Goal: Complete application form: Complete application form

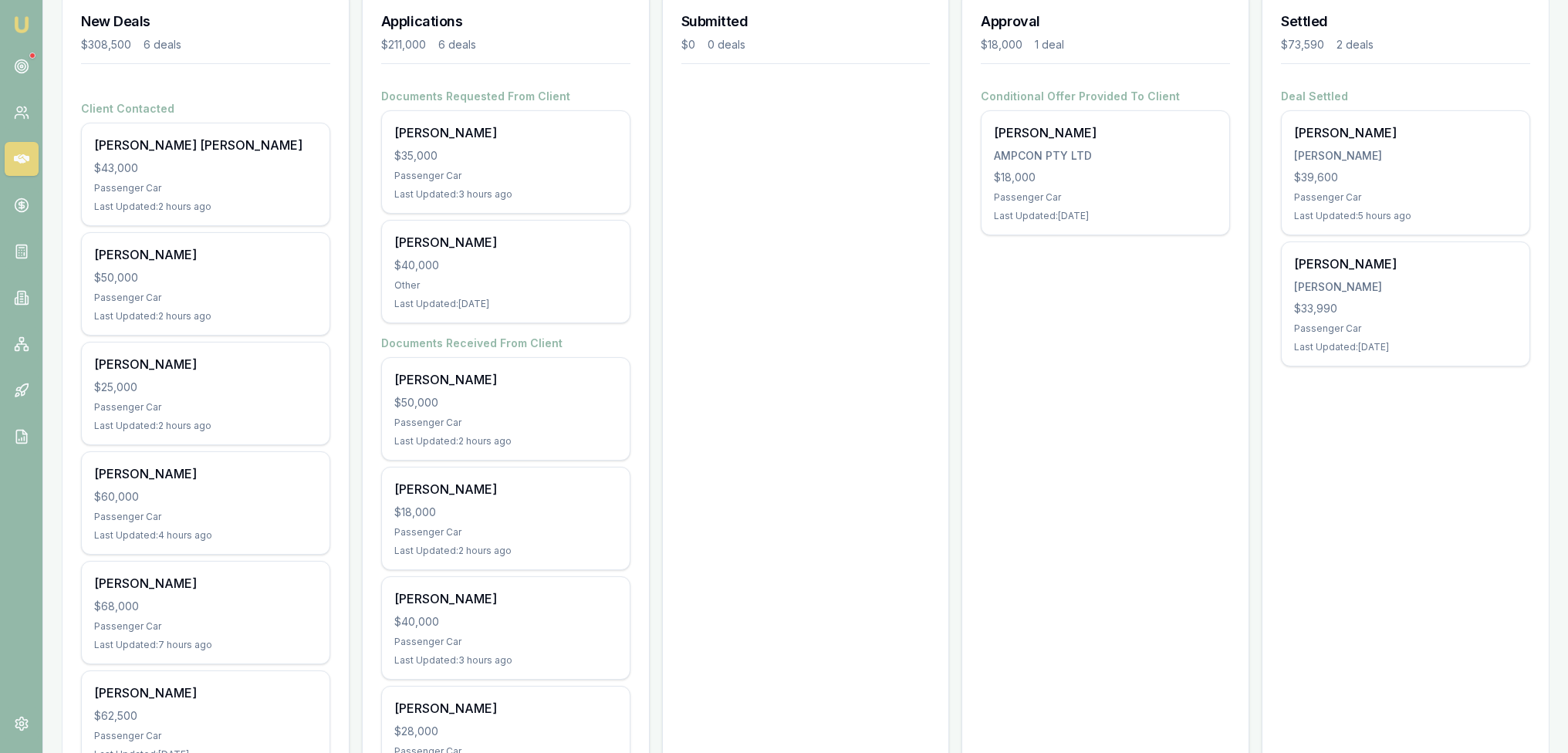
scroll to position [194, 0]
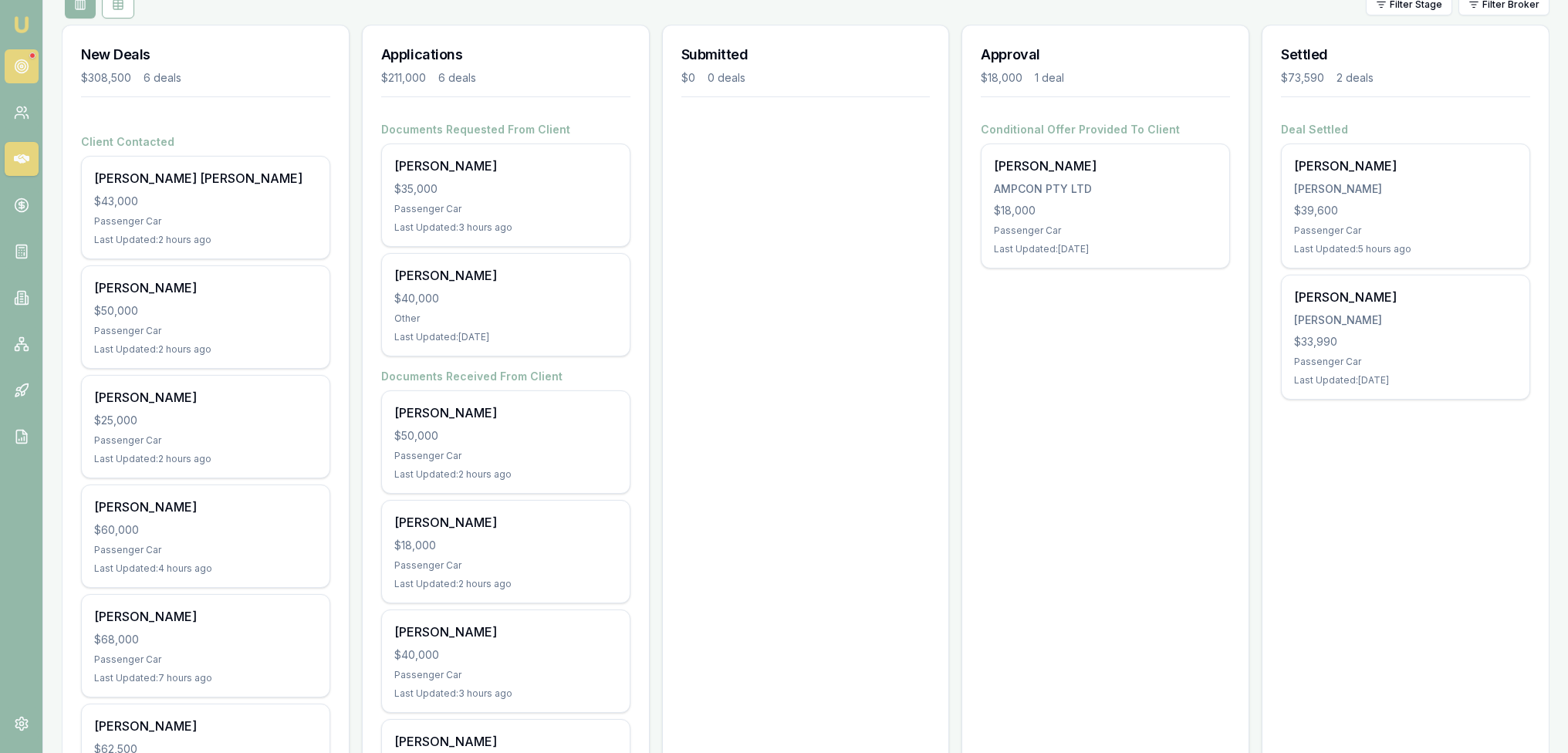
click at [14, 67] on icon at bounding box center [22, 66] width 15 height 15
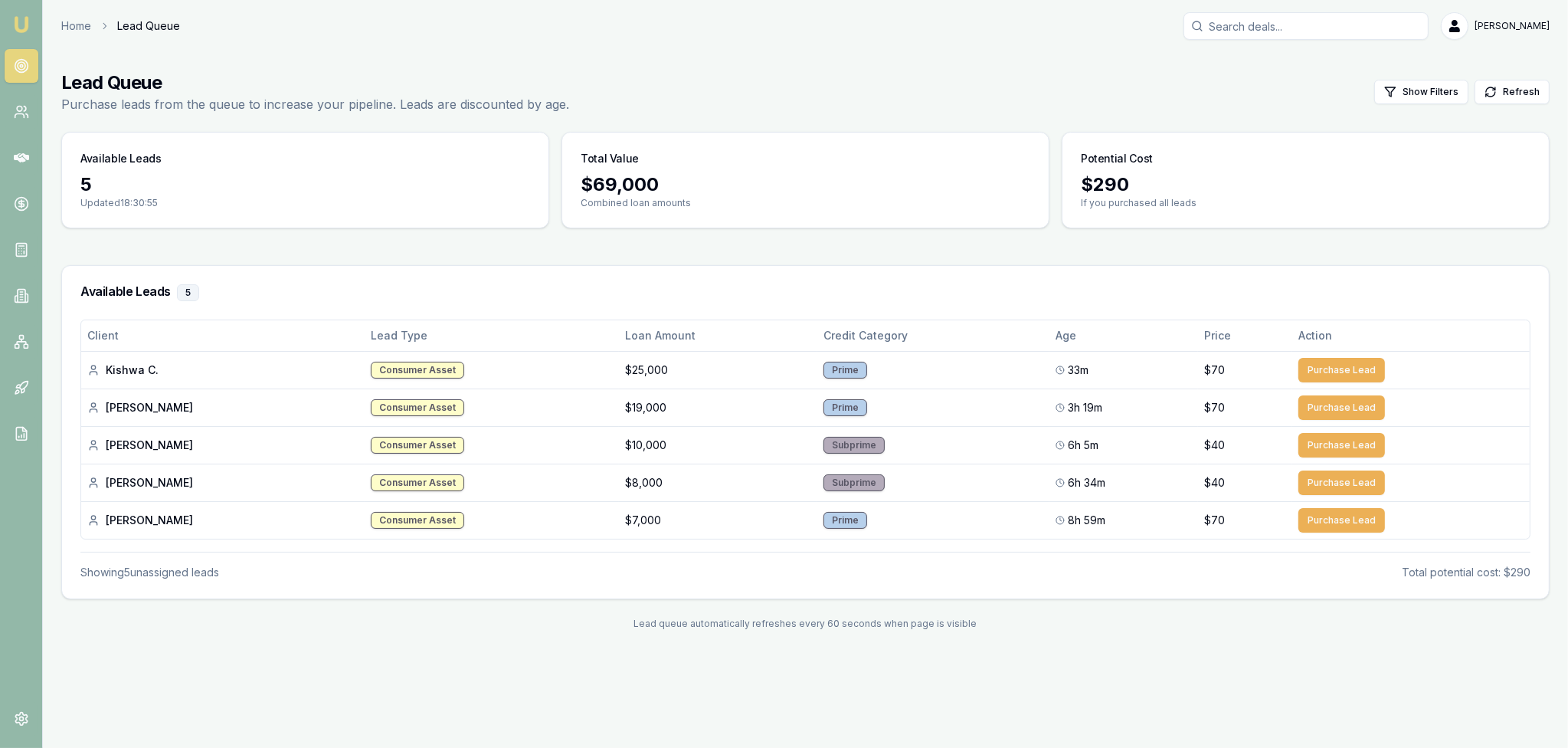
click at [19, 22] on img at bounding box center [21, 24] width 18 height 18
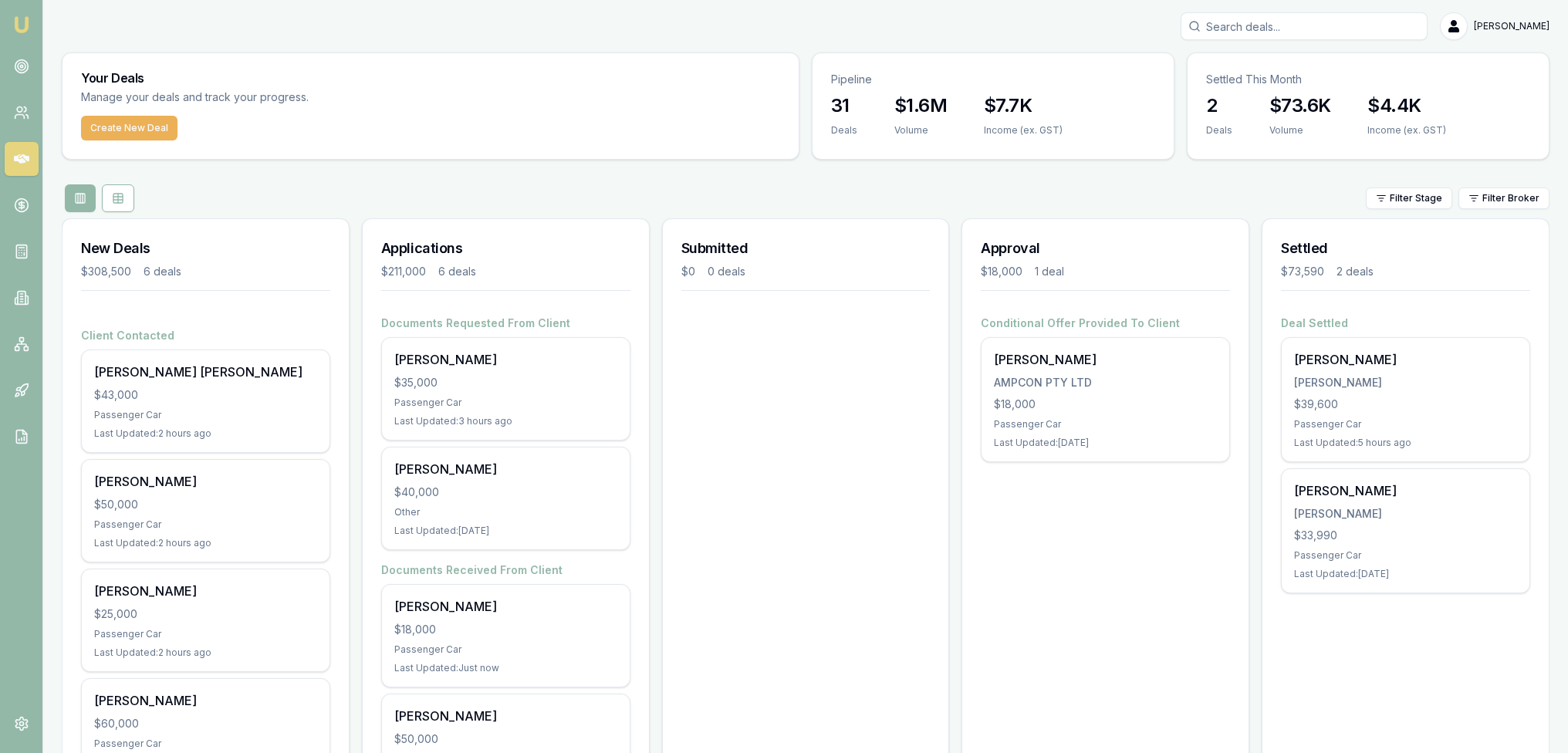
click at [1301, 27] on input "Search deals" at bounding box center [1303, 26] width 247 height 28
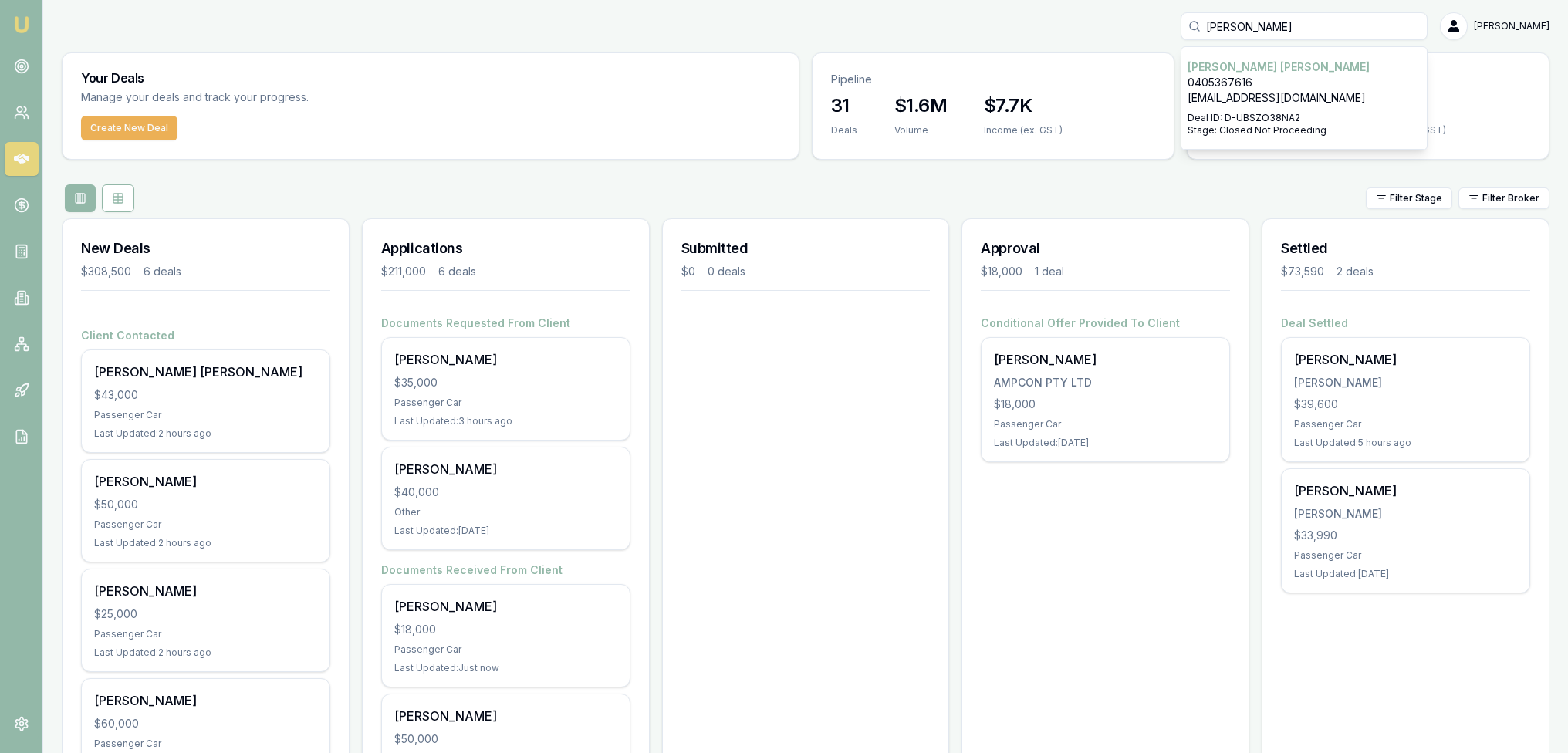
type input "brett bitt"
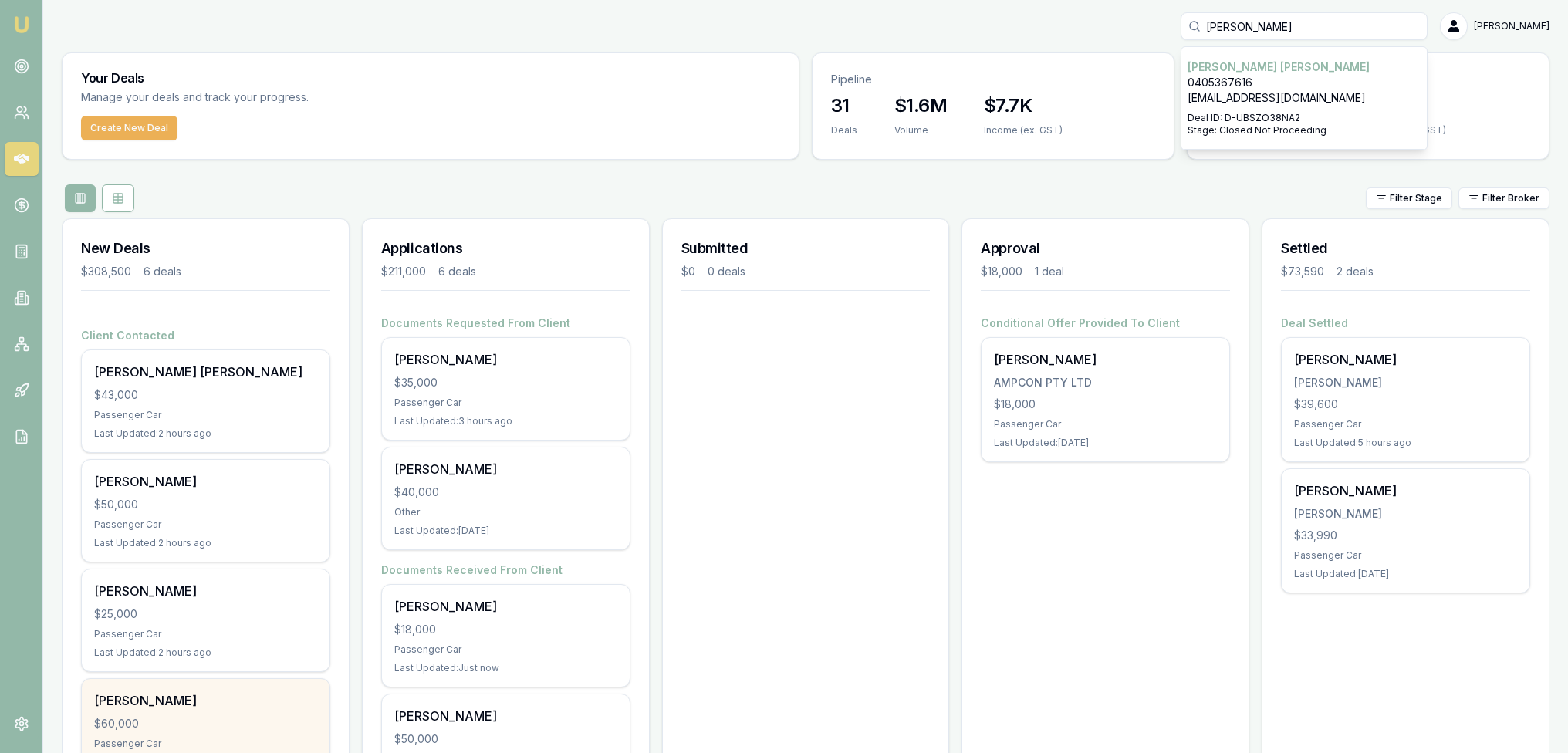
click at [195, 709] on div "Corey Newell $60,000 Passenger Car Last Updated: 4 hours ago" at bounding box center [205, 729] width 247 height 102
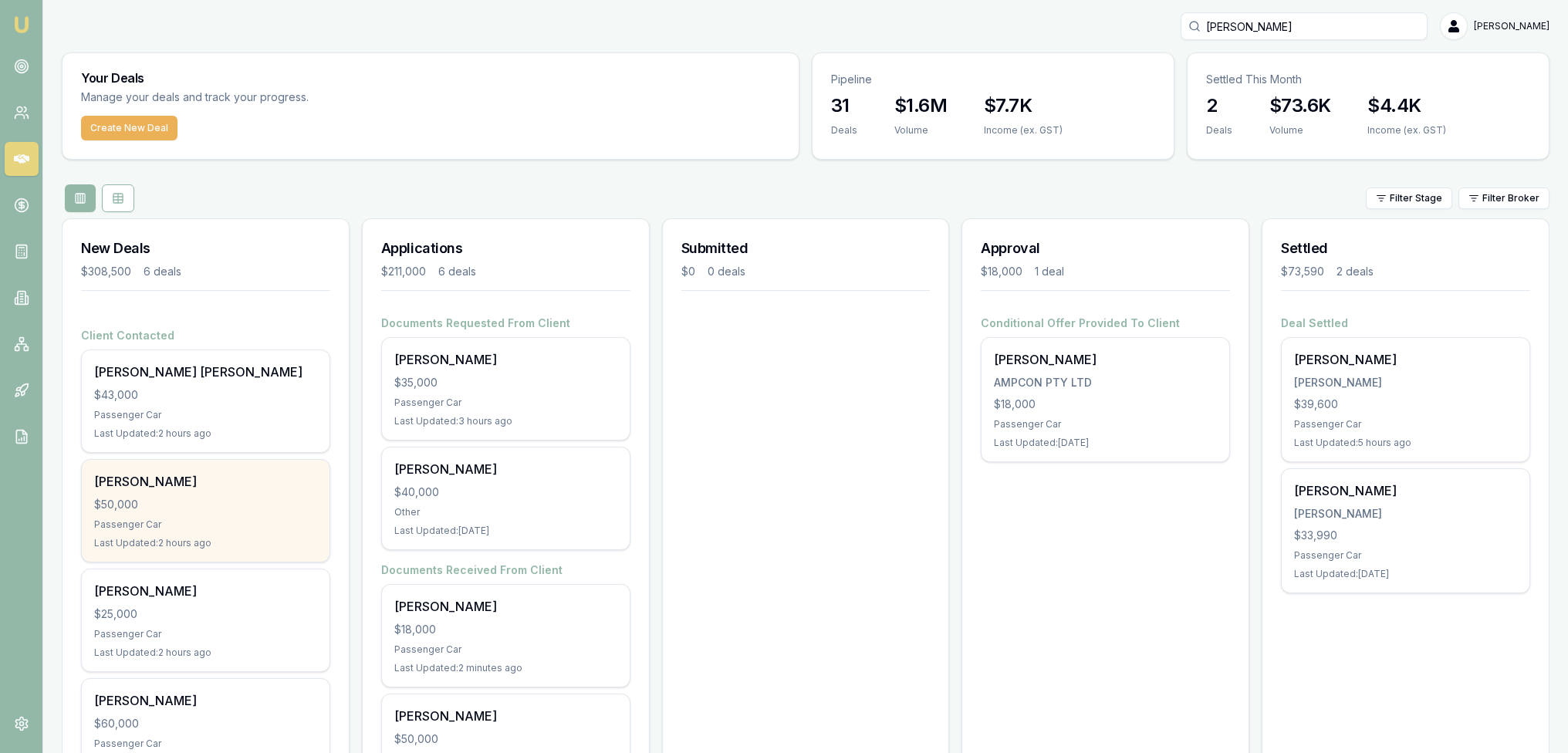
click at [207, 492] on div "Danni Bellamy $50,000 Passenger Car Last Updated: 2 hours ago" at bounding box center [205, 511] width 247 height 102
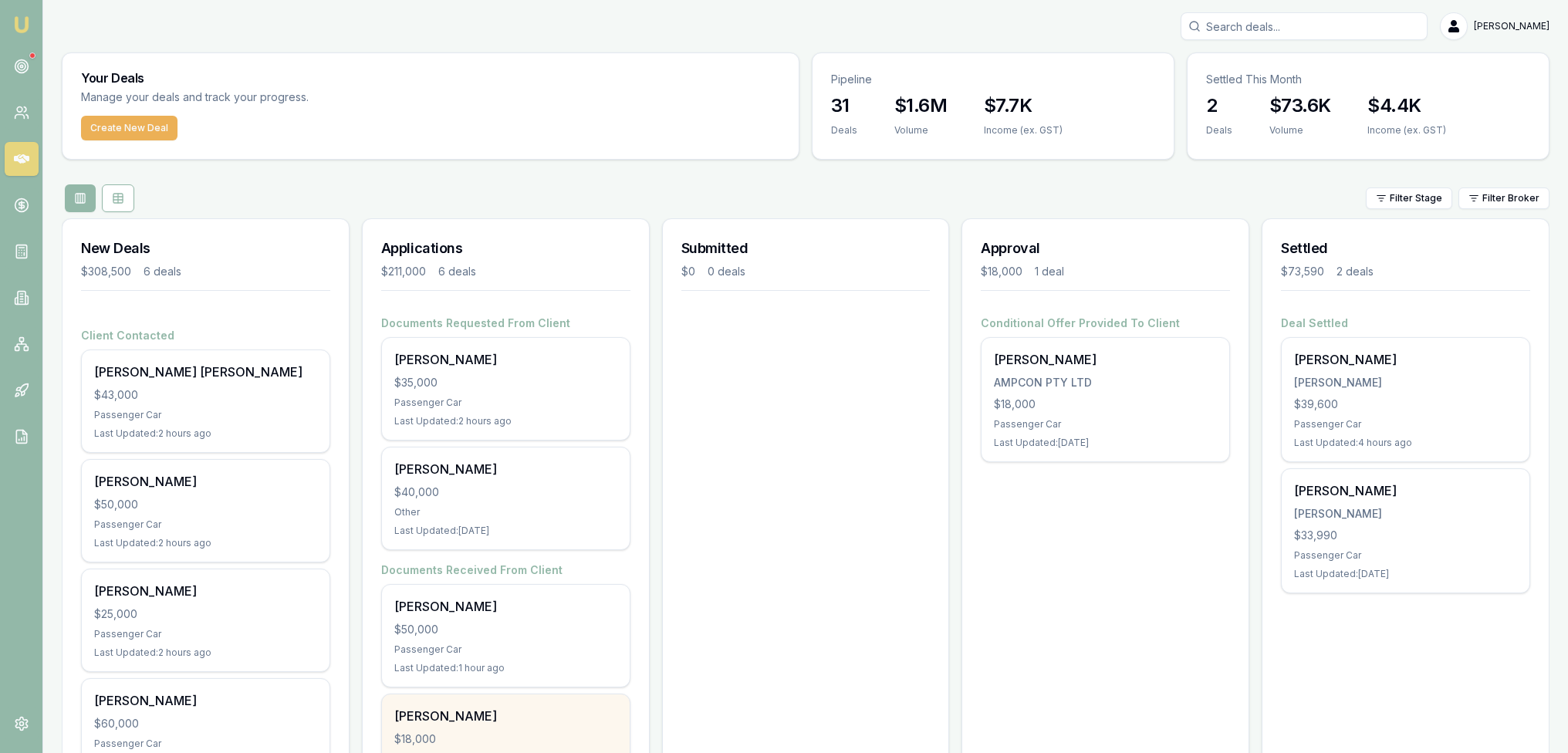
click at [508, 722] on div "[PERSON_NAME]" at bounding box center [506, 715] width 223 height 18
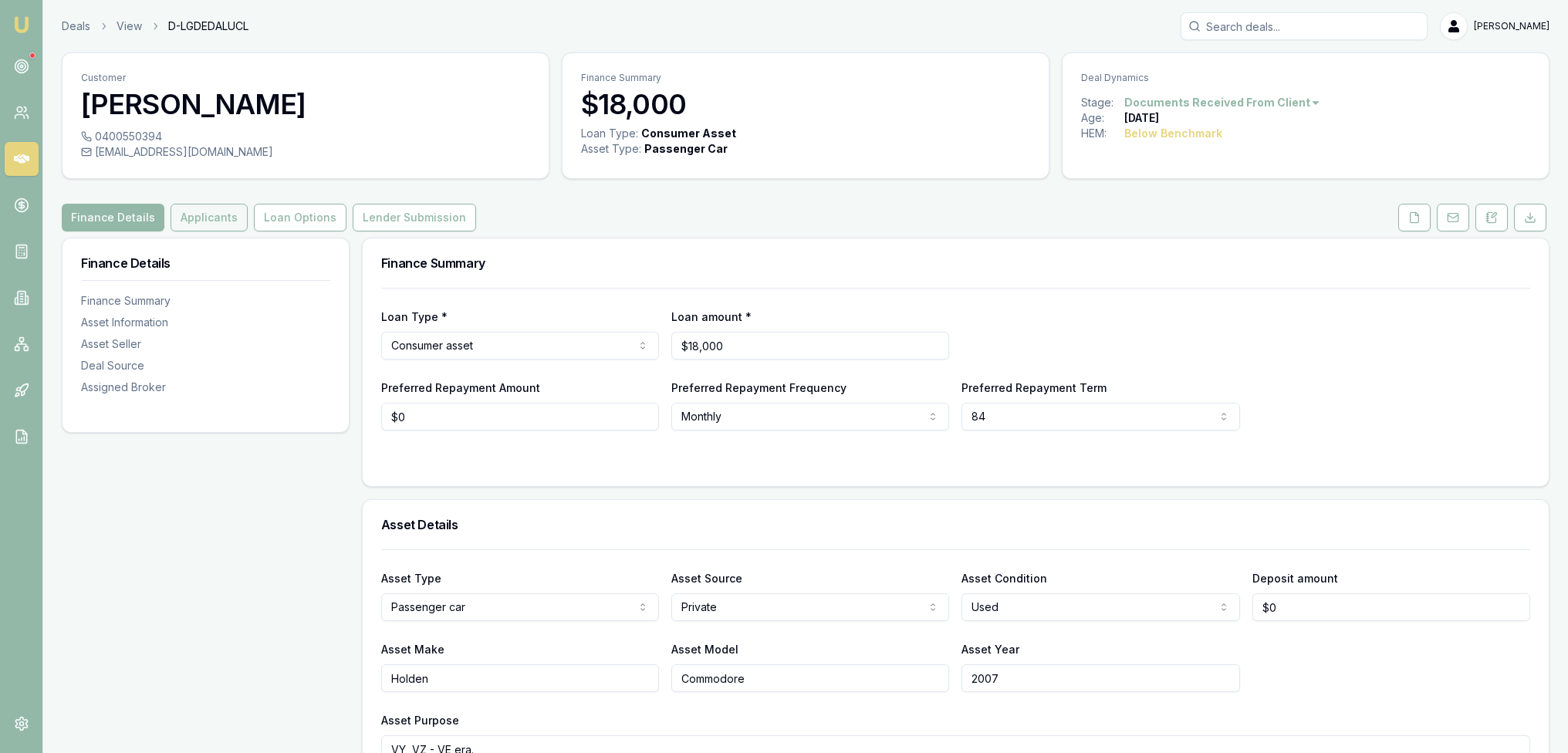
click at [188, 213] on button "Applicants" at bounding box center [209, 217] width 77 height 28
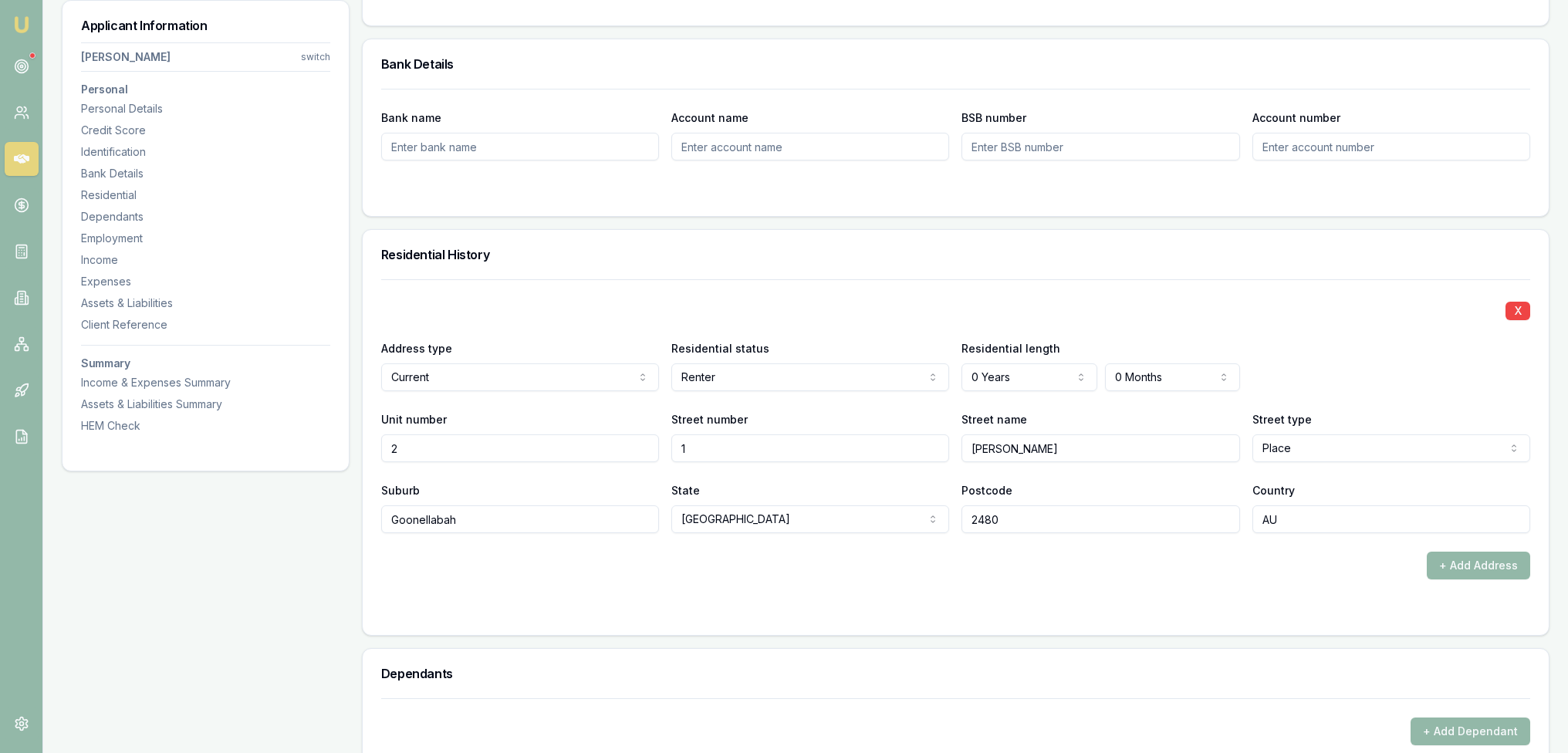
scroll to position [1348, 0]
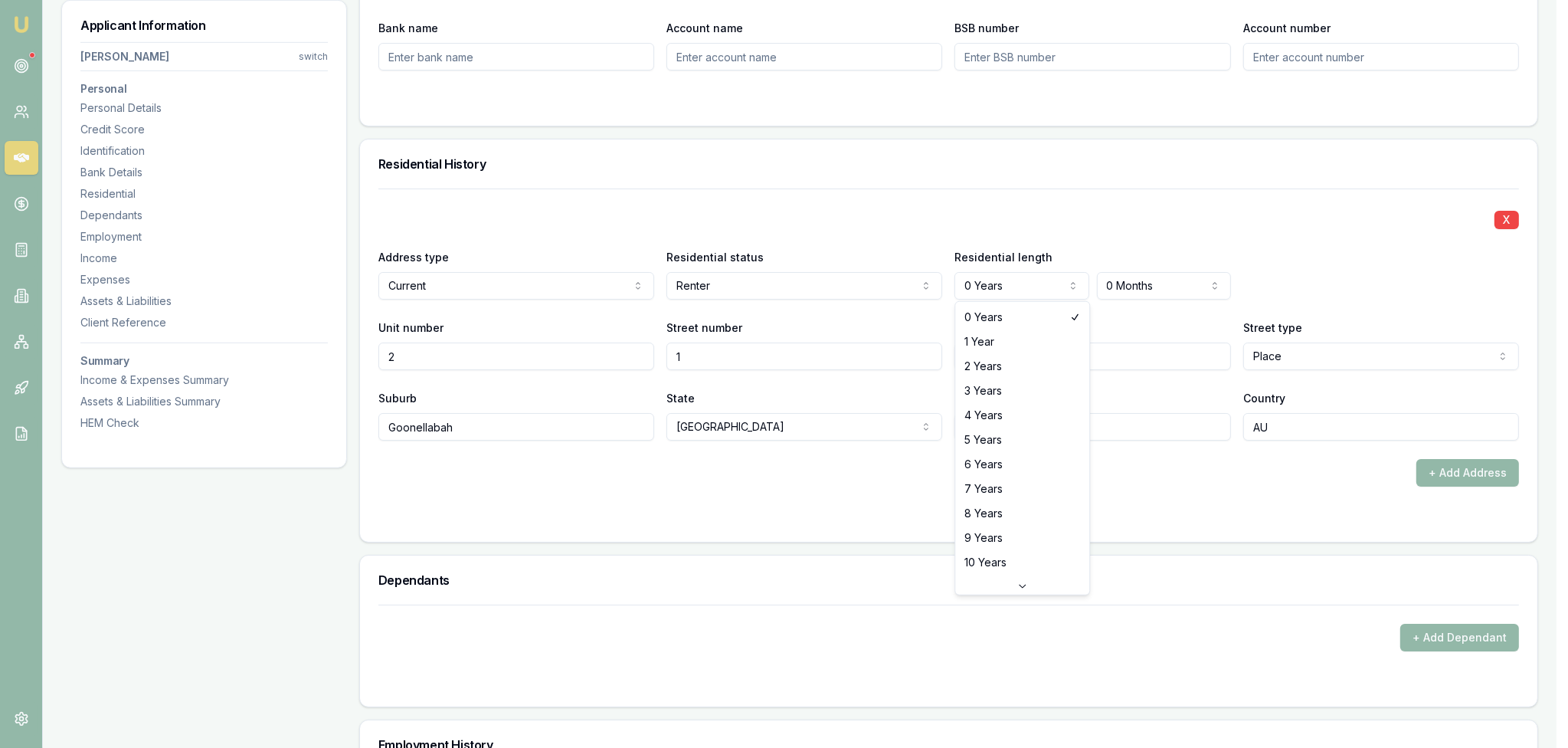
select select "2"
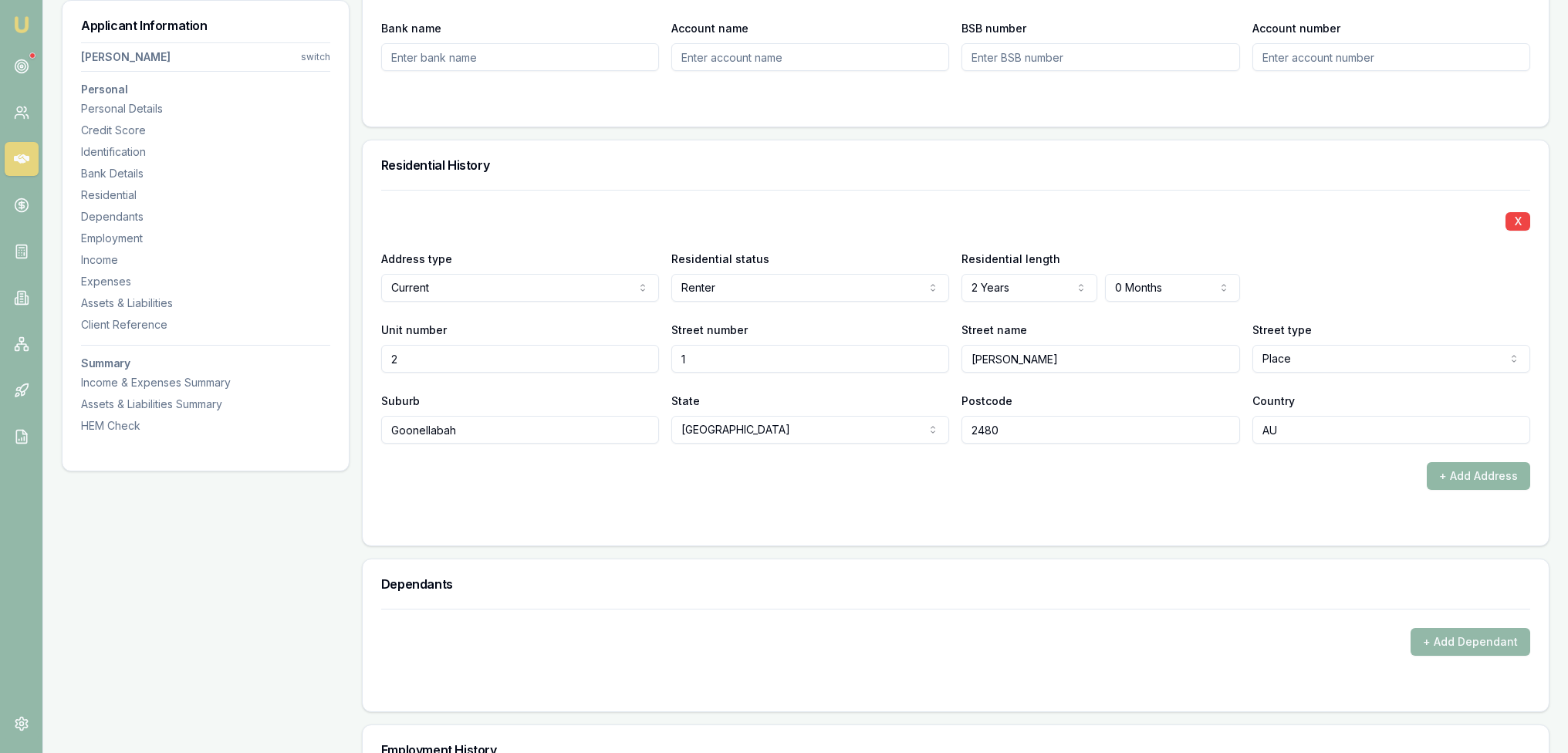
click at [1457, 484] on button "+ Add Address" at bounding box center [1478, 475] width 103 height 28
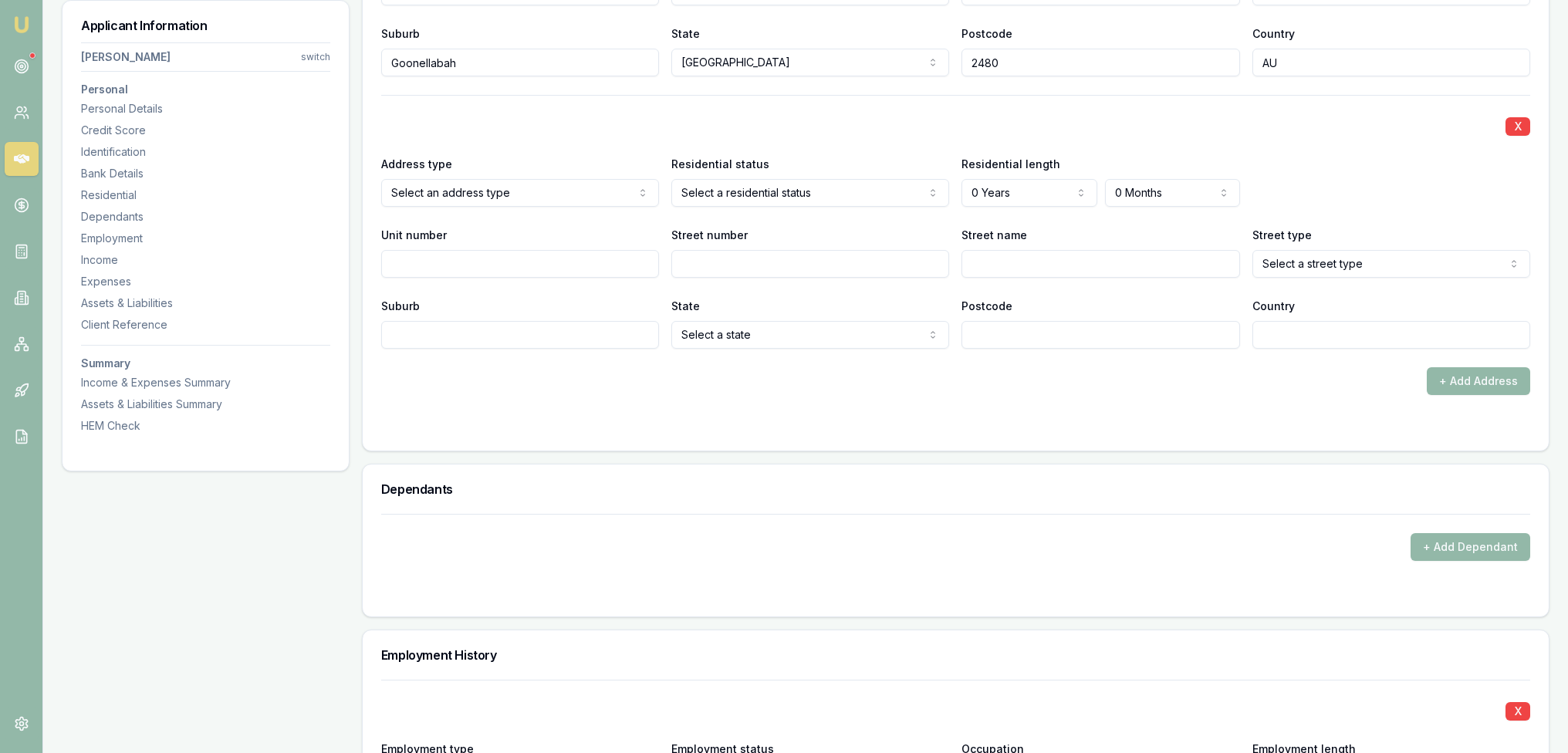
scroll to position [1718, 0]
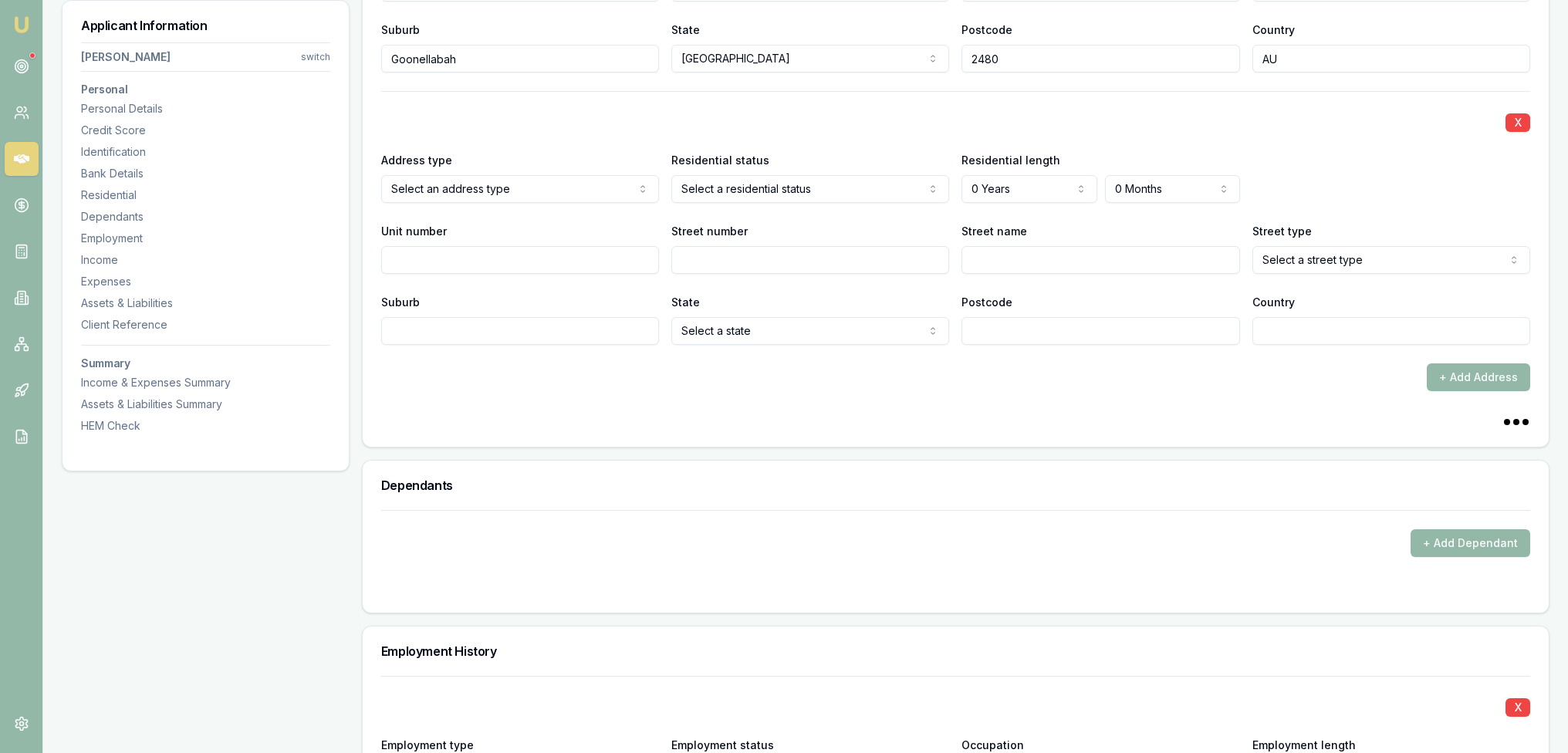
select select "PREVIOUS"
click at [741, 262] on input "Street number" at bounding box center [810, 260] width 278 height 28
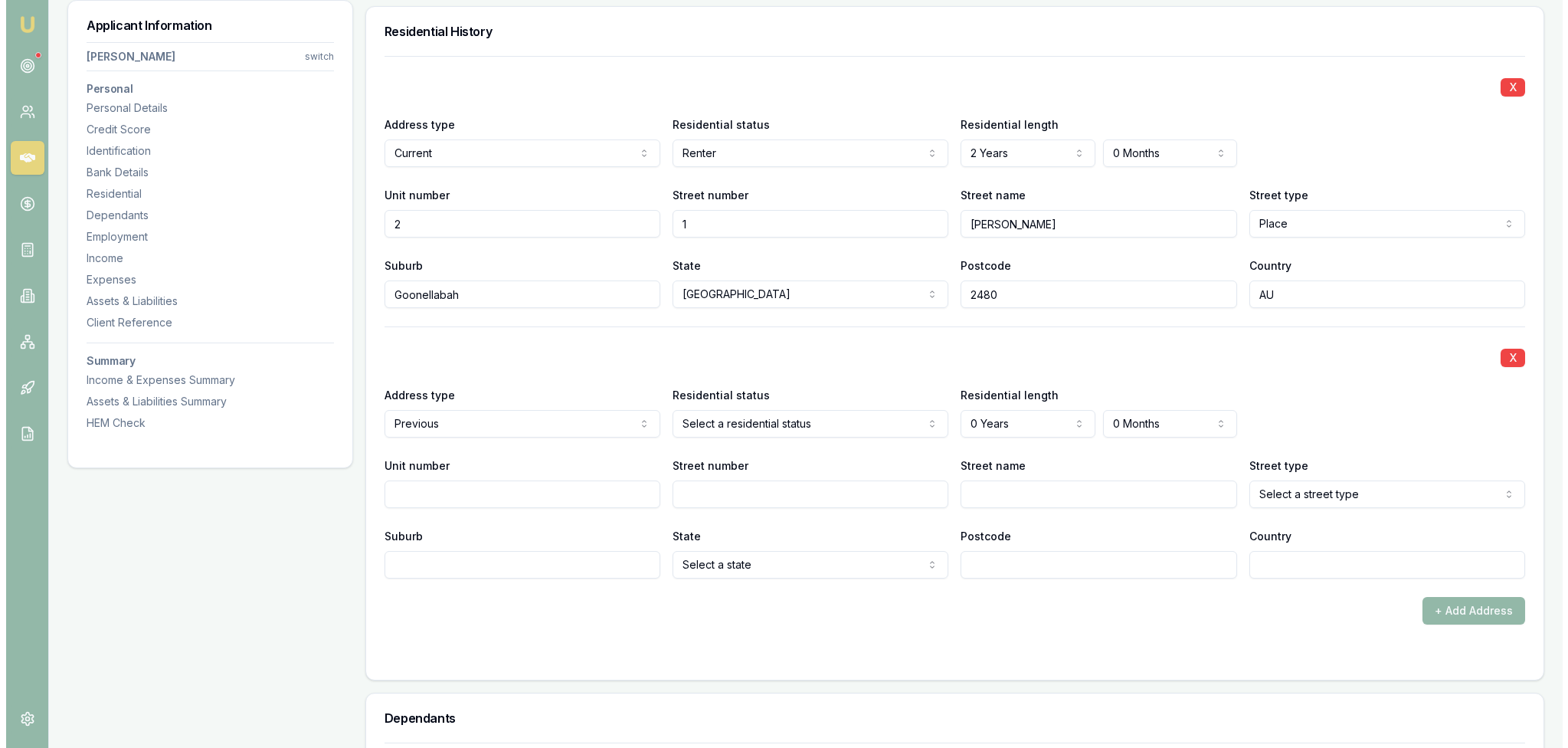
scroll to position [1542, 0]
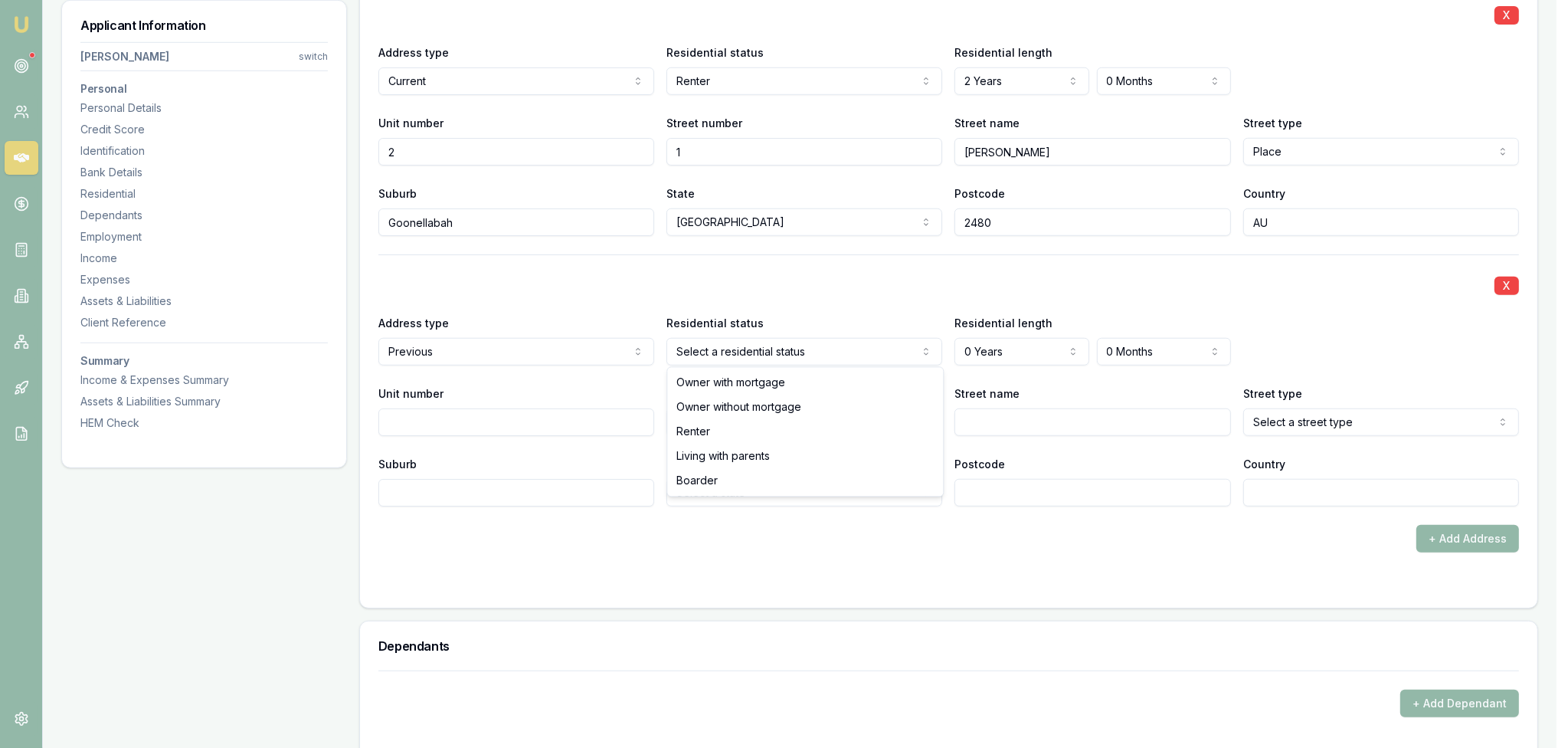
select select "RENTER"
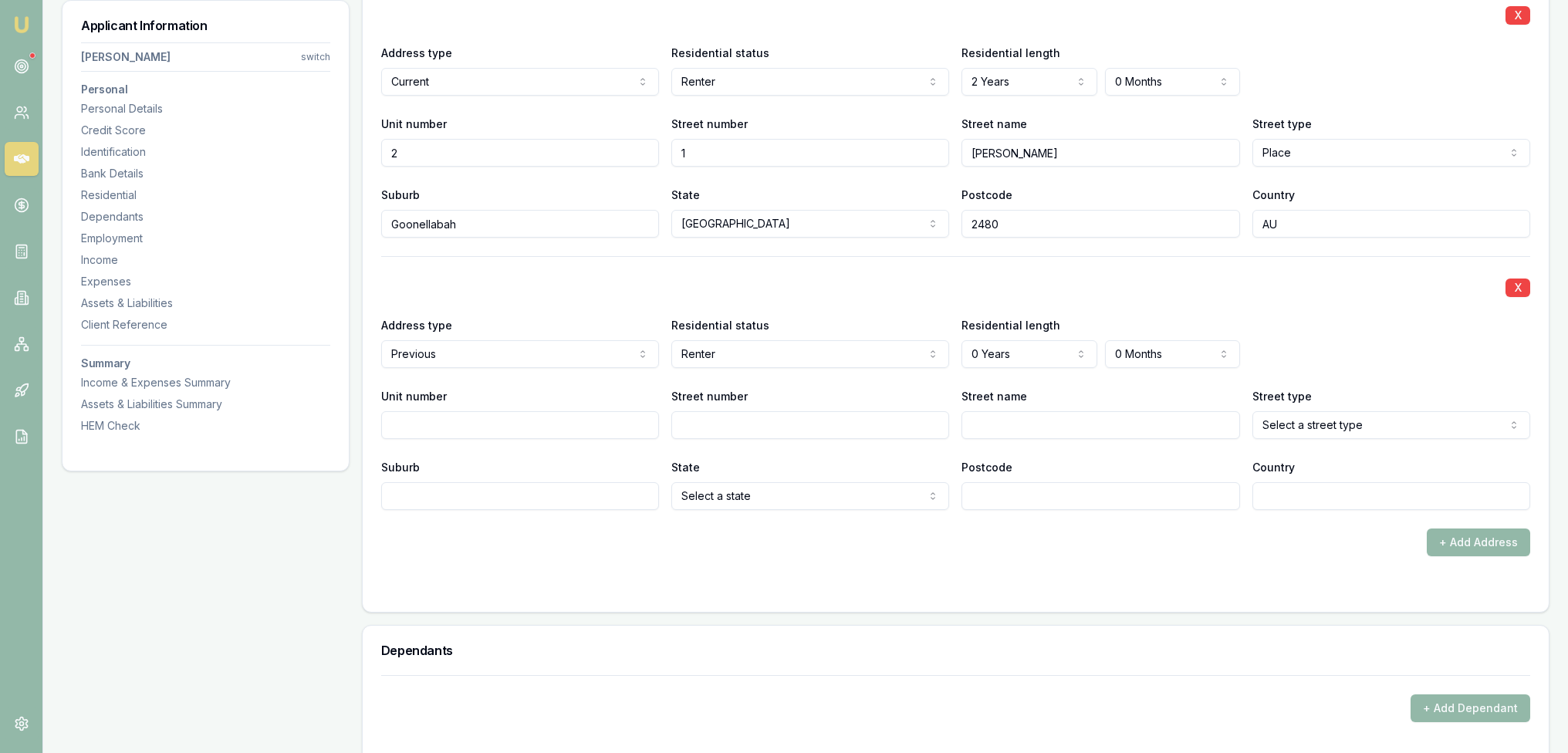
click at [752, 426] on input "Street number" at bounding box center [810, 425] width 278 height 28
type input "6"
type input "Ridgeland"
select select "Causeway"
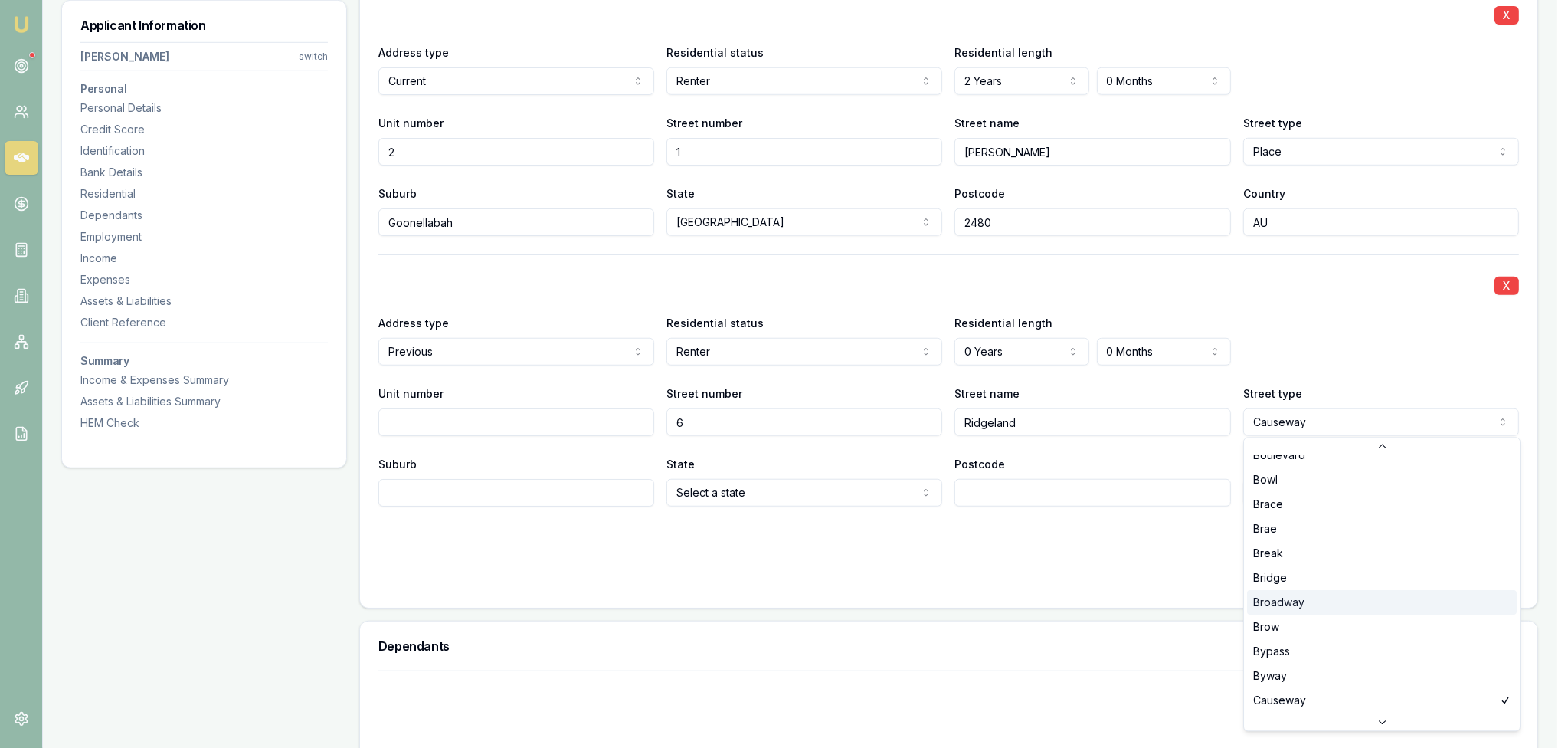
scroll to position [564, 0]
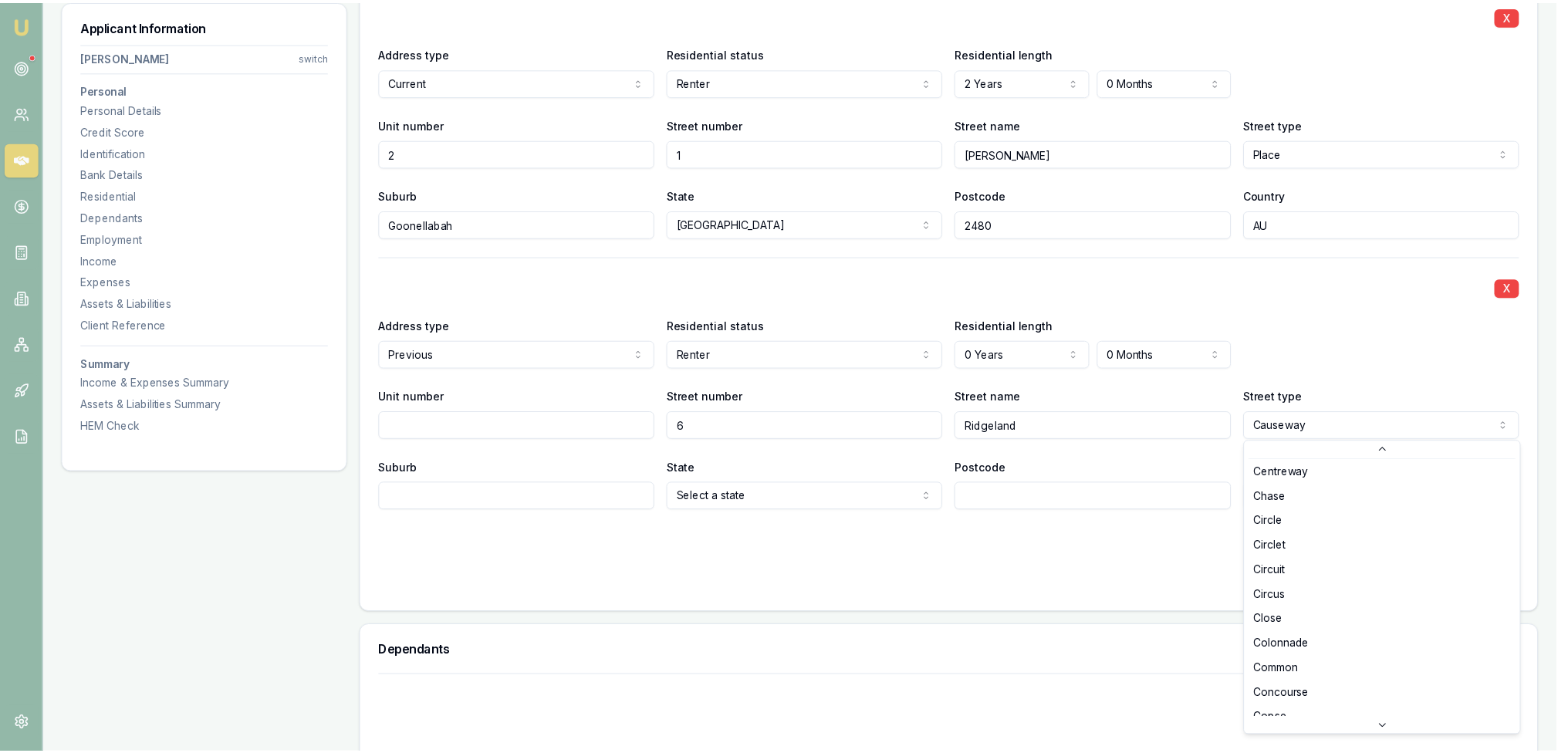
scroll to position [645, 0]
select select "Close"
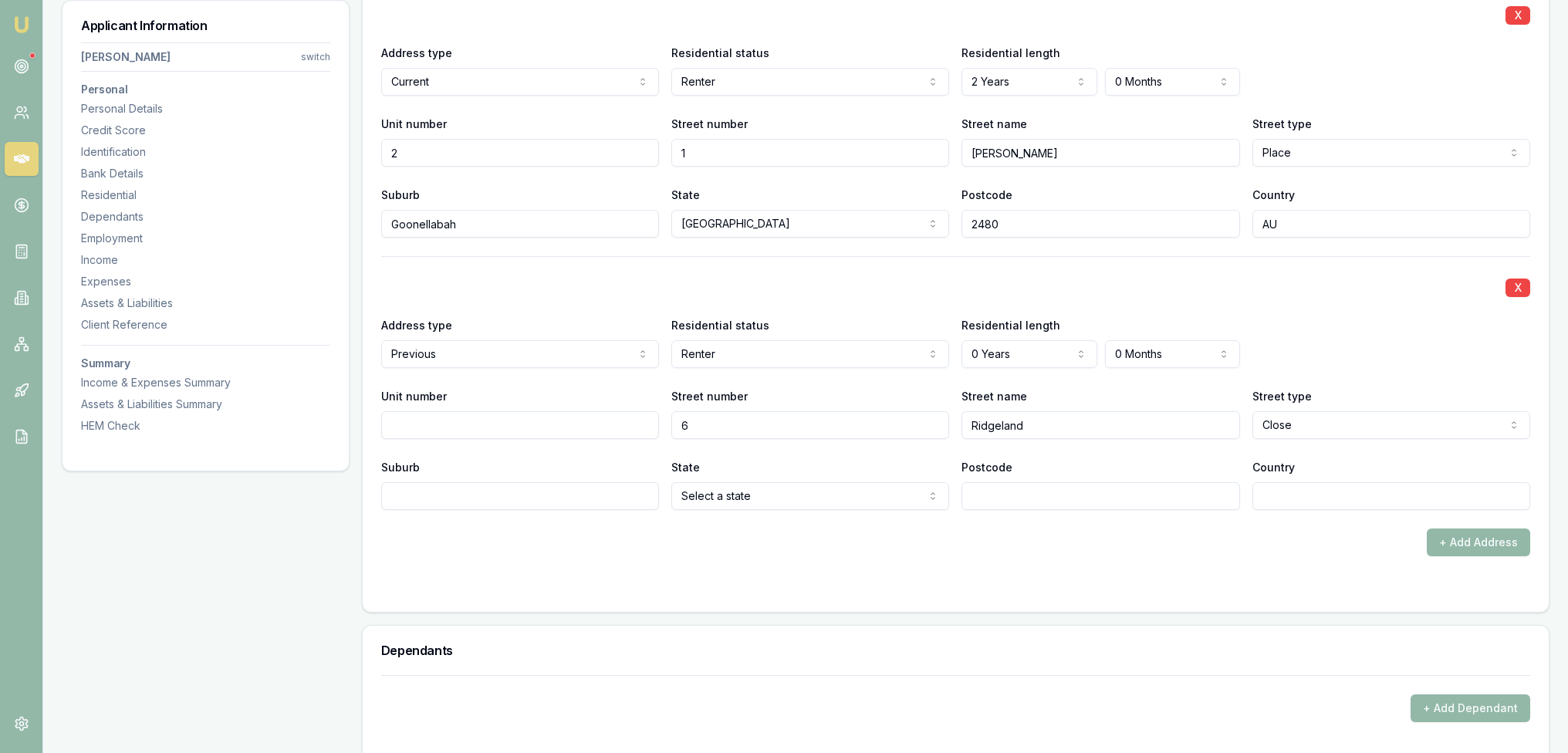
click at [645, 489] on input "Suburb" at bounding box center [519, 495] width 278 height 28
type input "[GEOGRAPHIC_DATA]"
type input "2480"
type input "AU"
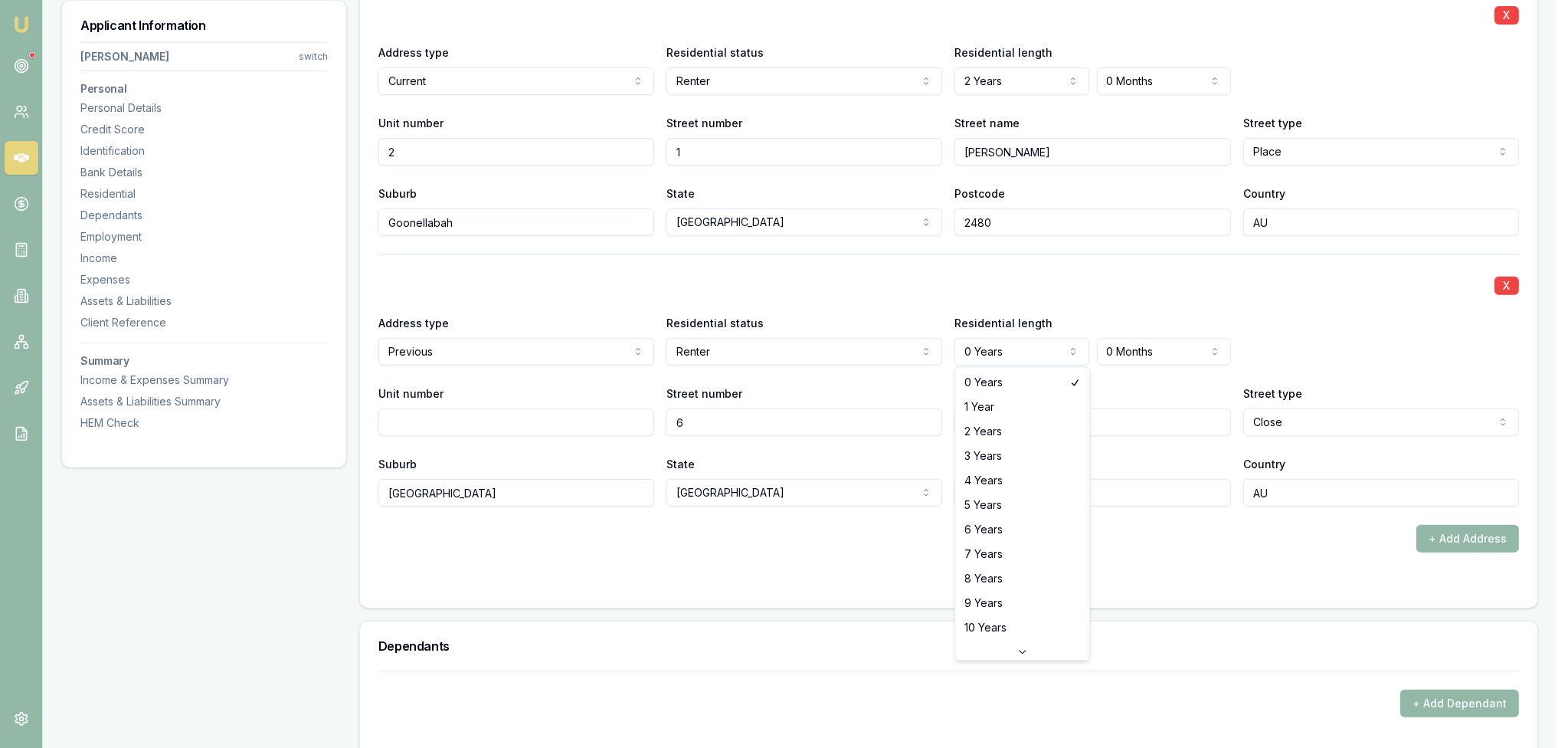
select select "3"
drag, startPoint x: 981, startPoint y: 460, endPoint x: 1001, endPoint y: 459, distance: 20.0
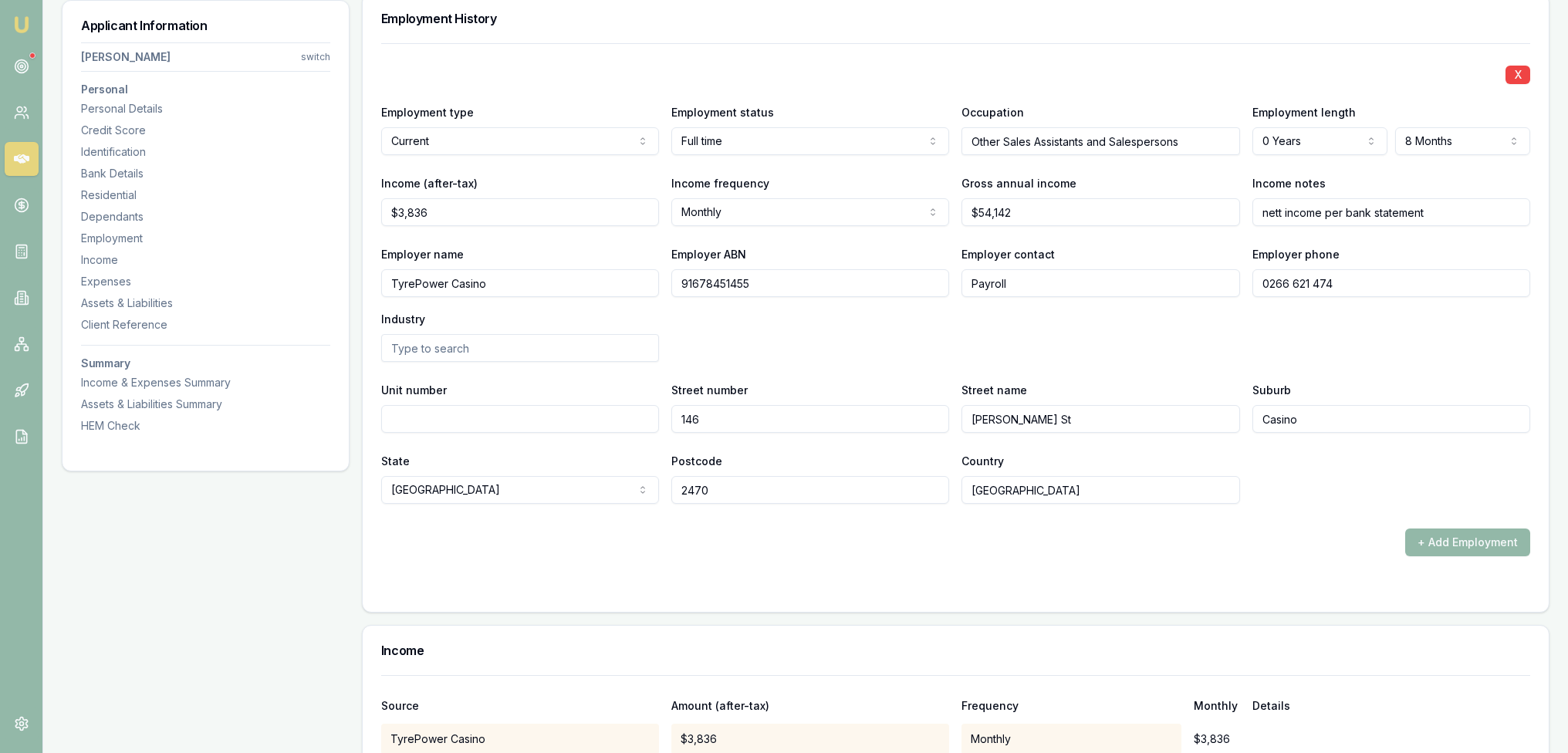
scroll to position [2360, 0]
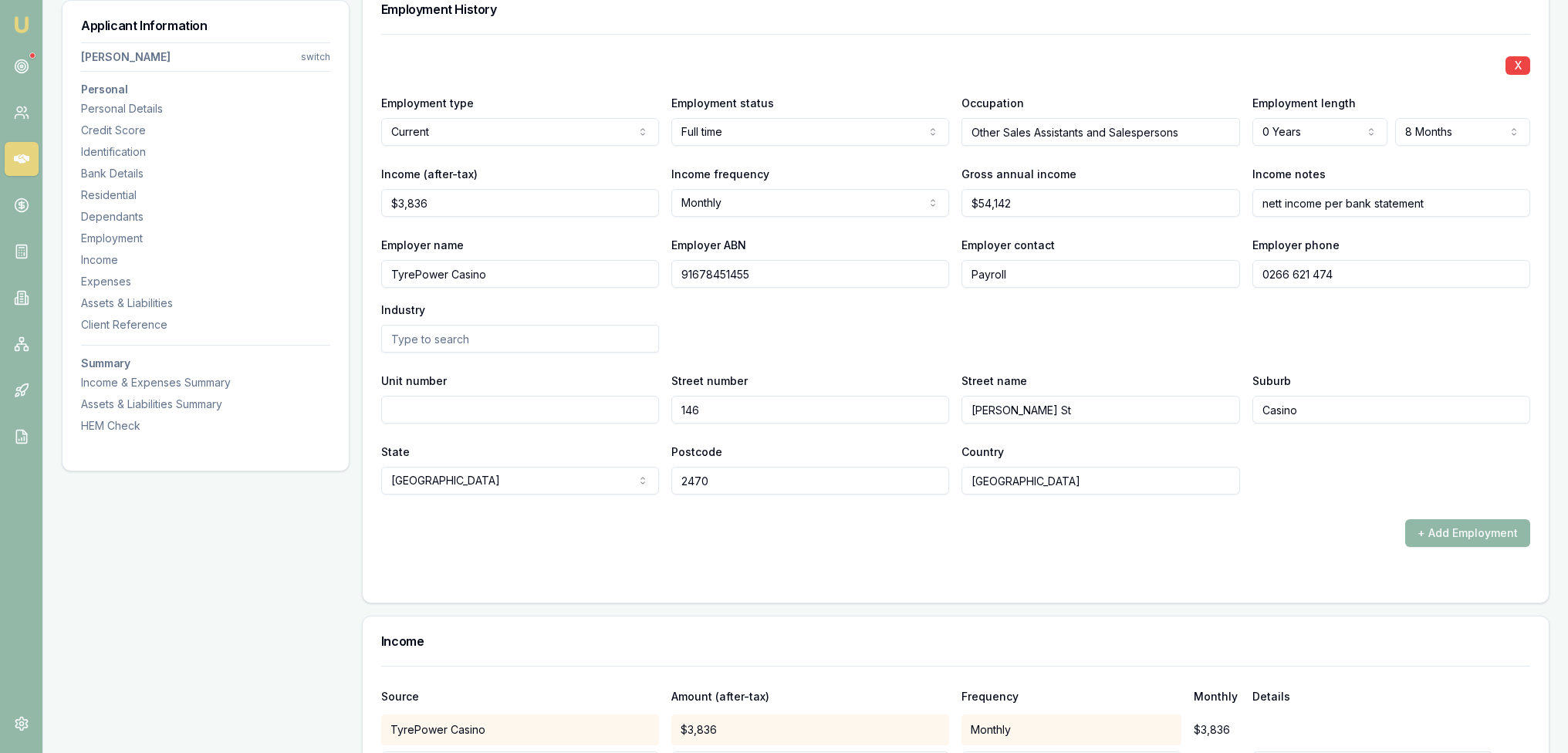
click at [1456, 535] on button "+ Add Employment" at bounding box center [1467, 533] width 125 height 28
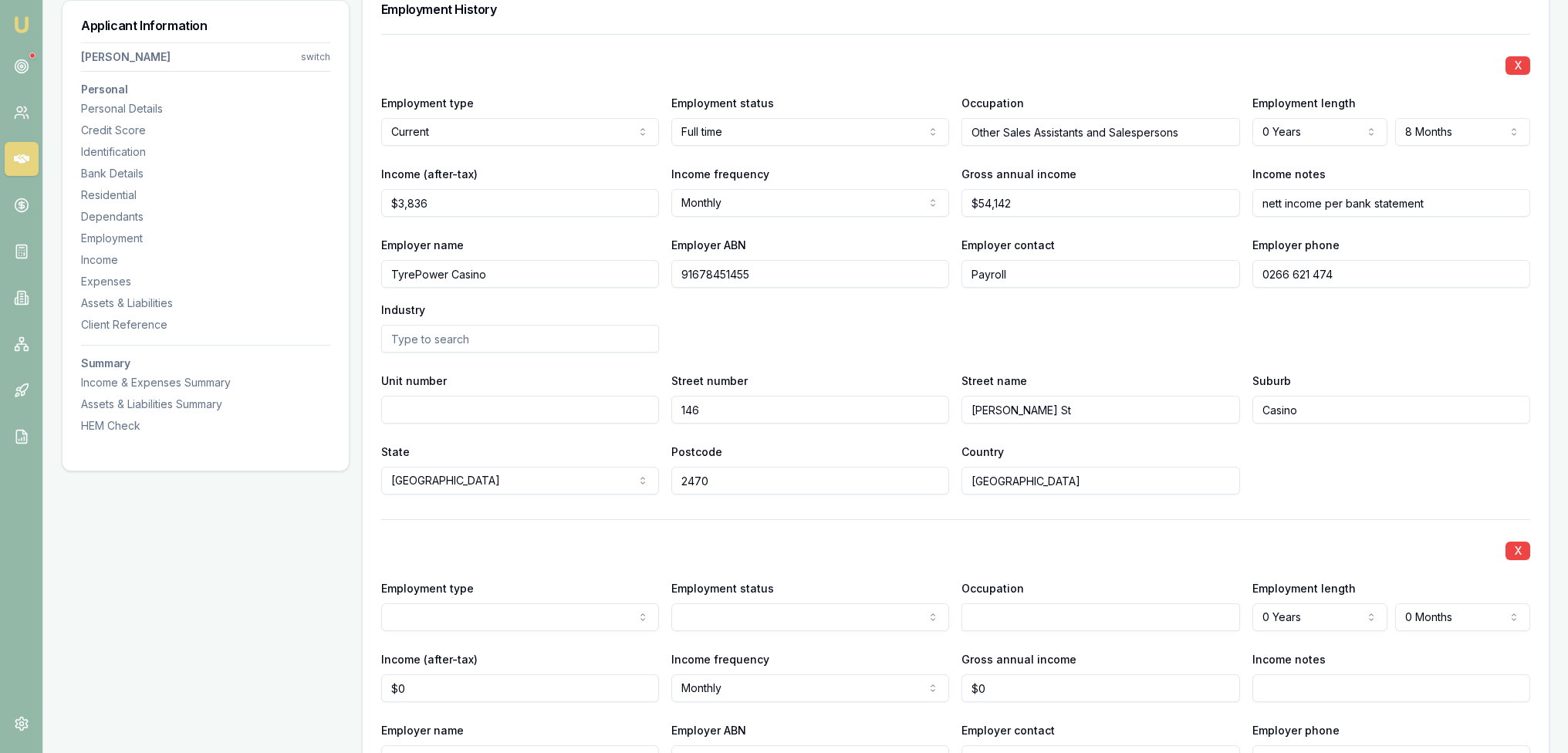
scroll to position [2586, 0]
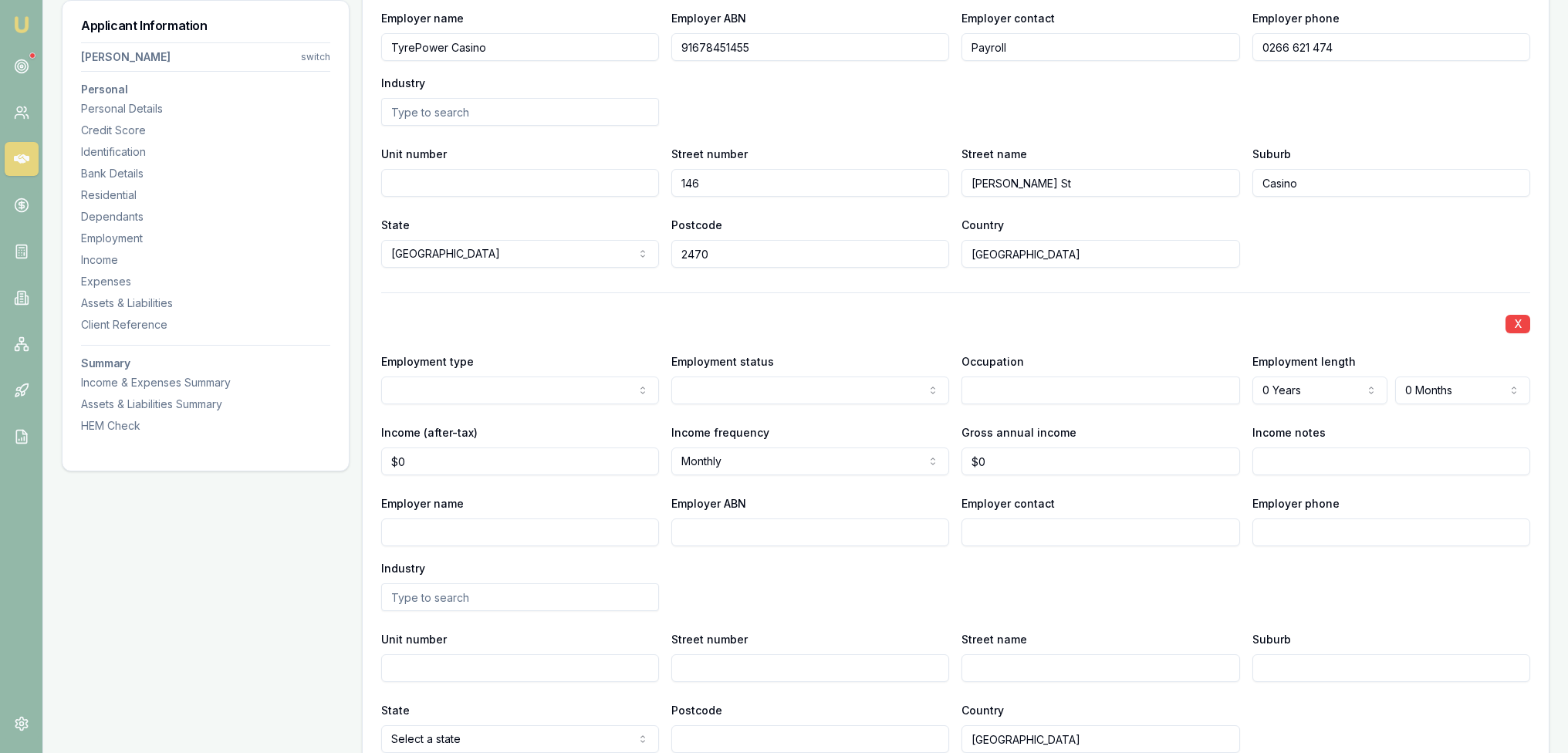
select select "PREVIOUS"
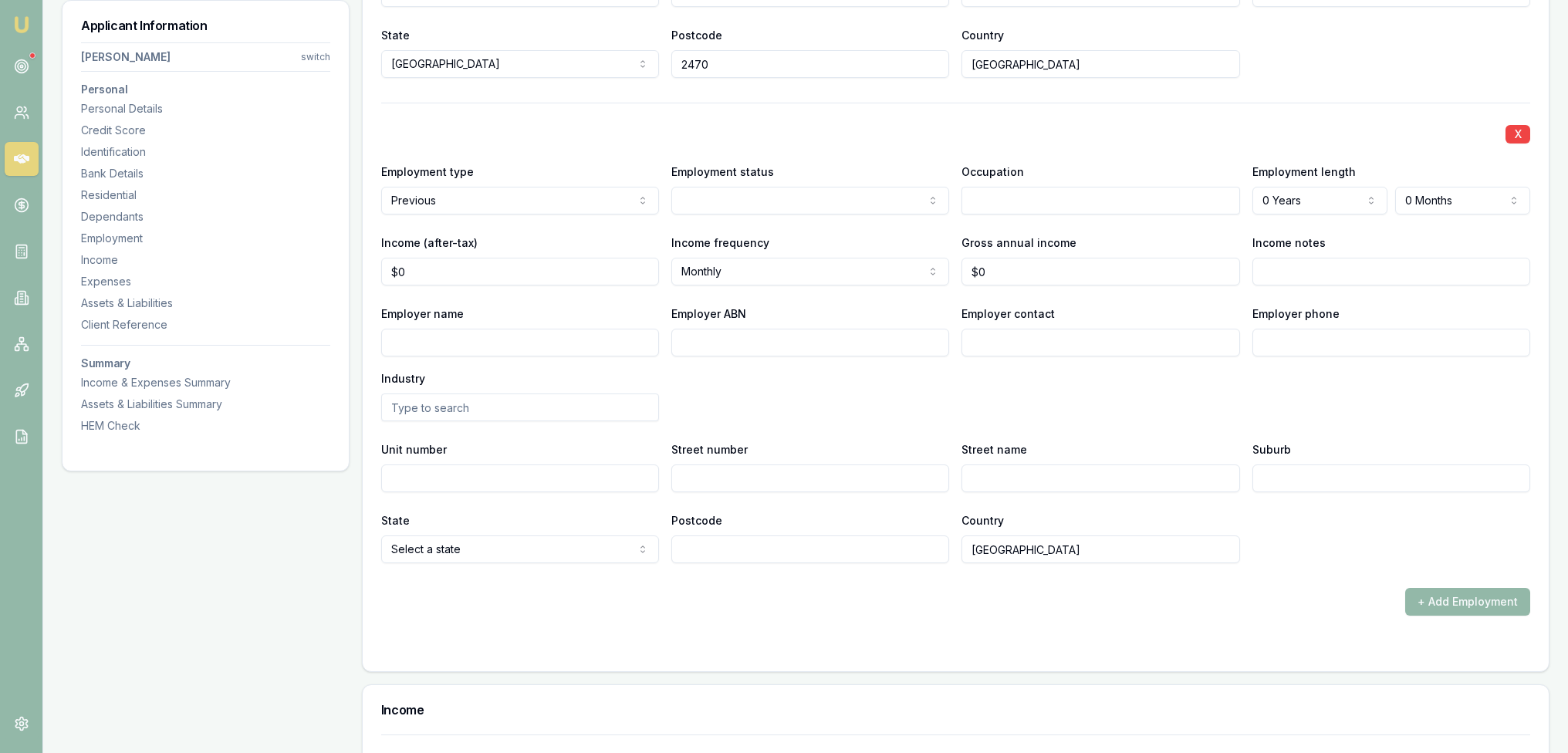
scroll to position [2782, 0]
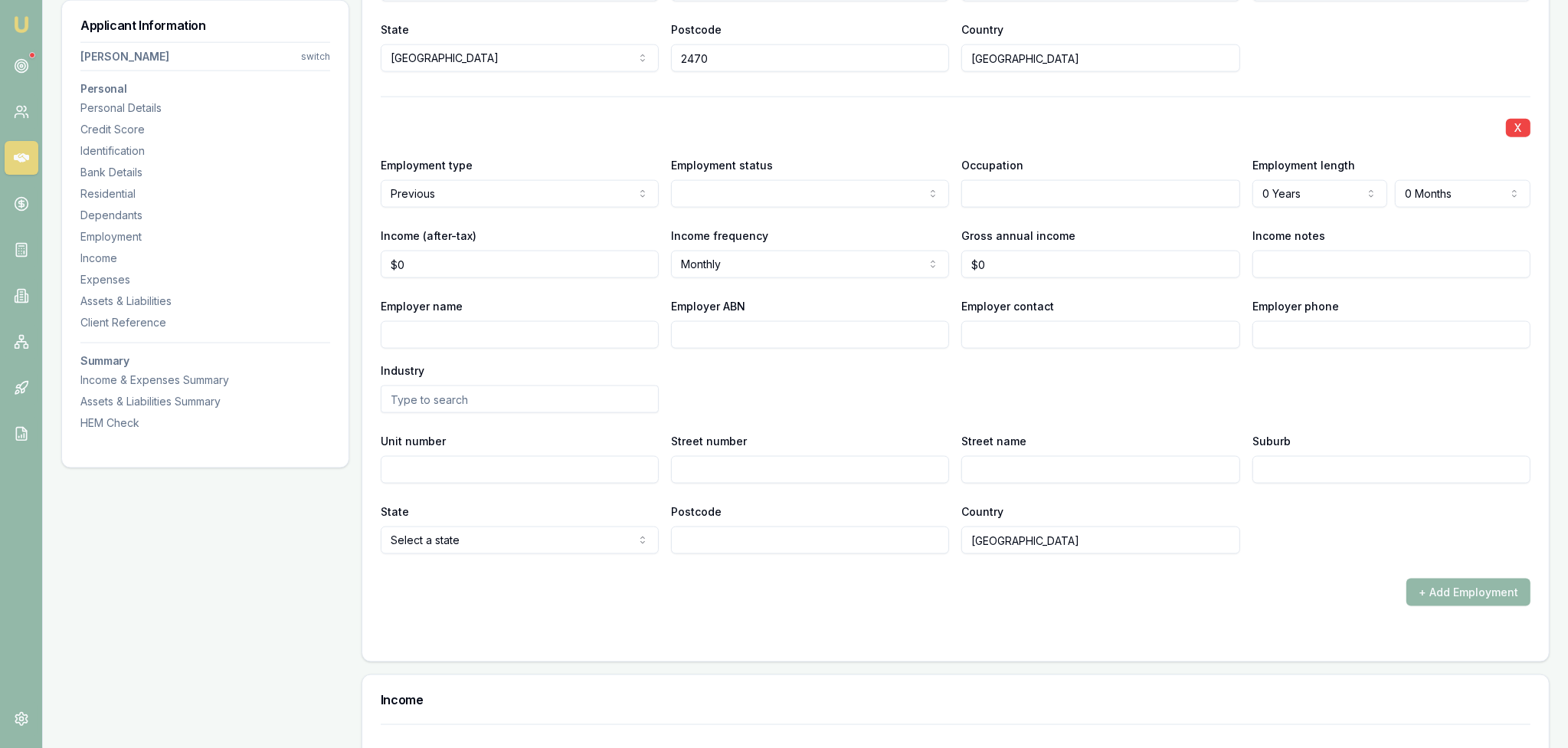
click at [493, 332] on input "Employer name" at bounding box center [516, 335] width 276 height 27
type input "b"
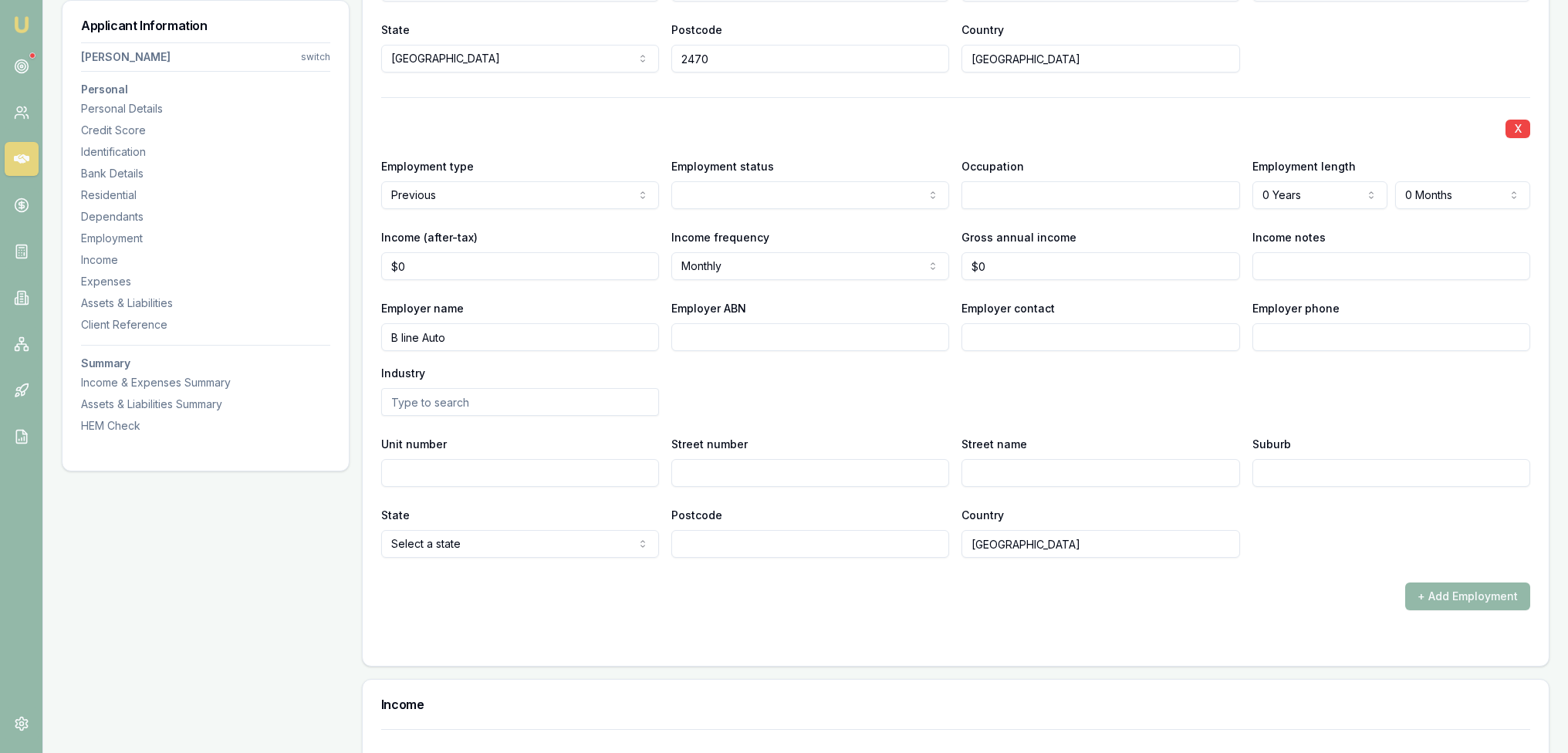
type input "B line Auto"
click at [985, 187] on input "text" at bounding box center [1100, 195] width 278 height 28
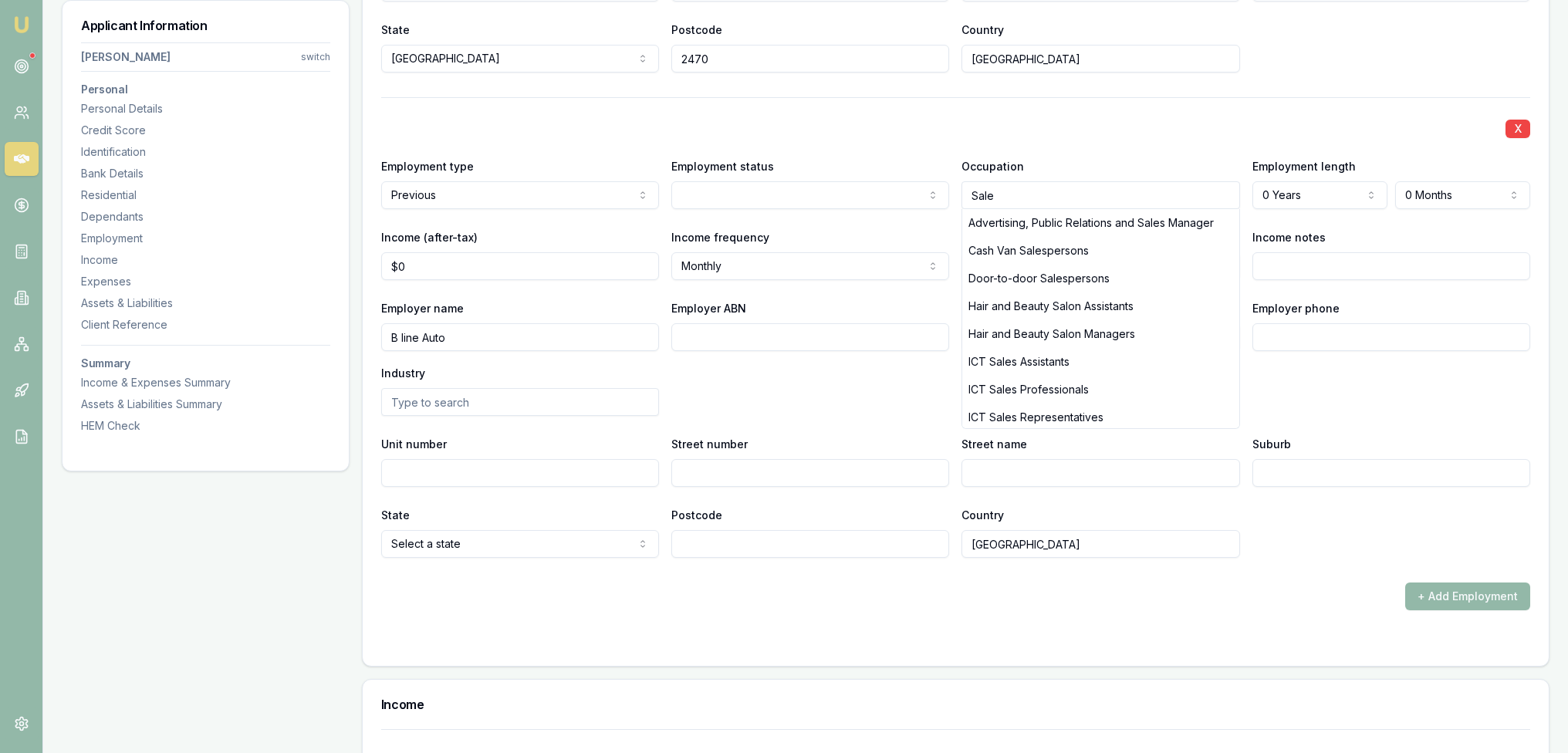
type input "Sales"
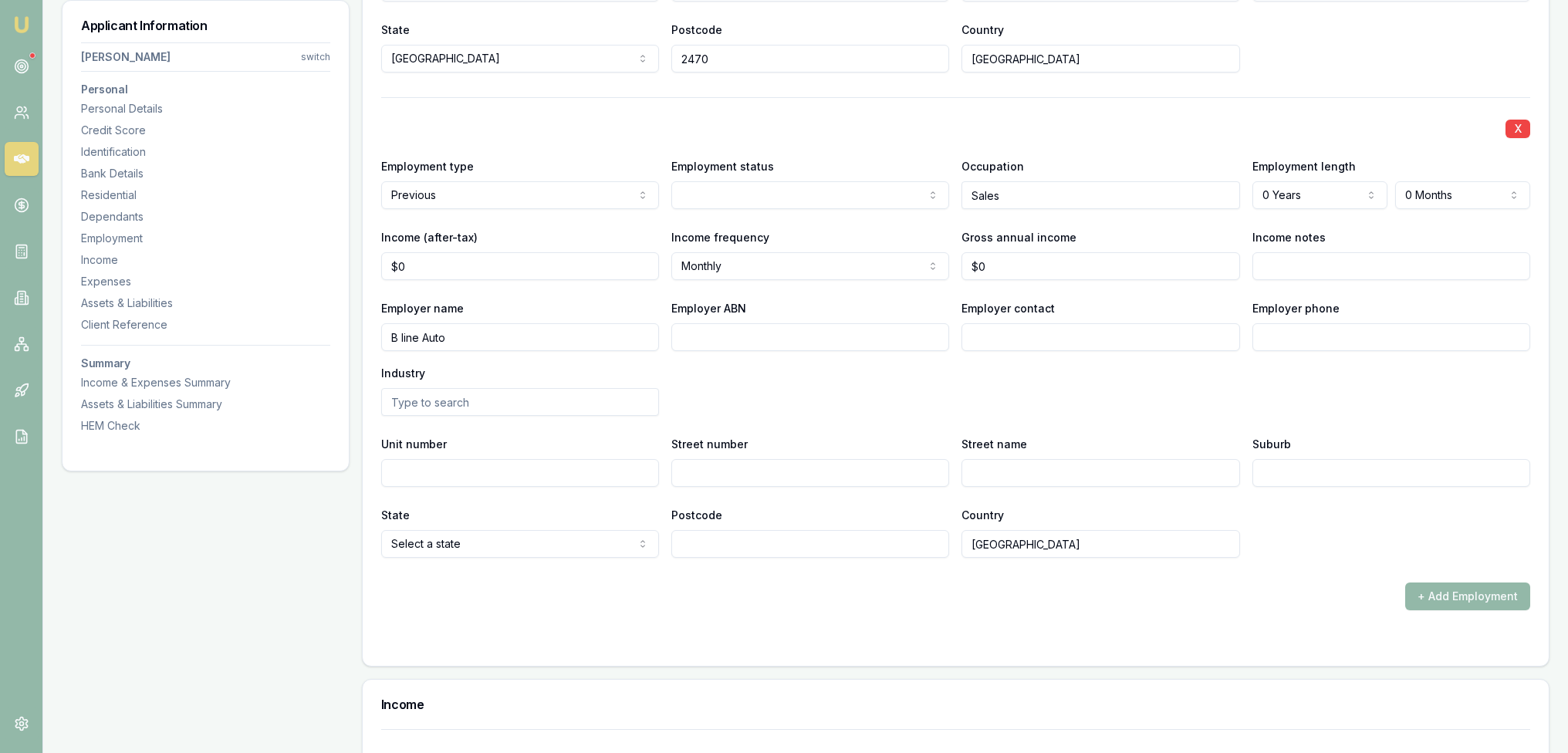
click at [1031, 189] on input "Sales" at bounding box center [1100, 195] width 278 height 28
click at [1031, 188] on input "Sales" at bounding box center [1100, 195] width 278 height 28
type input "Sales"
drag, startPoint x: 1022, startPoint y: 192, endPoint x: 897, endPoint y: 190, distance: 125.0
click at [897, 190] on div "Employment type Previous Current Previous Employment status [DEMOGRAPHIC_DATA] …" at bounding box center [955, 182] width 1149 height 52
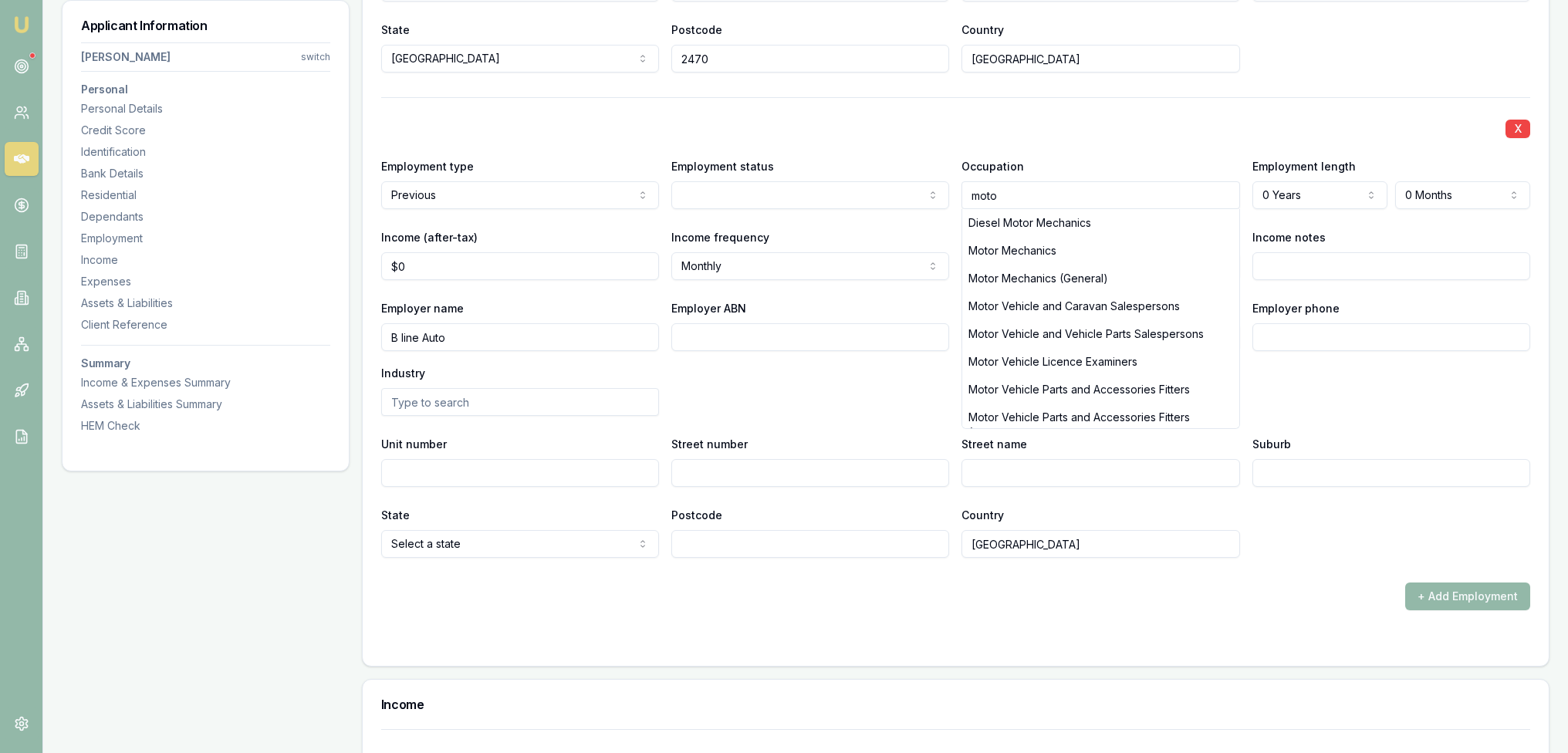
type input "motor"
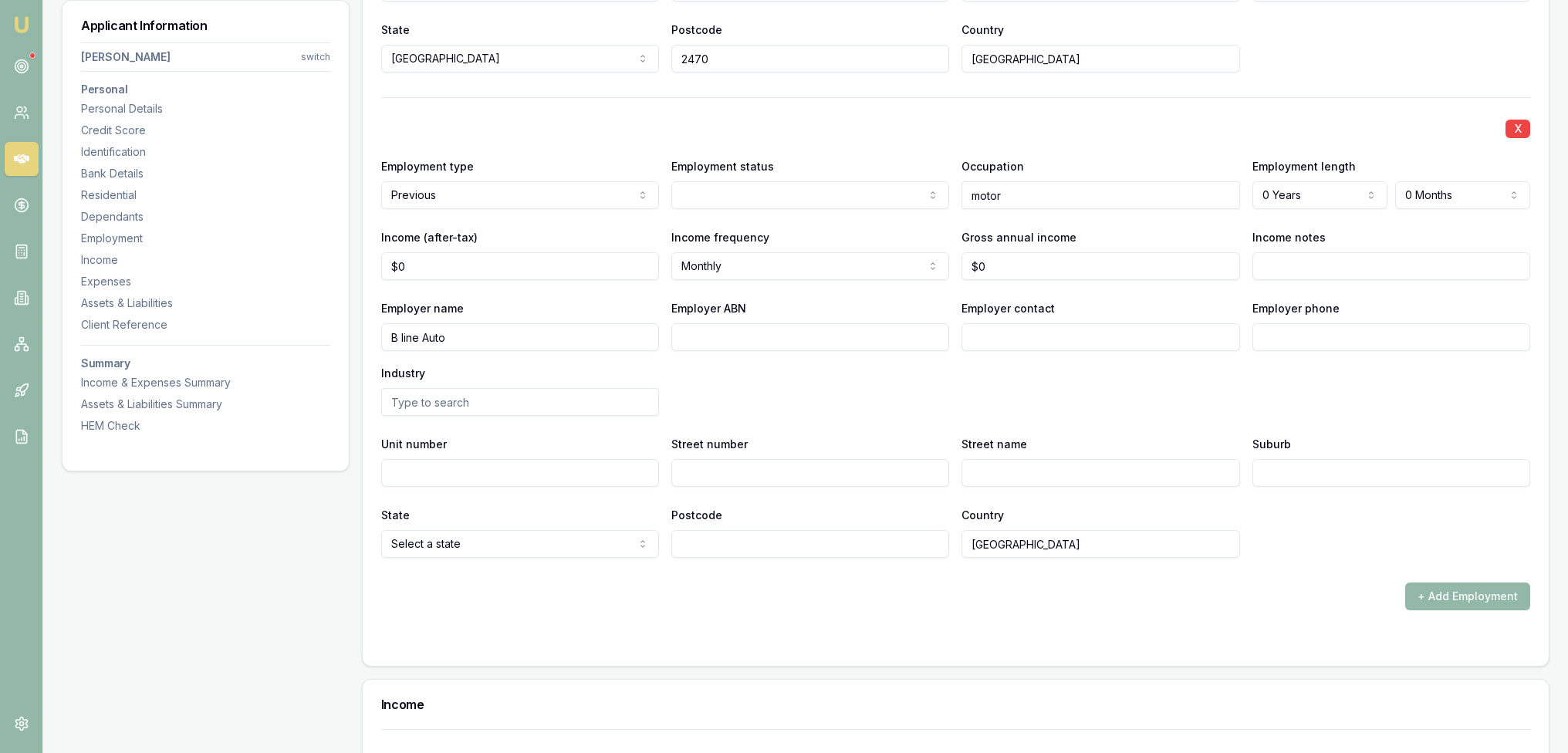
drag, startPoint x: 1024, startPoint y: 193, endPoint x: 922, endPoint y: 192, distance: 102.0
click at [922, 192] on div "Employment type Previous Current Previous Employment status [DEMOGRAPHIC_DATA] …" at bounding box center [955, 182] width 1149 height 52
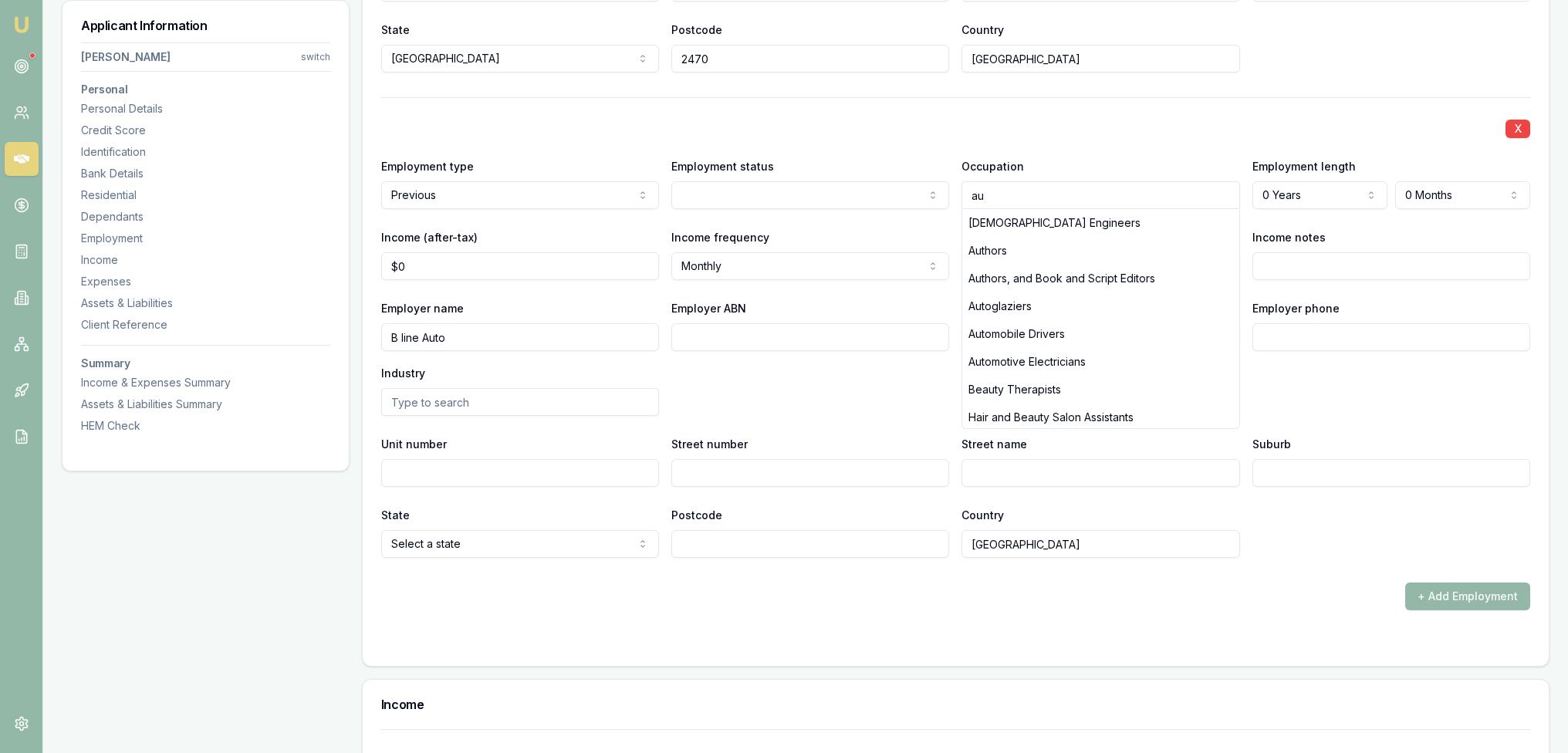
type input "a"
type input "sales"
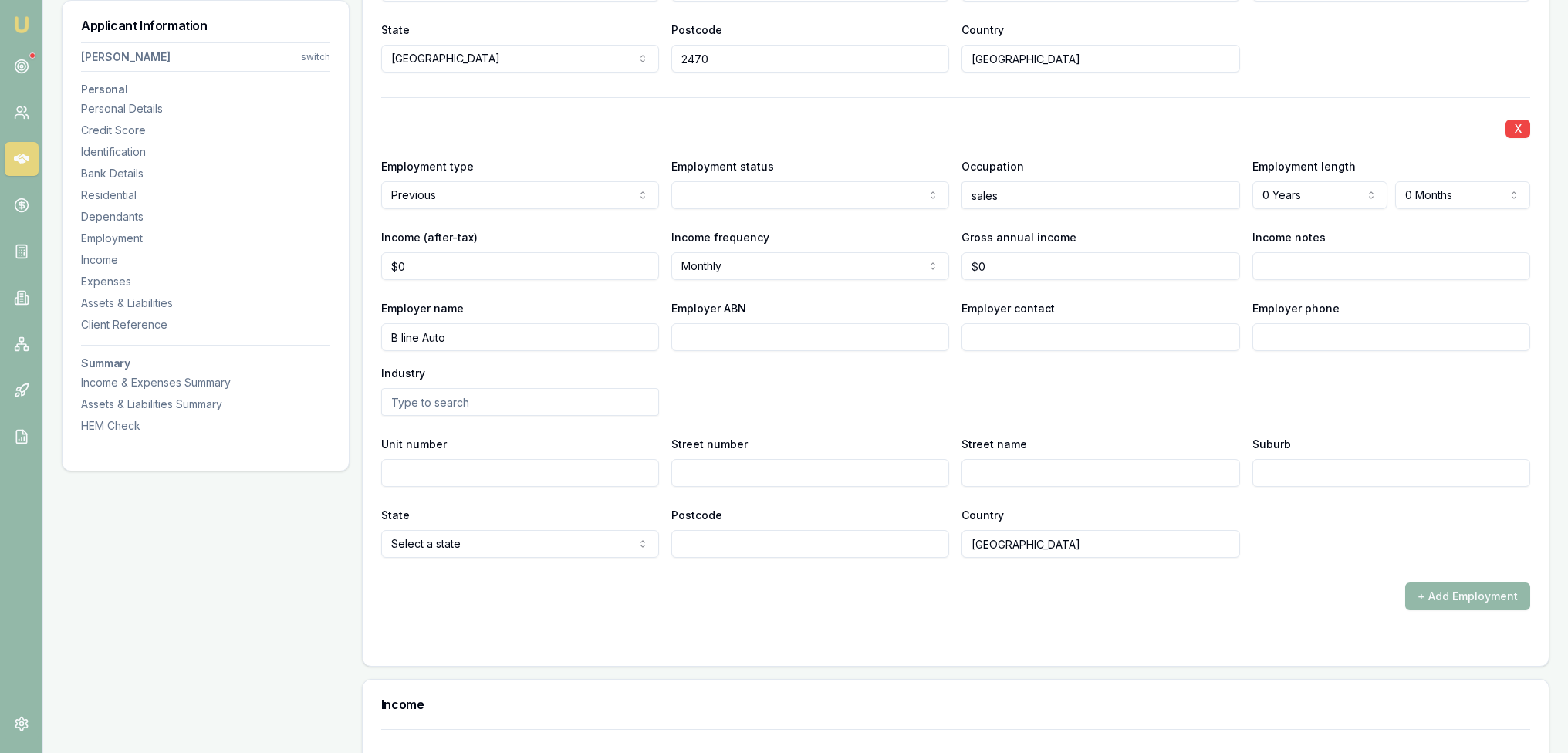
drag, startPoint x: 1015, startPoint y: 191, endPoint x: 972, endPoint y: 189, distance: 43.0
click at [974, 191] on input "sales" at bounding box center [1100, 195] width 278 height 28
drag, startPoint x: 1062, startPoint y: 194, endPoint x: 943, endPoint y: 191, distance: 119.0
click at [943, 191] on div "Employment type Previous Current Previous Employment status [DEMOGRAPHIC_DATA] …" at bounding box center [955, 182] width 1149 height 52
type input "auto pargts"
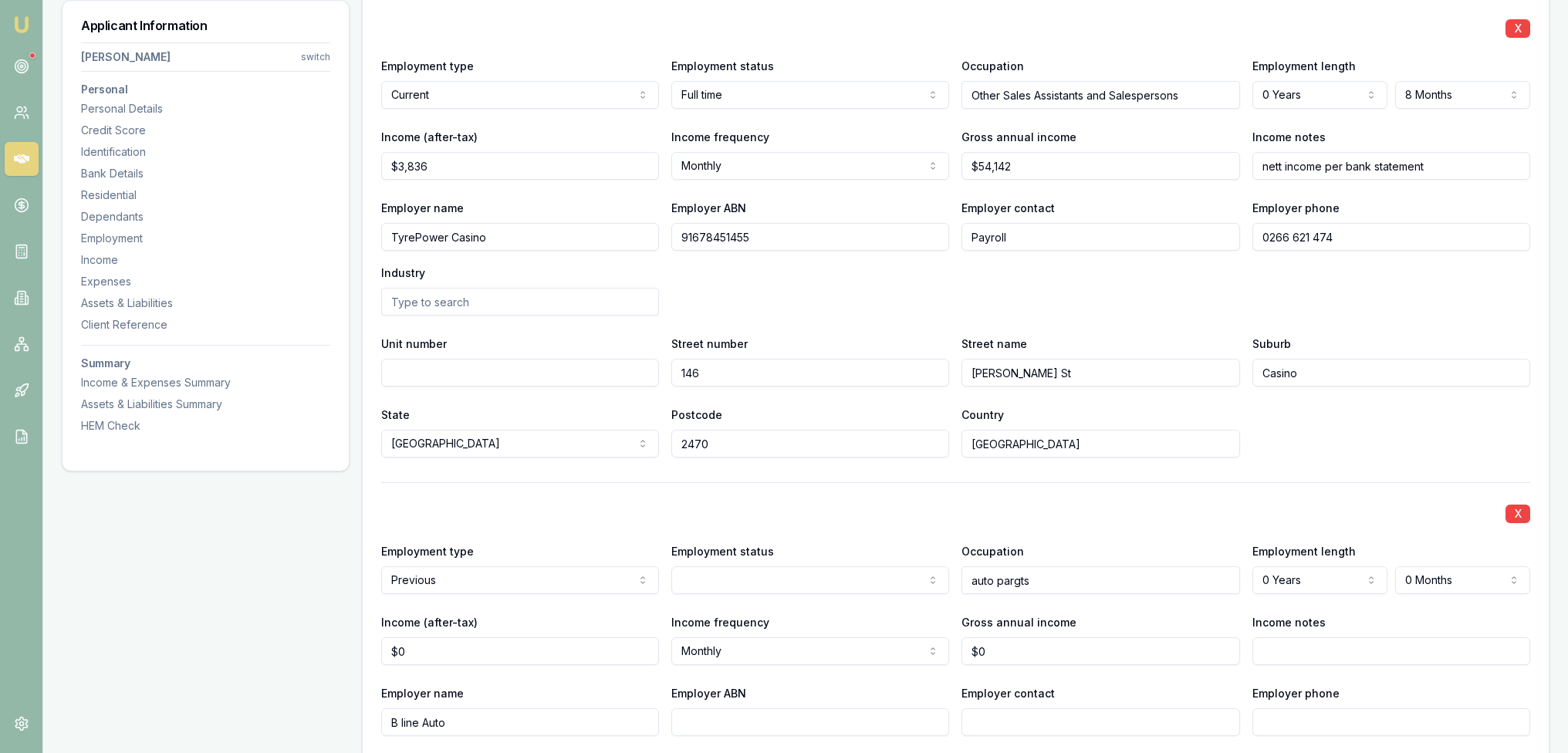
scroll to position [2675, 0]
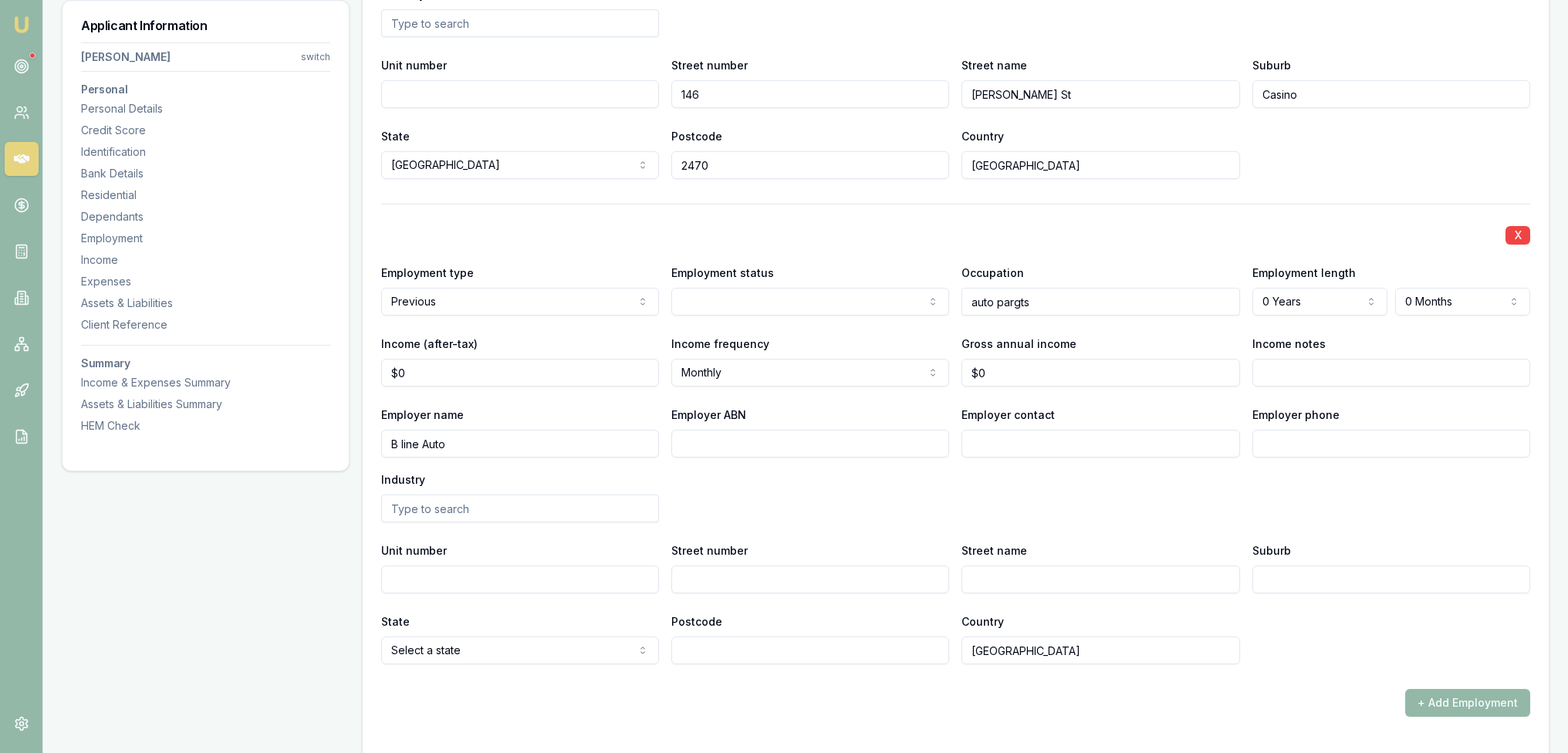
drag, startPoint x: 515, startPoint y: 440, endPoint x: 358, endPoint y: 450, distance: 157.3
click at [358, 450] on div "Applicant Information [PERSON_NAME] switch Personal Personal Details Credit Sco…" at bounding box center [806, 208] width 1488 height 5291
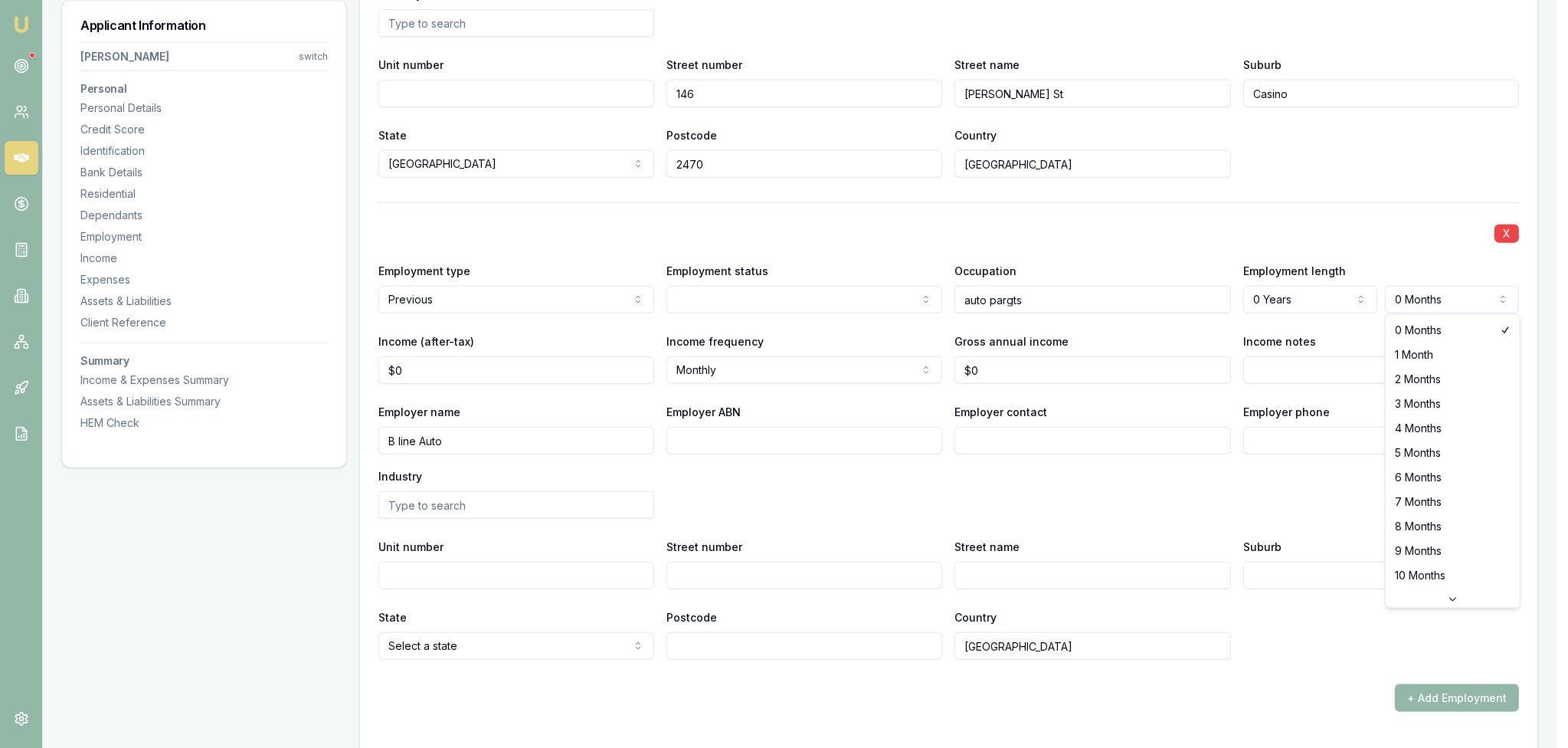
select select "7"
drag, startPoint x: 1422, startPoint y: 499, endPoint x: 1367, endPoint y: 483, distance: 57.3
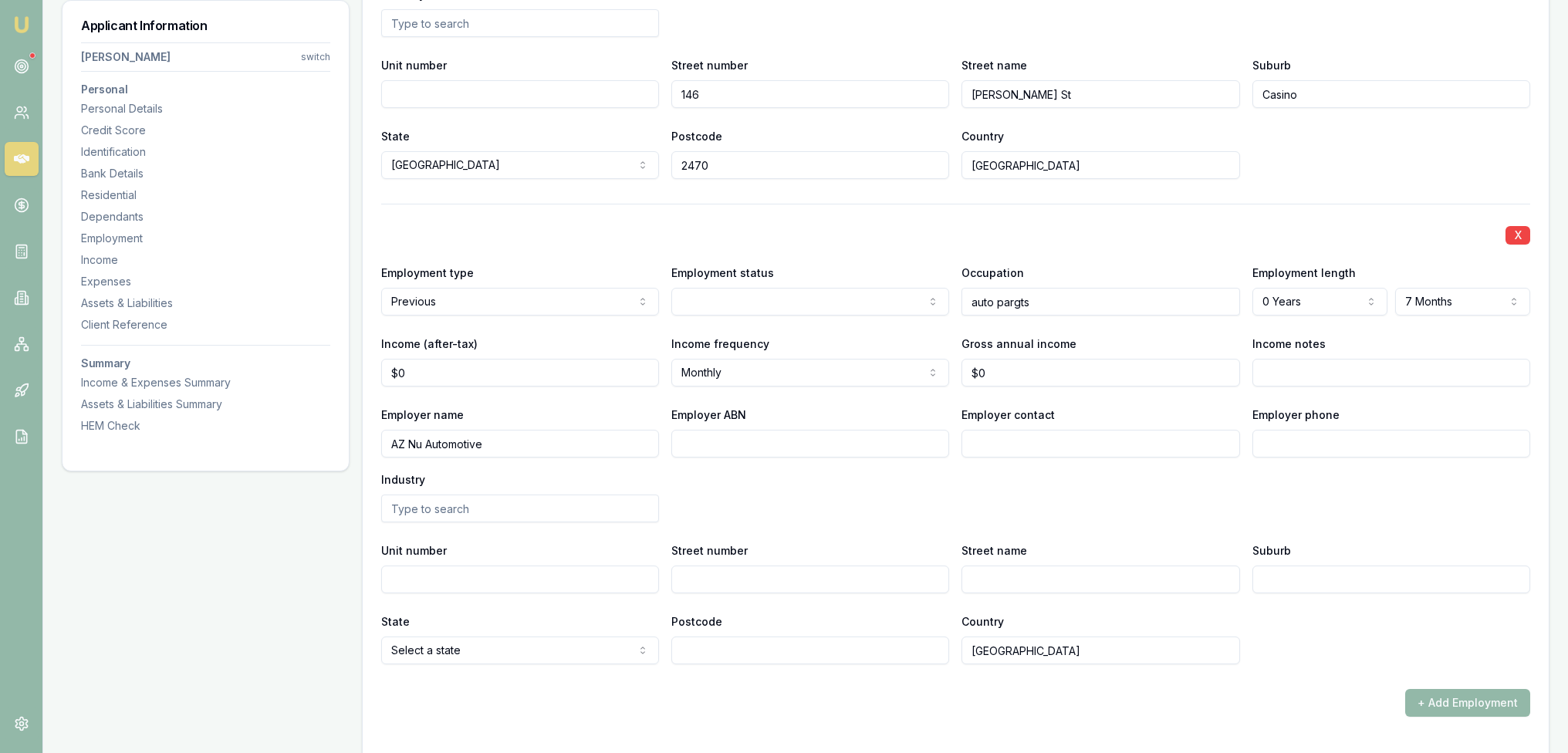
type input "AZ Nu Automotive"
drag, startPoint x: 1072, startPoint y: 303, endPoint x: 827, endPoint y: 292, distance: 245.2
click at [827, 292] on div "Employment type Previous Current Previous Employment status [DEMOGRAPHIC_DATA] …" at bounding box center [955, 289] width 1149 height 52
type input "Service Advisor"
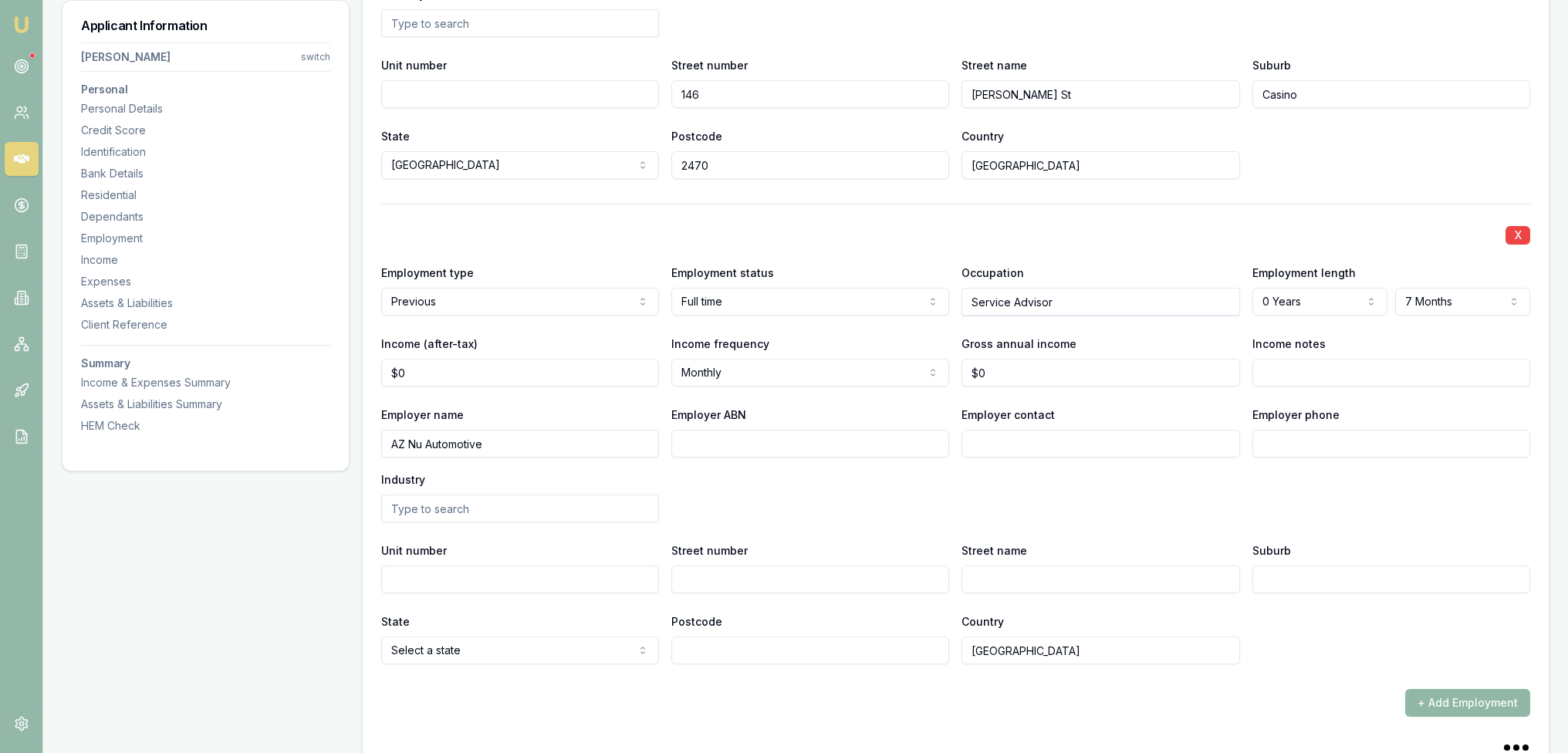
click at [1470, 697] on button "+ Add Employment" at bounding box center [1467, 702] width 125 height 28
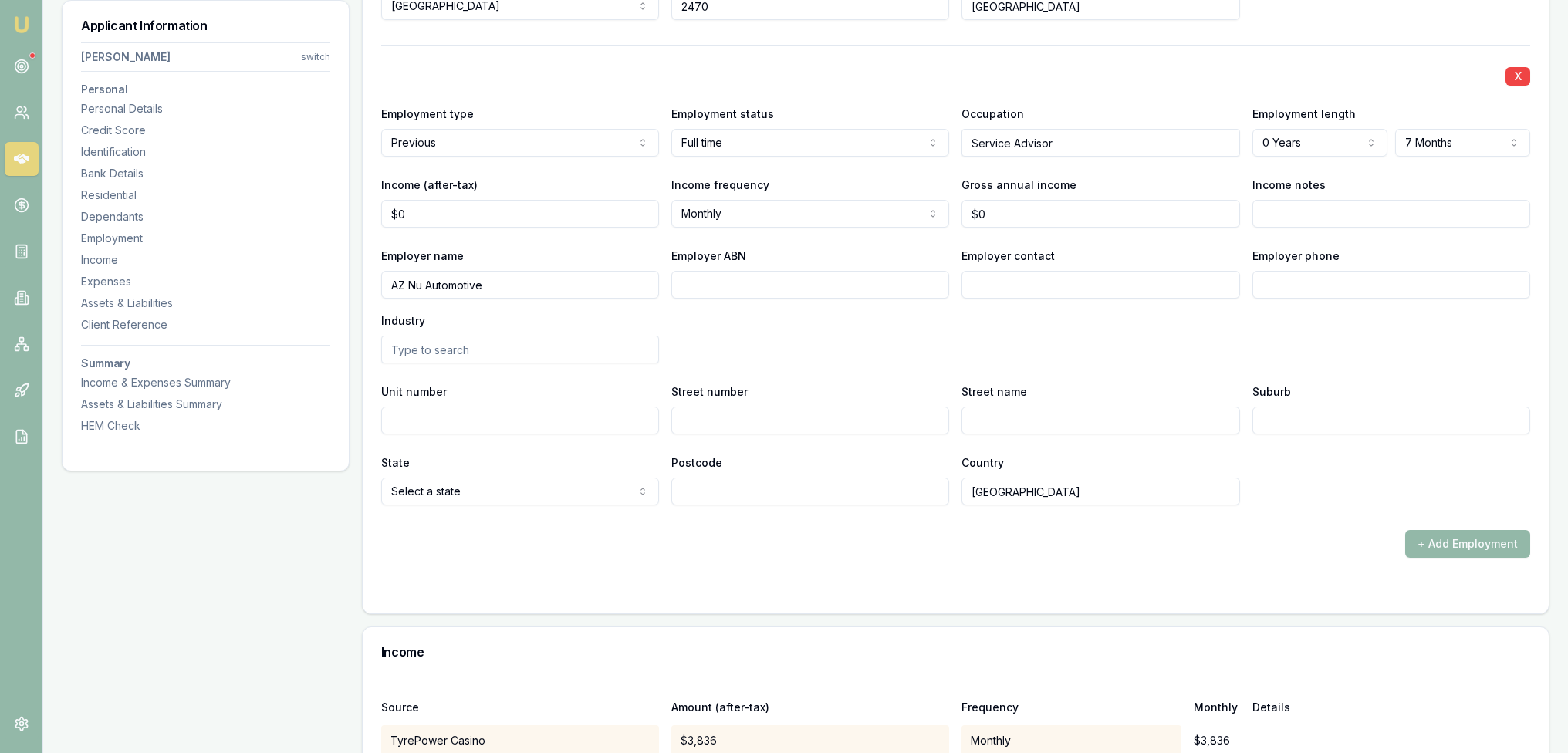
scroll to position [2887, 0]
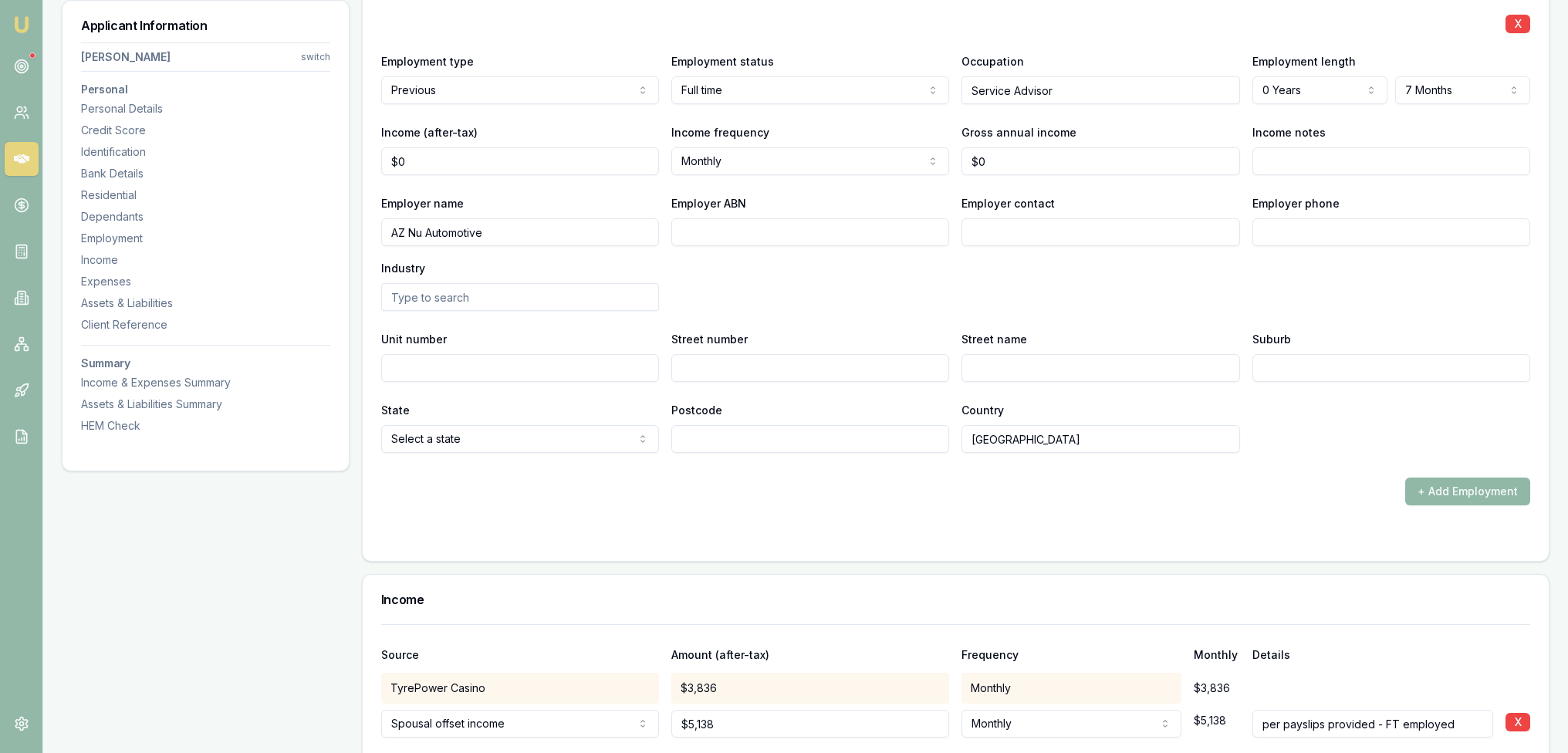
click at [1463, 489] on button "+ Add Employment" at bounding box center [1467, 491] width 125 height 28
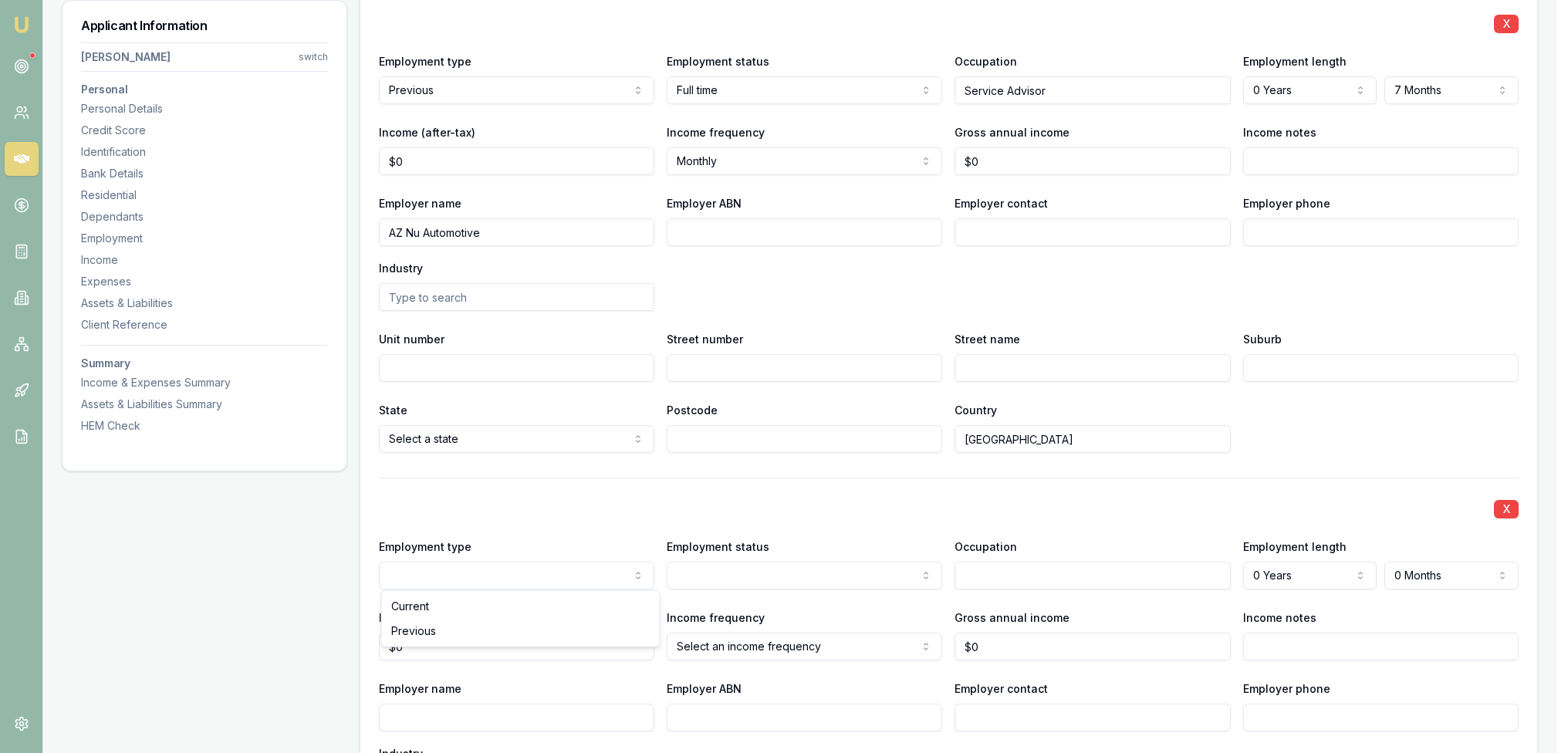
select select "PREVIOUS"
select select "3"
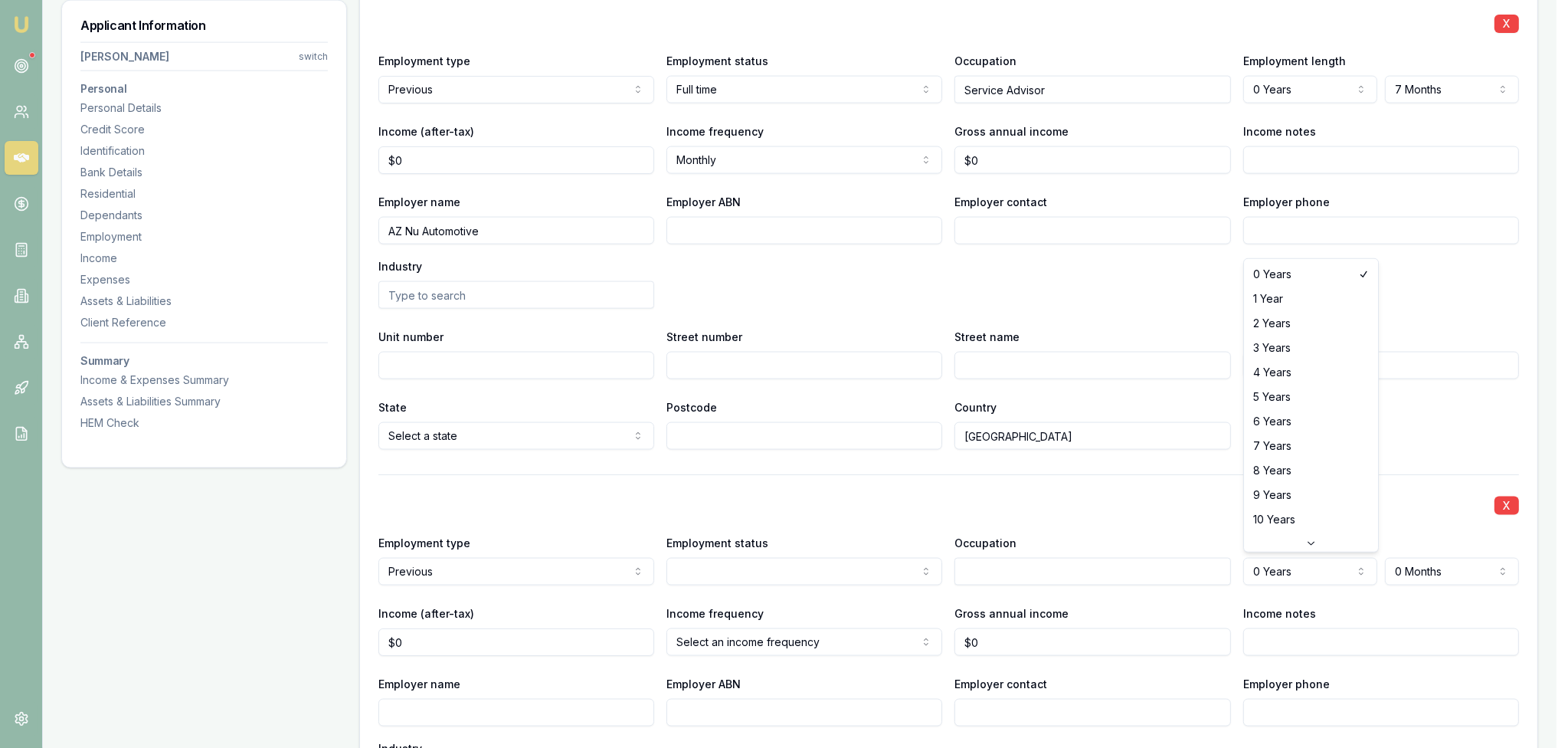
drag, startPoint x: 1293, startPoint y: 343, endPoint x: 1204, endPoint y: 385, distance: 98.4
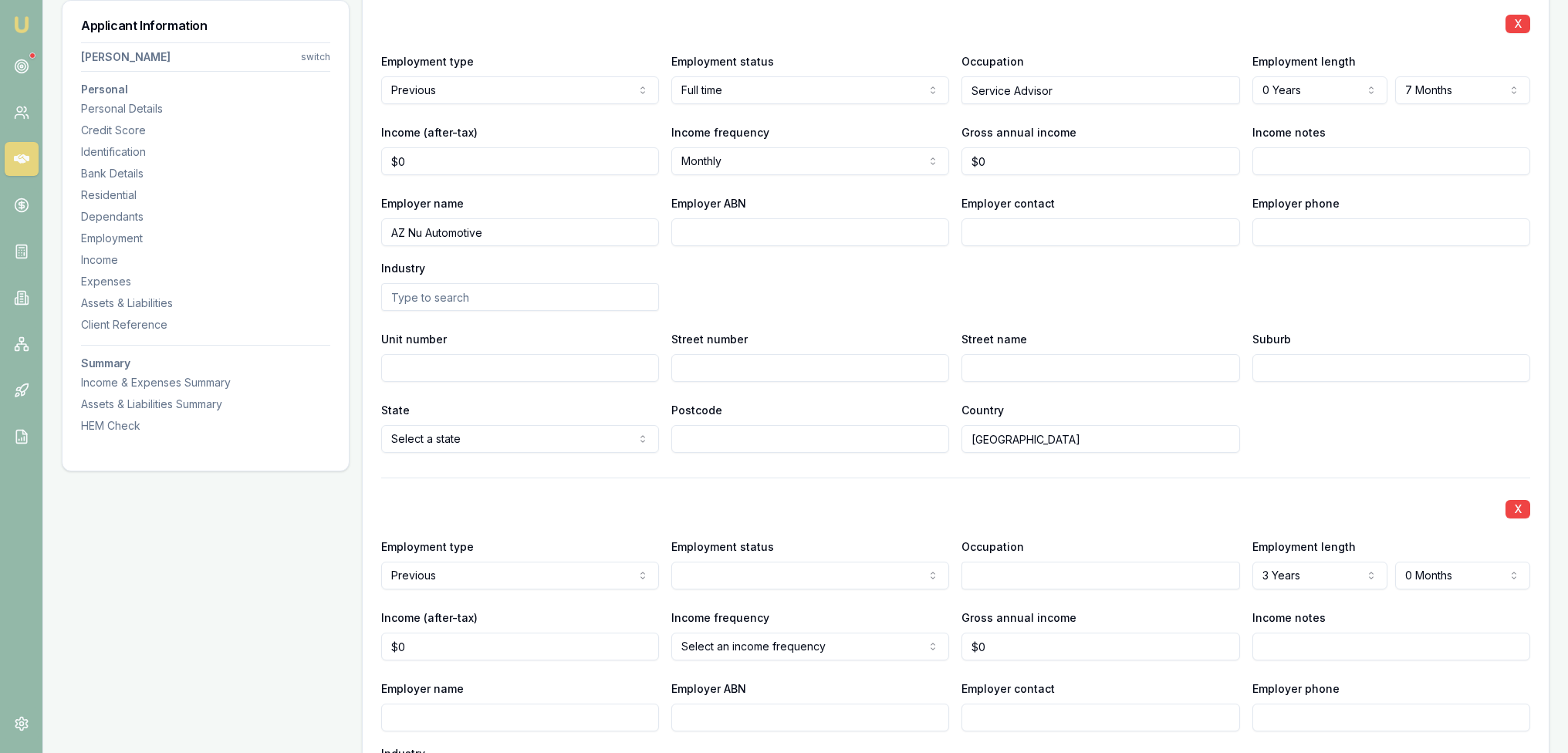
click at [544, 713] on input "Employer name" at bounding box center [519, 717] width 278 height 28
type input "[PERSON_NAME]'s Tyre and Mechanical"
click at [984, 569] on input "text" at bounding box center [1100, 575] width 278 height 28
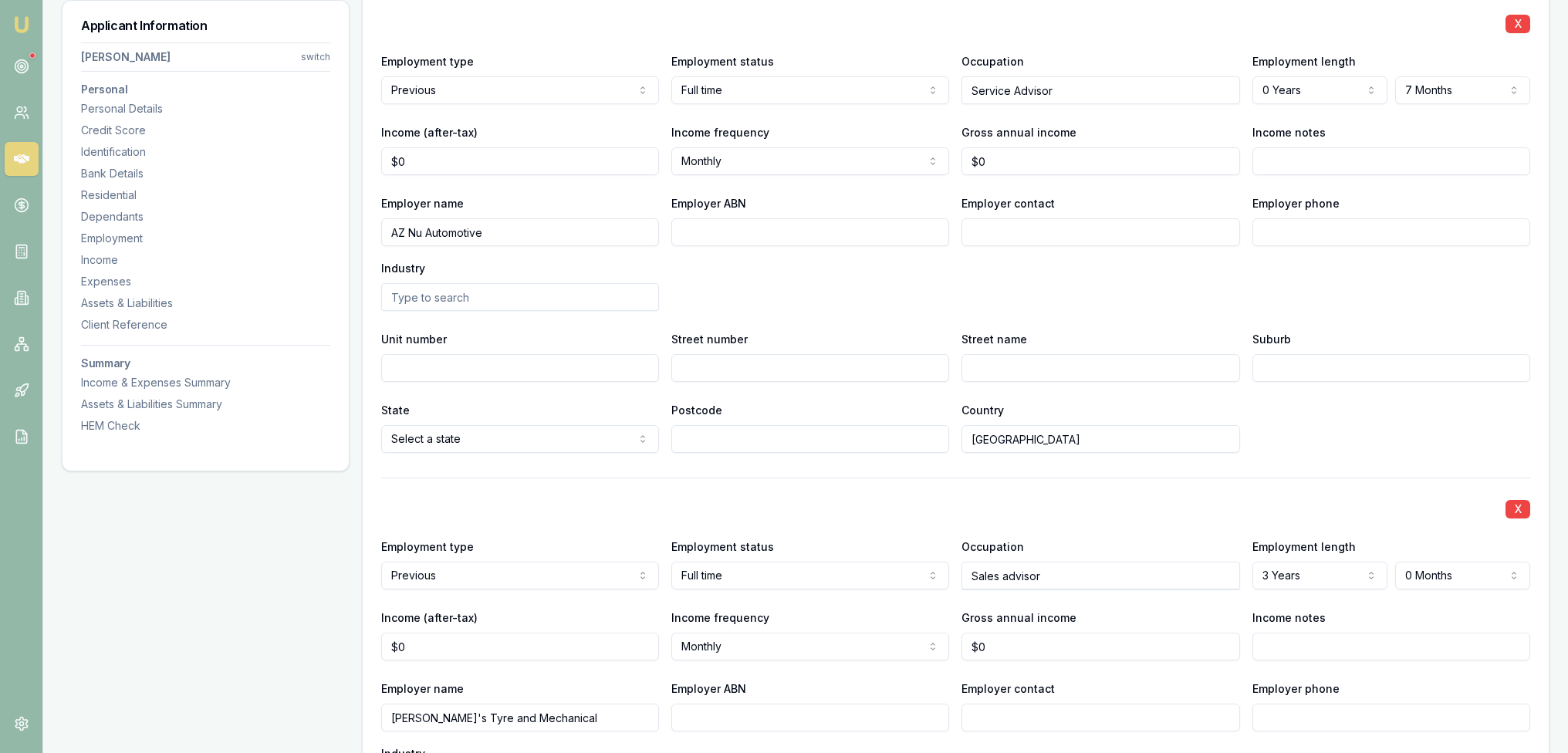
type input "Sales advisor"
click at [1133, 466] on div "X Employment type Current Current Previous Employment status [DEMOGRAPHIC_DATA]…" at bounding box center [955, 249] width 1149 height 1483
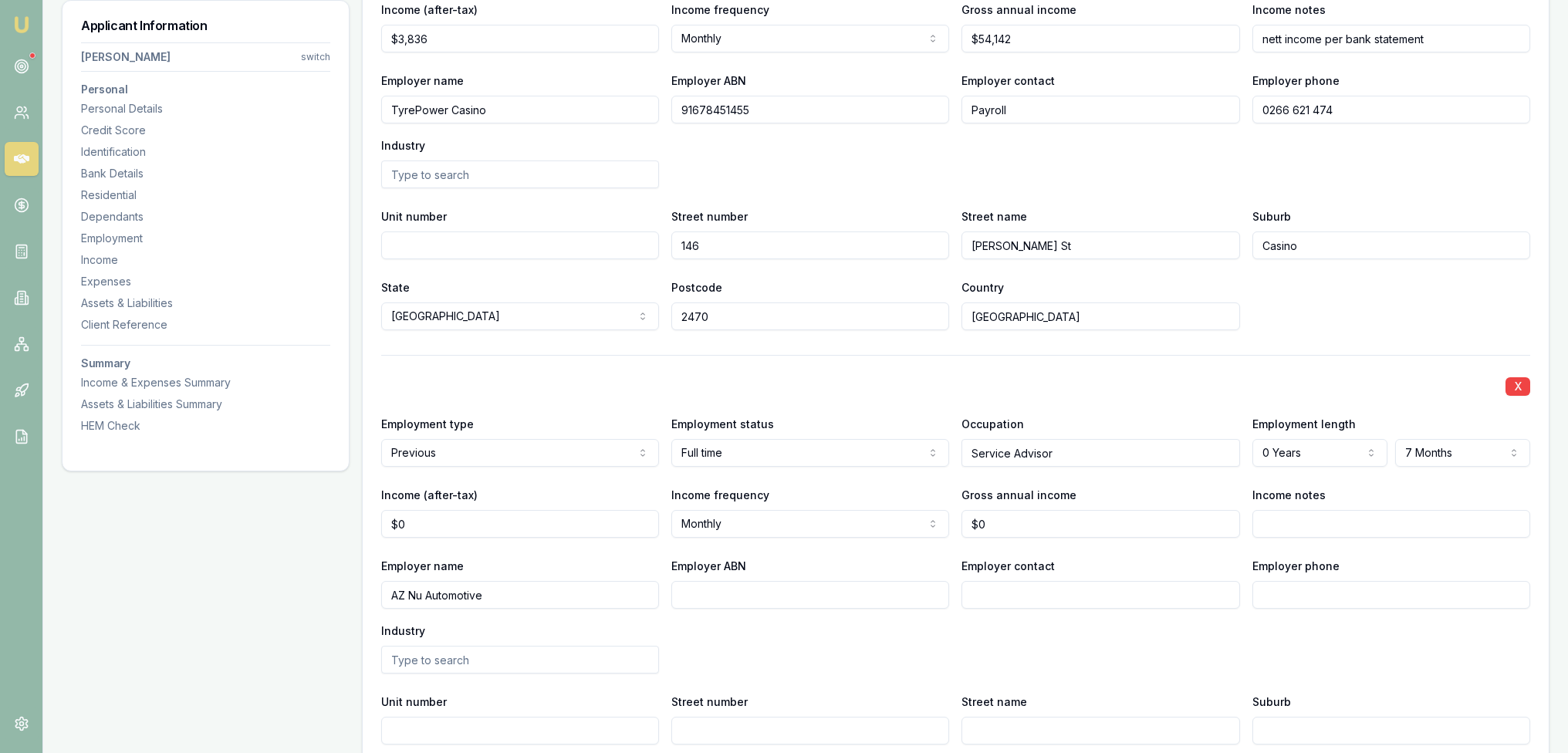
scroll to position [2344, 0]
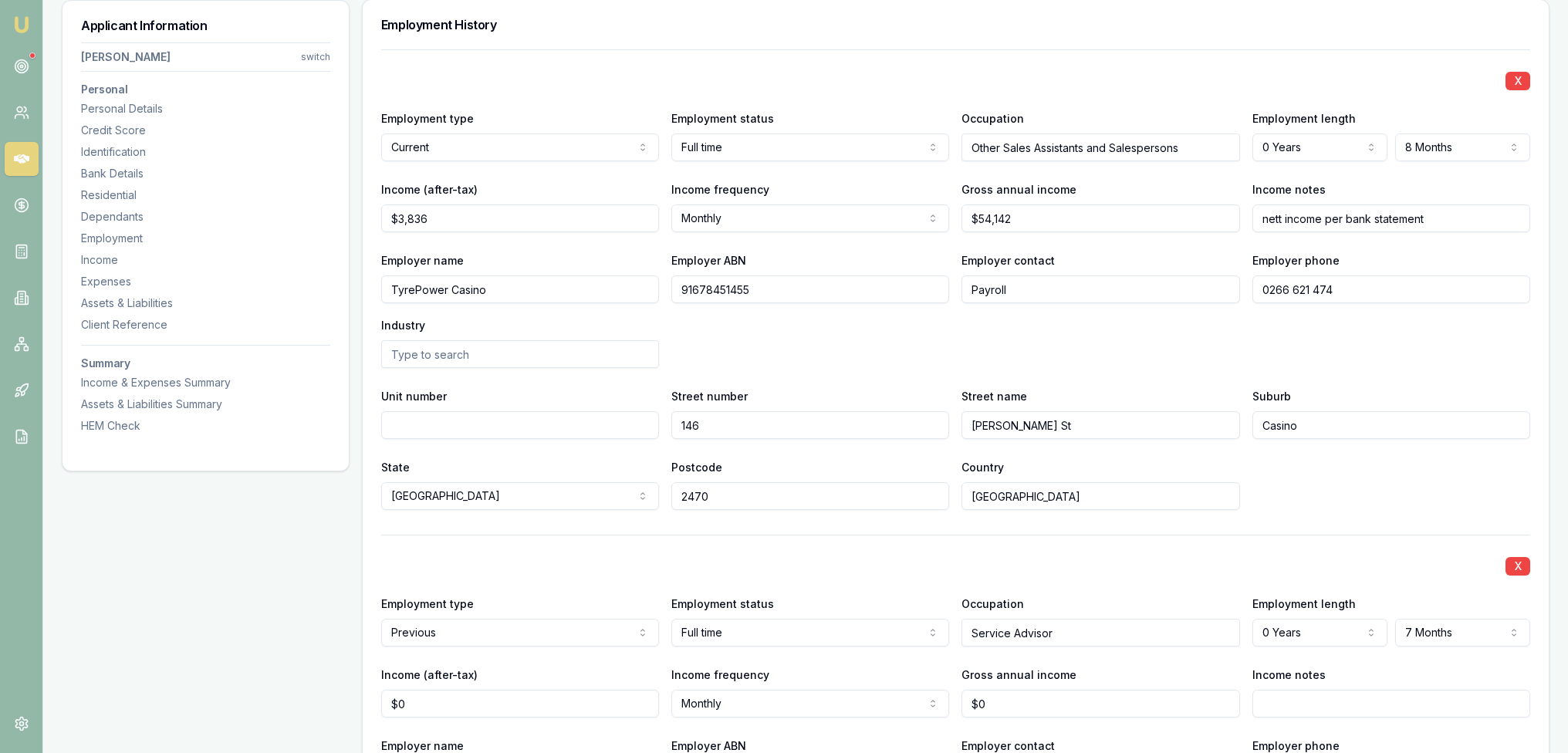
drag, startPoint x: 1192, startPoint y: 147, endPoint x: 944, endPoint y: 138, distance: 248.2
click at [944, 138] on div "Employment type Current Current Previous Employment status [DEMOGRAPHIC_DATA] […" at bounding box center [955, 135] width 1149 height 52
type input "a"
type input "Sales Advisor"
click at [1071, 345] on div "Employer name TyrePower Casino Employer ABN 91678451455 Employer contact Payrol…" at bounding box center [955, 309] width 1149 height 117
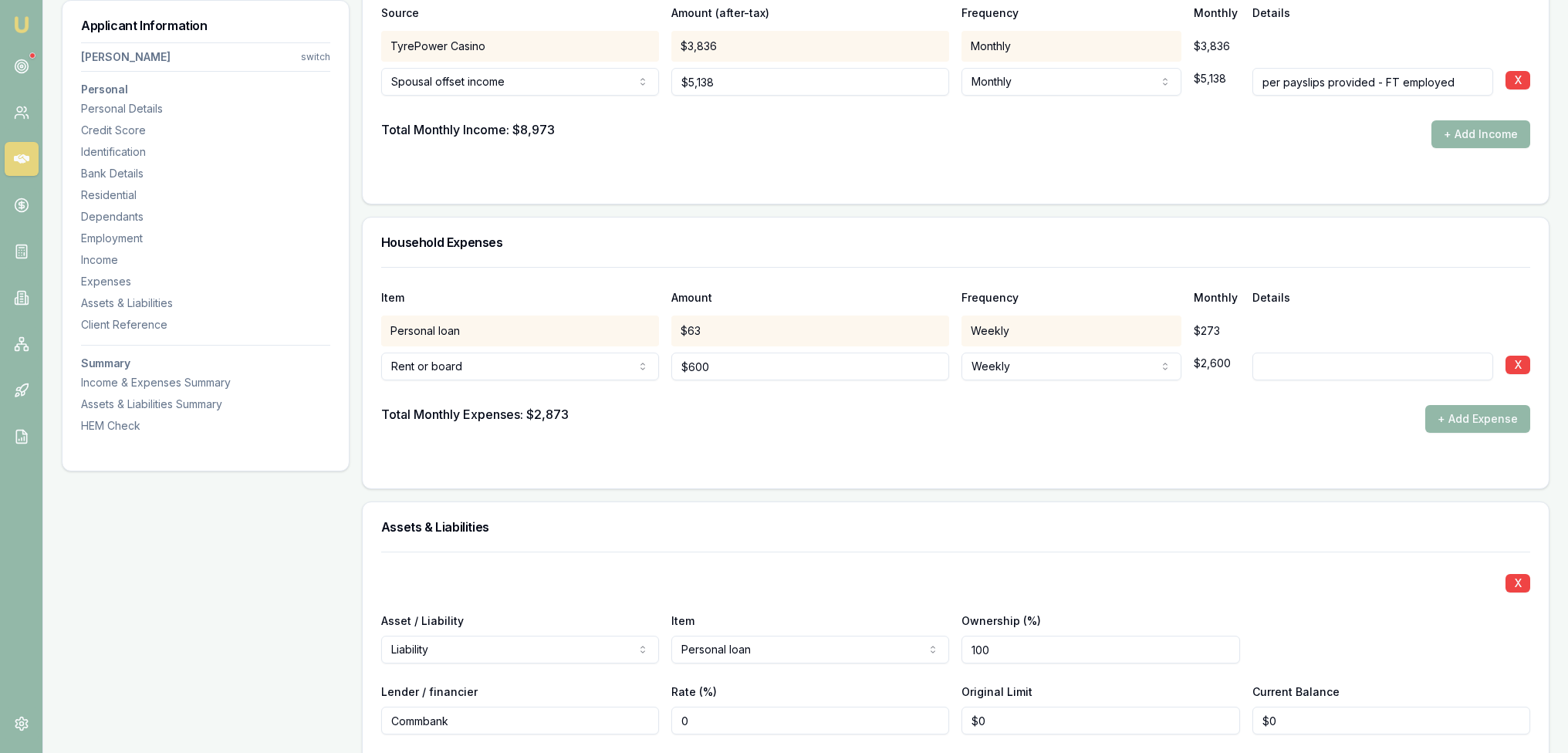
scroll to position [4019, 0]
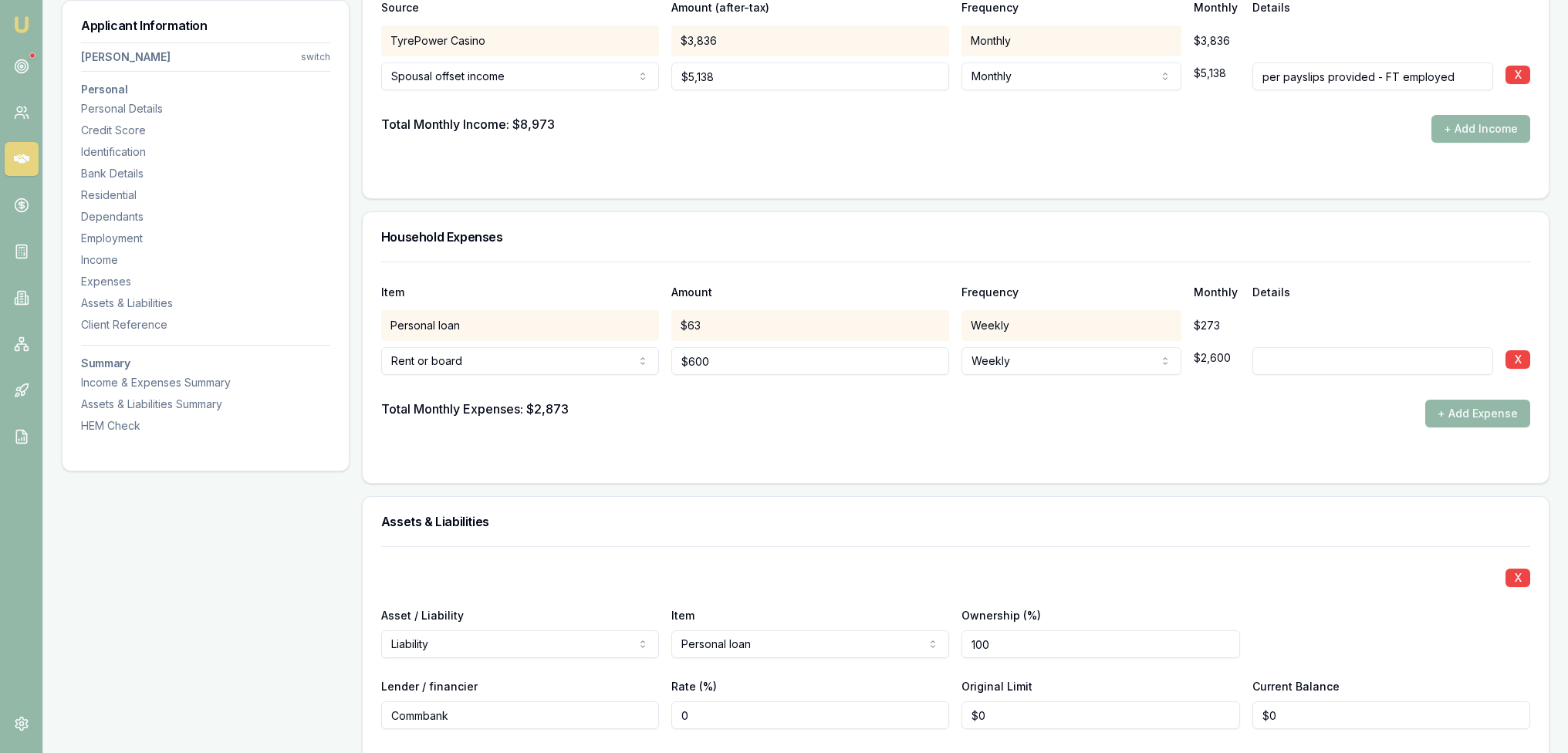
click at [1283, 357] on input at bounding box center [1372, 361] width 241 height 28
type input "Both on lease"
click at [1488, 400] on button "+ Add Expense" at bounding box center [1477, 413] width 105 height 28
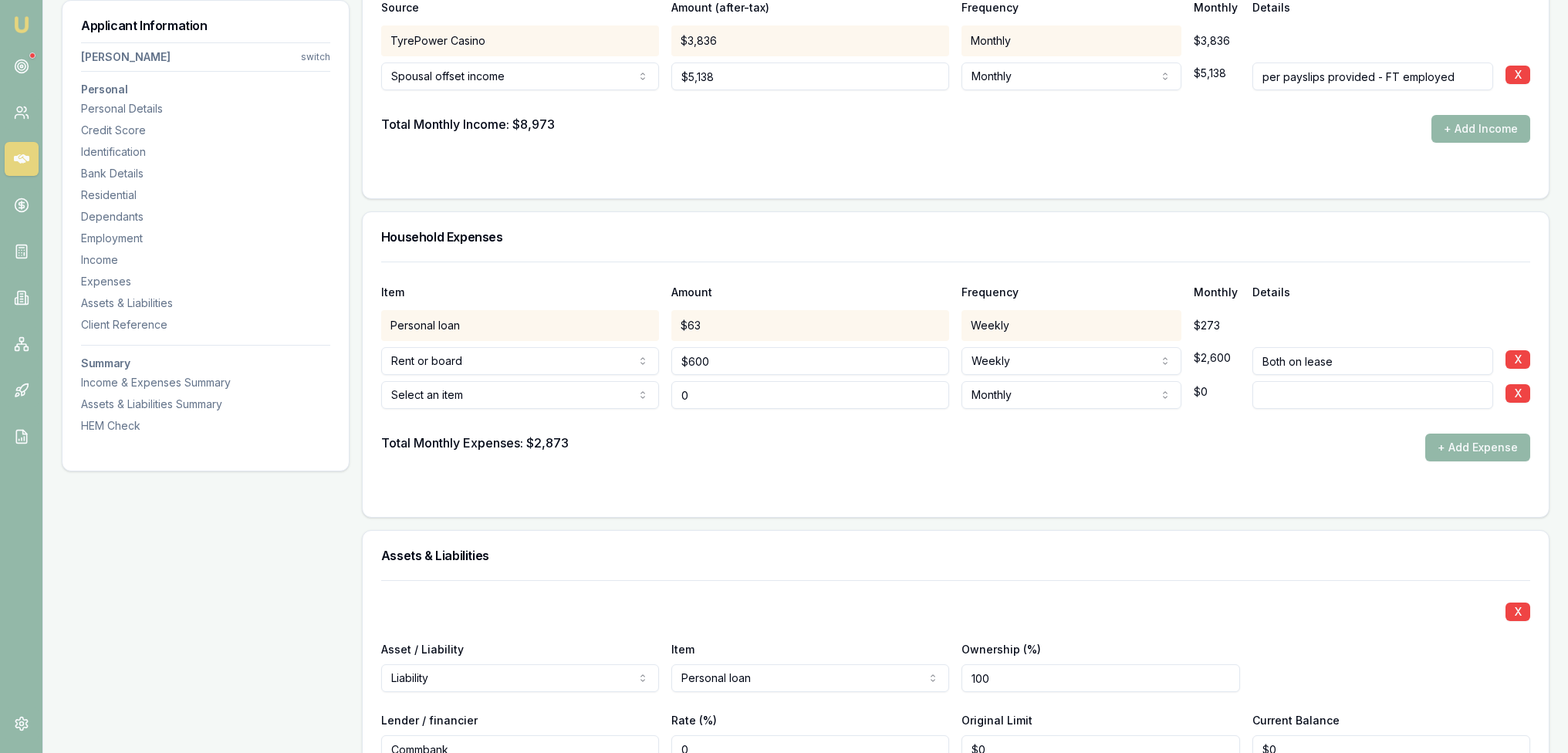
type input "$0"
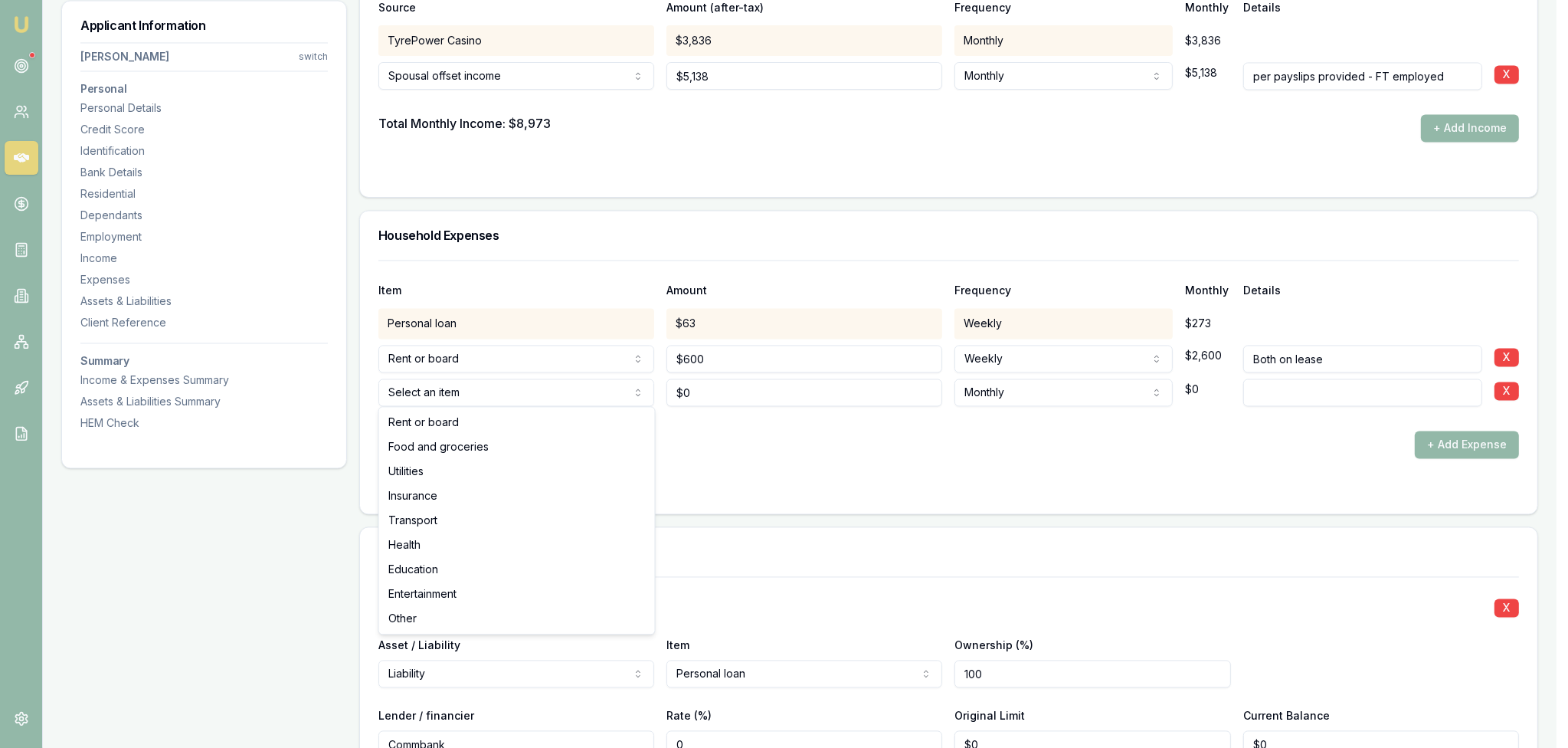
select select "FOOD_AND_GROCERIES"
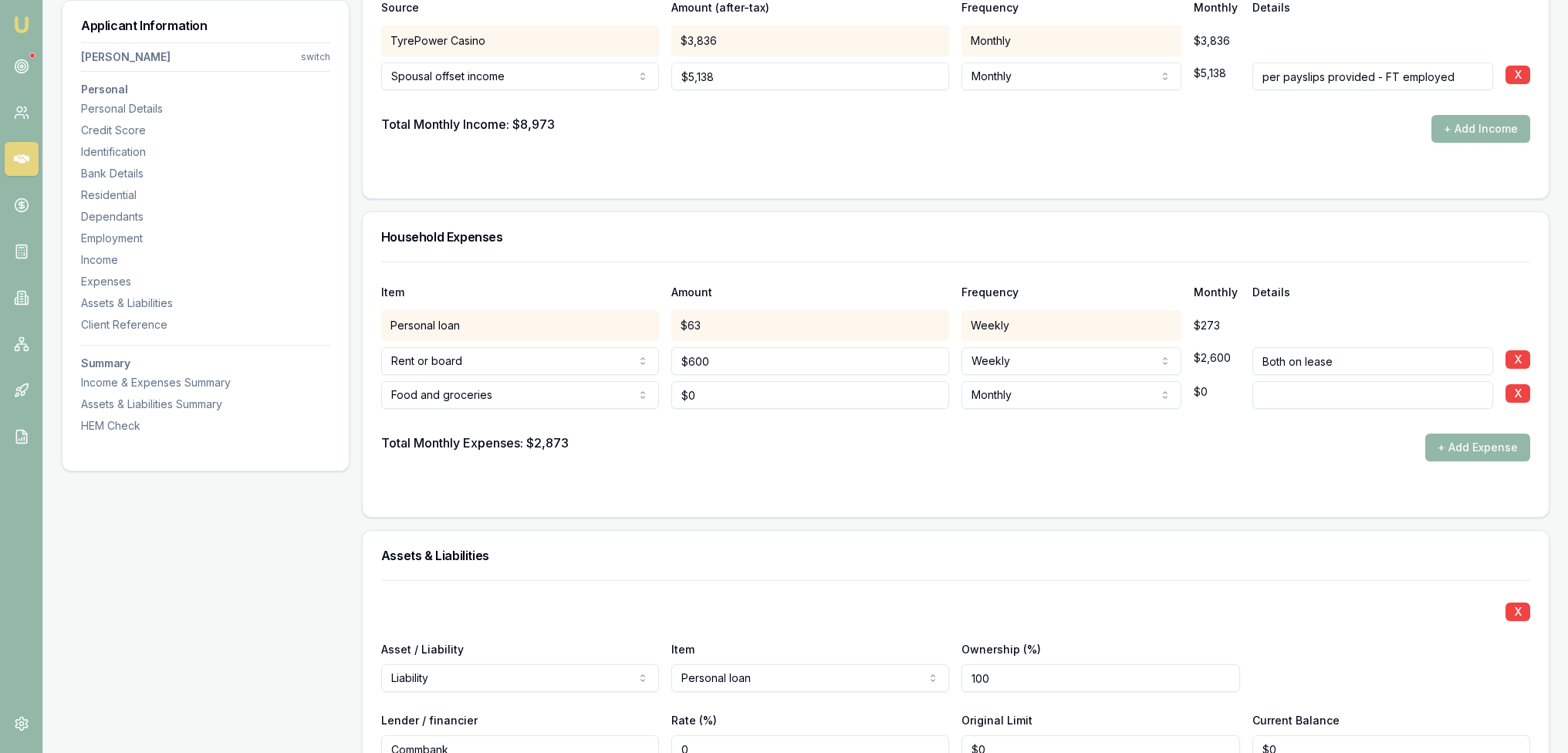
type input "0"
click at [701, 397] on input "0" at bounding box center [810, 394] width 278 height 28
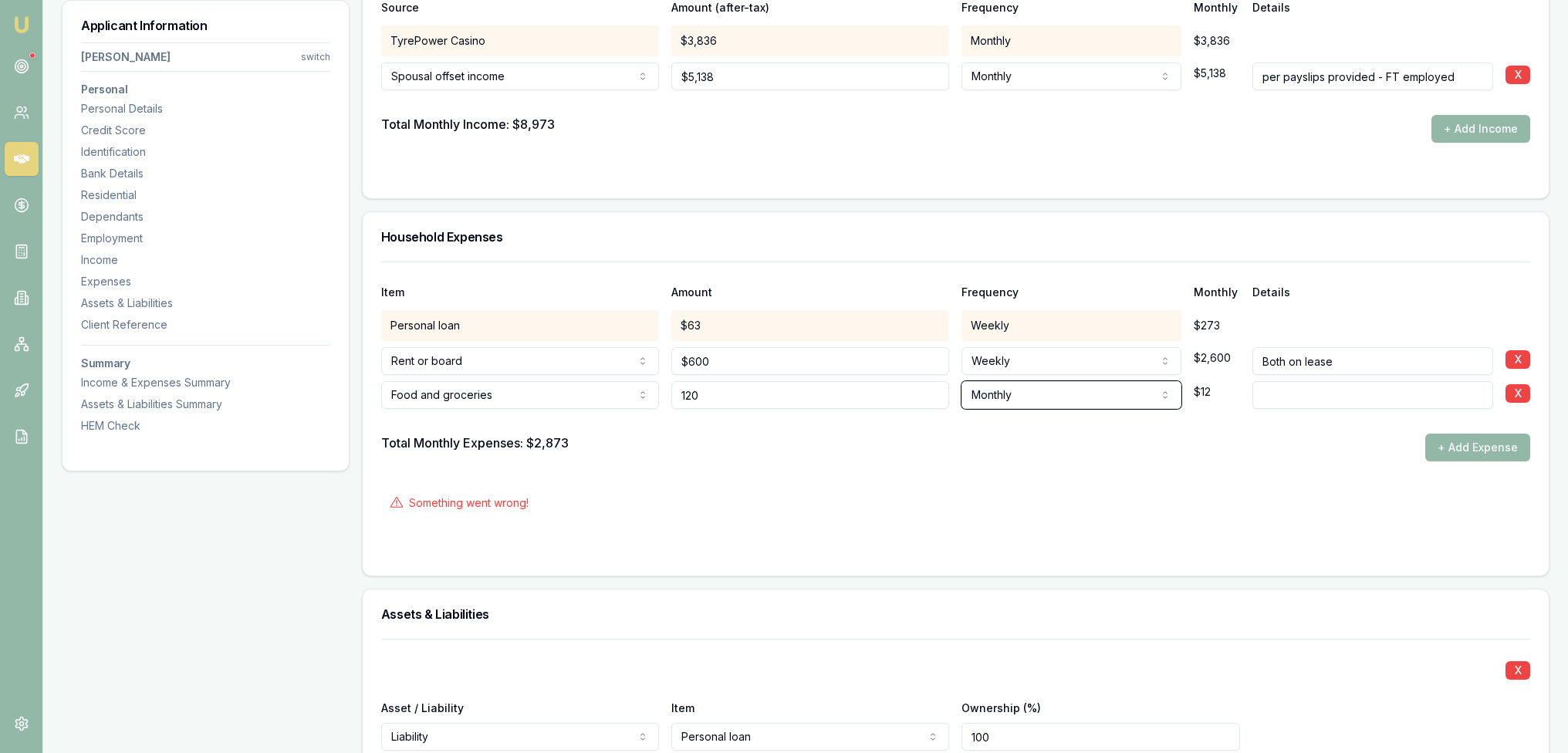
type input "$120"
select select "WEEKLY"
drag, startPoint x: 1487, startPoint y: 448, endPoint x: 1465, endPoint y: 441, distance: 23.1
click at [1486, 447] on button "+ Add Expense" at bounding box center [1477, 447] width 105 height 28
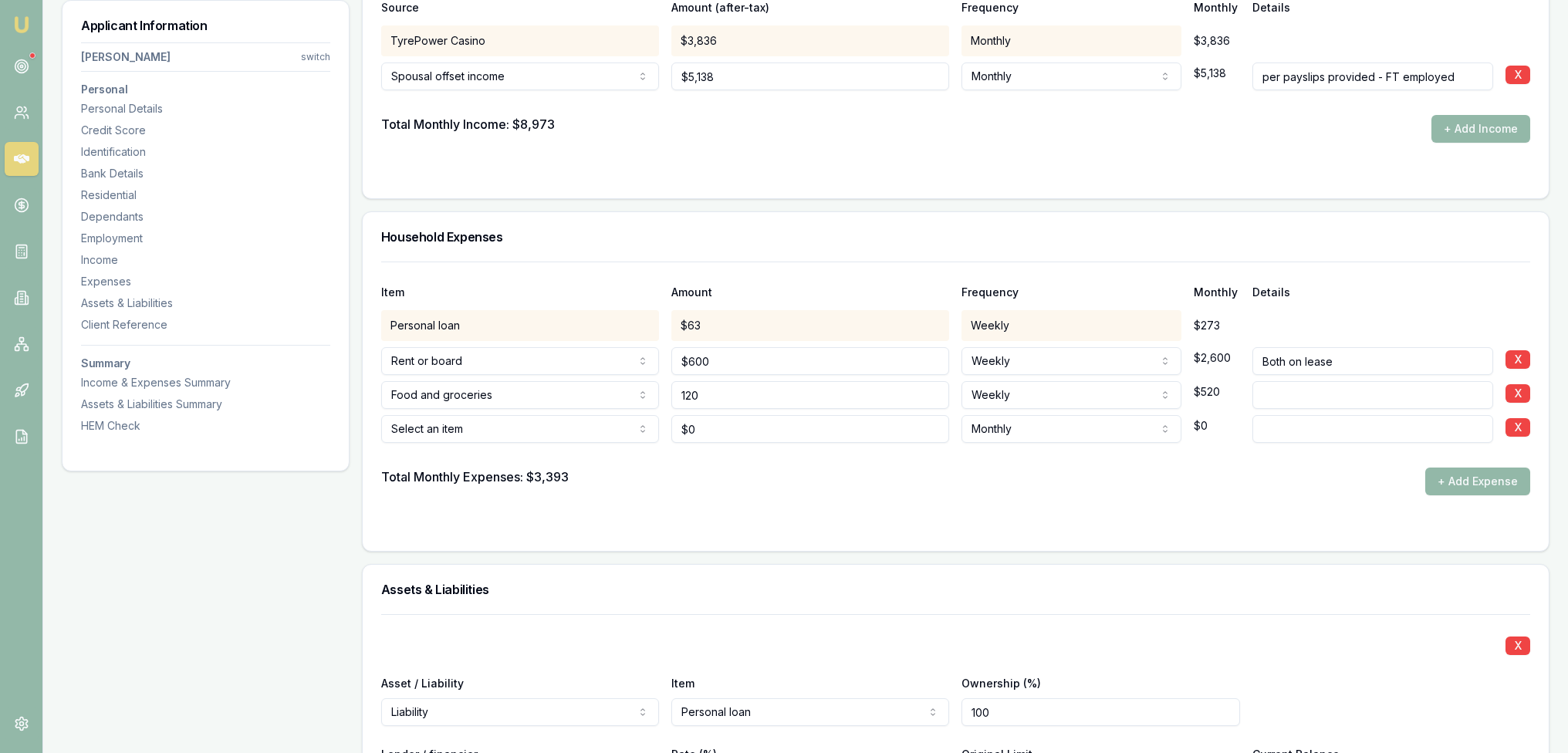
drag, startPoint x: 753, startPoint y: 398, endPoint x: 621, endPoint y: 395, distance: 132.0
click at [621, 395] on div "Food and groceries Rent or board Food and groceries Utilities Insurance Transpo…" at bounding box center [955, 392] width 1149 height 34
type input "$150"
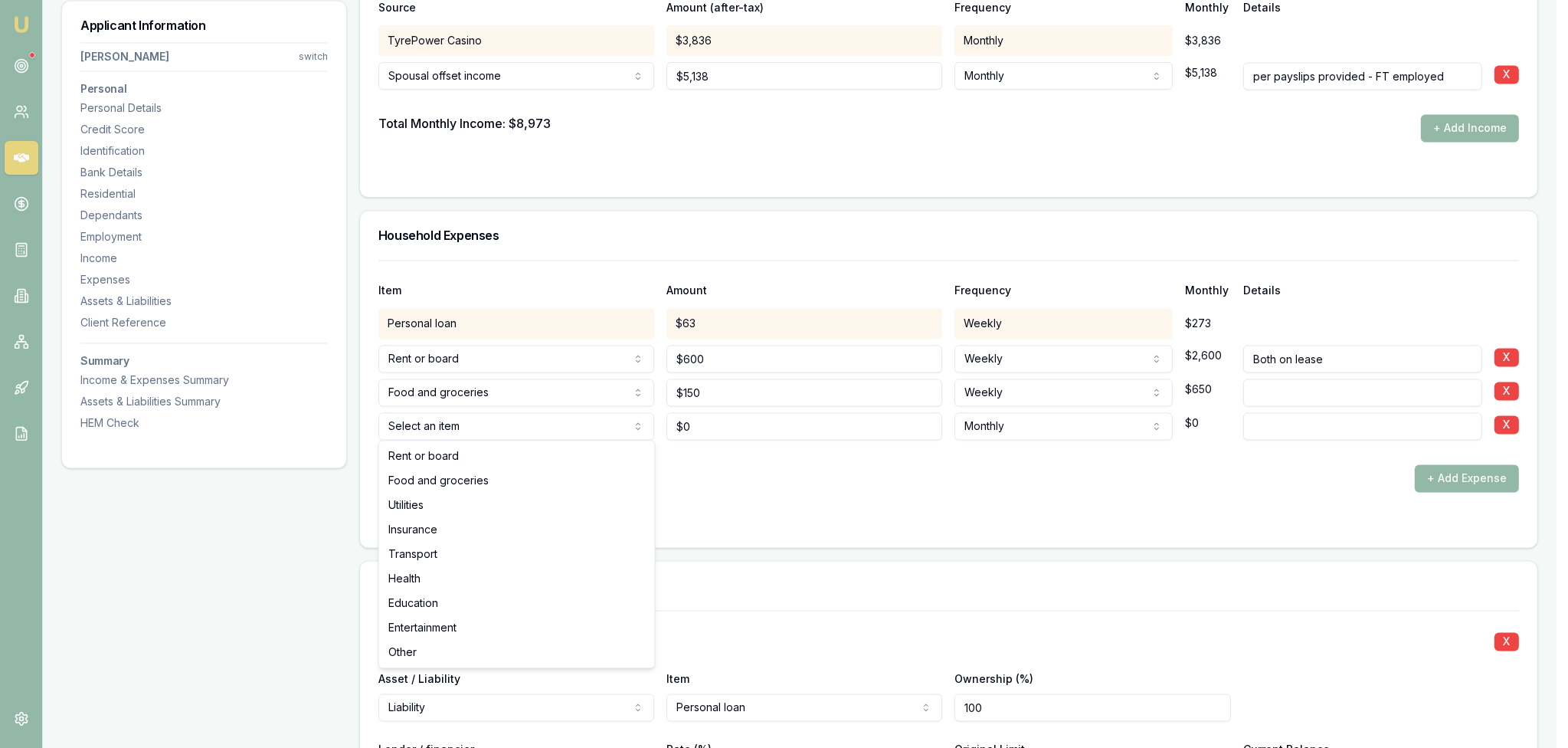
select select "FOOD_AND_GROCERIES"
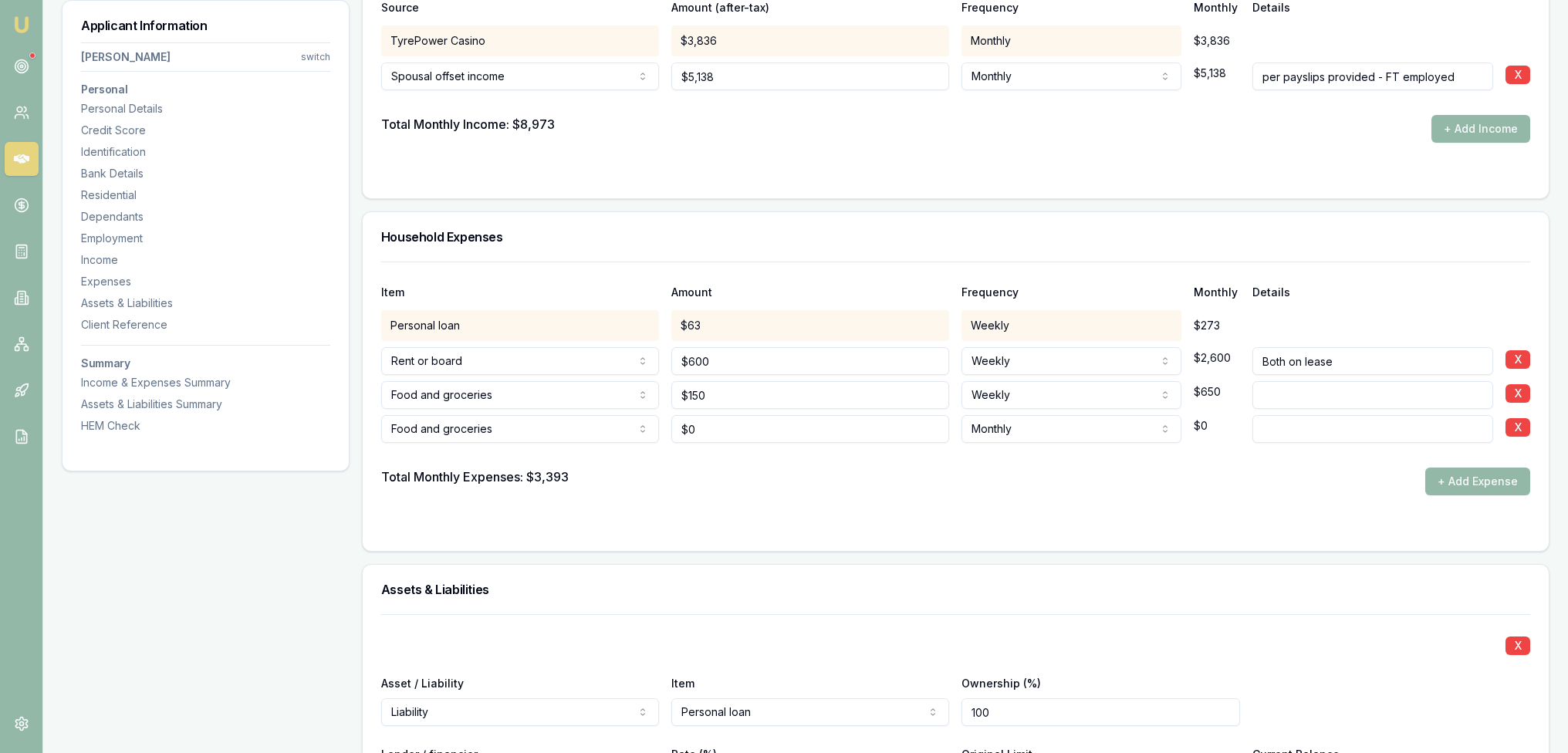
click at [1272, 422] on input at bounding box center [1372, 429] width 241 height 28
type input "Butcher"
drag, startPoint x: 775, startPoint y: 425, endPoint x: 744, endPoint y: 428, distance: 31.1
click at [770, 424] on input "0" at bounding box center [810, 429] width 278 height 28
click at [641, 429] on div "Food and groceries Rent or board Food and groceries Utilities Insurance Transpo…" at bounding box center [955, 426] width 1149 height 34
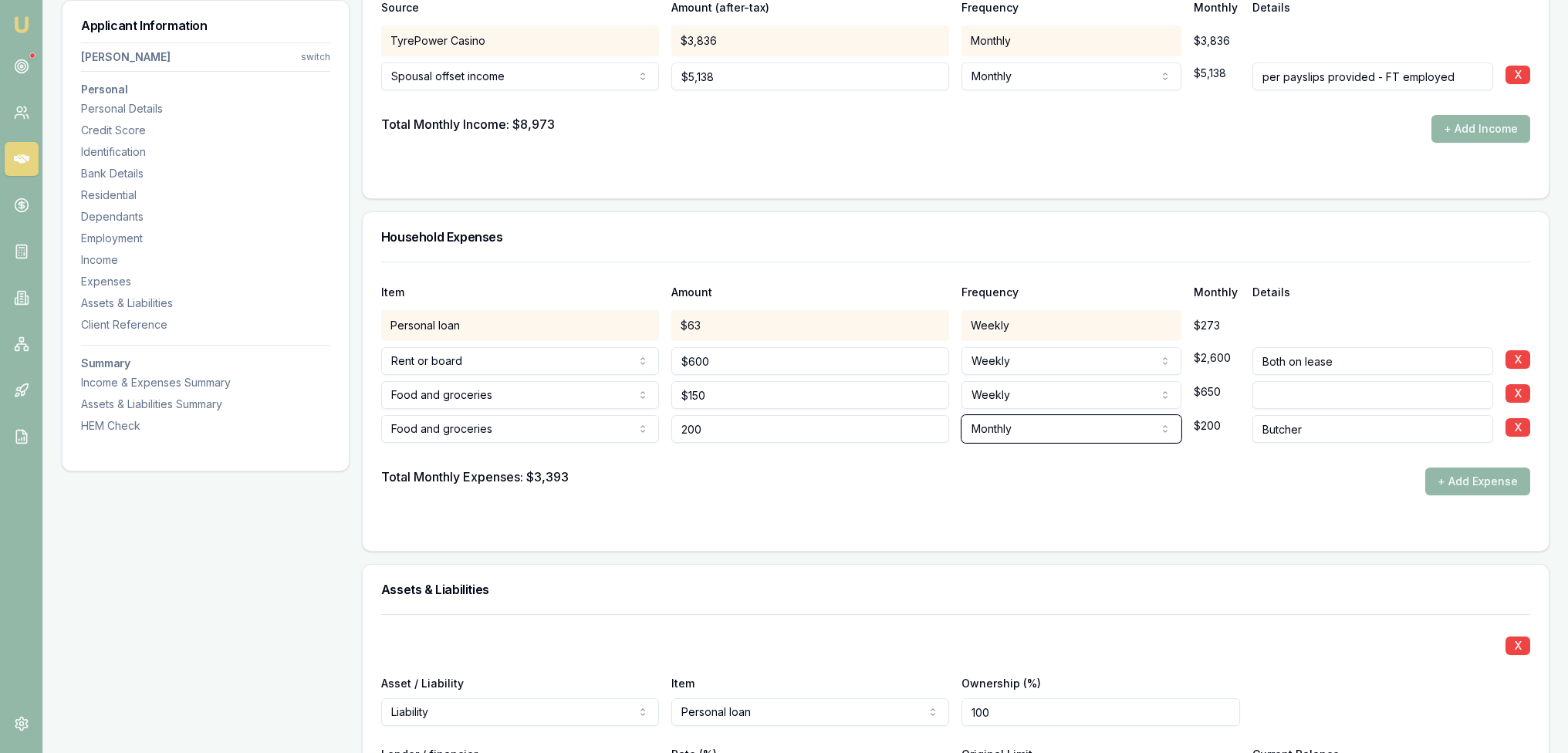
type input "$200"
click at [724, 424] on input "200" at bounding box center [810, 429] width 278 height 28
type input "$200"
click at [729, 462] on div at bounding box center [955, 455] width 1149 height 25
click at [1388, 394] on input at bounding box center [1372, 394] width 241 height 28
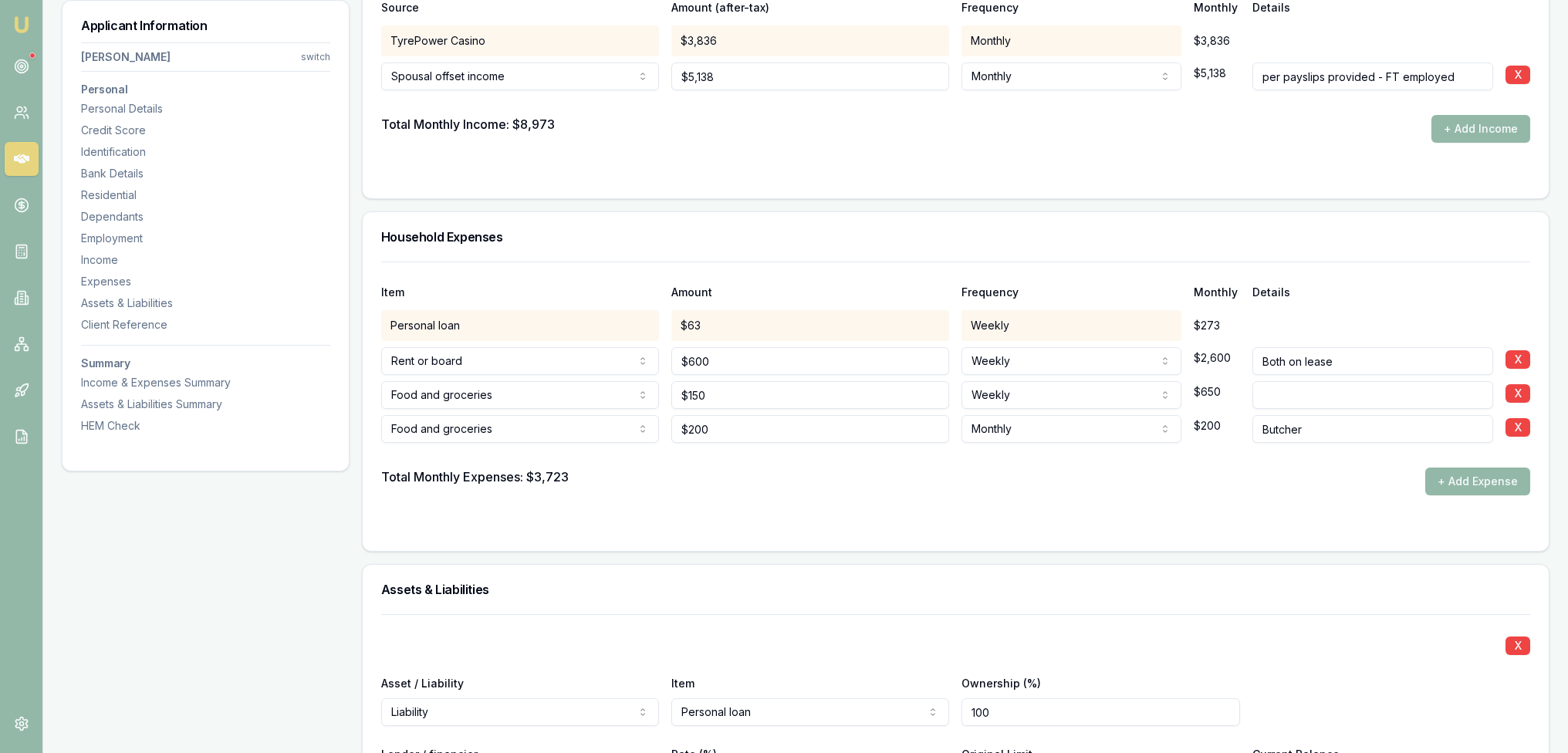
type input "G"
click at [1388, 394] on input "G" at bounding box center [1372, 394] width 241 height 28
type input "Groceries"
drag, startPoint x: 1493, startPoint y: 487, endPoint x: 1433, endPoint y: 484, distance: 60.1
click at [1493, 487] on button "+ Add Expense" at bounding box center [1477, 481] width 105 height 28
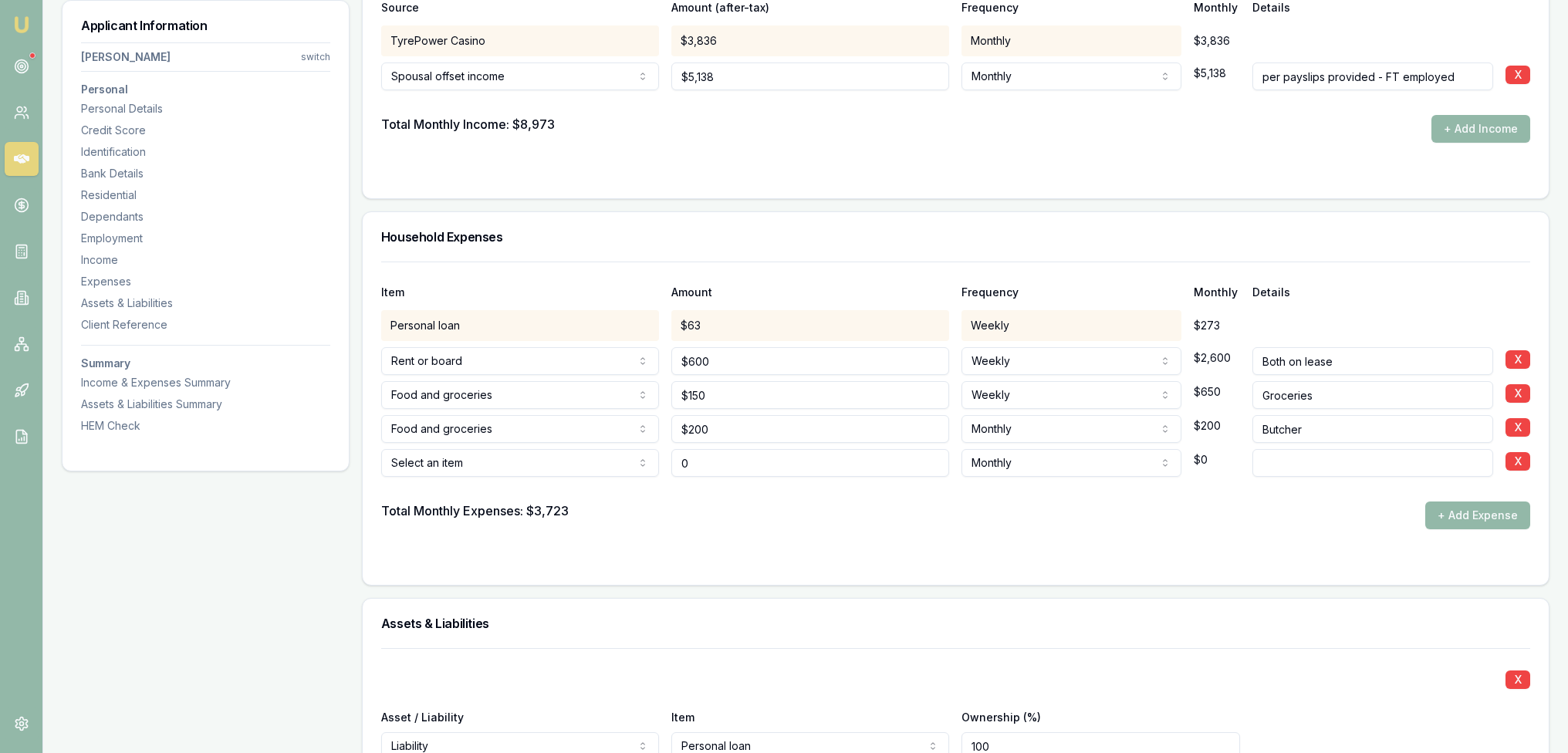
type input "$0"
click at [444, 540] on form "Item Amount Frequency Monthly Details Personal loan $63 Weekly $273 Rent or boa…" at bounding box center [955, 413] width 1149 height 304
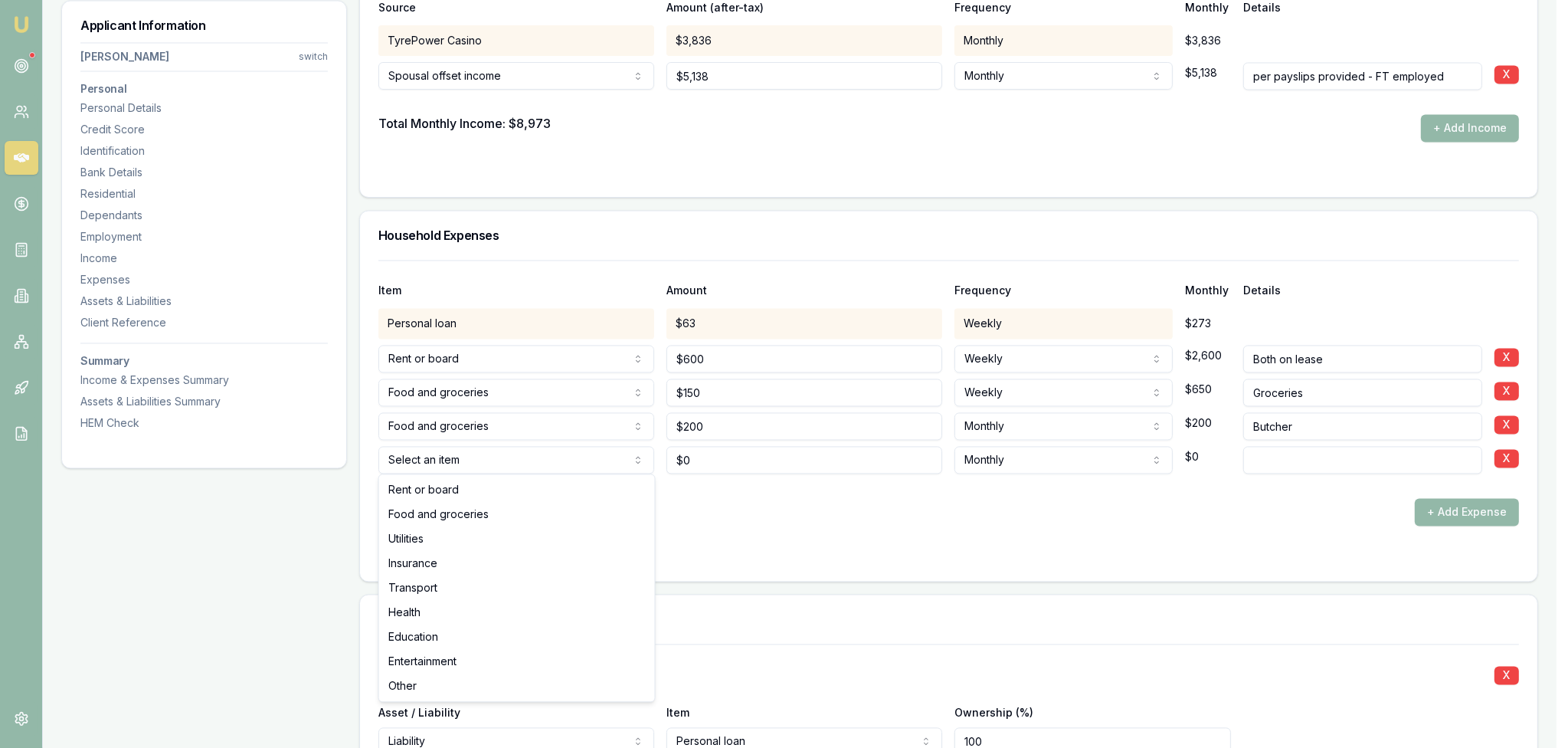
select select "UTILITIES"
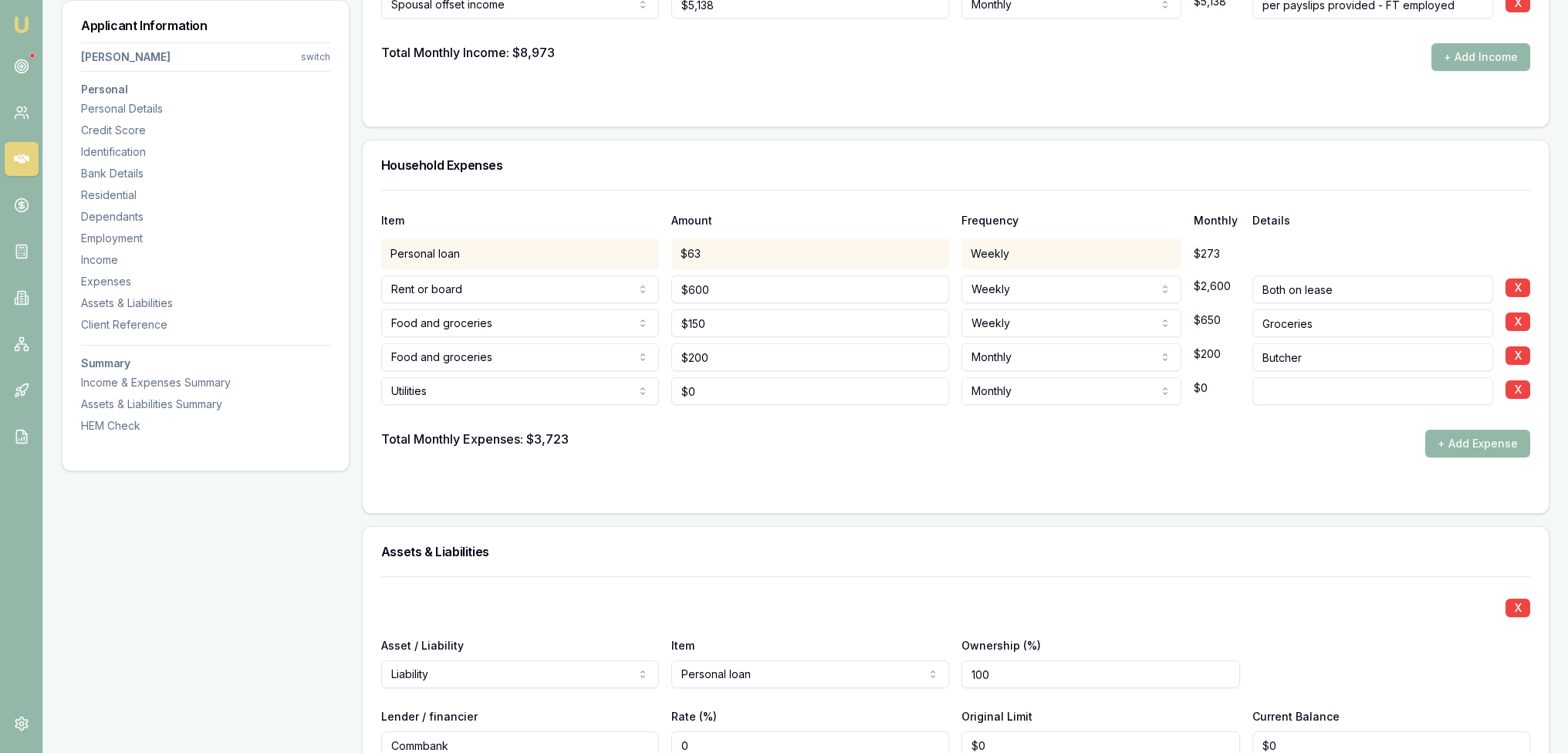
scroll to position [4096, 0]
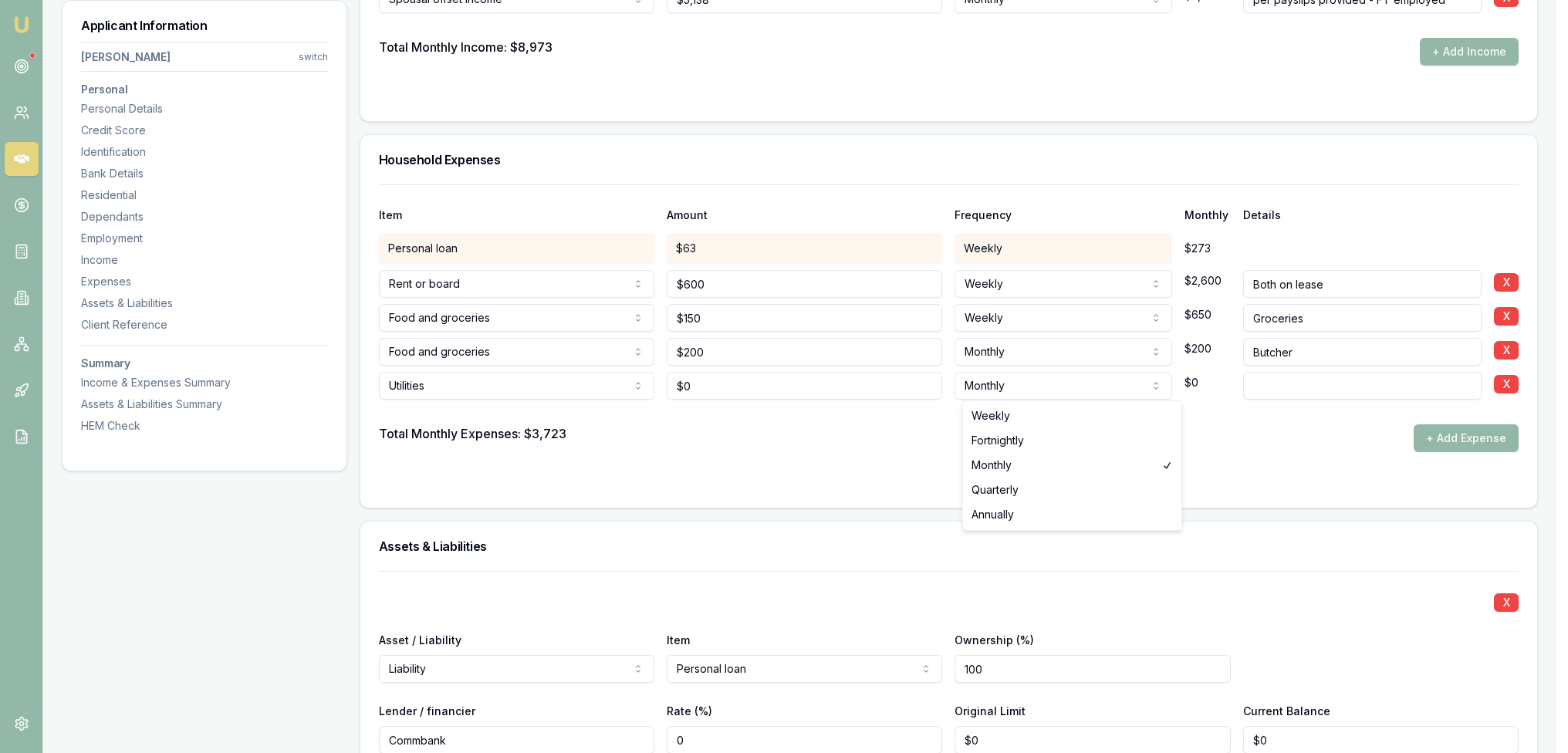
select select "QUARTERLY"
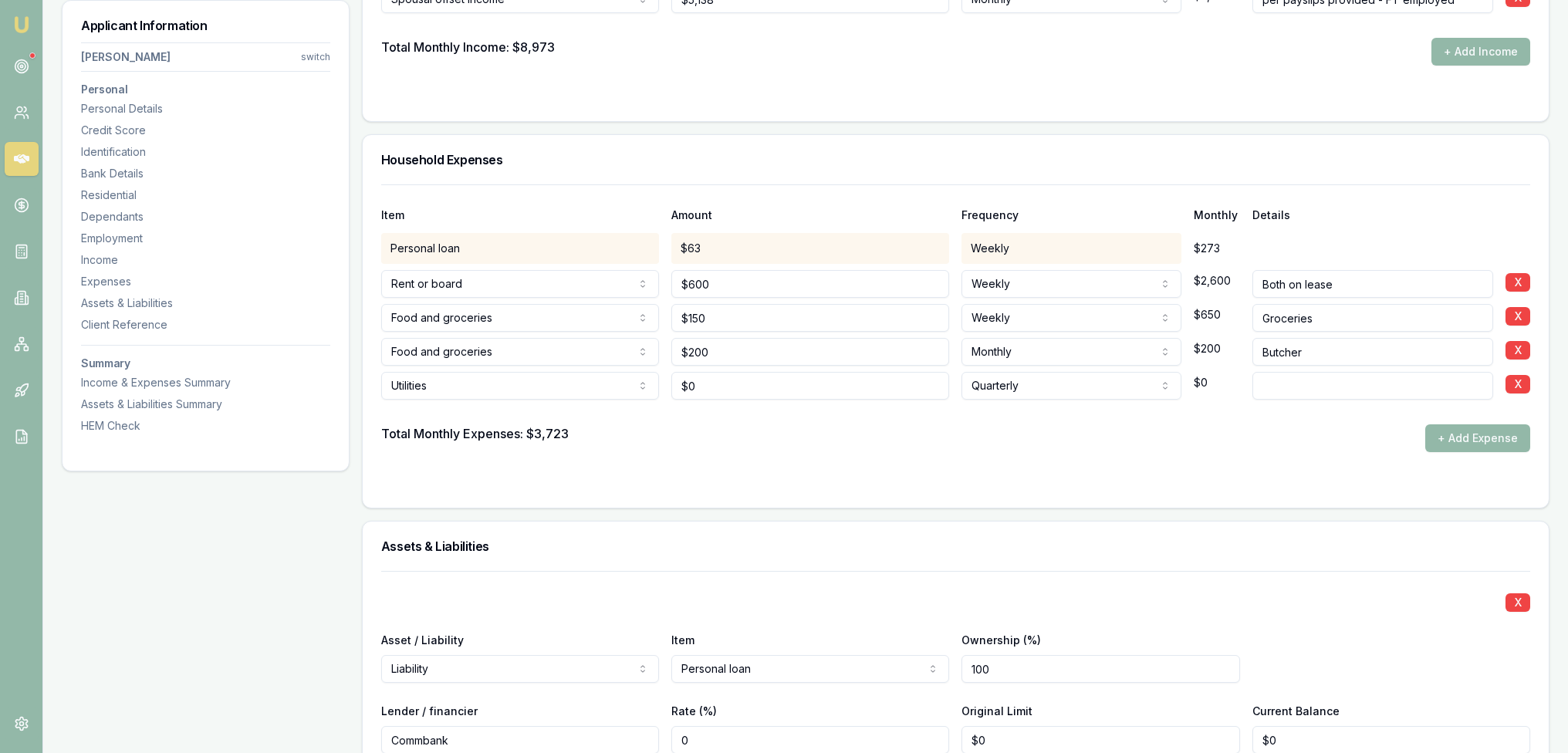
type input "0"
drag, startPoint x: 740, startPoint y: 384, endPoint x: 657, endPoint y: 383, distance: 83.0
click at [657, 383] on div "Utilities Rent or board Food and groceries Utilities Insurance Transport Health…" at bounding box center [955, 383] width 1149 height 34
type input "0"
click at [707, 385] on input "0" at bounding box center [810, 385] width 278 height 28
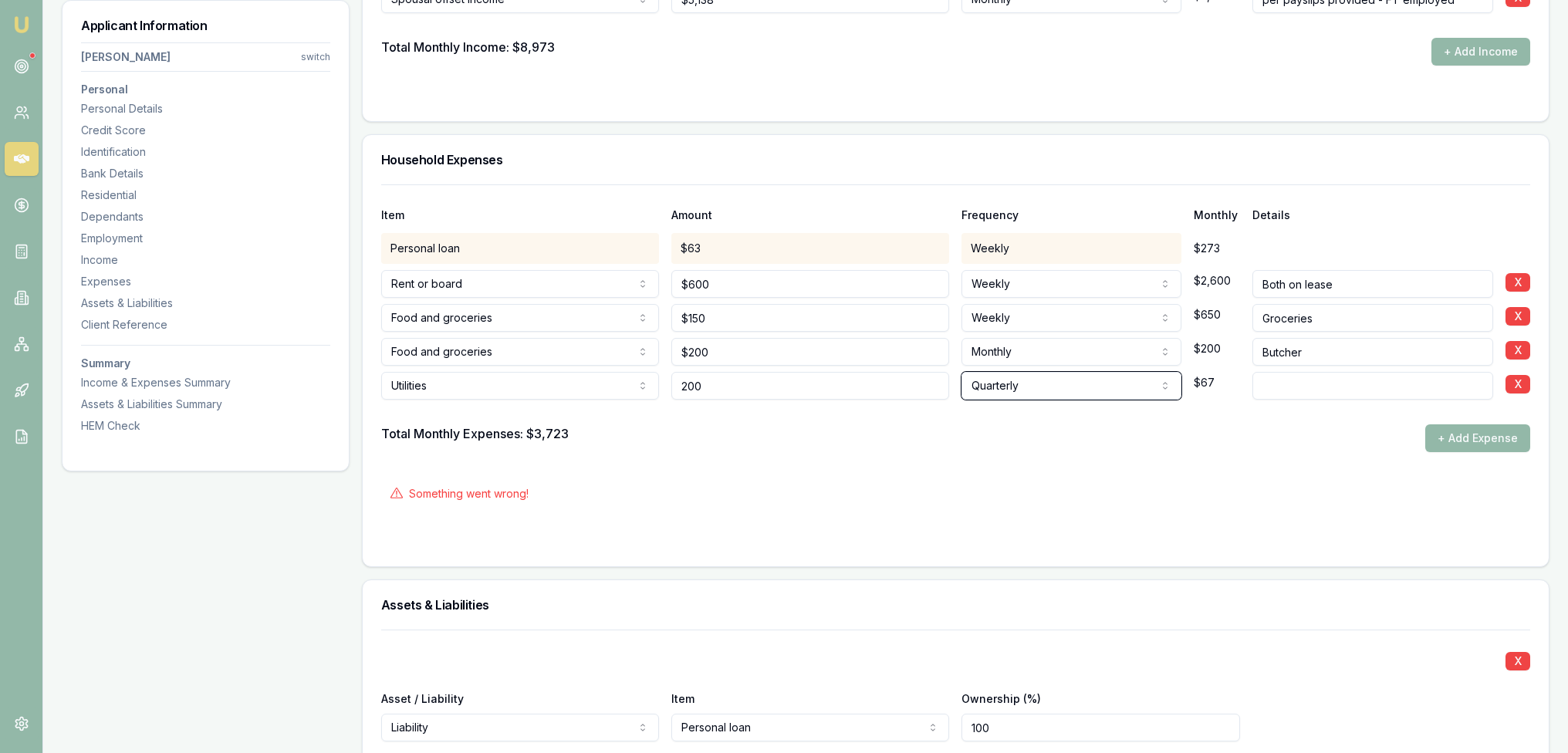
type input "$200"
select select "MONTHLY"
click at [1477, 441] on button "+ Add Expense" at bounding box center [1477, 437] width 105 height 28
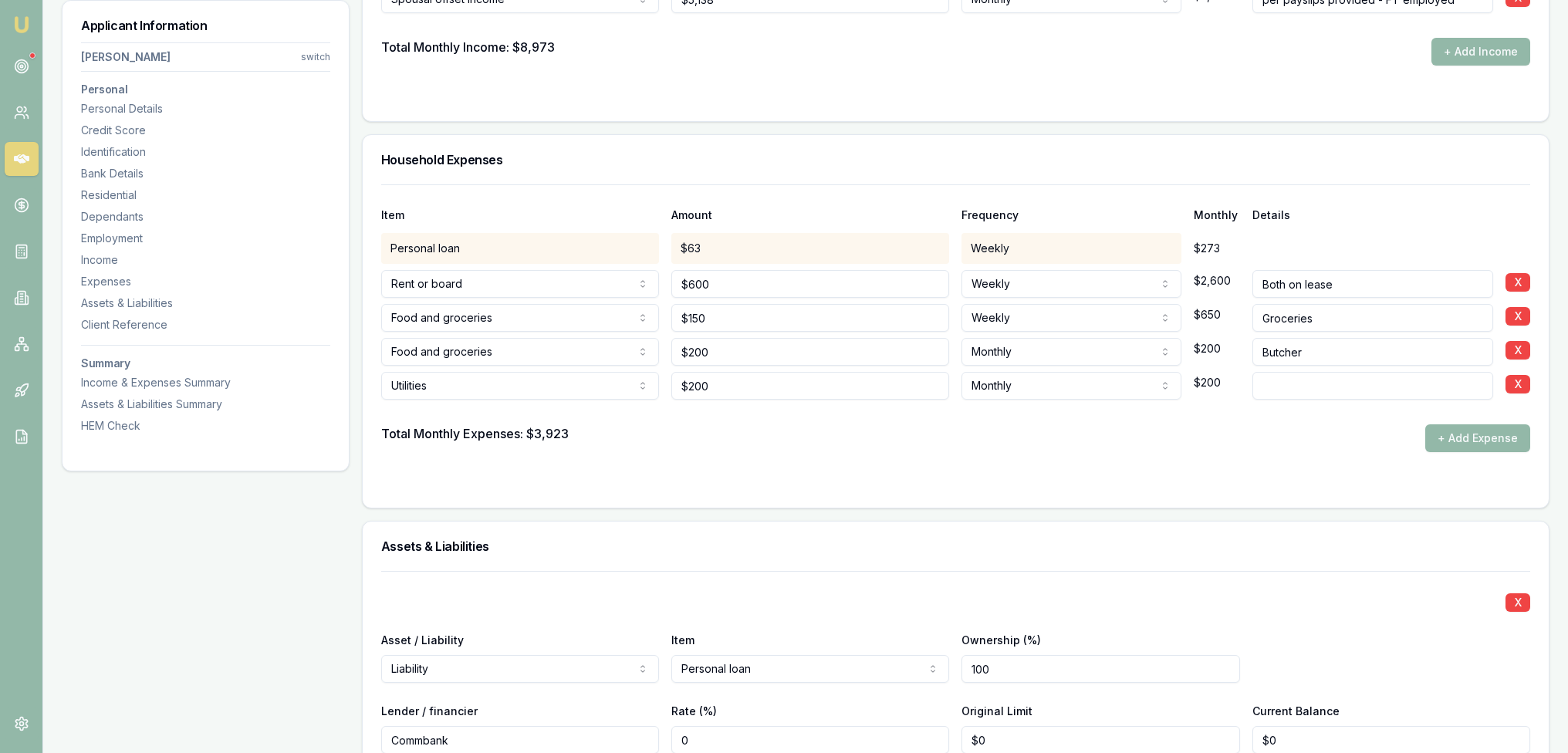
click at [513, 420] on div at bounding box center [955, 412] width 1149 height 25
click at [1471, 428] on button "+ Add Expense" at bounding box center [1477, 437] width 105 height 28
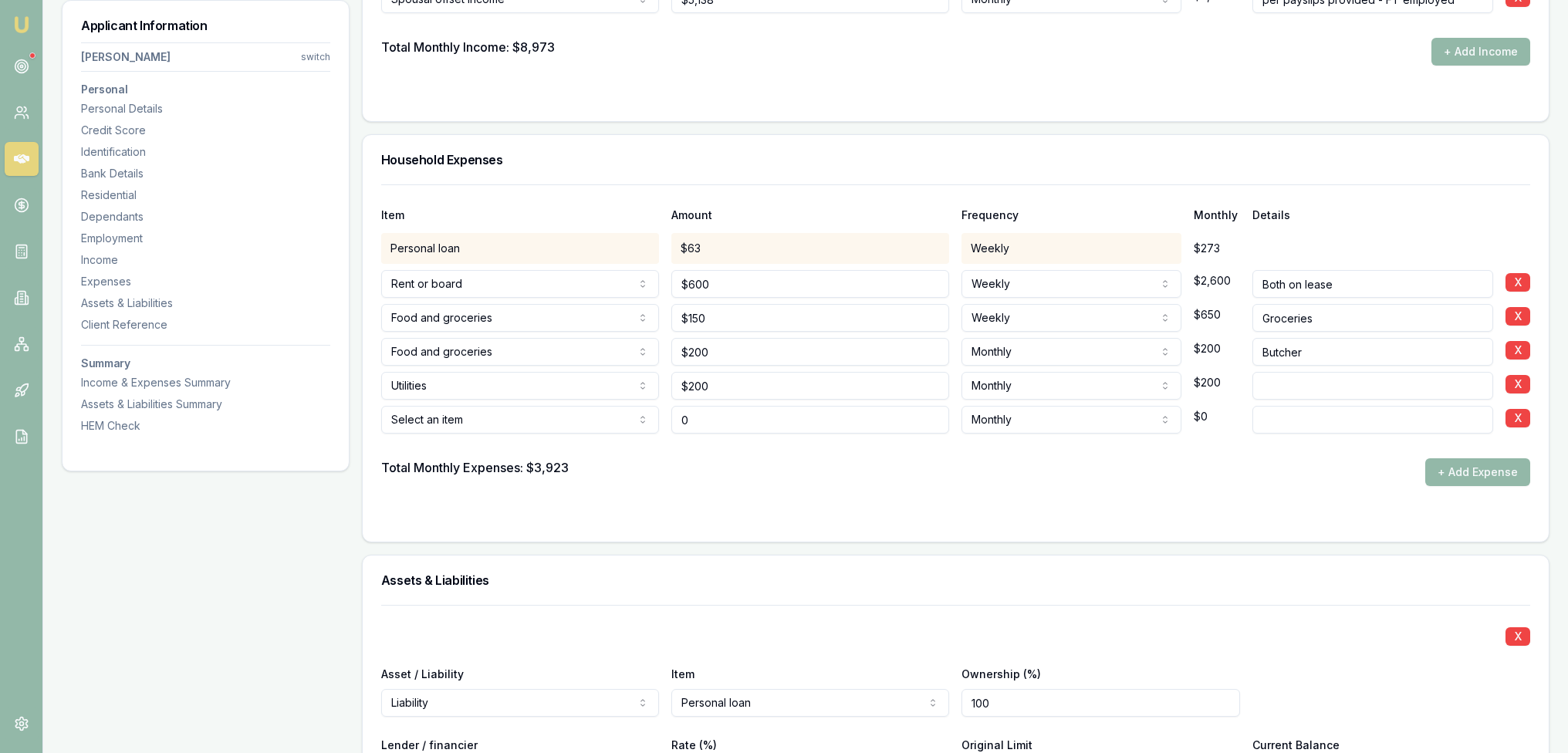
type input "$0"
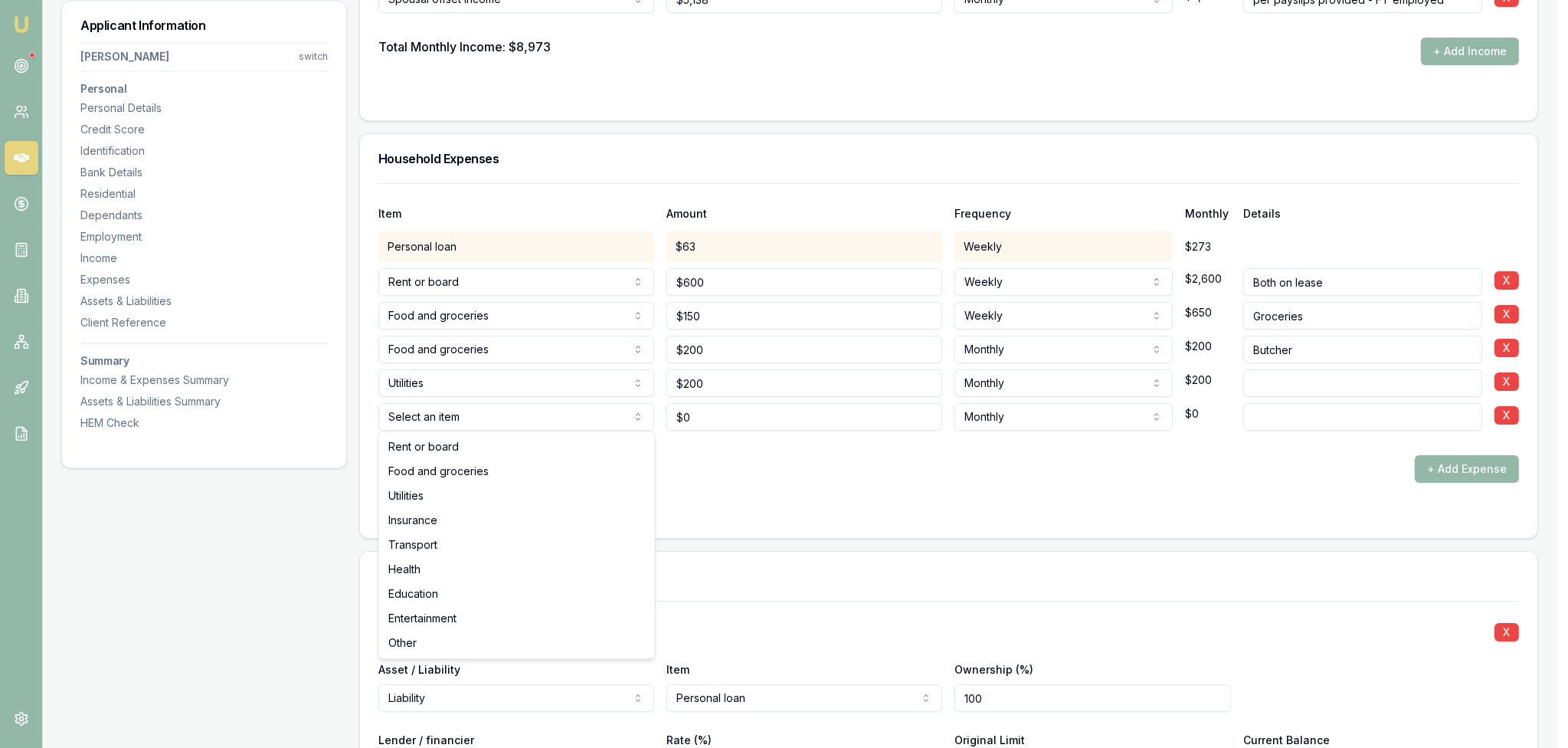
select select "UTILITIES"
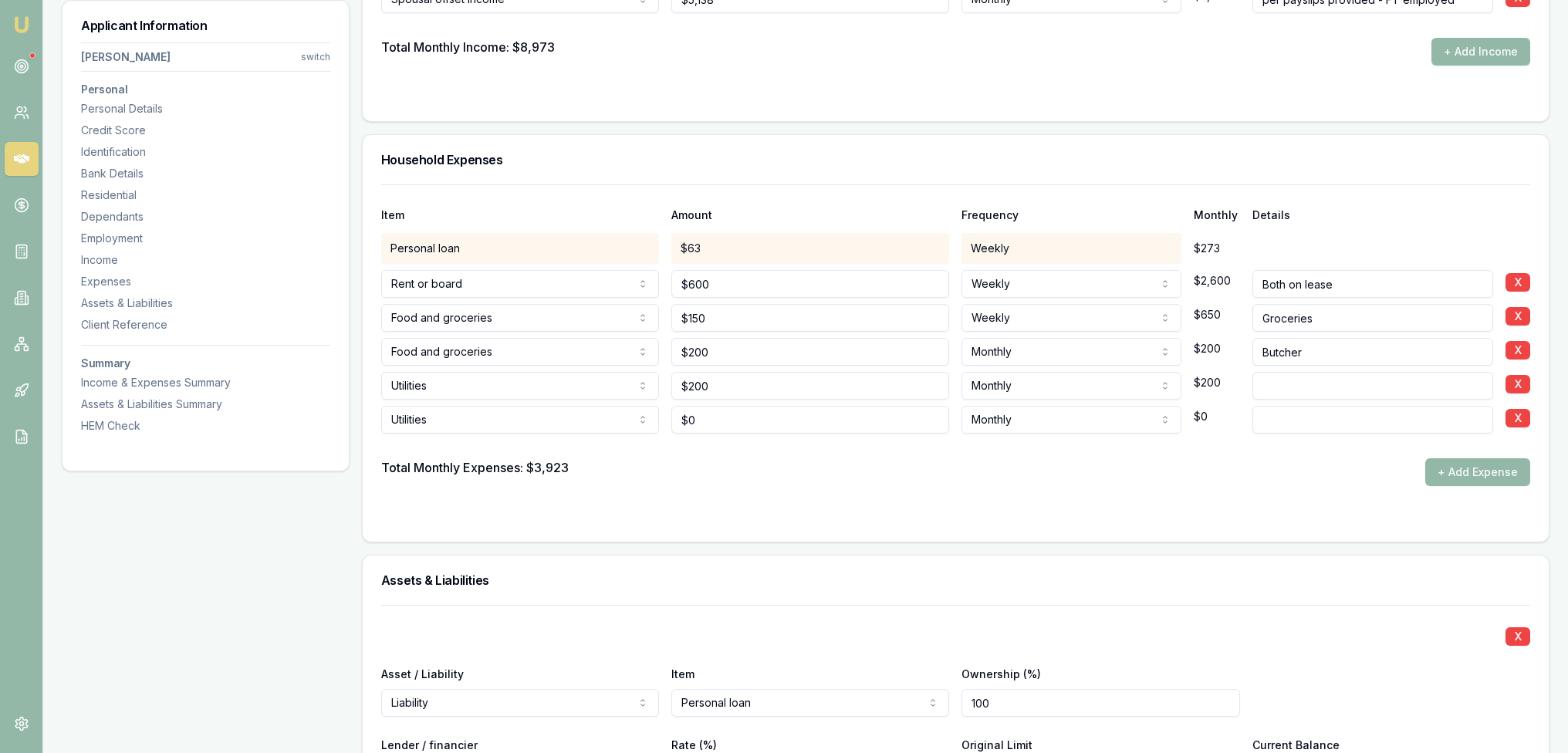
click at [1303, 421] on input at bounding box center [1372, 419] width 241 height 28
type input "internet and foxtel"
type input "0"
click at [713, 422] on input "0" at bounding box center [810, 419] width 278 height 28
type input "$170"
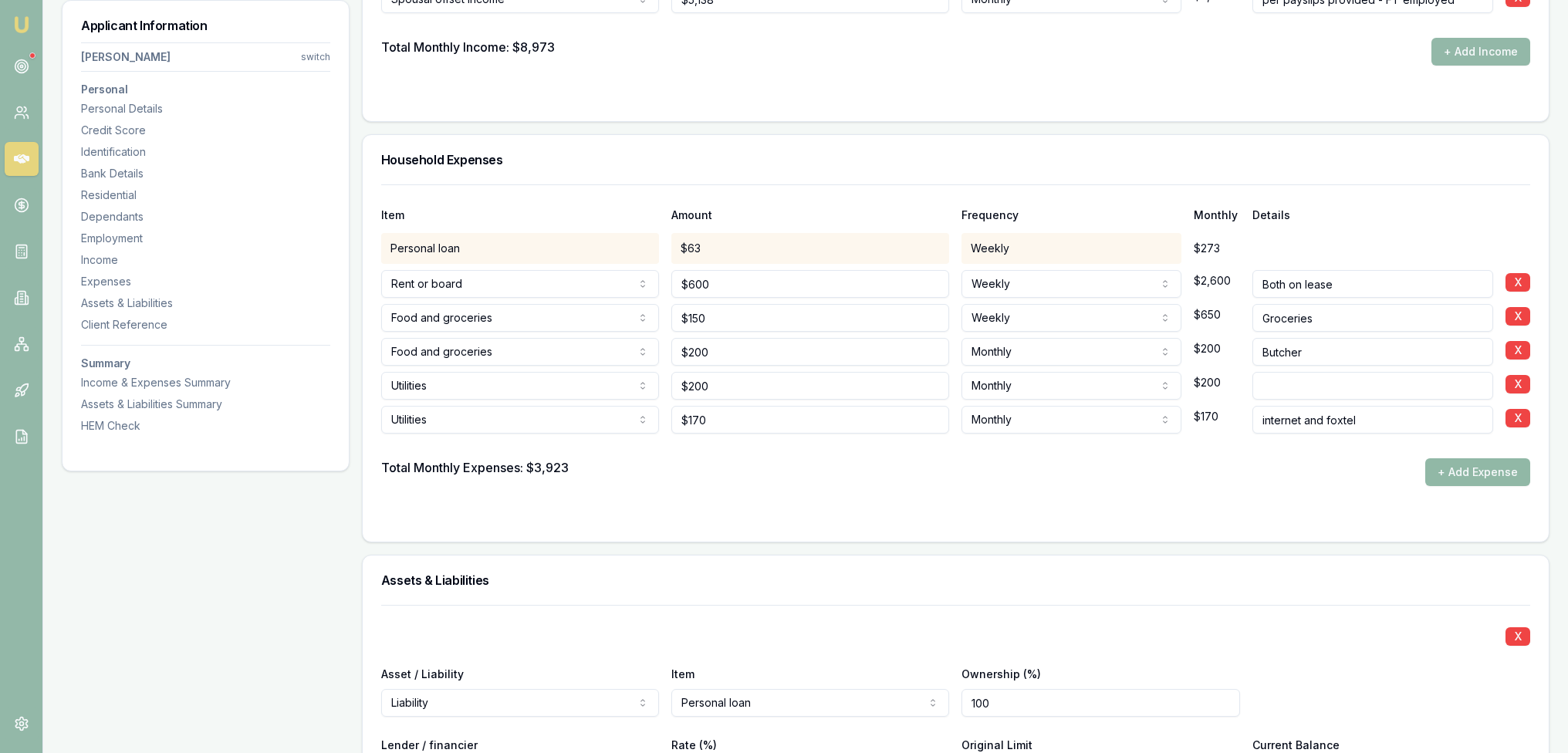
click at [1481, 473] on button "+ Add Expense" at bounding box center [1477, 471] width 105 height 28
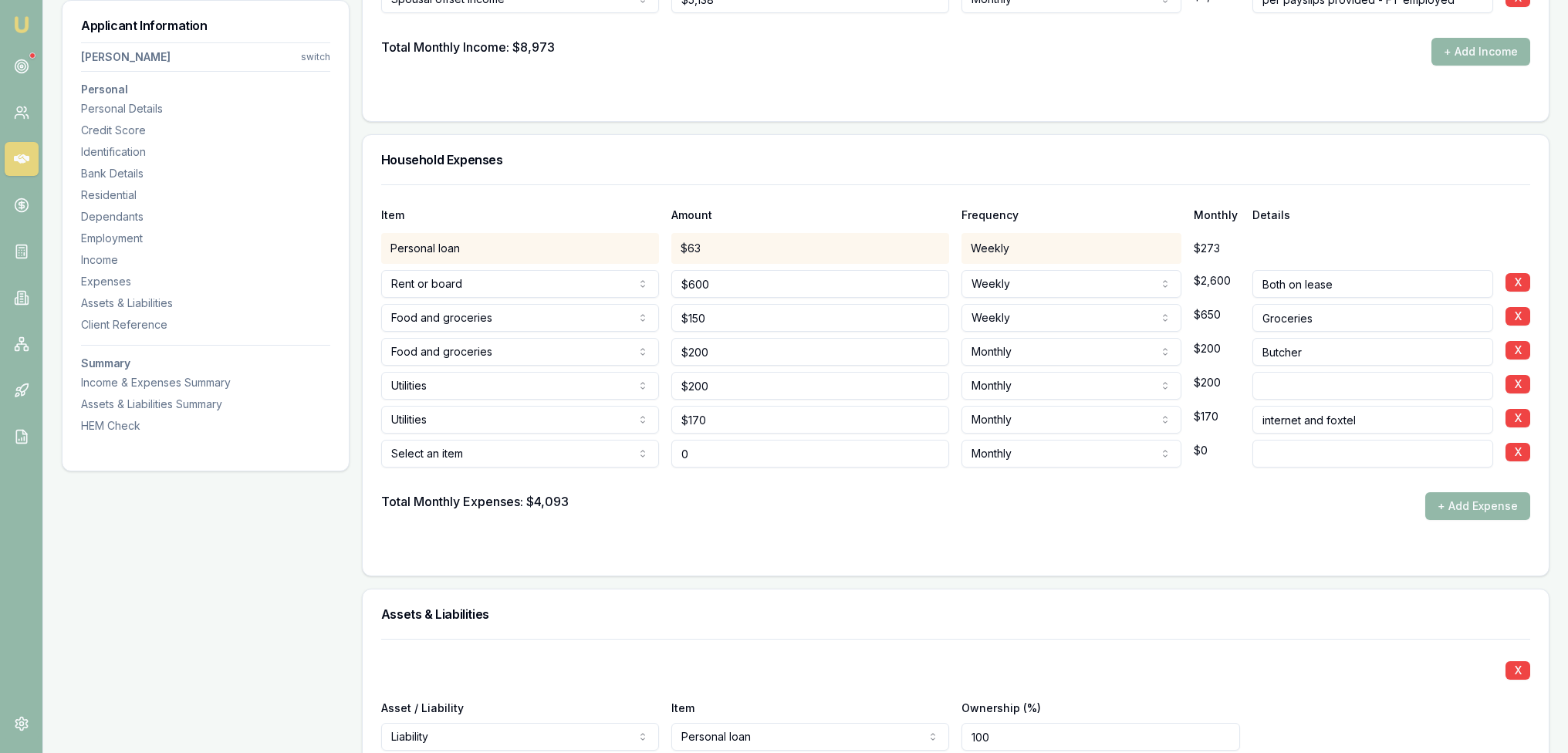
type input "$0"
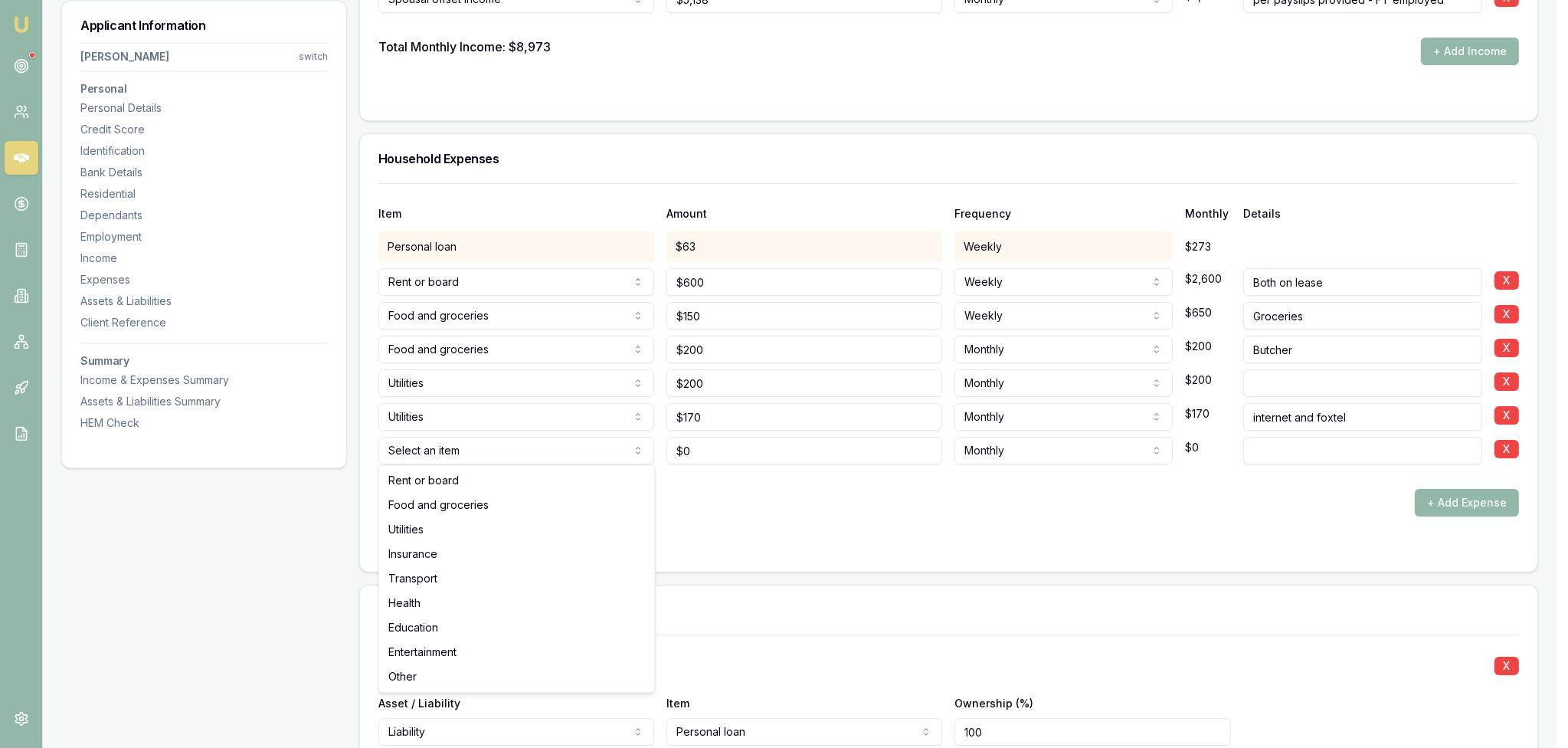
select select "UTILITIES"
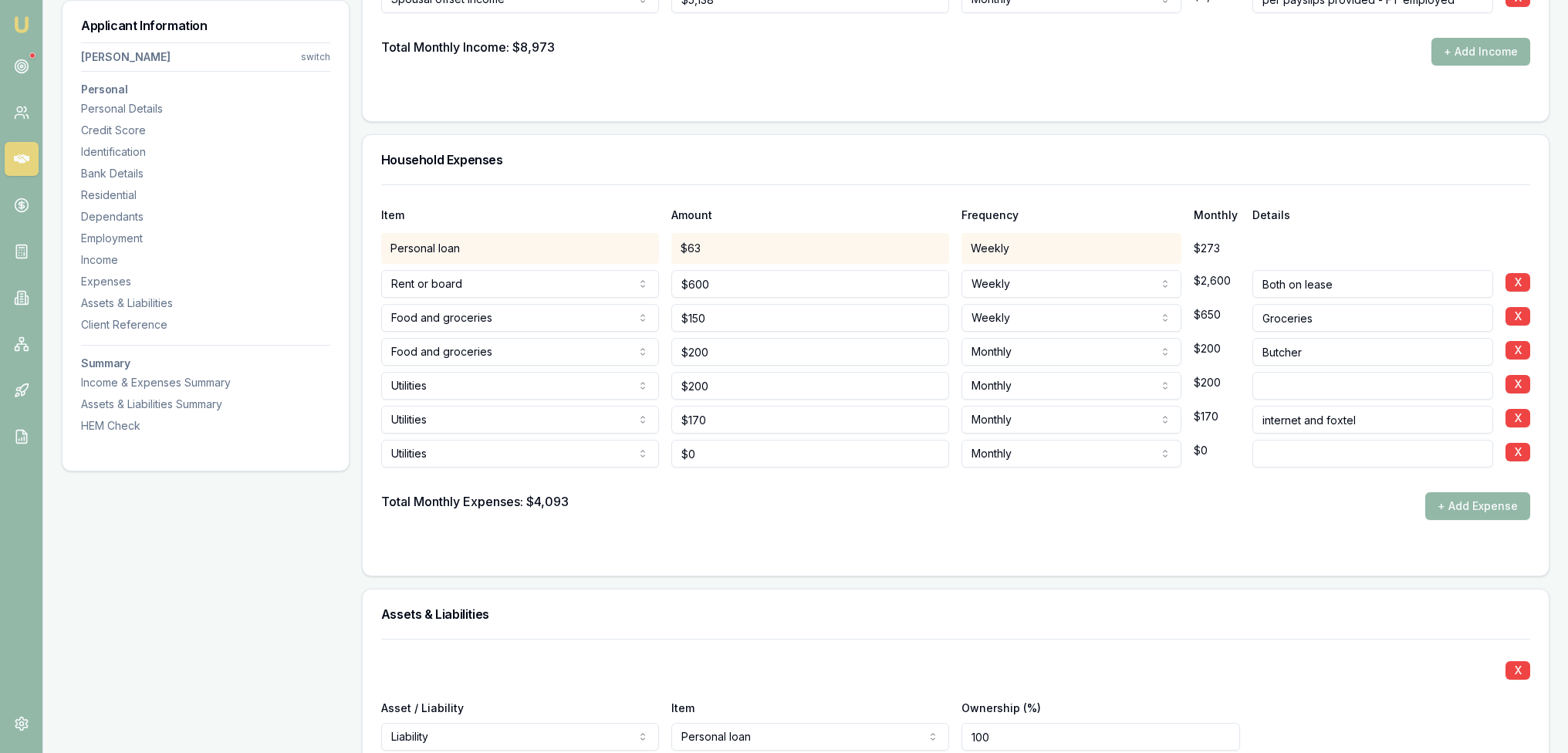
click at [1281, 452] on input at bounding box center [1372, 453] width 241 height 28
type input "mobile phones"
type input "0"
click at [752, 445] on input "0" at bounding box center [810, 453] width 278 height 28
type input "100"
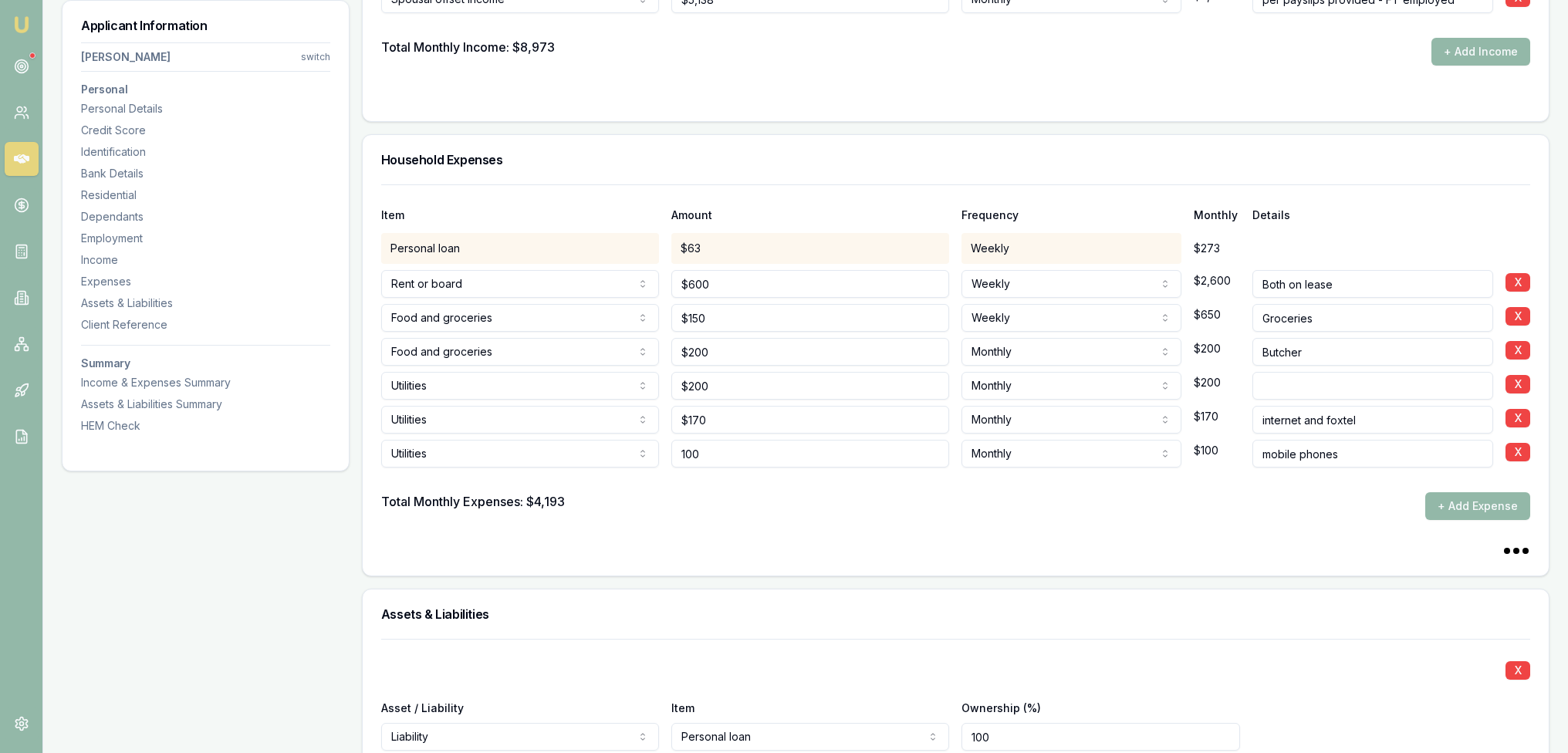
drag, startPoint x: 750, startPoint y: 448, endPoint x: 614, endPoint y: 447, distance: 136.0
click at [614, 447] on div "Utilities Rent or board Food and groceries Utilities Insurance Transport Health…" at bounding box center [955, 450] width 1149 height 34
type input "$150"
click at [1497, 501] on button "+ Add Expense" at bounding box center [1477, 506] width 105 height 28
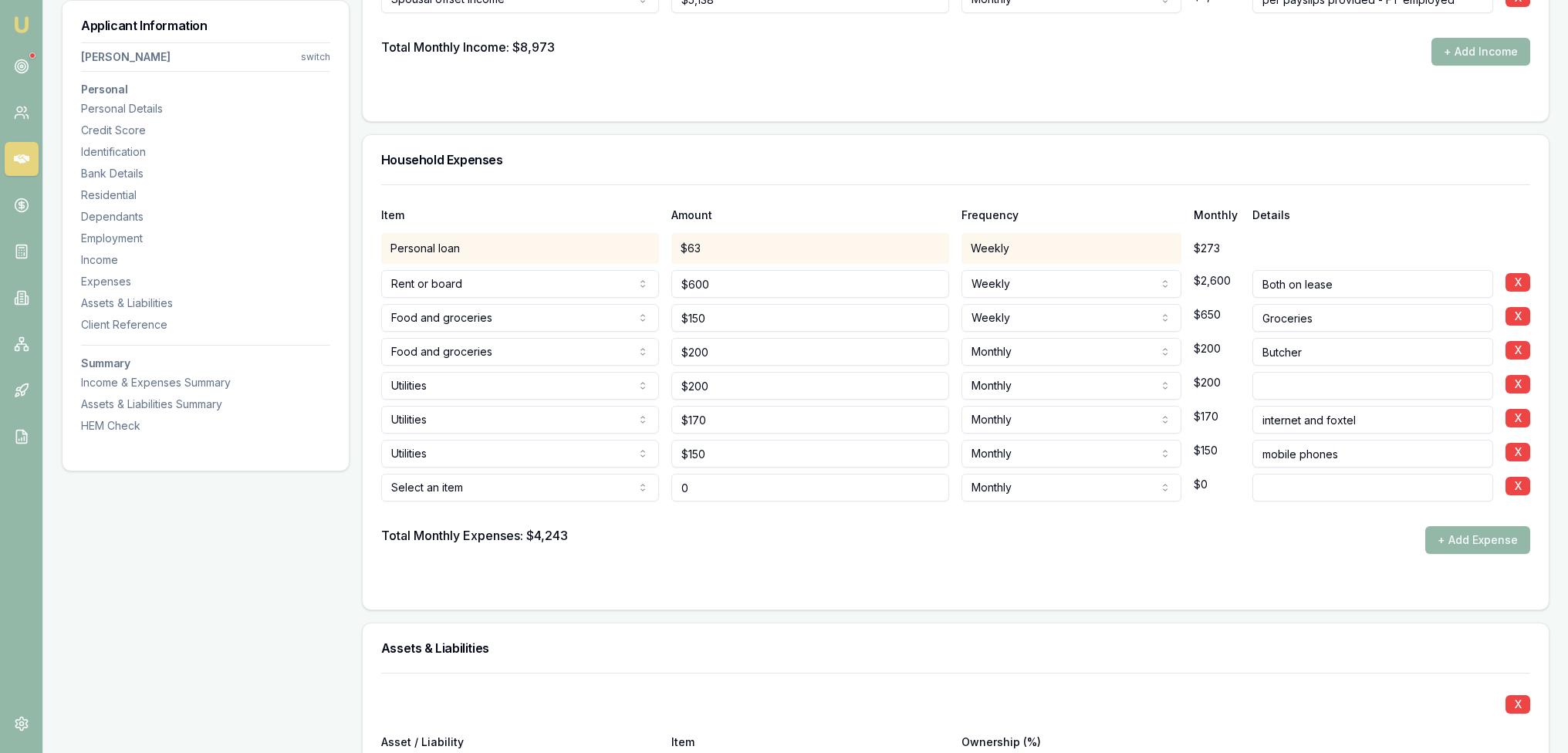
type input "$0"
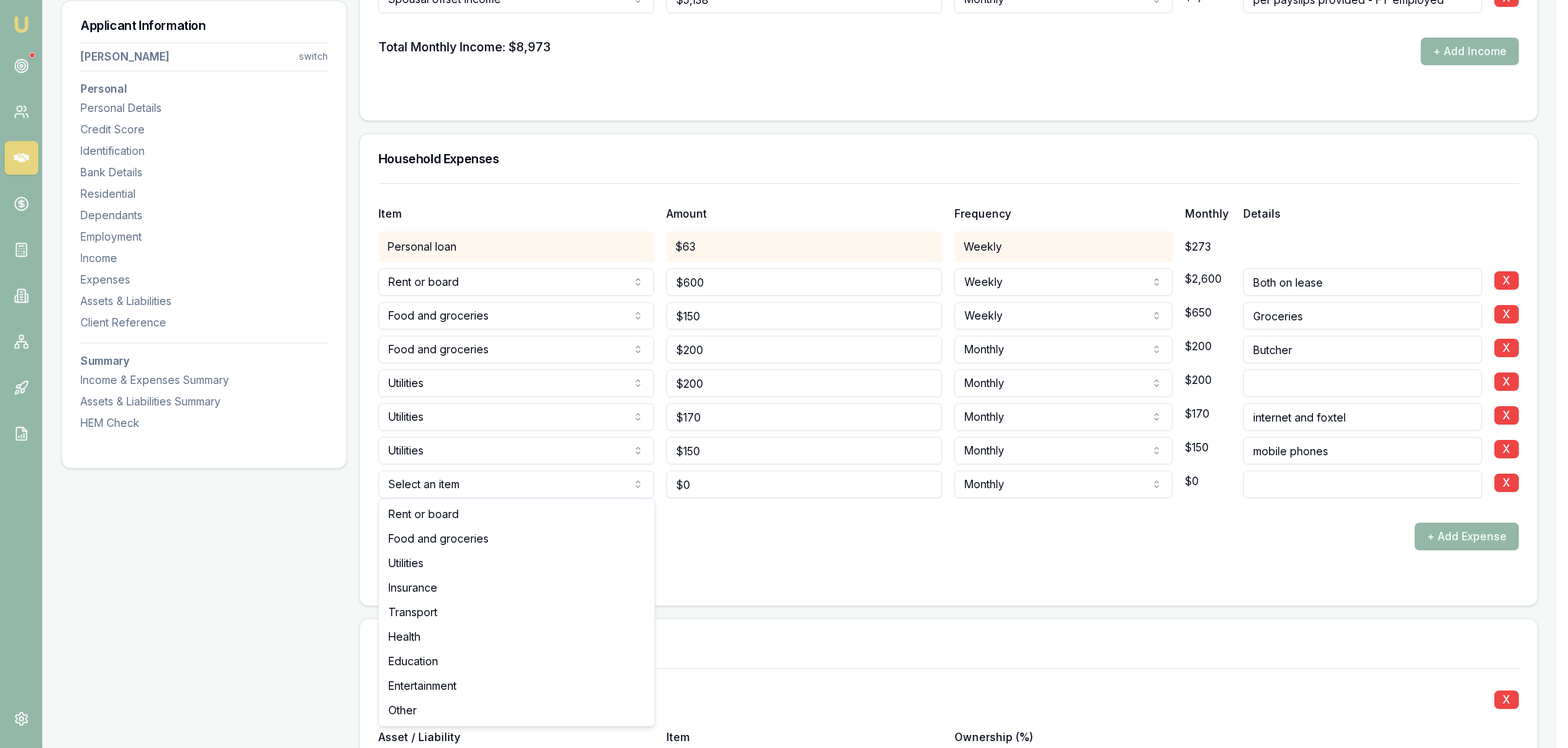
select select "INSURANCE"
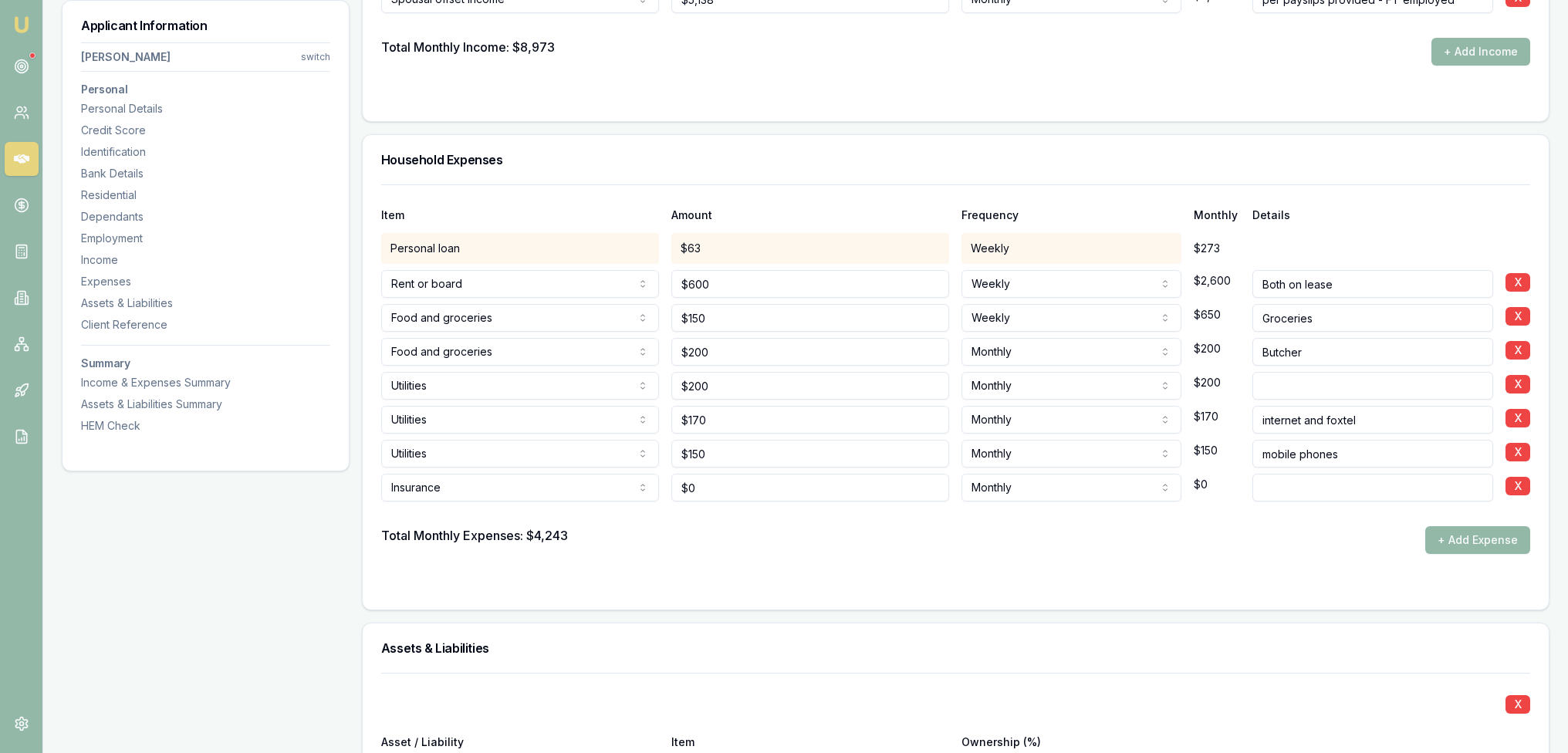
click at [1302, 477] on input at bounding box center [1372, 487] width 241 height 28
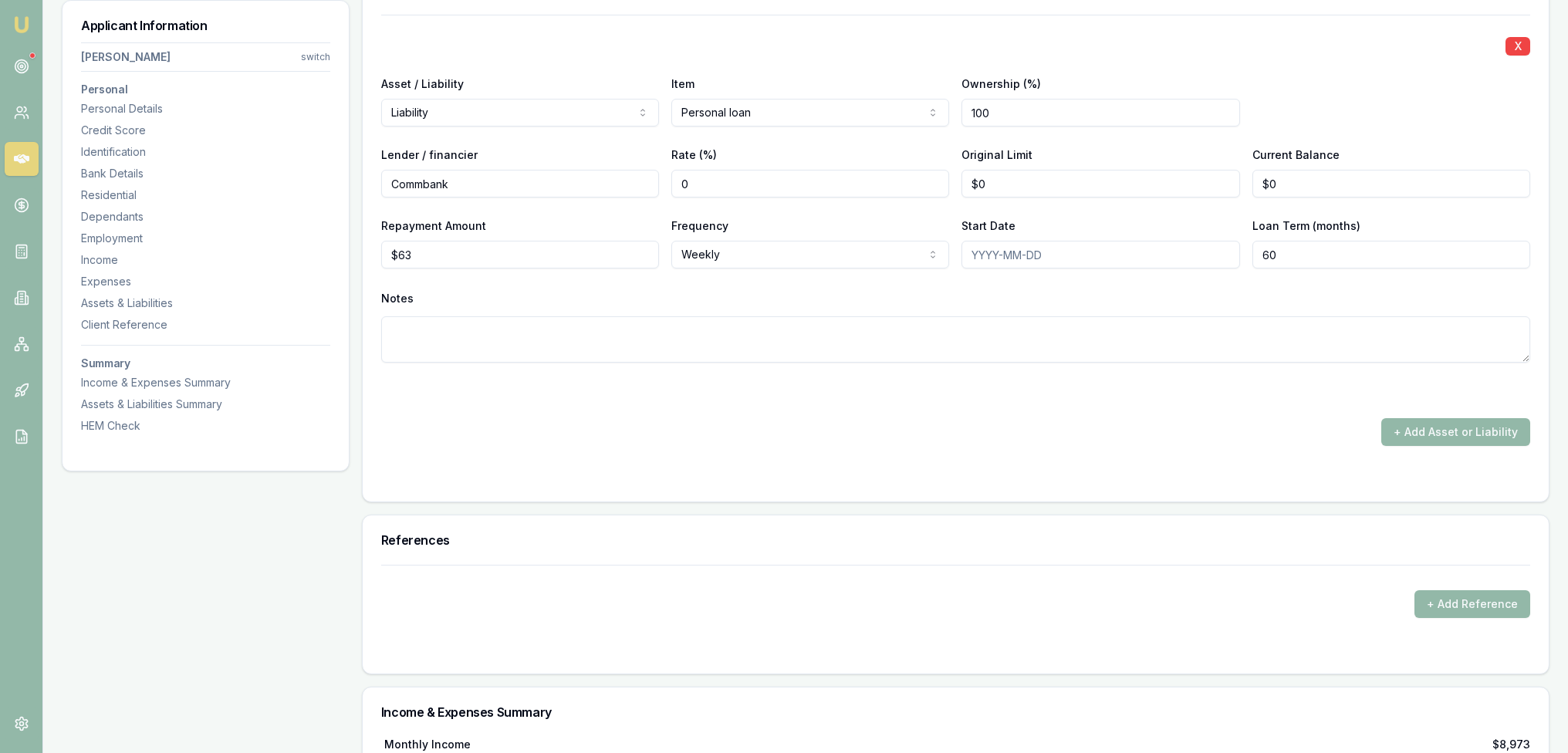
scroll to position [4445, 0]
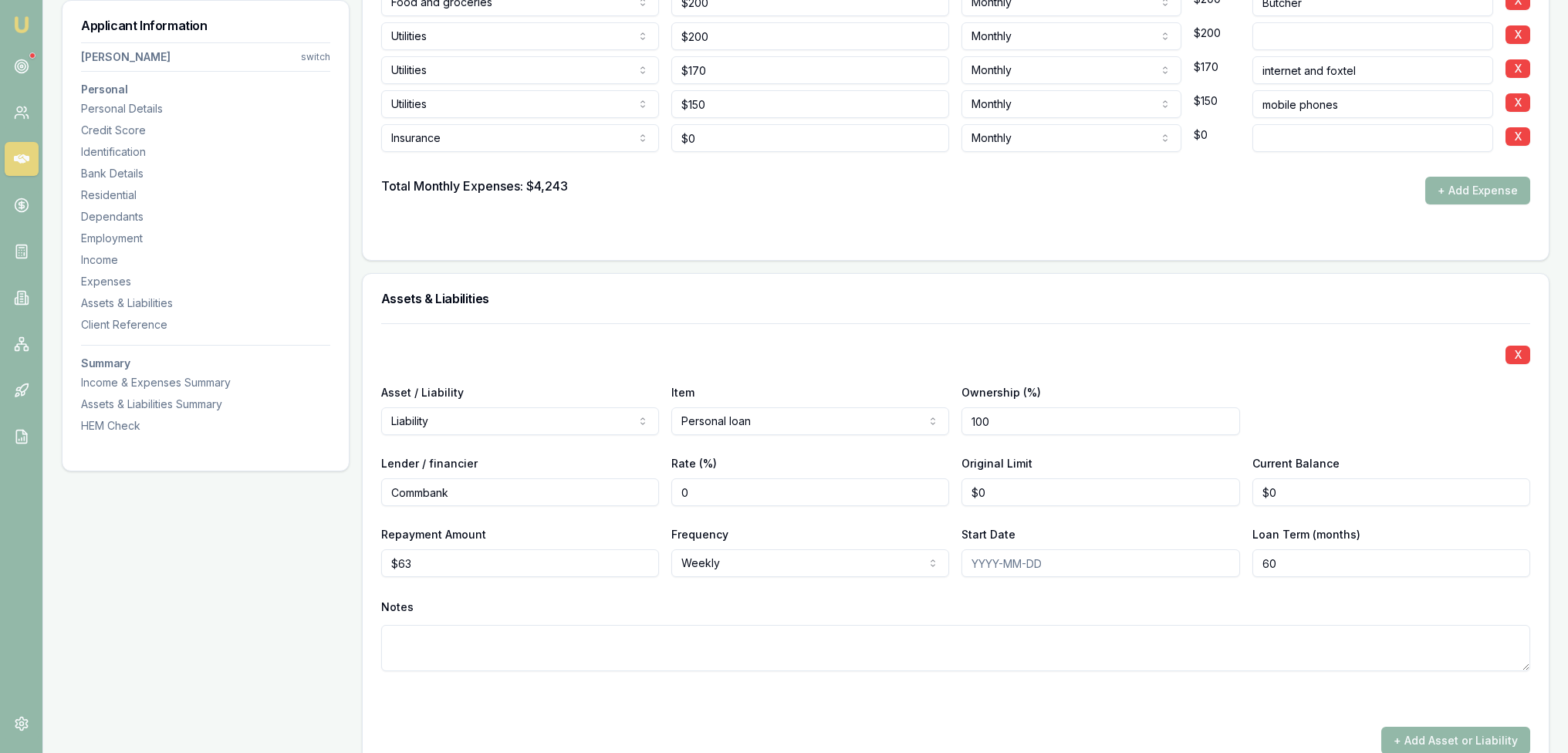
click at [1305, 135] on input at bounding box center [1372, 137] width 241 height 28
type input "car insurance - 2 cars"
type input "0"
drag, startPoint x: 707, startPoint y: 131, endPoint x: 673, endPoint y: 138, distance: 34.7
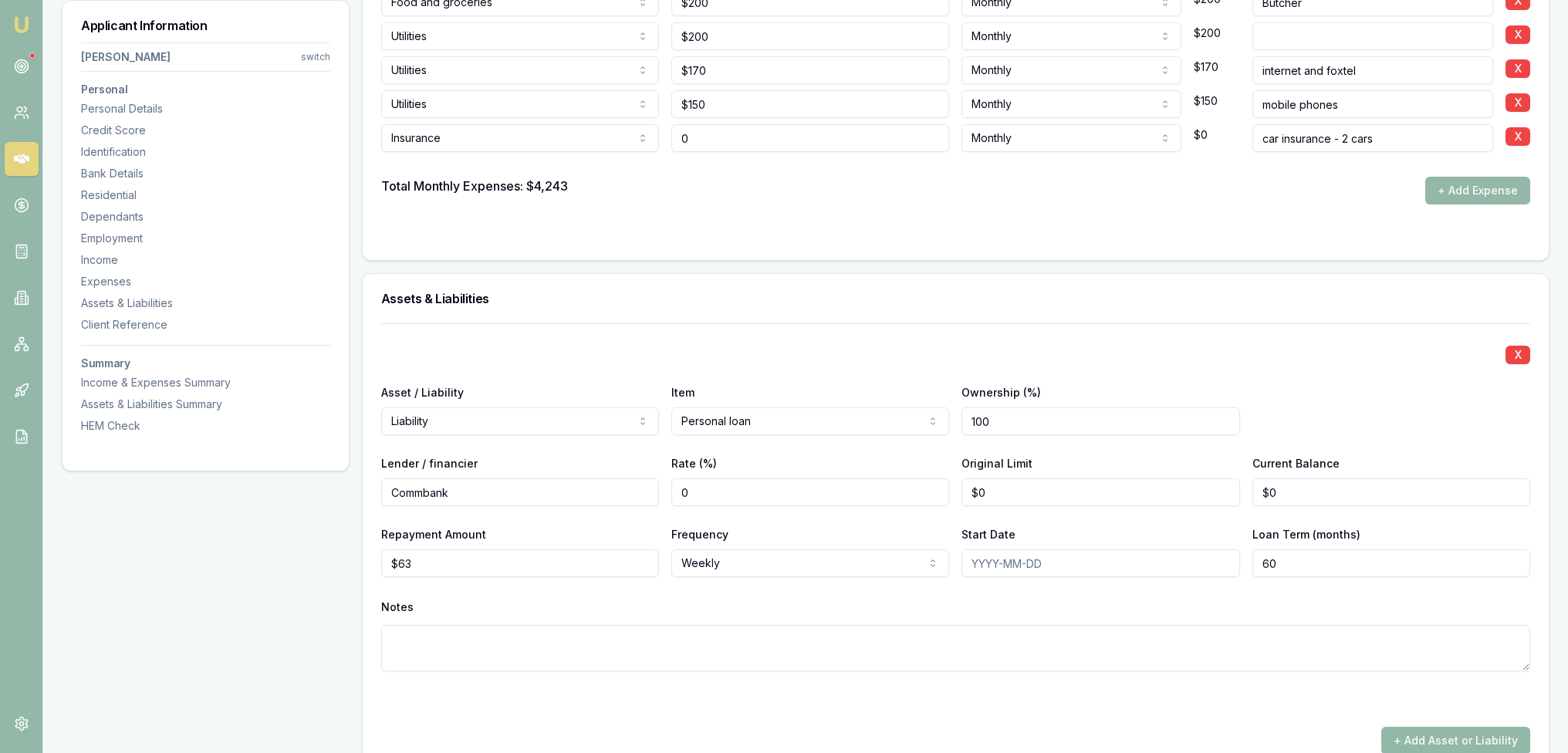
click at [673, 138] on input "0" at bounding box center [810, 137] width 278 height 28
click at [608, 141] on div "Insurance Rent or board Food and groceries Utilities Insurance Transport Health…" at bounding box center [955, 136] width 1149 height 34
type input "102"
click at [744, 141] on input "102" at bounding box center [810, 137] width 278 height 28
click at [677, 135] on input "102" at bounding box center [810, 137] width 278 height 28
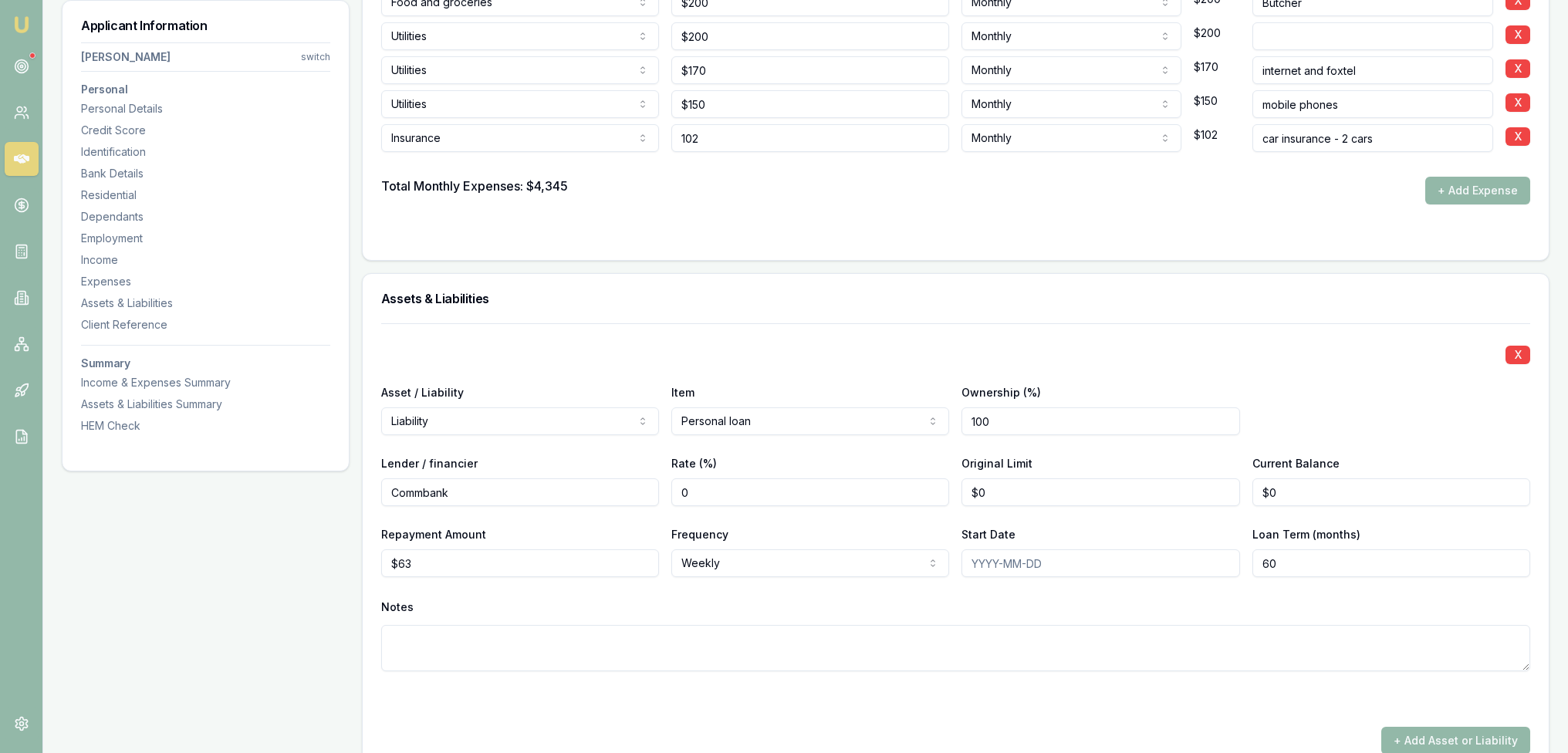
click at [677, 131] on input "102" at bounding box center [810, 137] width 278 height 28
drag, startPoint x: 697, startPoint y: 138, endPoint x: 661, endPoint y: 136, distance: 36.1
click at [661, 138] on div "Insurance Rent or board Food and groceries Utilities Insurance Transport Health…" at bounding box center [955, 136] width 1149 height 34
type input "$219"
click at [1510, 178] on button "+ Add Expense" at bounding box center [1477, 190] width 105 height 28
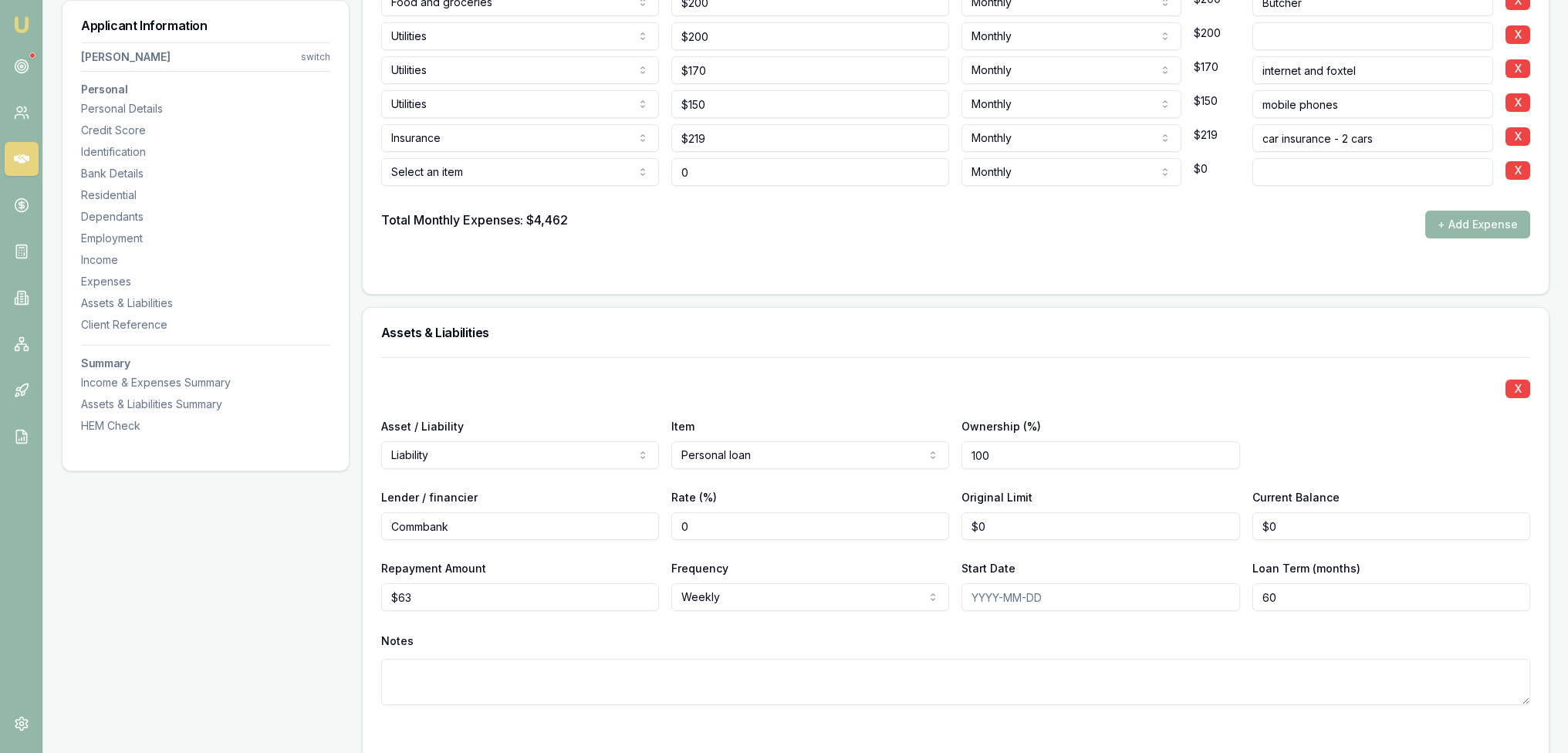
type input "$0"
click at [1337, 181] on input at bounding box center [1372, 172] width 241 height 28
type input "[PERSON_NAME]"
drag, startPoint x: 753, startPoint y: 166, endPoint x: 536, endPoint y: 162, distance: 217.0
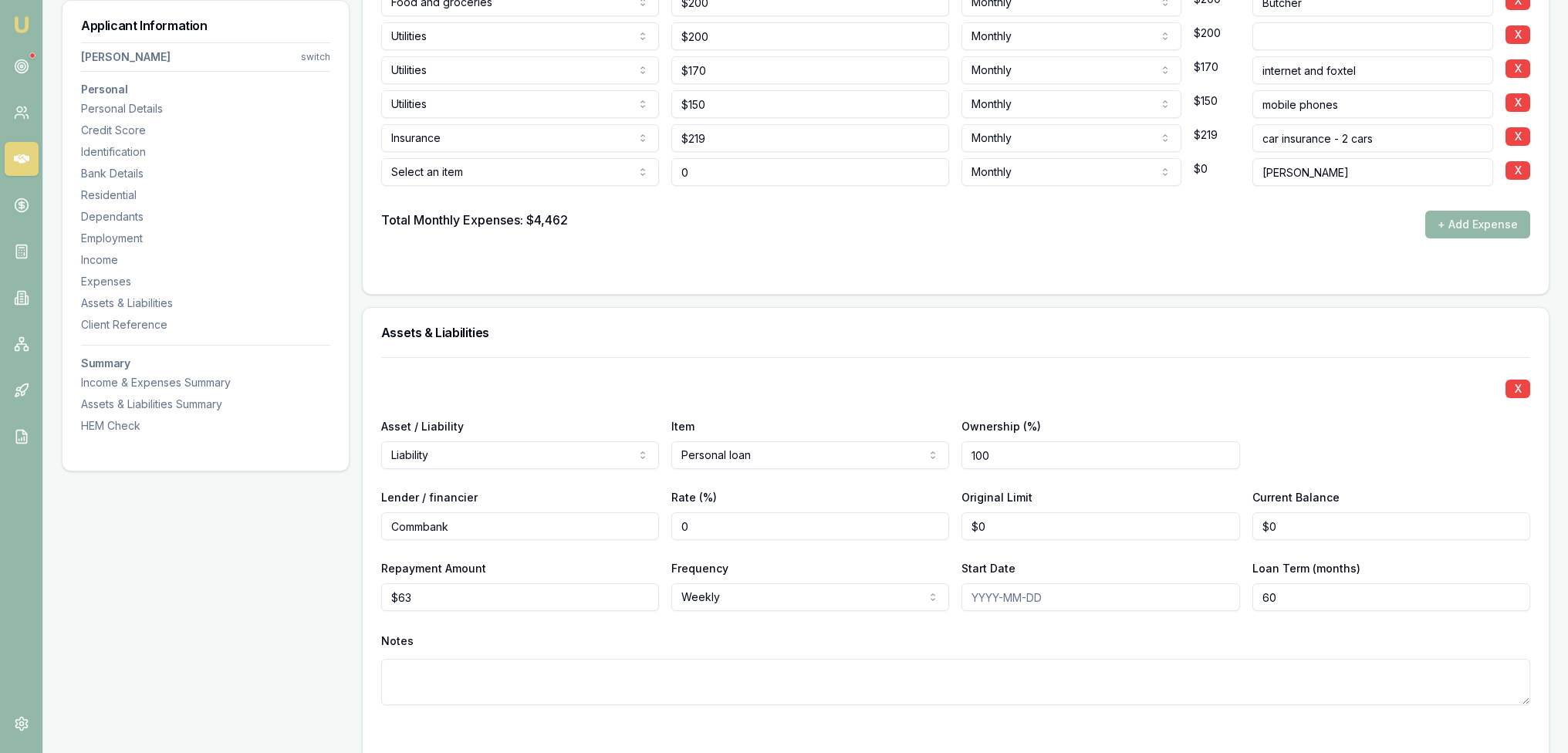
click at [536, 162] on div "Select an item Rent or board Food and groceries Utilities Insurance Transport H…" at bounding box center [955, 169] width 1149 height 34
type input "$1,600"
click at [740, 233] on div "Total Monthly Expenses: $6,062 + Add Expense" at bounding box center [955, 224] width 1149 height 28
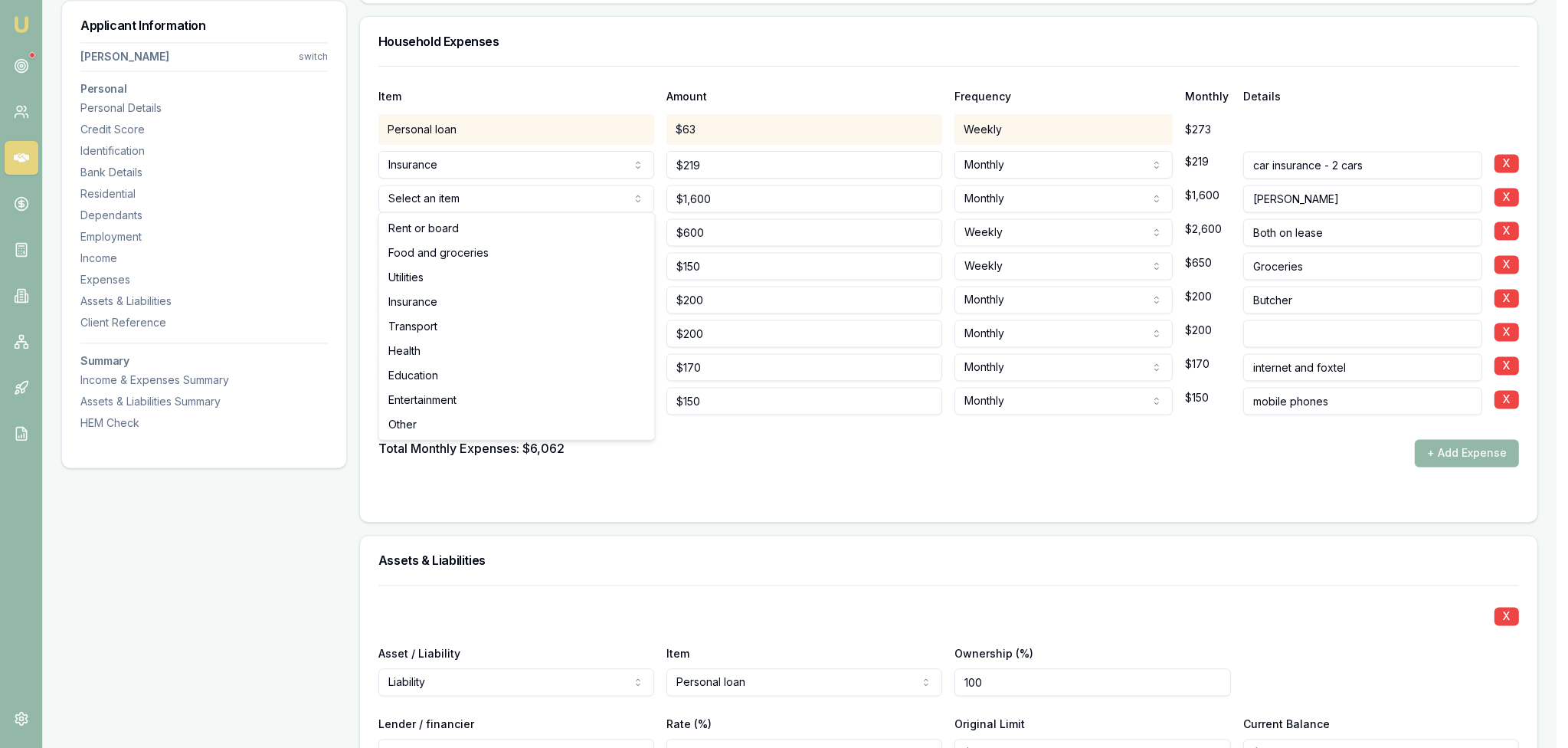
select select "TRANSPORT"
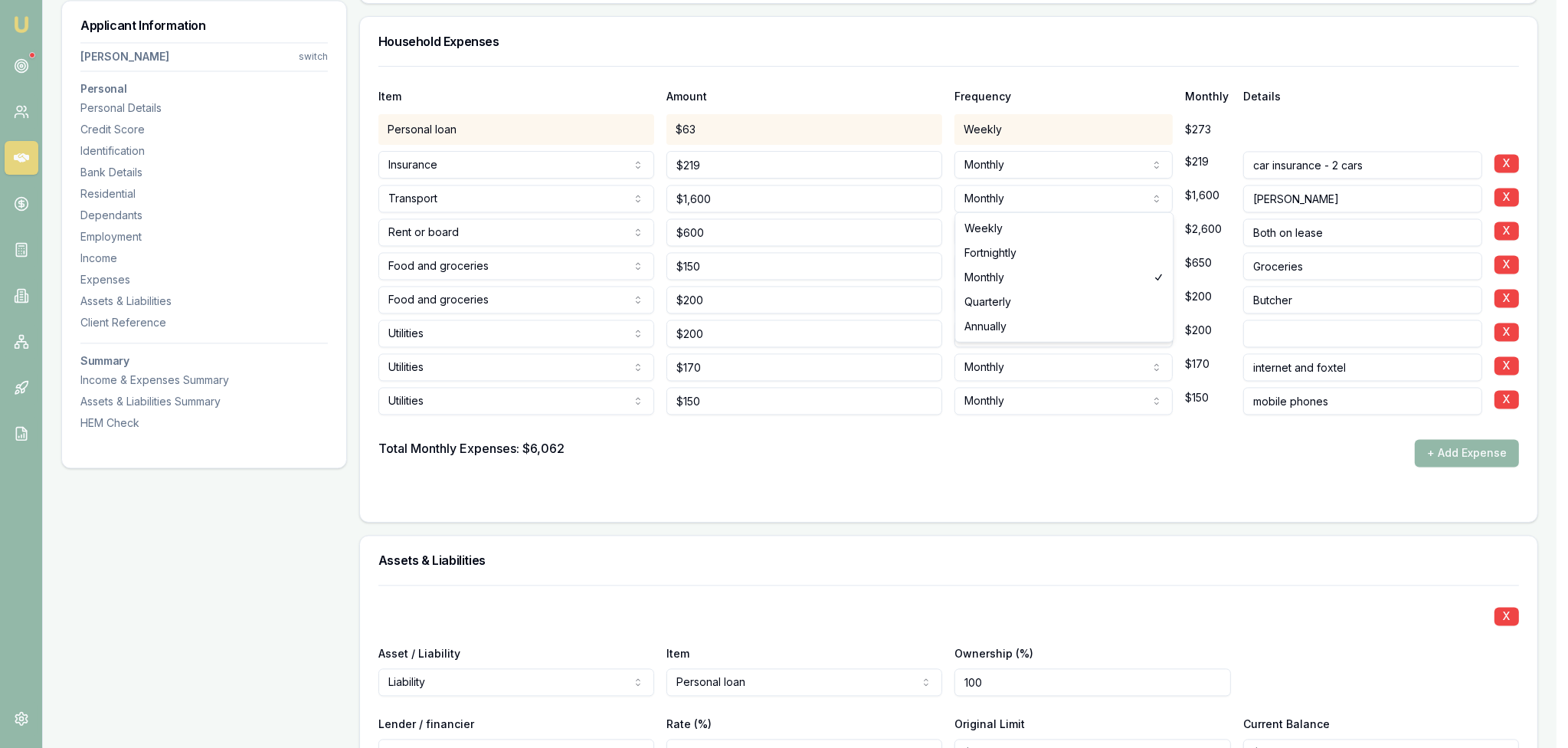
select select "ANNUALLY"
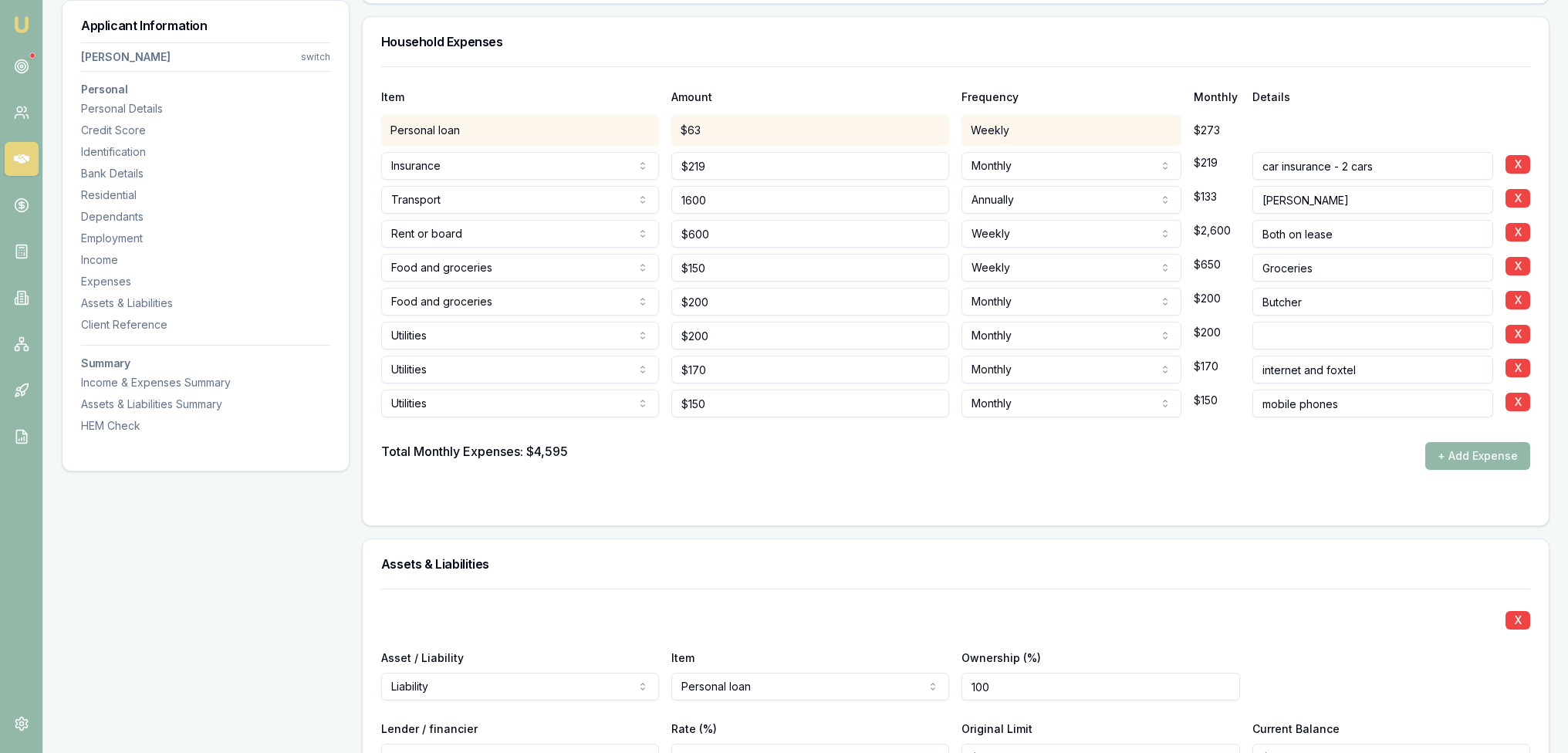
drag, startPoint x: 749, startPoint y: 195, endPoint x: 664, endPoint y: 195, distance: 85.0
click at [664, 195] on div "Transport Rent or board Food and groceries Utilities Insurance Transport Health…" at bounding box center [955, 197] width 1149 height 34
type input "$1,200"
click at [1332, 191] on input "[PERSON_NAME]" at bounding box center [1372, 199] width 241 height 28
type input "[PERSON_NAME] - 2 cars"
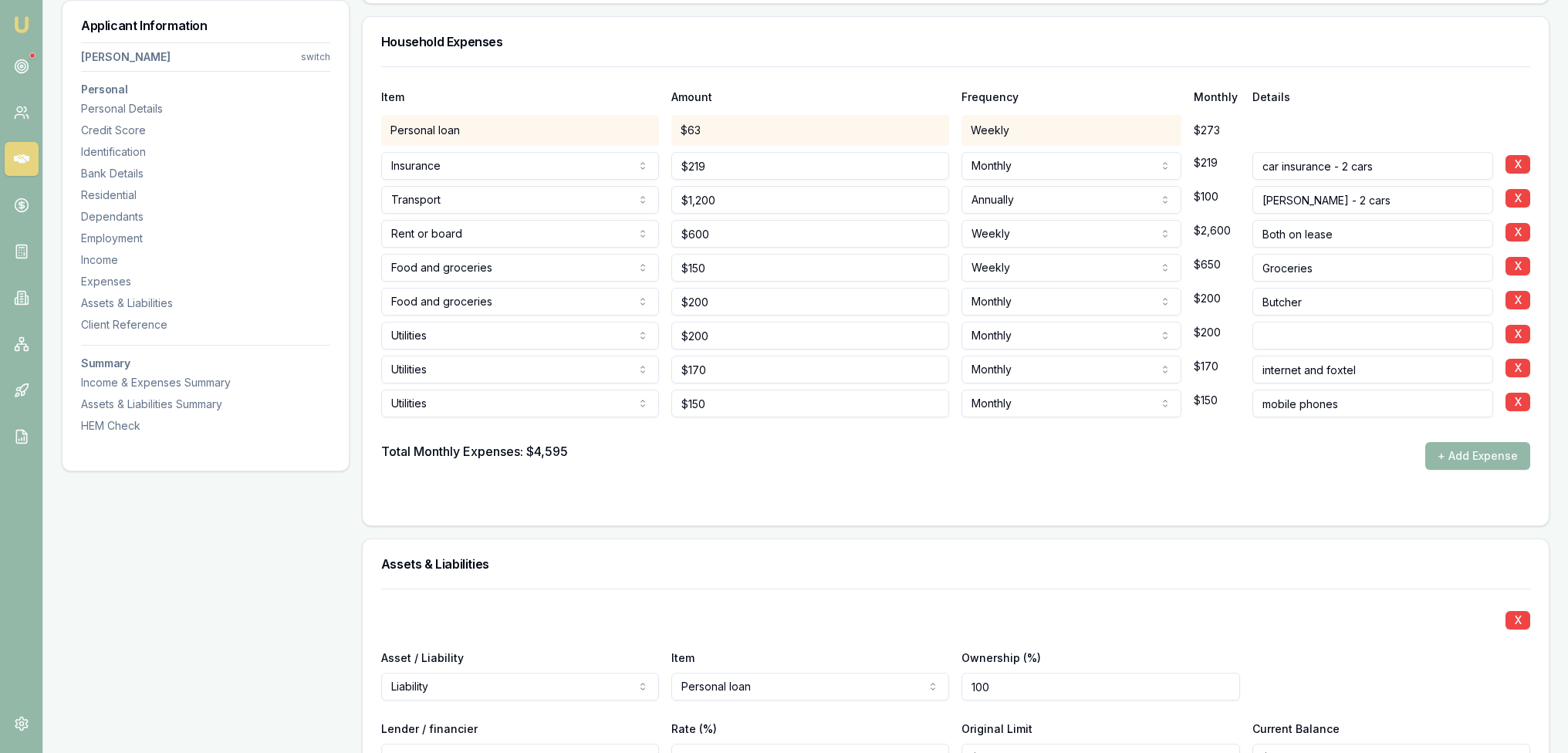
drag, startPoint x: 1473, startPoint y: 452, endPoint x: 1441, endPoint y: 463, distance: 33.8
click at [1473, 452] on button "+ Add Expense" at bounding box center [1477, 455] width 105 height 28
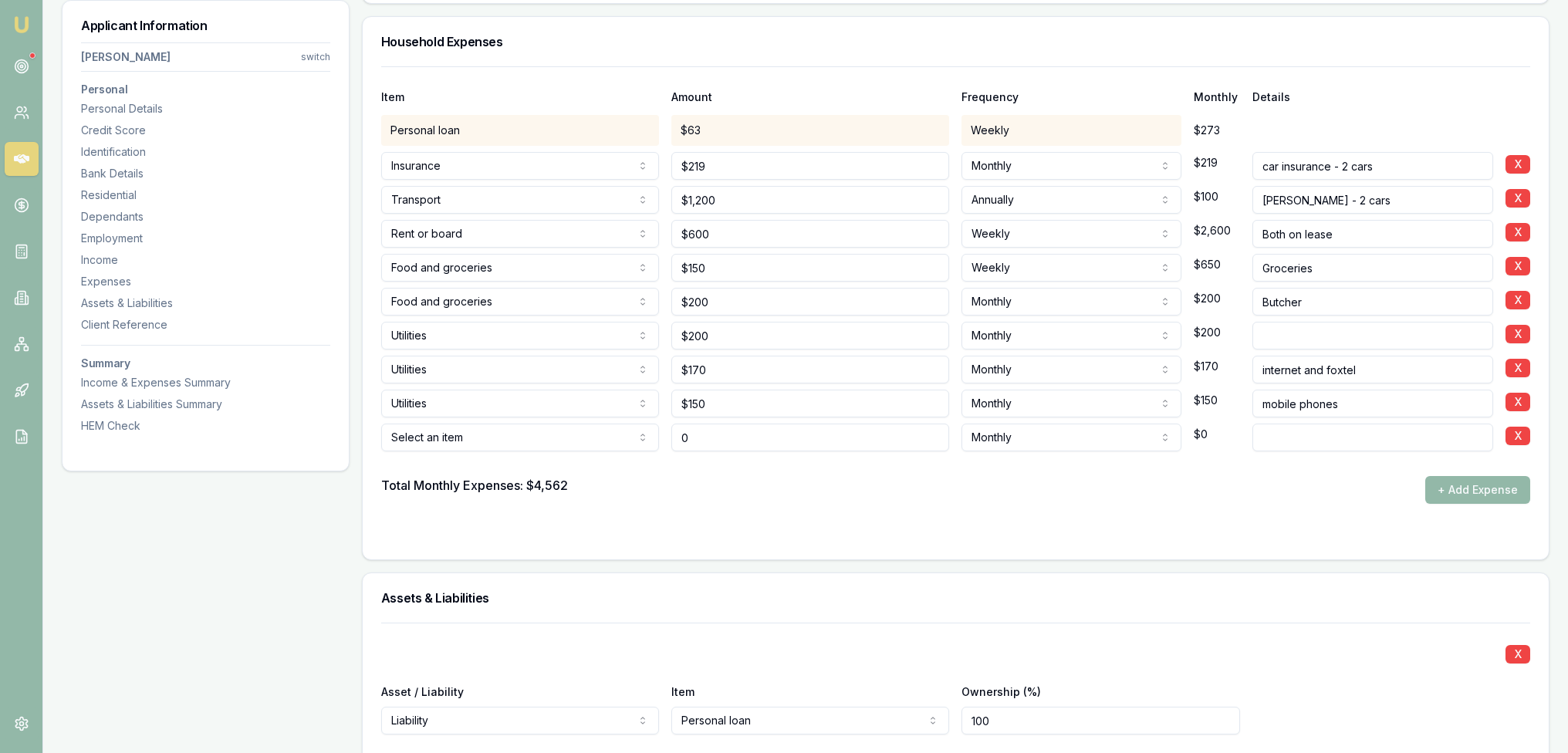
type input "$0"
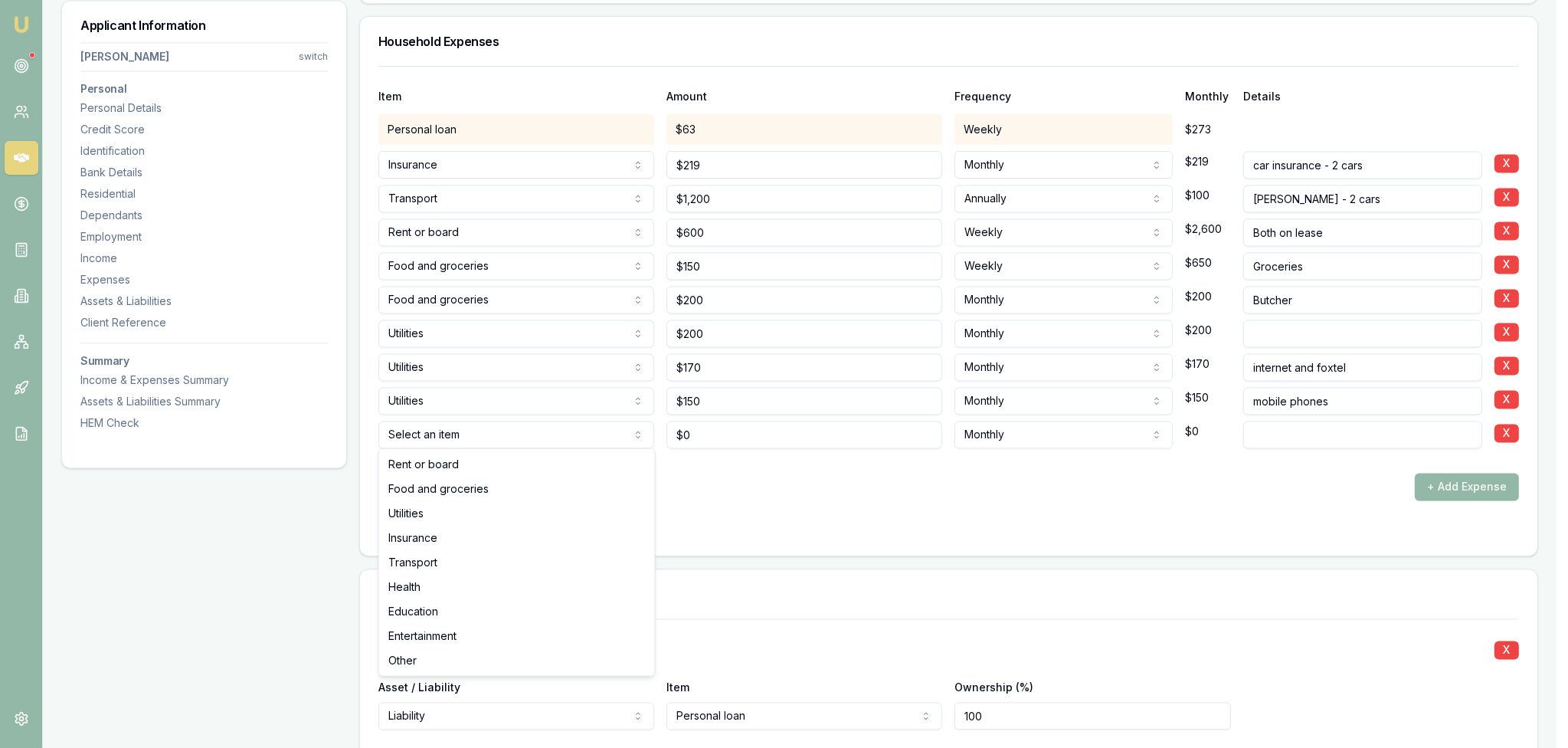
select select "UTILITIES"
drag, startPoint x: 450, startPoint y: 510, endPoint x: 511, endPoint y: 511, distance: 61.0
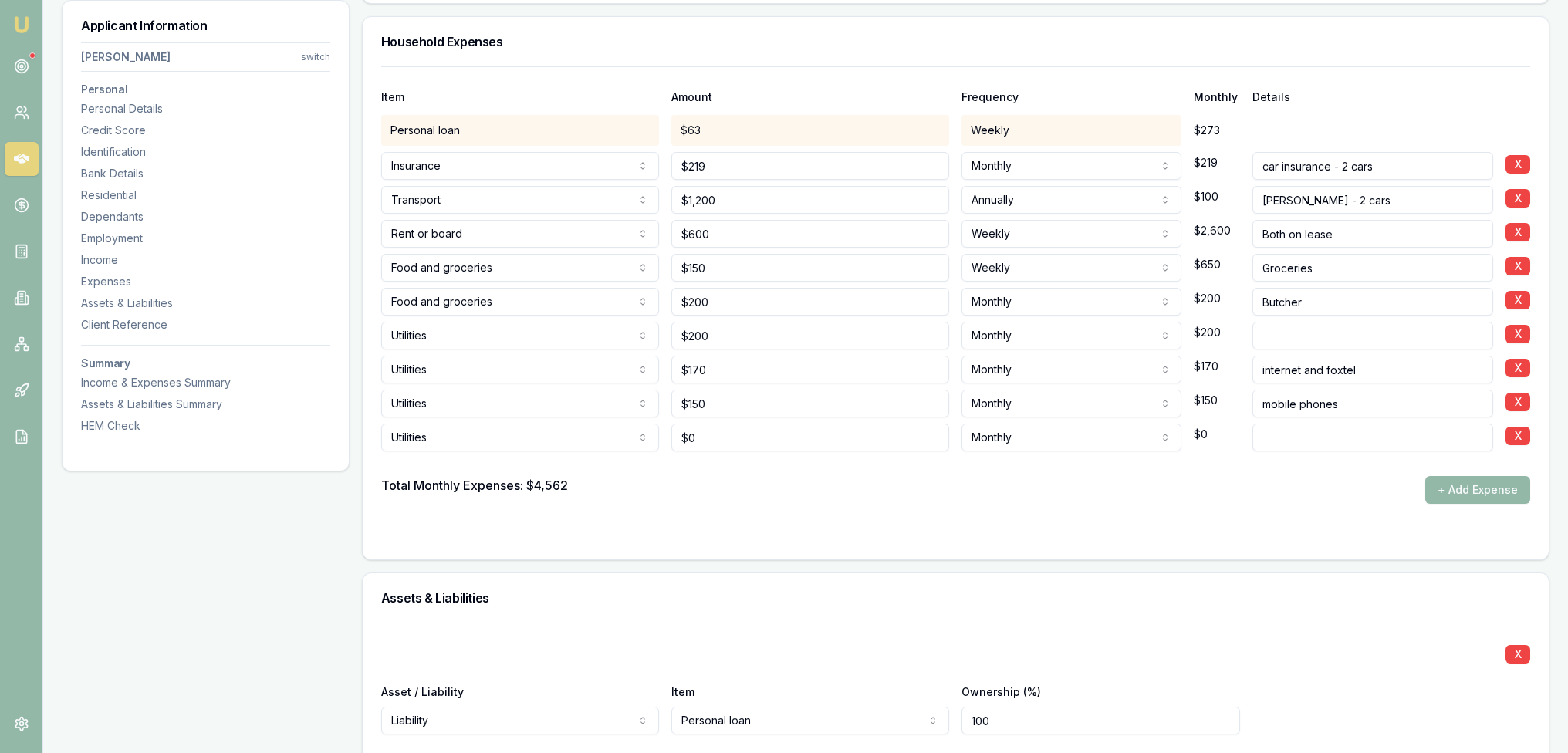
click at [1292, 437] on input at bounding box center [1372, 437] width 241 height 28
type input "Fuel"
type input "0"
click at [756, 436] on input "0" at bounding box center [810, 437] width 278 height 28
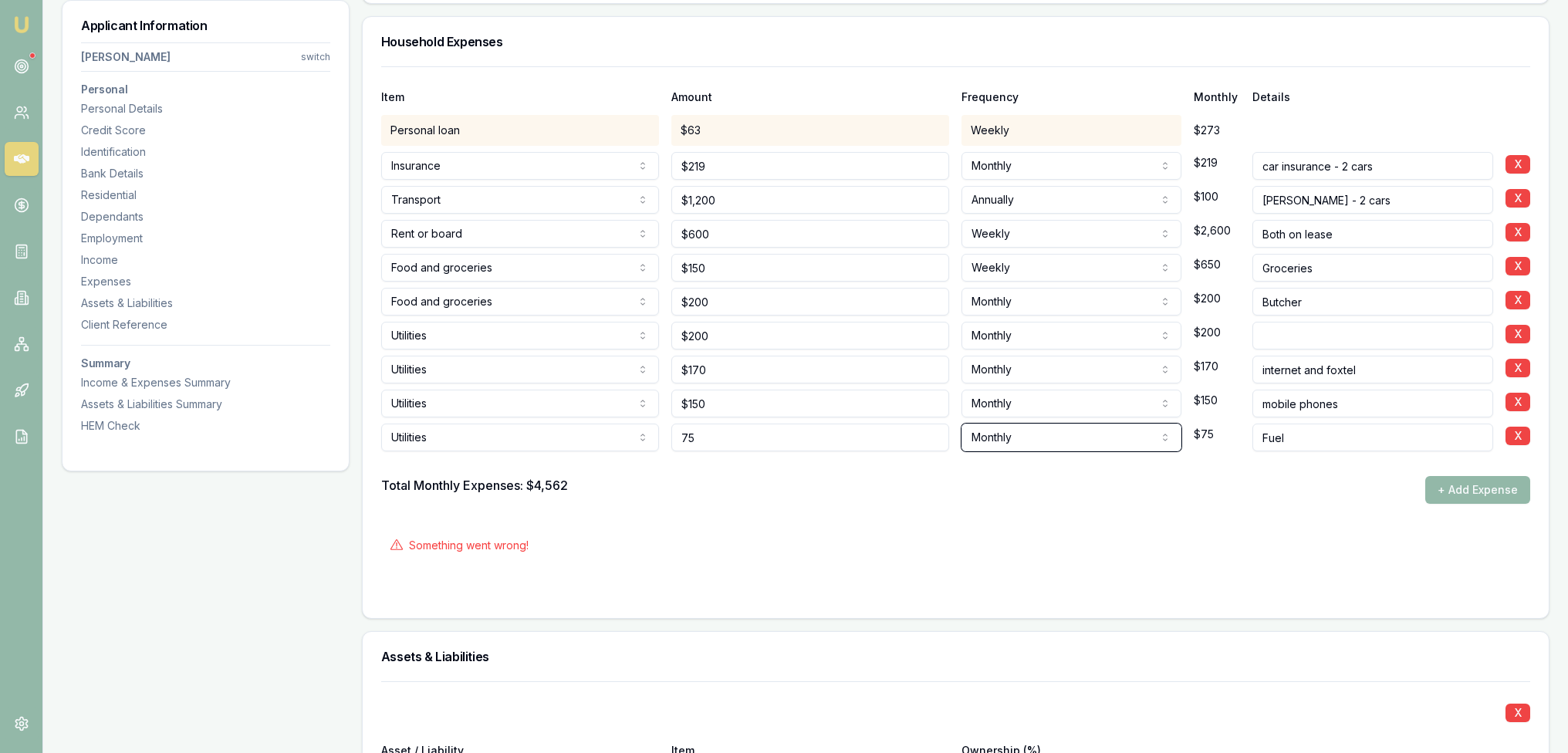
type input "$75"
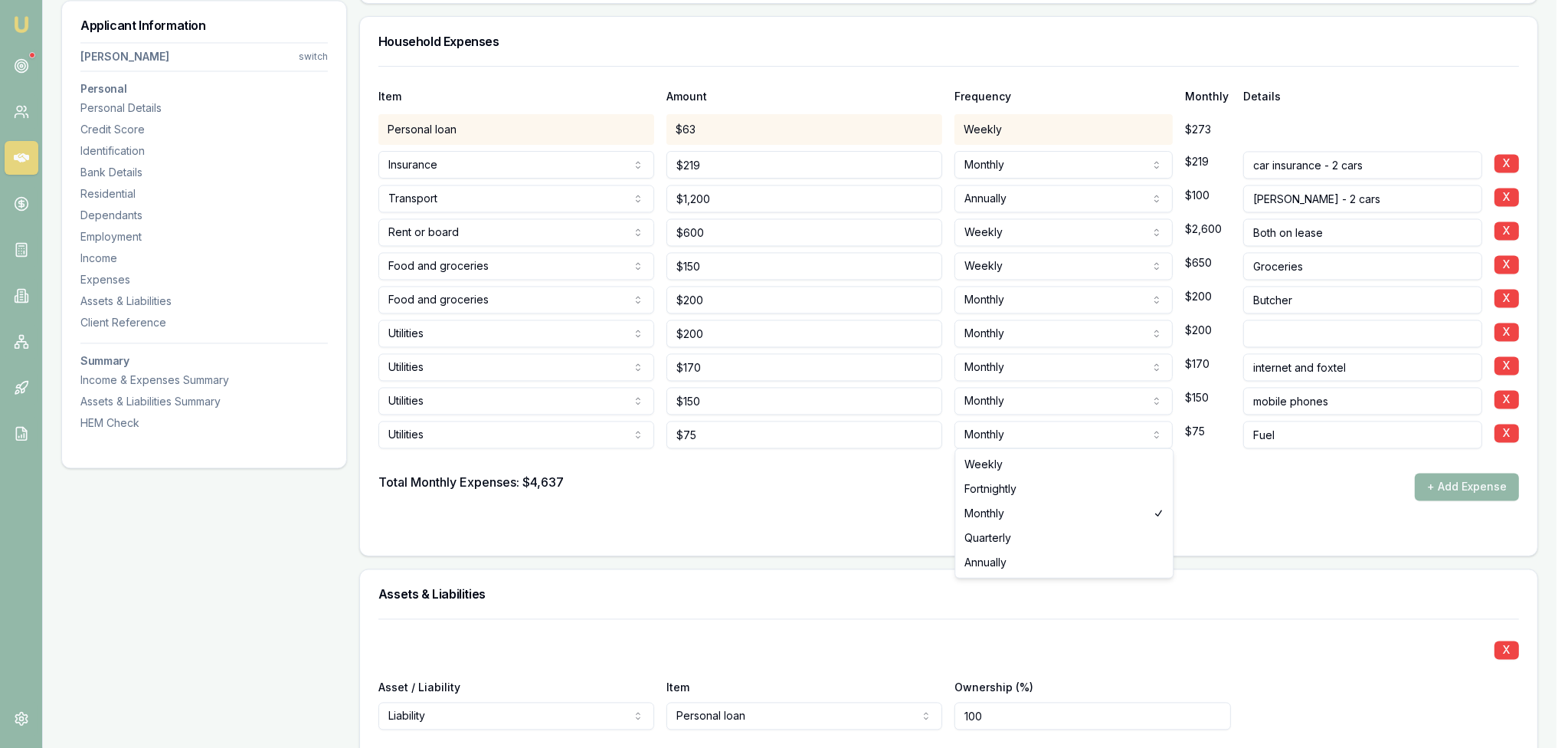
select select "WEEKLY"
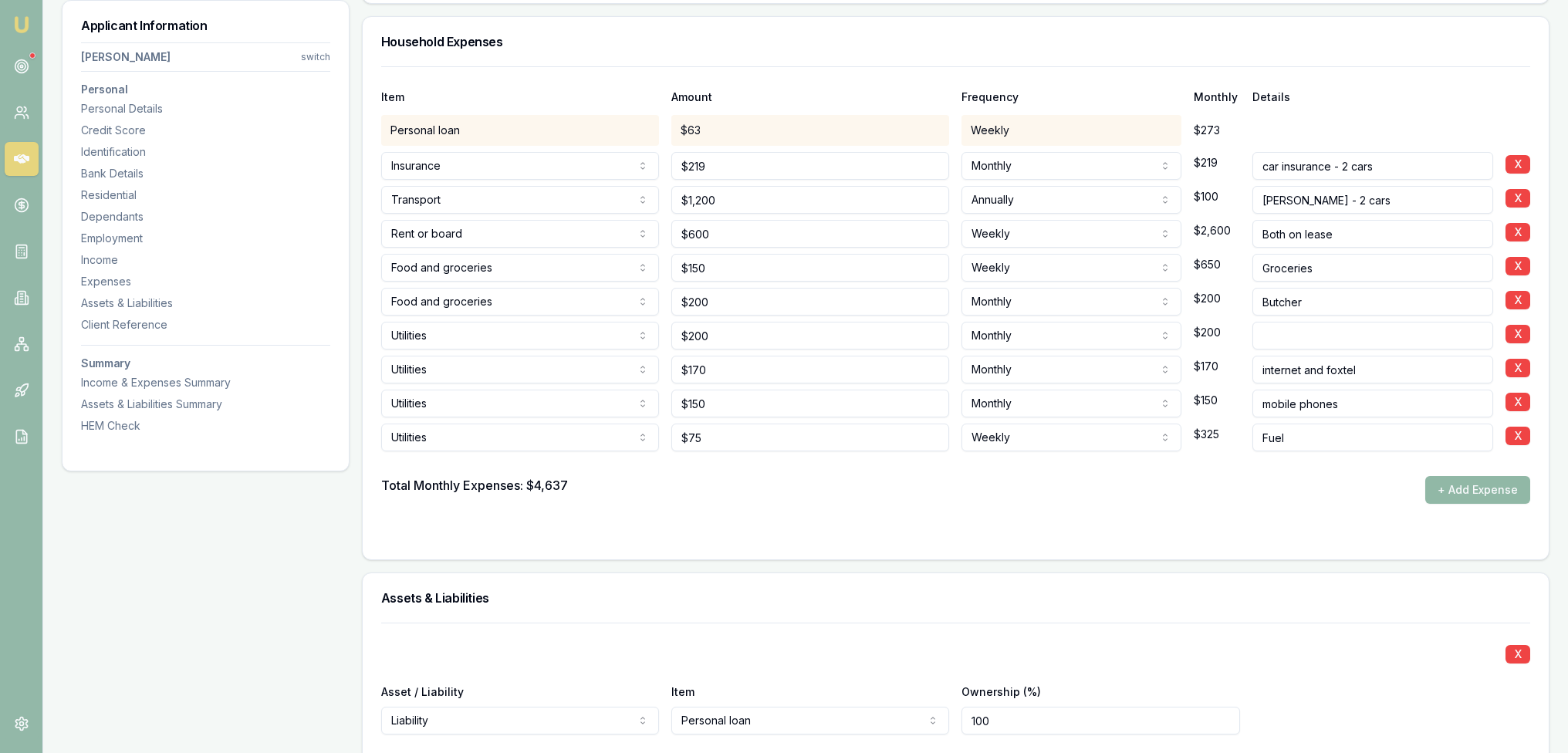
click at [1467, 484] on button "+ Add Expense" at bounding box center [1477, 490] width 105 height 28
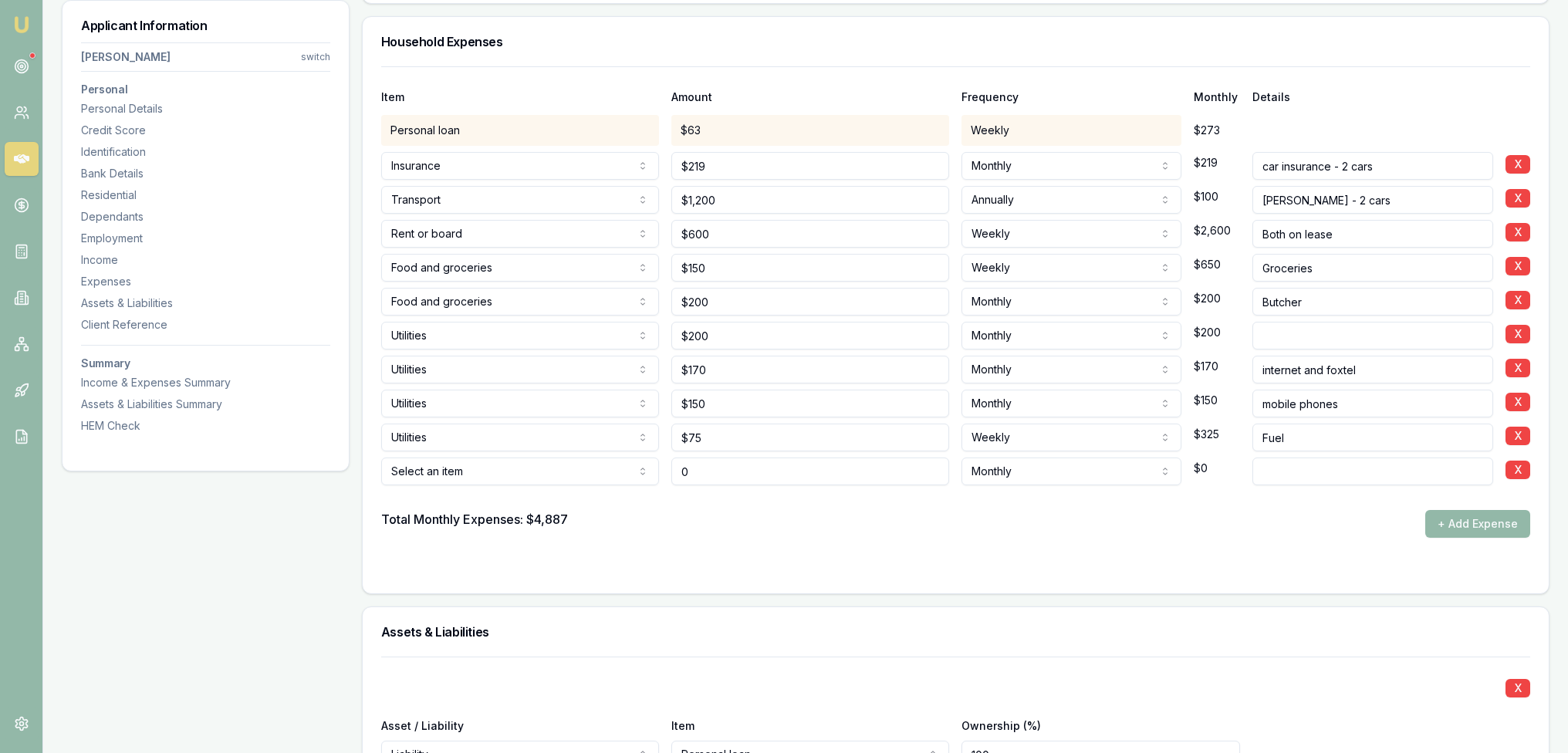
type input "$0"
click at [512, 452] on div "Select an item Rent or board Food and groceries Utilities Insurance Transport H…" at bounding box center [519, 469] width 278 height 34
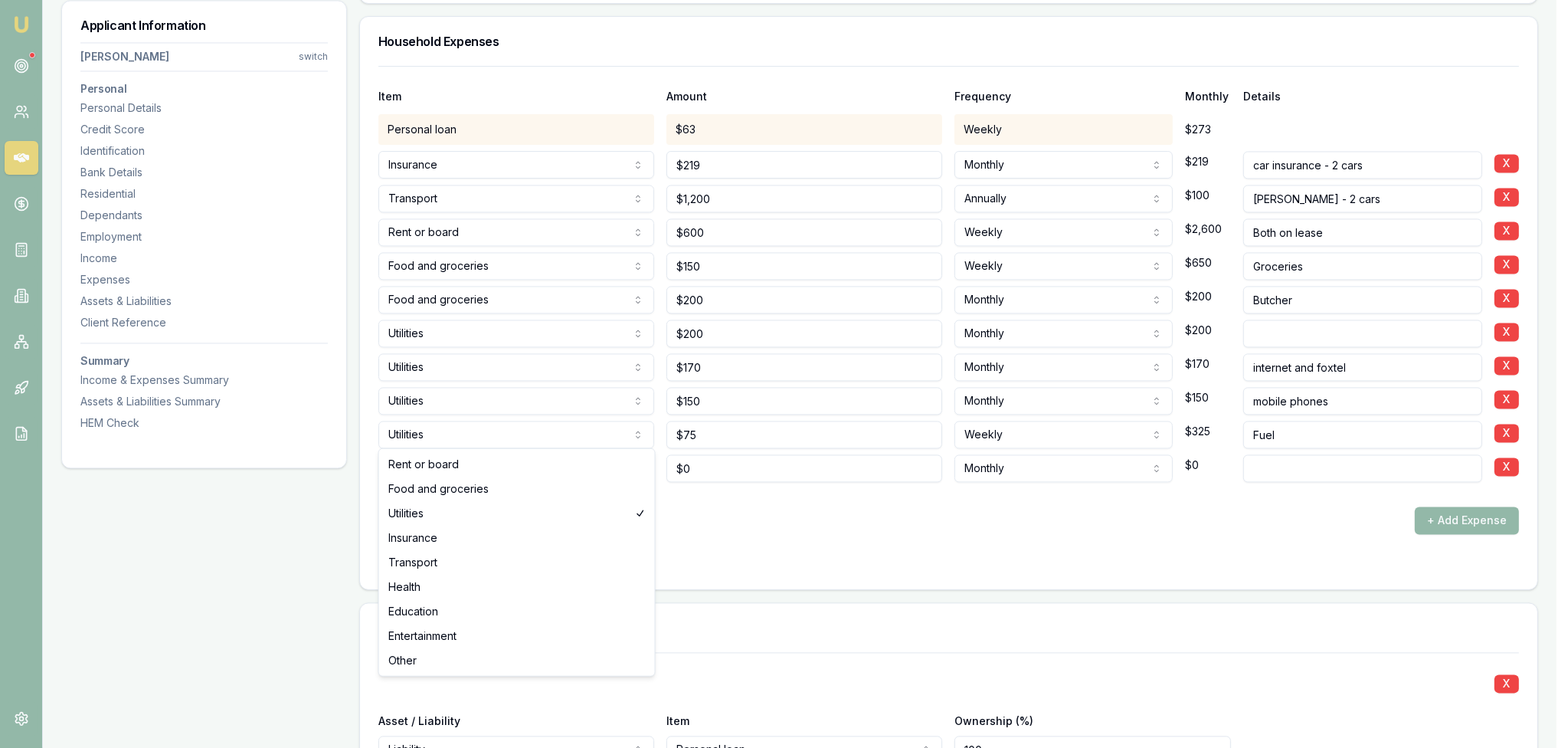
select select "TRANSPORT"
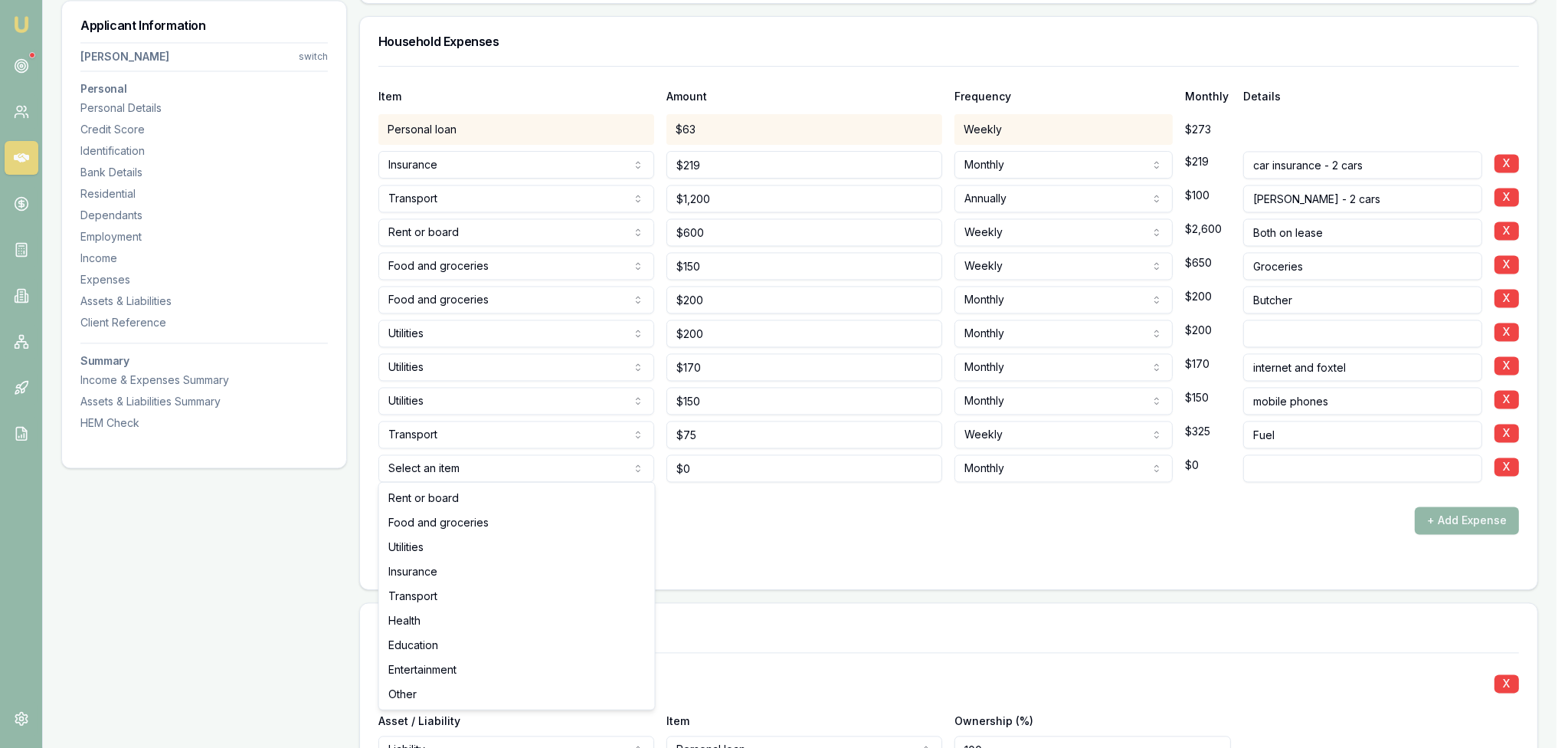
select select "ENTERTAINMENT"
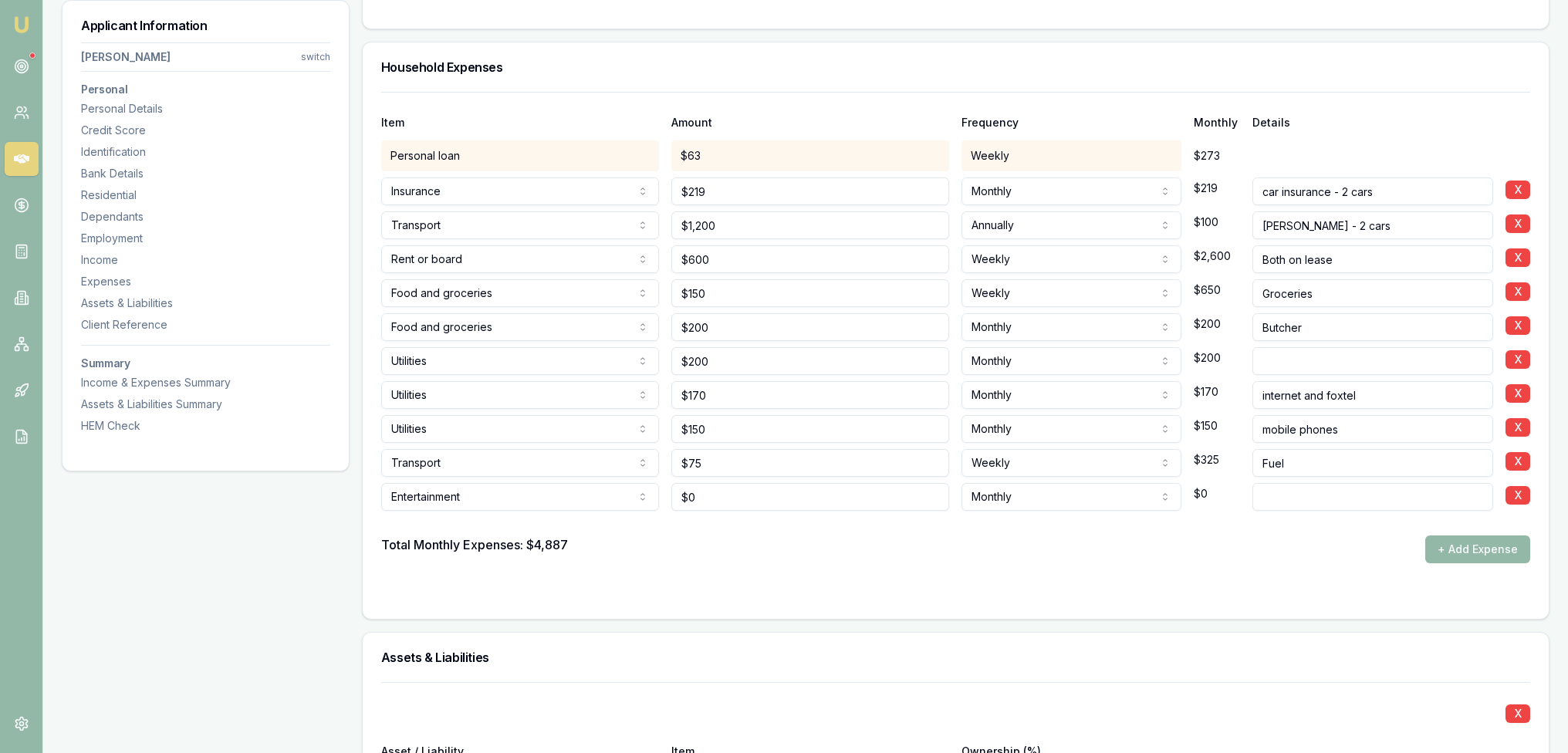
scroll to position [4204, 0]
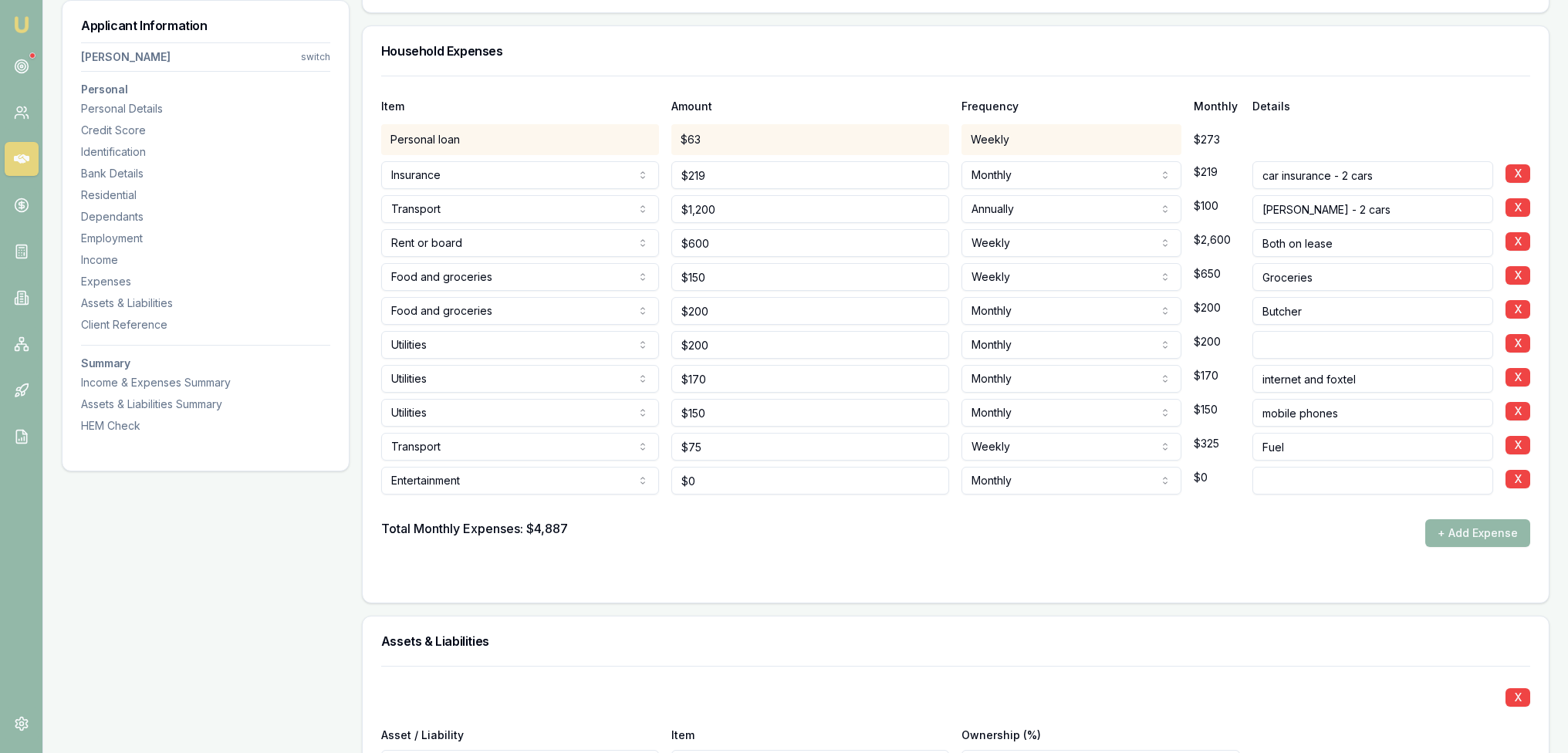
type input "0"
click at [743, 478] on input "0" at bounding box center [810, 480] width 278 height 28
type input "$50"
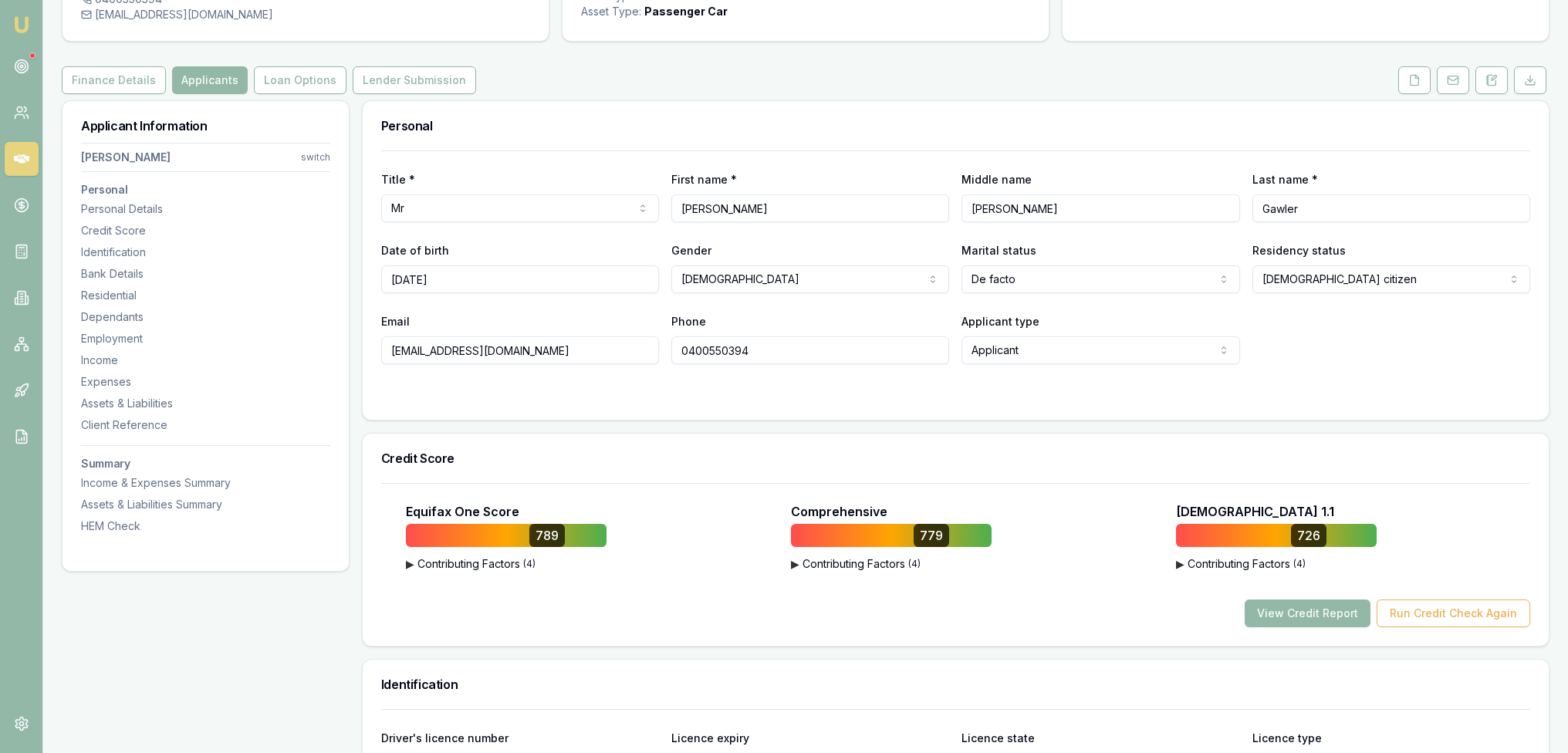
scroll to position [142, 0]
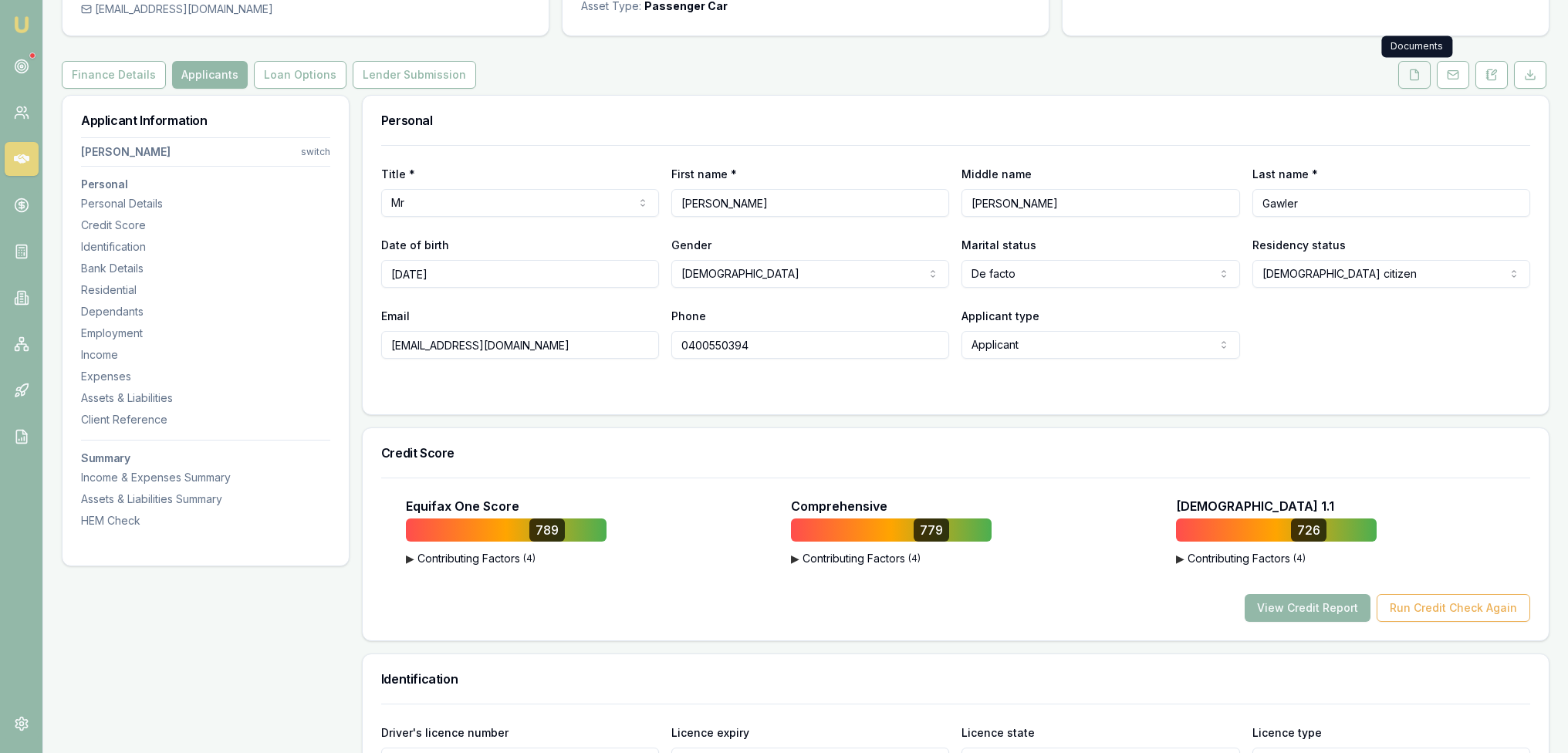
click at [1413, 77] on icon at bounding box center [1414, 74] width 12 height 12
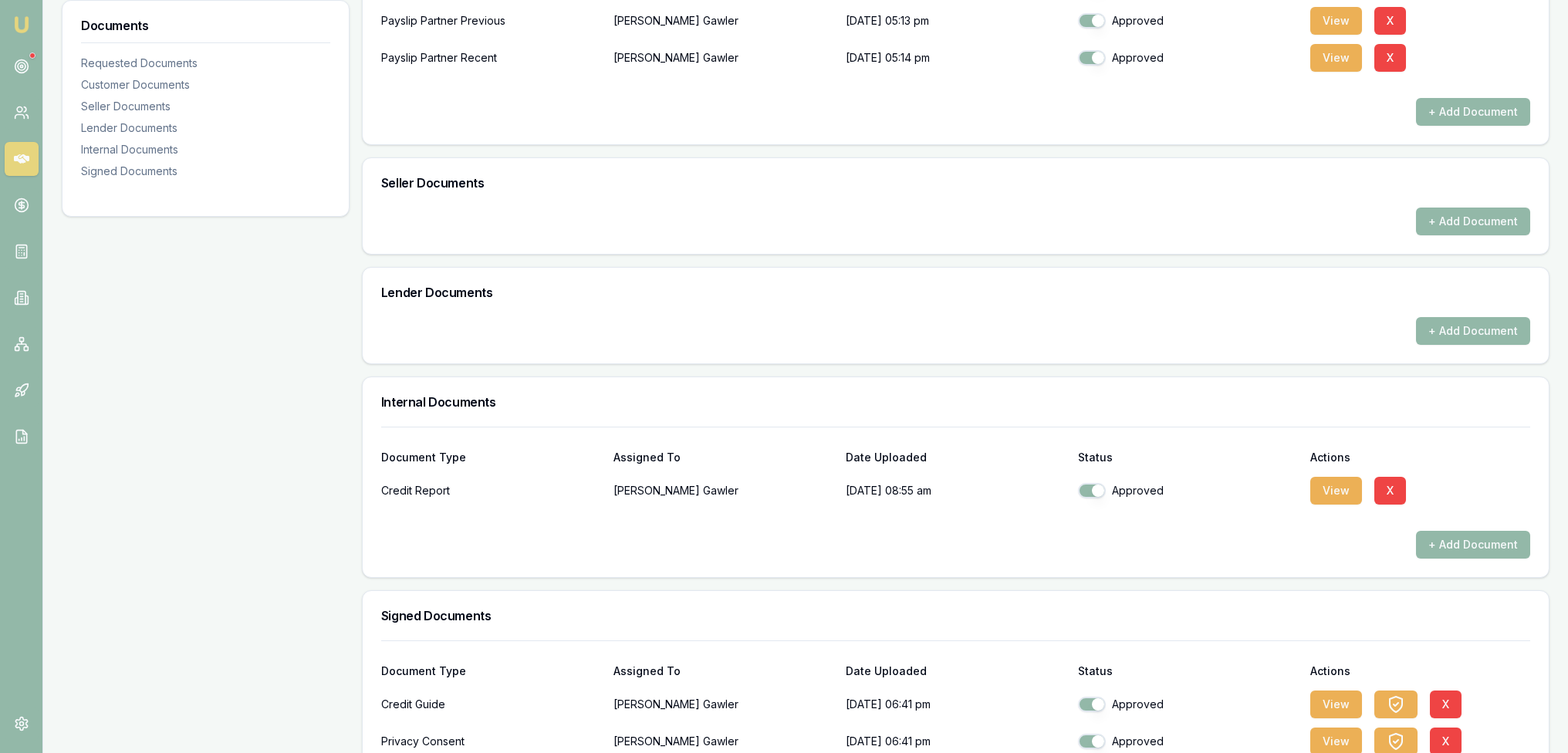
scroll to position [773, 0]
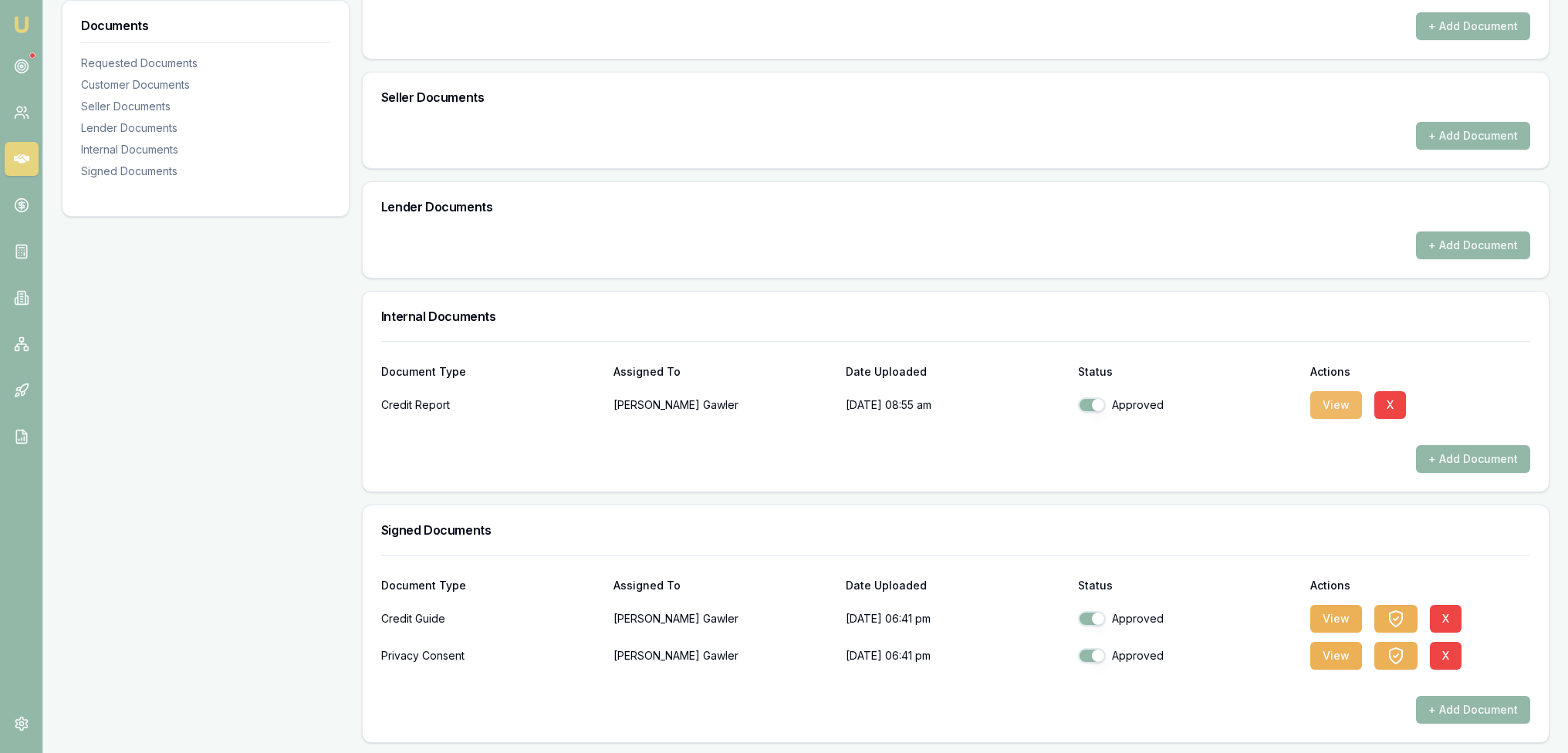
click at [1342, 400] on button "View" at bounding box center [1336, 405] width 52 height 28
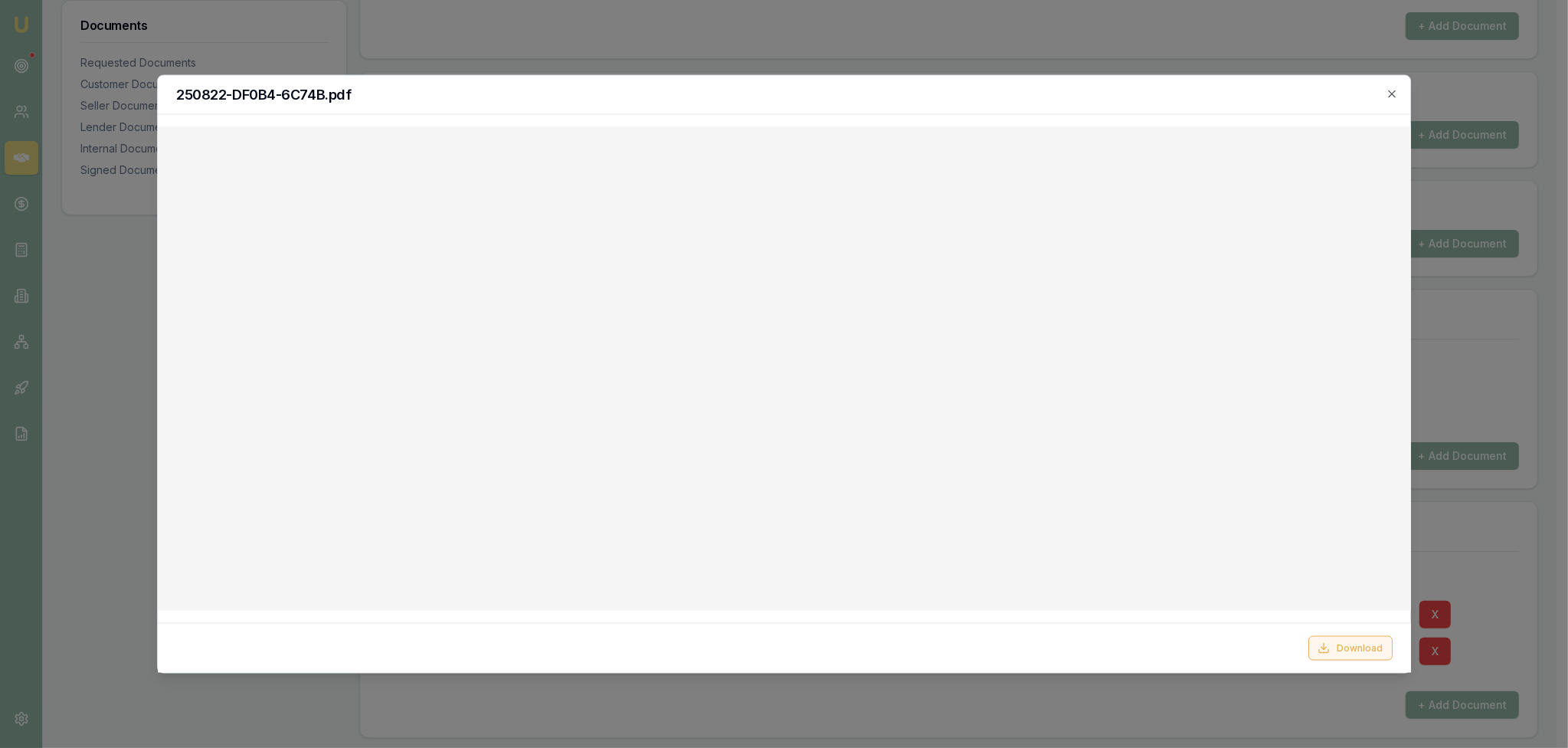
drag, startPoint x: 1348, startPoint y: 645, endPoint x: 1343, endPoint y: 604, distance: 41.3
click at [1348, 645] on button "Download" at bounding box center [1349, 648] width 84 height 25
click at [1479, 401] on div at bounding box center [784, 374] width 1568 height 748
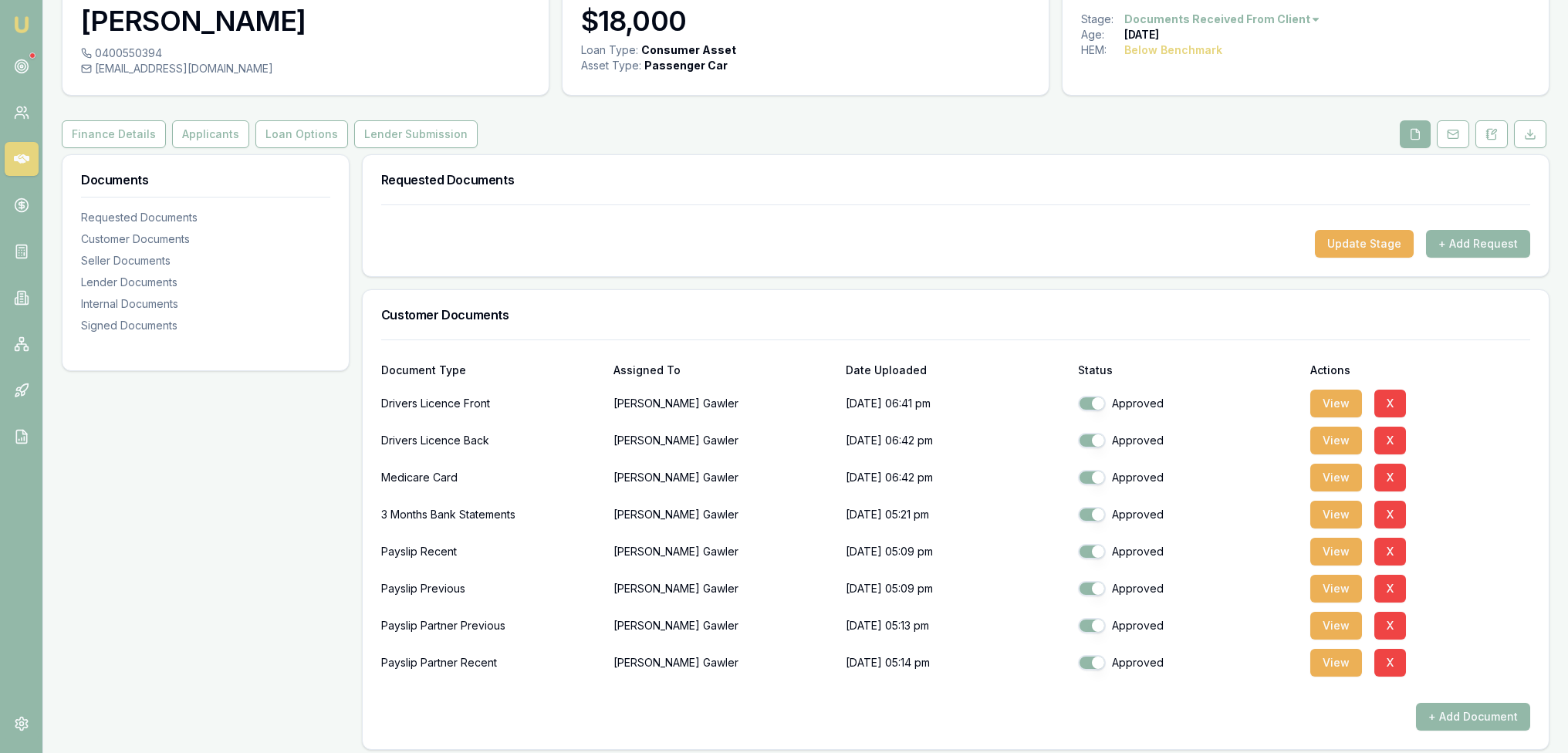
scroll to position [49, 0]
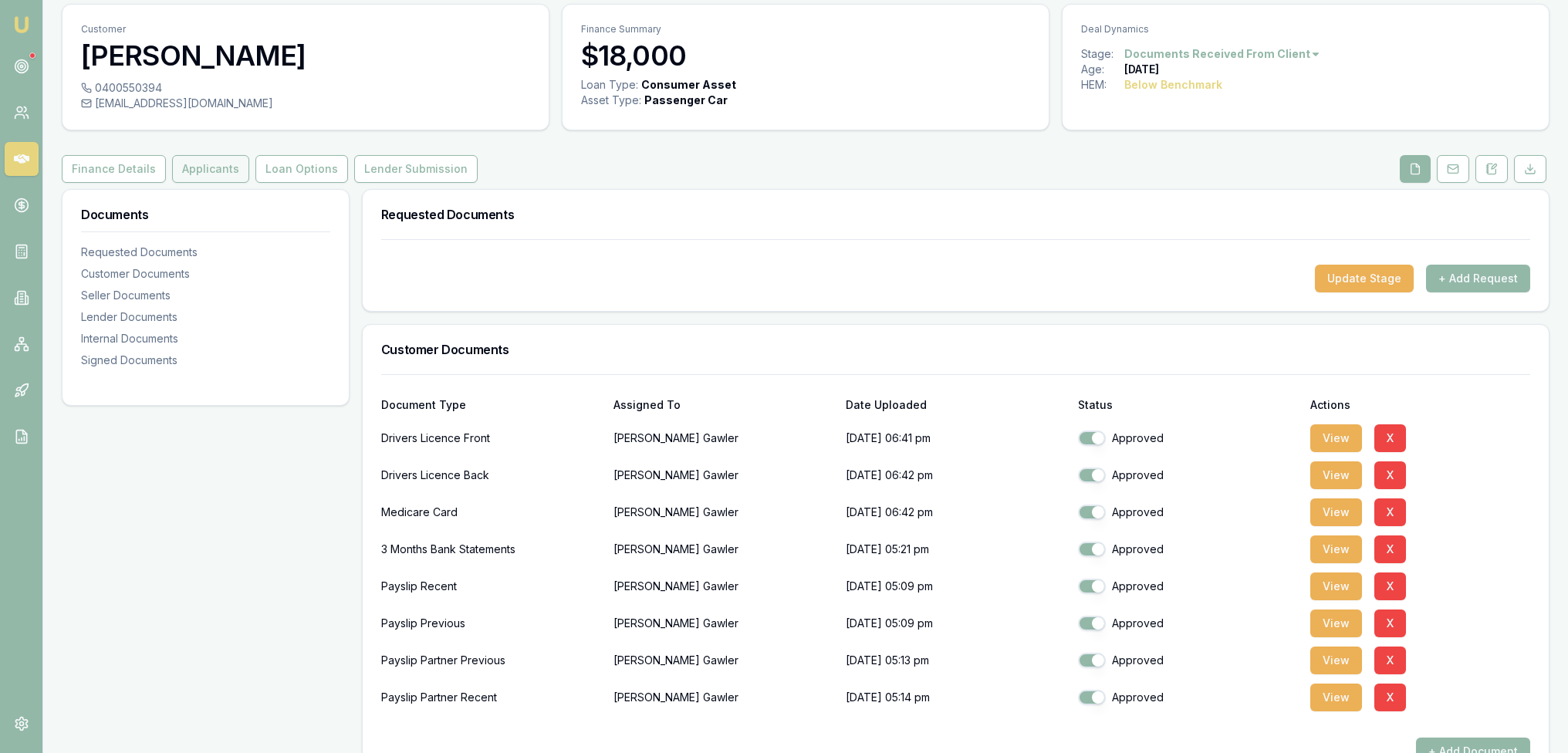
click at [199, 162] on button "Applicants" at bounding box center [210, 168] width 77 height 28
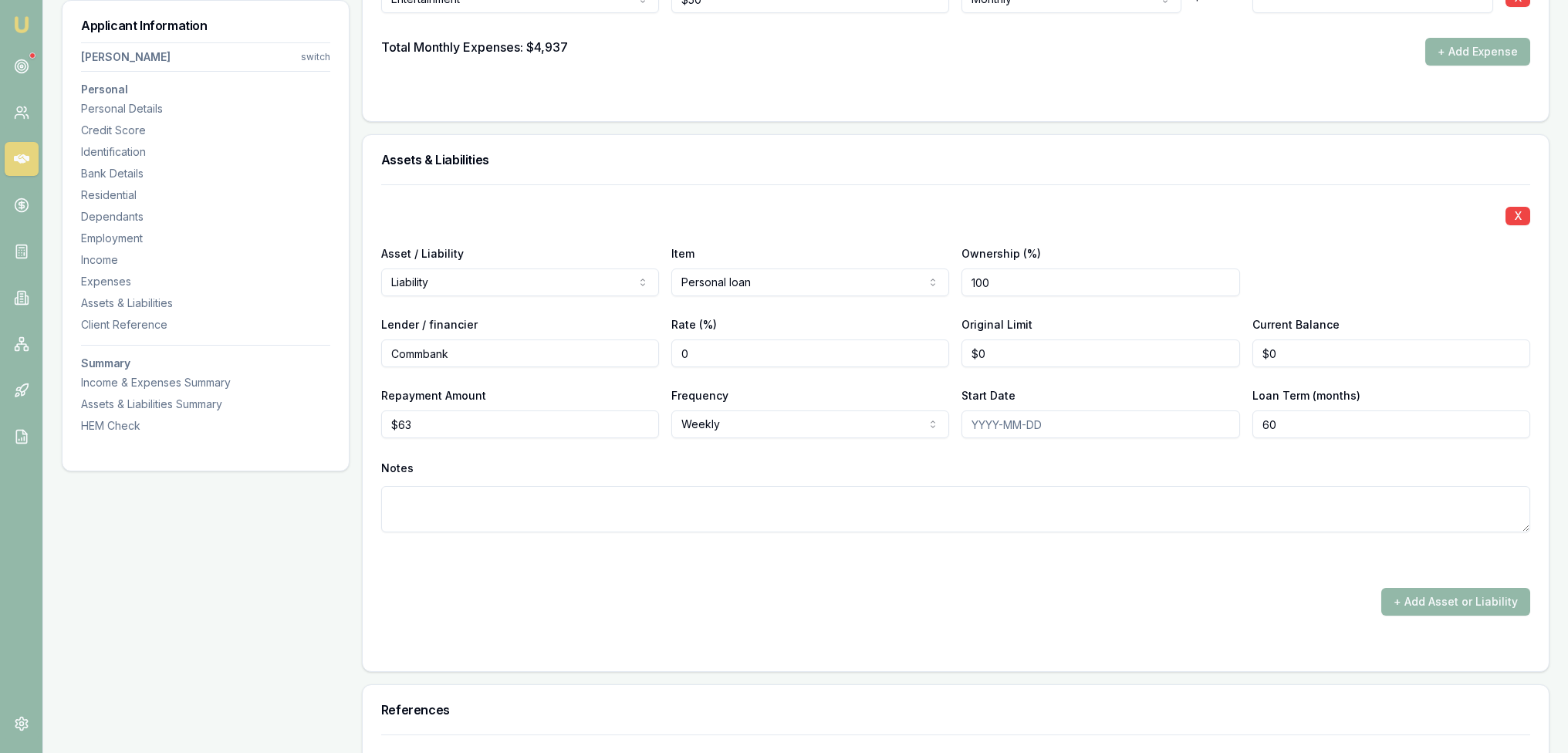
scroll to position [4658, 0]
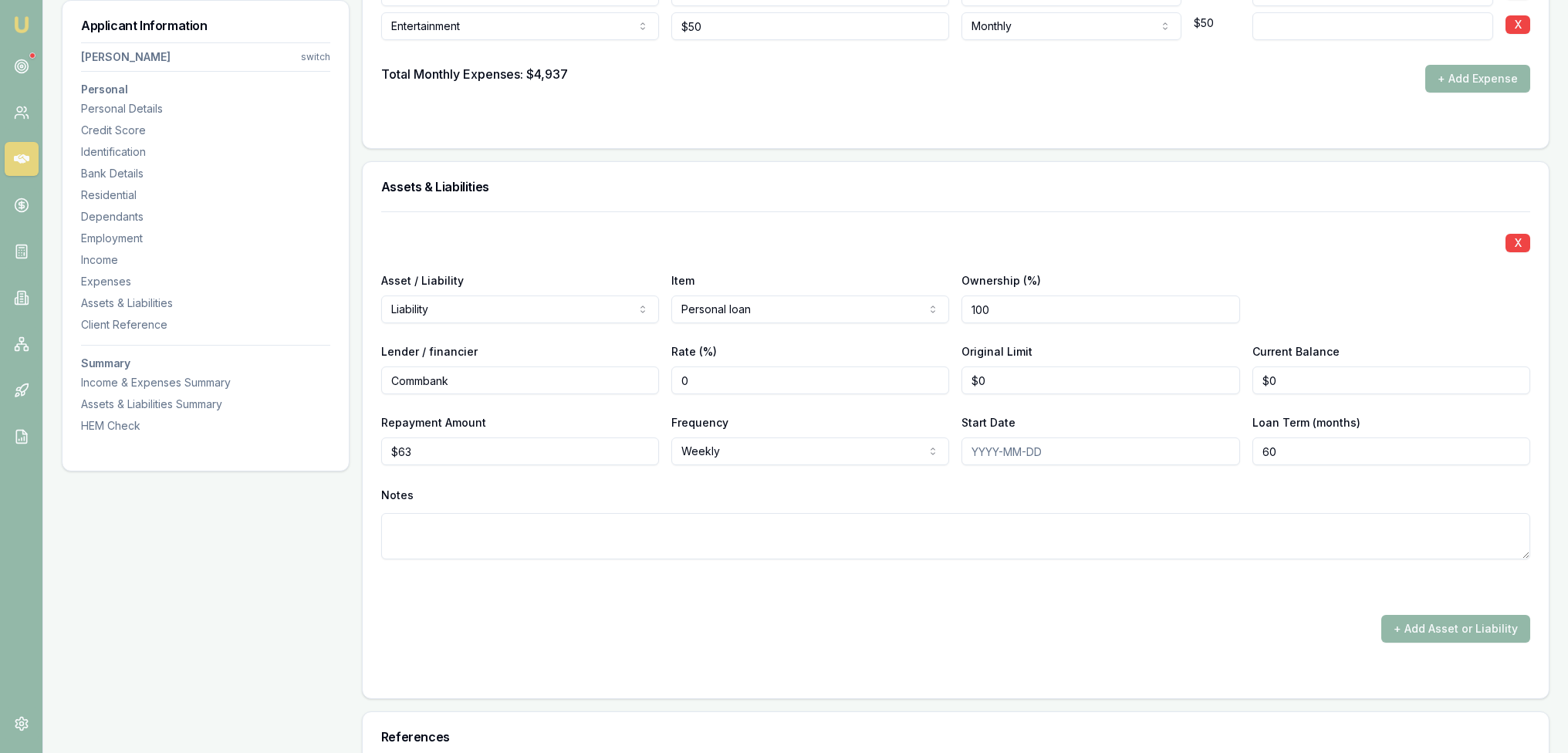
drag, startPoint x: 500, startPoint y: 528, endPoint x: 502, endPoint y: 500, distance: 28.1
click at [500, 525] on textarea at bounding box center [955, 535] width 1149 height 46
type textarea "This is for braces"
type input "0"
drag, startPoint x: 1031, startPoint y: 377, endPoint x: 948, endPoint y: 376, distance: 83.0
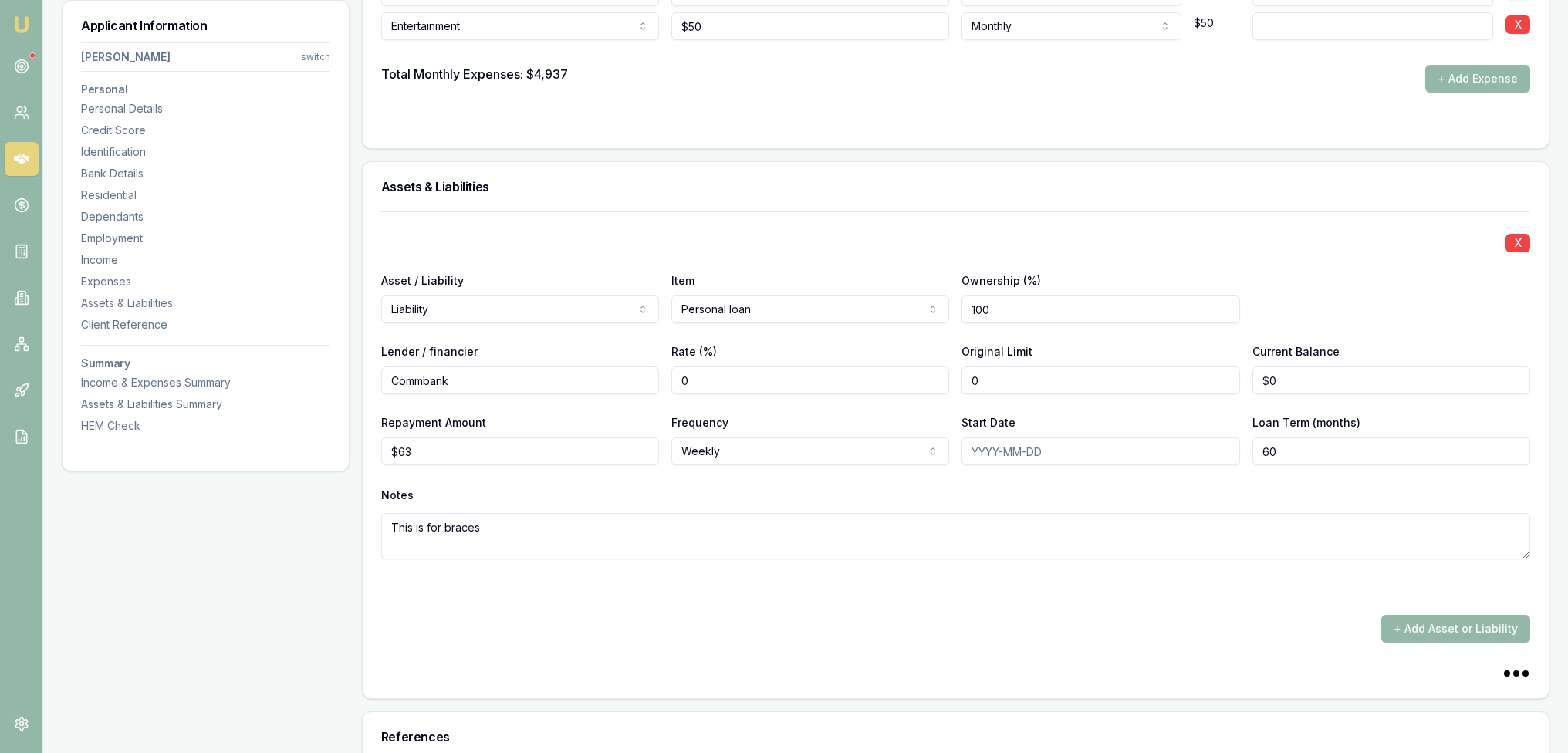
click at [948, 376] on div "Lender / financier Commbank Rate (%) 0 Original Limit 0 Current Balance $0" at bounding box center [955, 367] width 1149 height 52
drag, startPoint x: 1044, startPoint y: 383, endPoint x: 1030, endPoint y: 383, distance: 14.0
click at [1043, 383] on input "0" at bounding box center [1100, 380] width 278 height 28
type input "$0"
drag, startPoint x: 1279, startPoint y: 376, endPoint x: 1213, endPoint y: 375, distance: 66.0
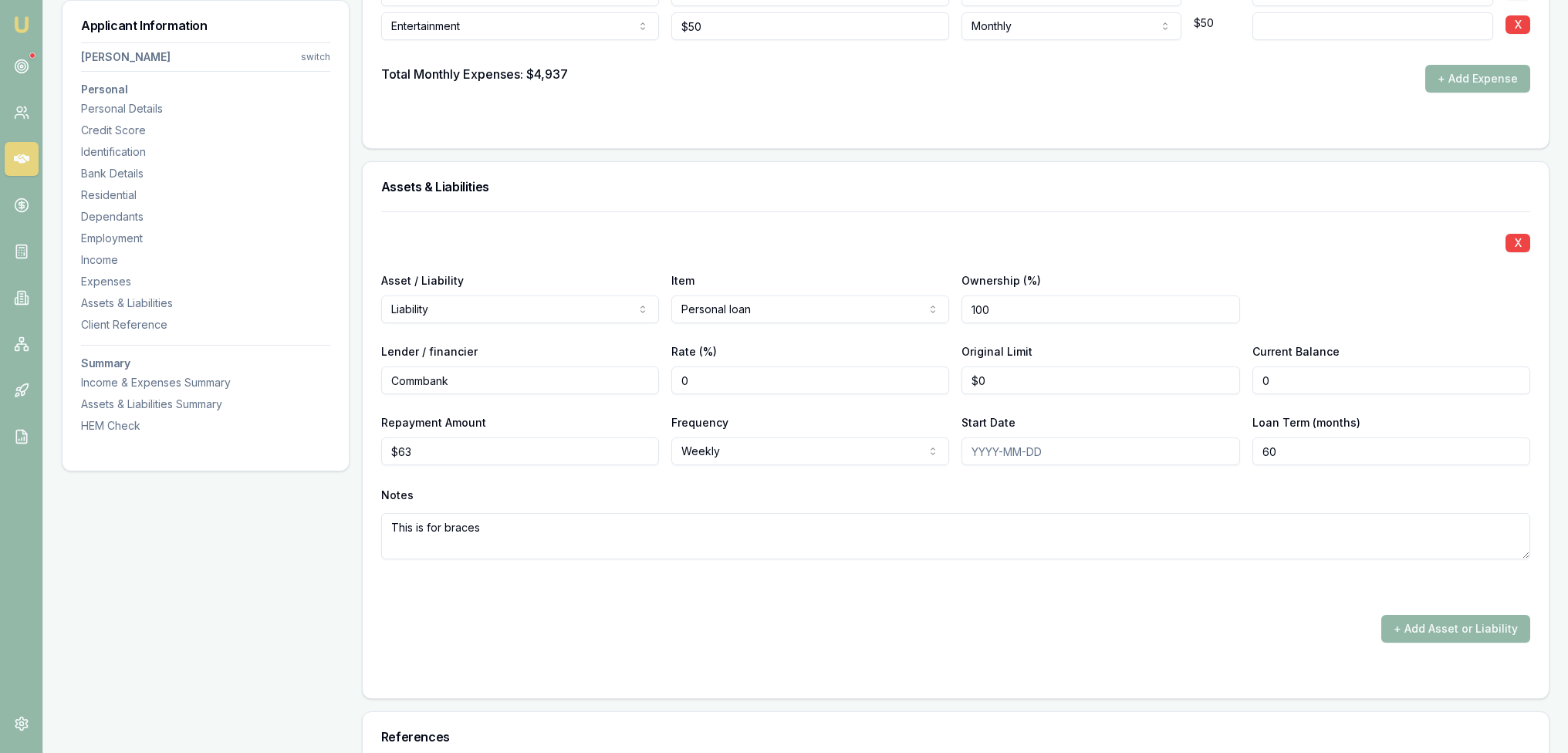
click at [1213, 375] on div "Lender / financier Commbank Rate (%) 0 Original Limit $0 Current Balance 0" at bounding box center [955, 367] width 1149 height 52
type input "11676"
drag, startPoint x: 1318, startPoint y: 376, endPoint x: 1256, endPoint y: 371, distance: 62.2
click at [1257, 371] on input "11676" at bounding box center [1390, 380] width 278 height 28
click at [995, 445] on input "Start Date" at bounding box center [1100, 450] width 278 height 28
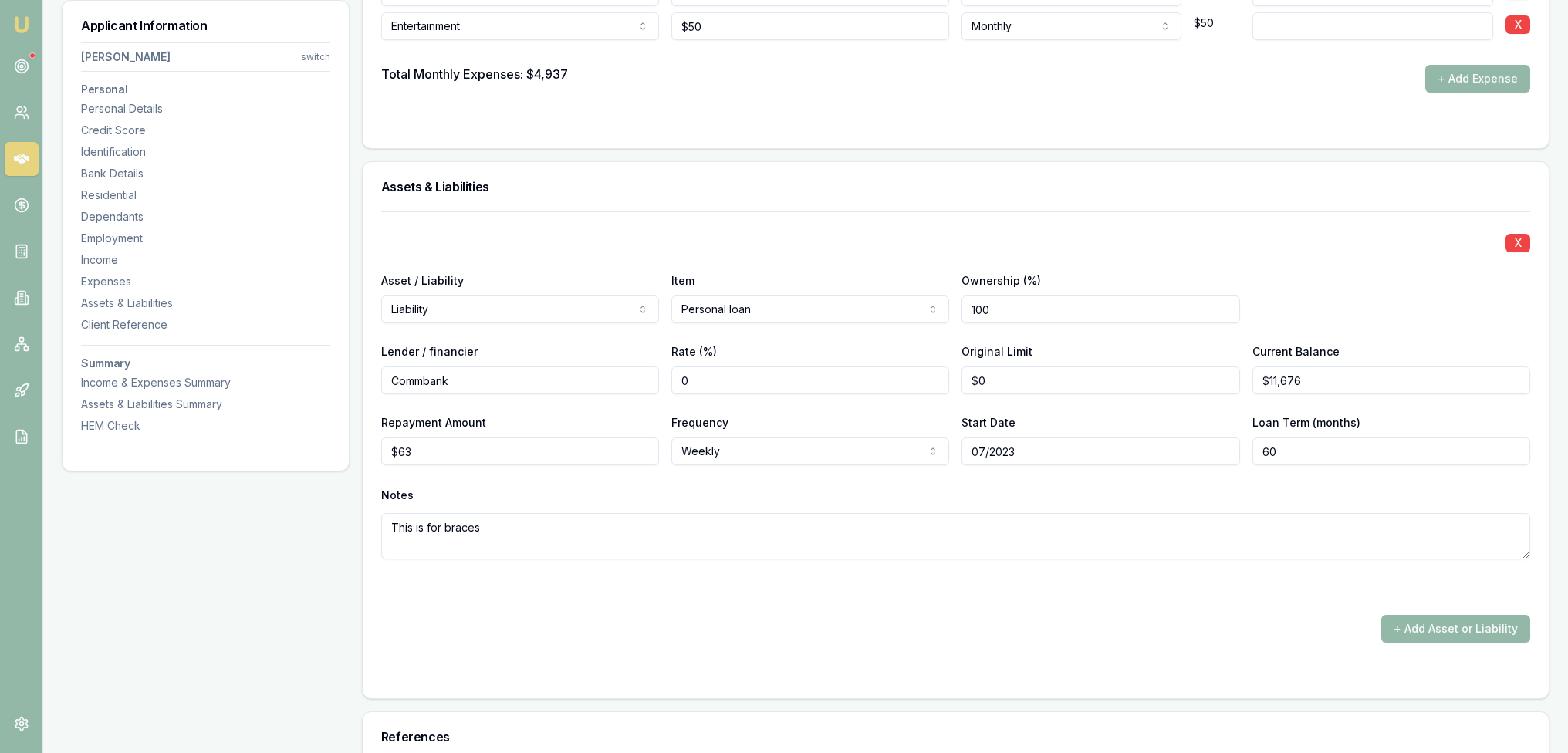
type input "07/2023"
click at [944, 506] on div "Notes This is for braces" at bounding box center [955, 521] width 1149 height 75
type input "0"
drag, startPoint x: 994, startPoint y: 376, endPoint x: 932, endPoint y: 380, distance: 62.1
click at [932, 380] on div "Lender / financier Commbank Rate (%) 0 Original Limit 0 Current Balance $11,676" at bounding box center [955, 367] width 1149 height 52
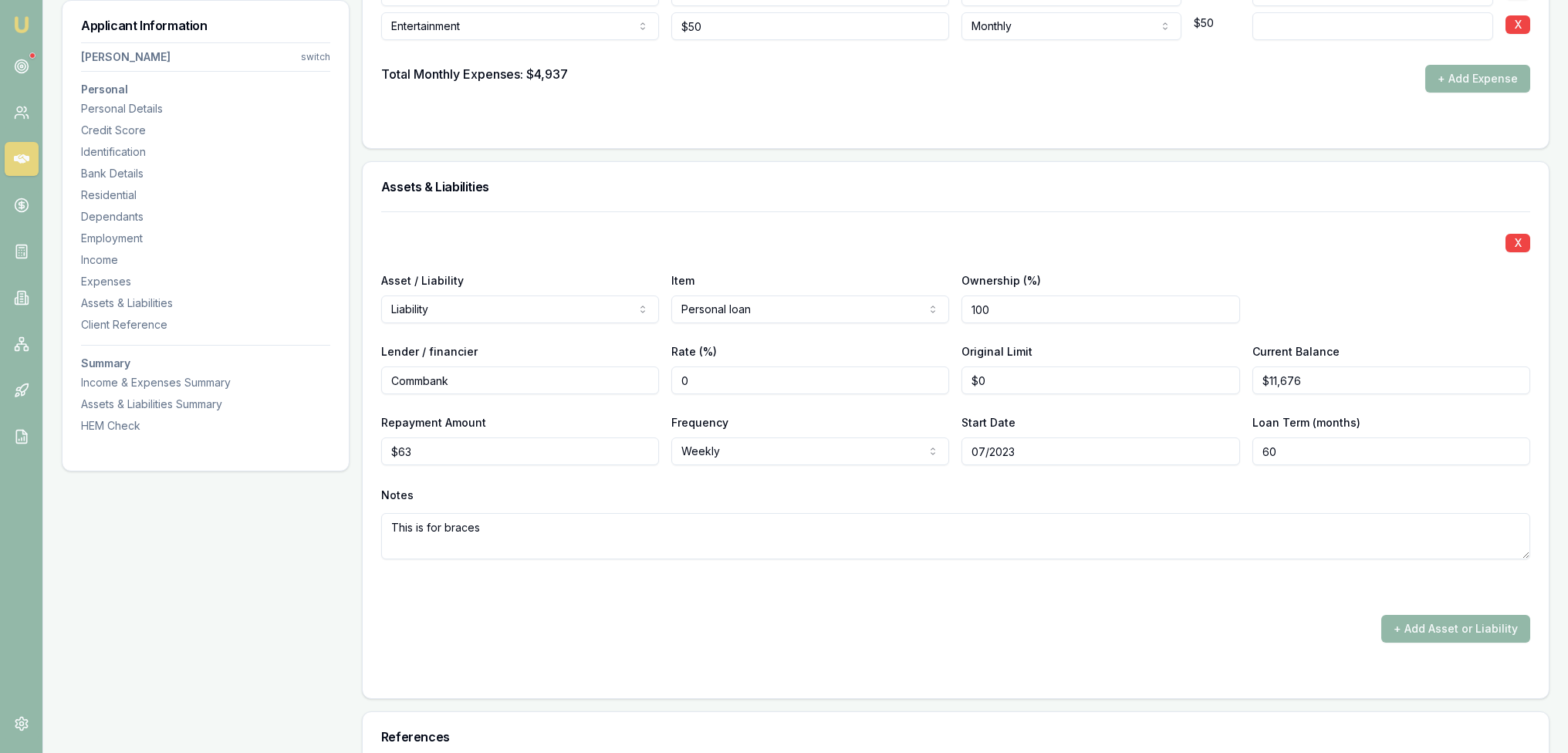
type input "0"
drag, startPoint x: 1007, startPoint y: 379, endPoint x: 985, endPoint y: 379, distance: 22.0
click at [985, 379] on input "0" at bounding box center [1100, 380] width 278 height 28
type input "$15,000"
click at [1462, 620] on button "+ Add Asset or Liability" at bounding box center [1455, 628] width 149 height 28
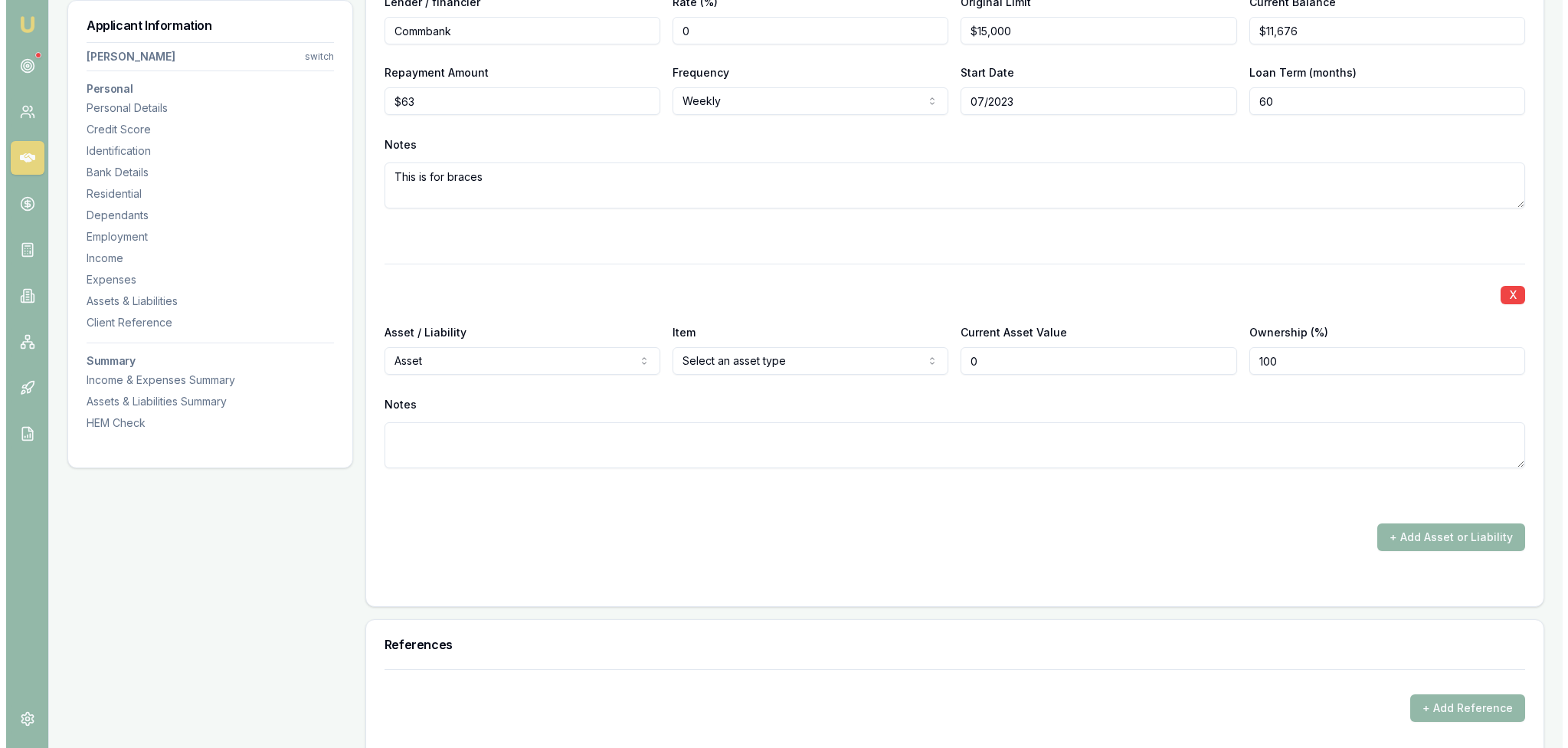
scroll to position [4980, 0]
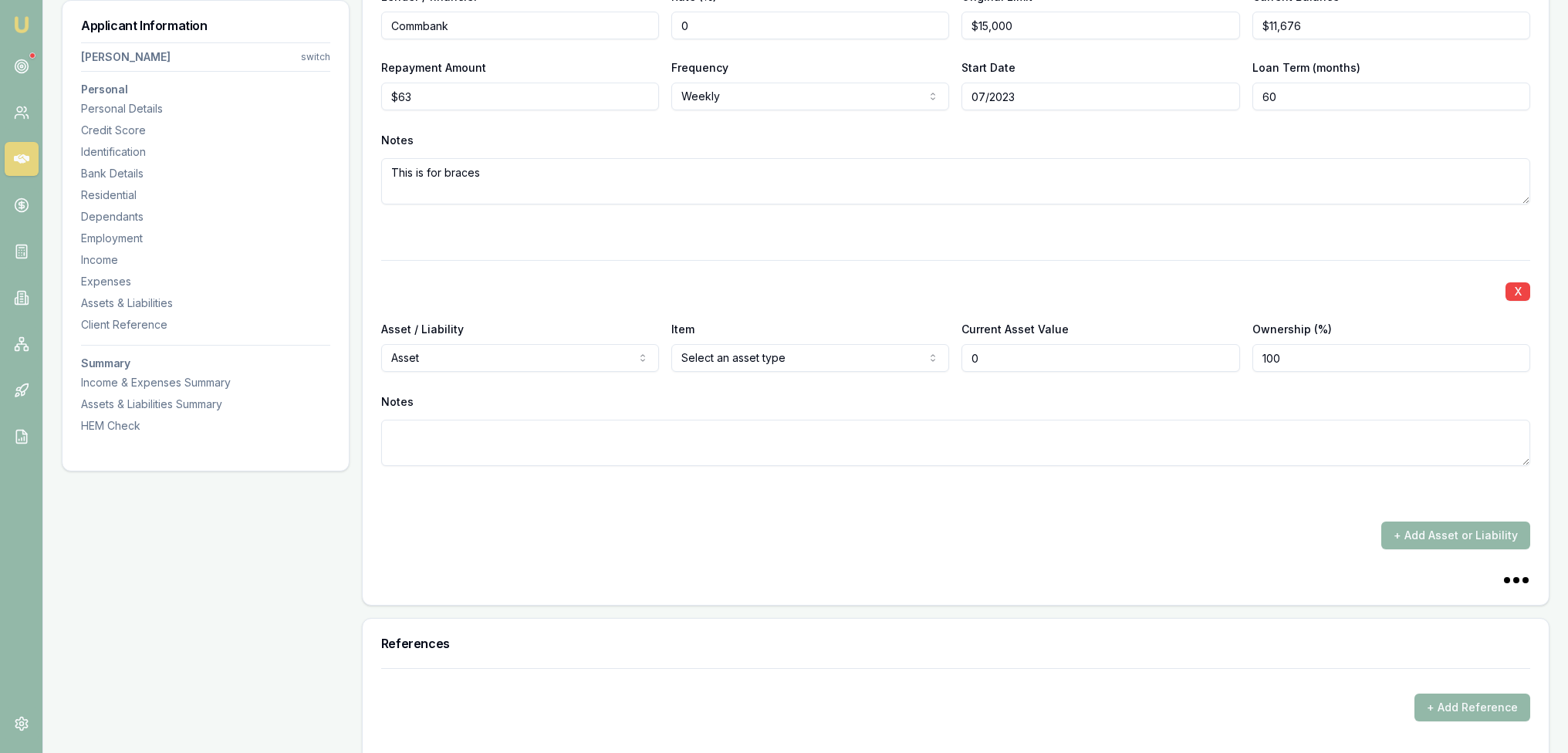
select select "LIABILITY"
drag, startPoint x: 540, startPoint y: 416, endPoint x: 639, endPoint y: 370, distance: 109.2
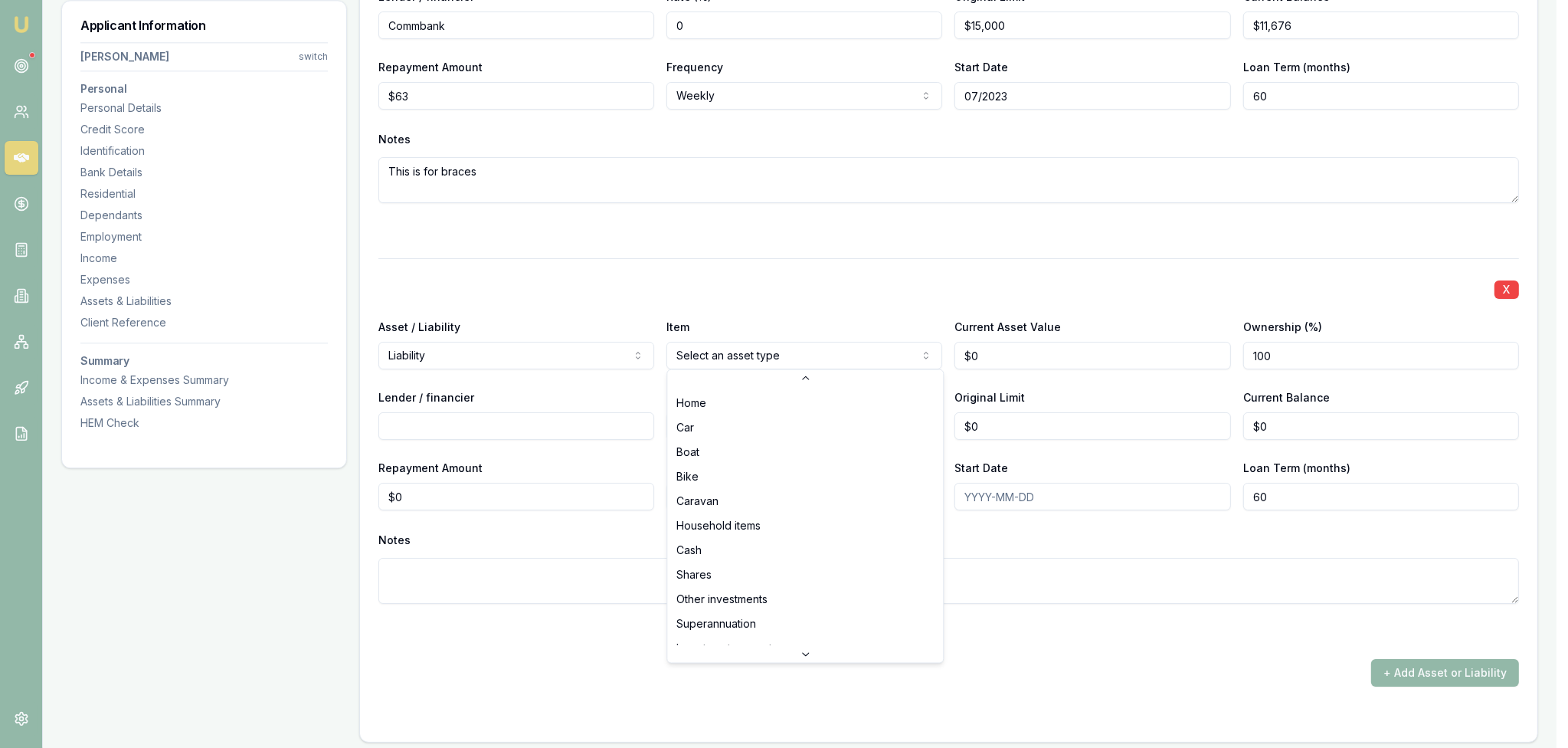
scroll to position [98, 0]
select select "OTHER"
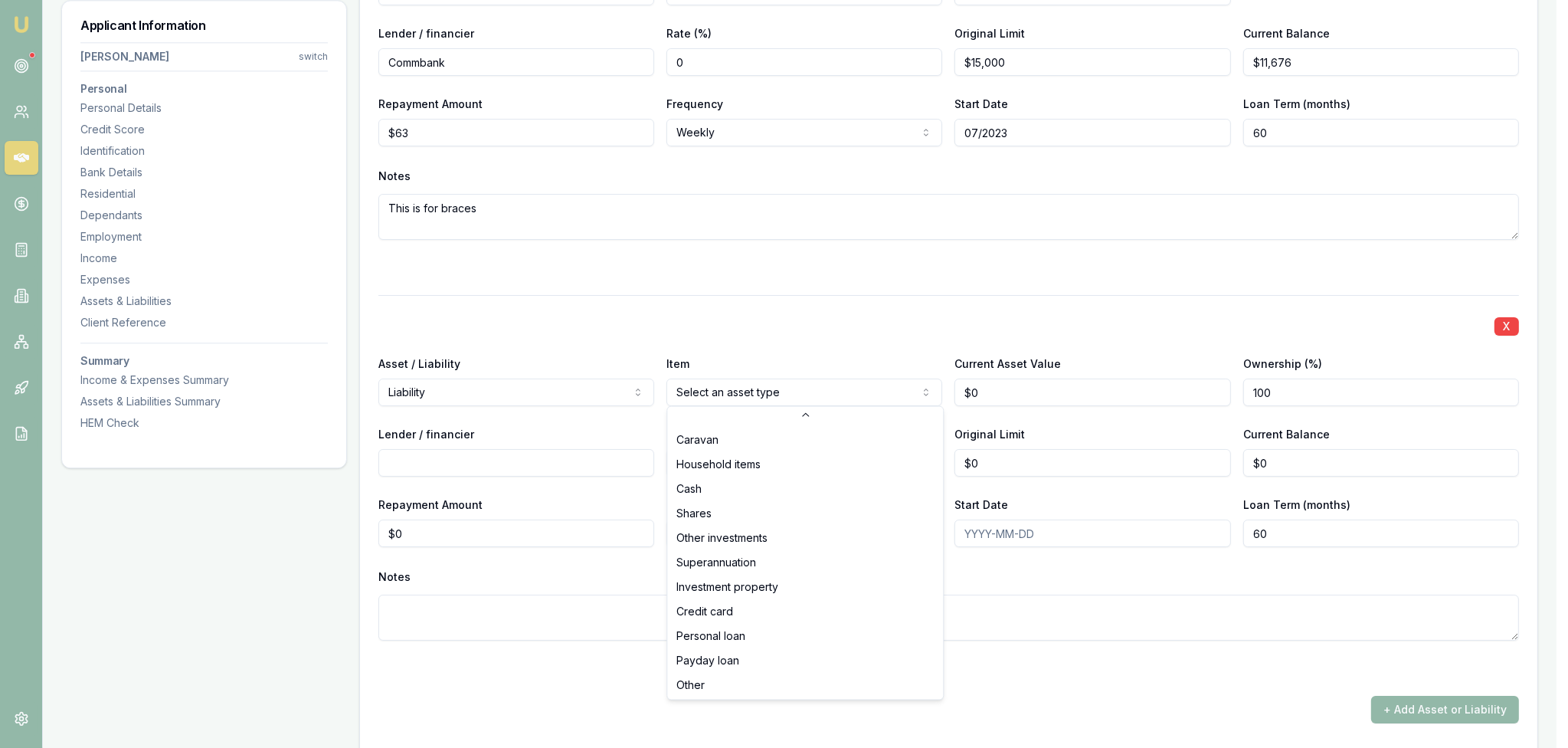
select select "OTHER"
drag, startPoint x: 736, startPoint y: 679, endPoint x: 741, endPoint y: 659, distance: 20.6
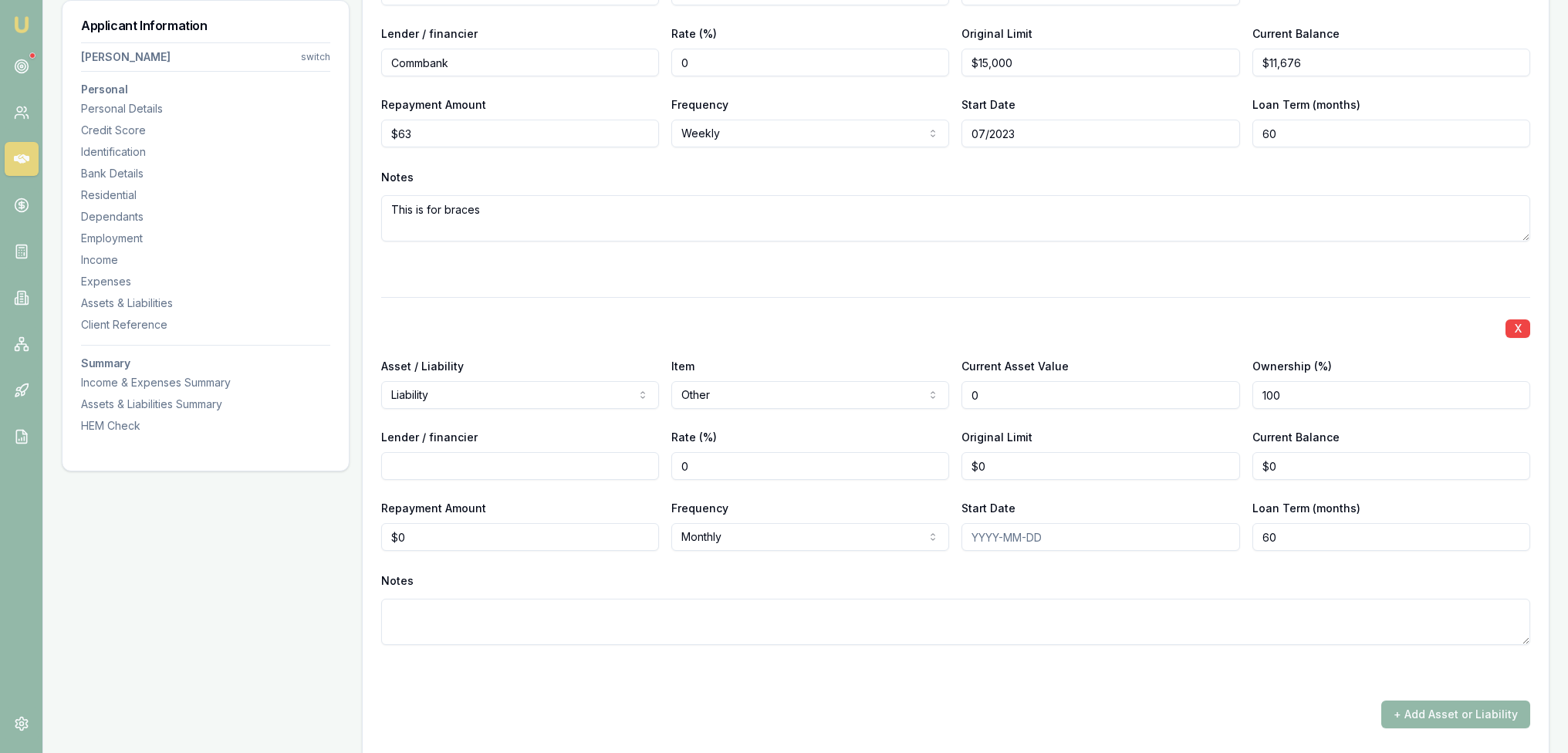
drag, startPoint x: 1021, startPoint y: 388, endPoint x: 939, endPoint y: 395, distance: 82.3
click at [939, 395] on div "Asset / Liability Liability Asset Liability Item Other Home Car Boat Bike Carav…" at bounding box center [955, 382] width 1149 height 52
type input "$13,750"
click at [1282, 471] on input "0" at bounding box center [1390, 466] width 278 height 28
type input "4876"
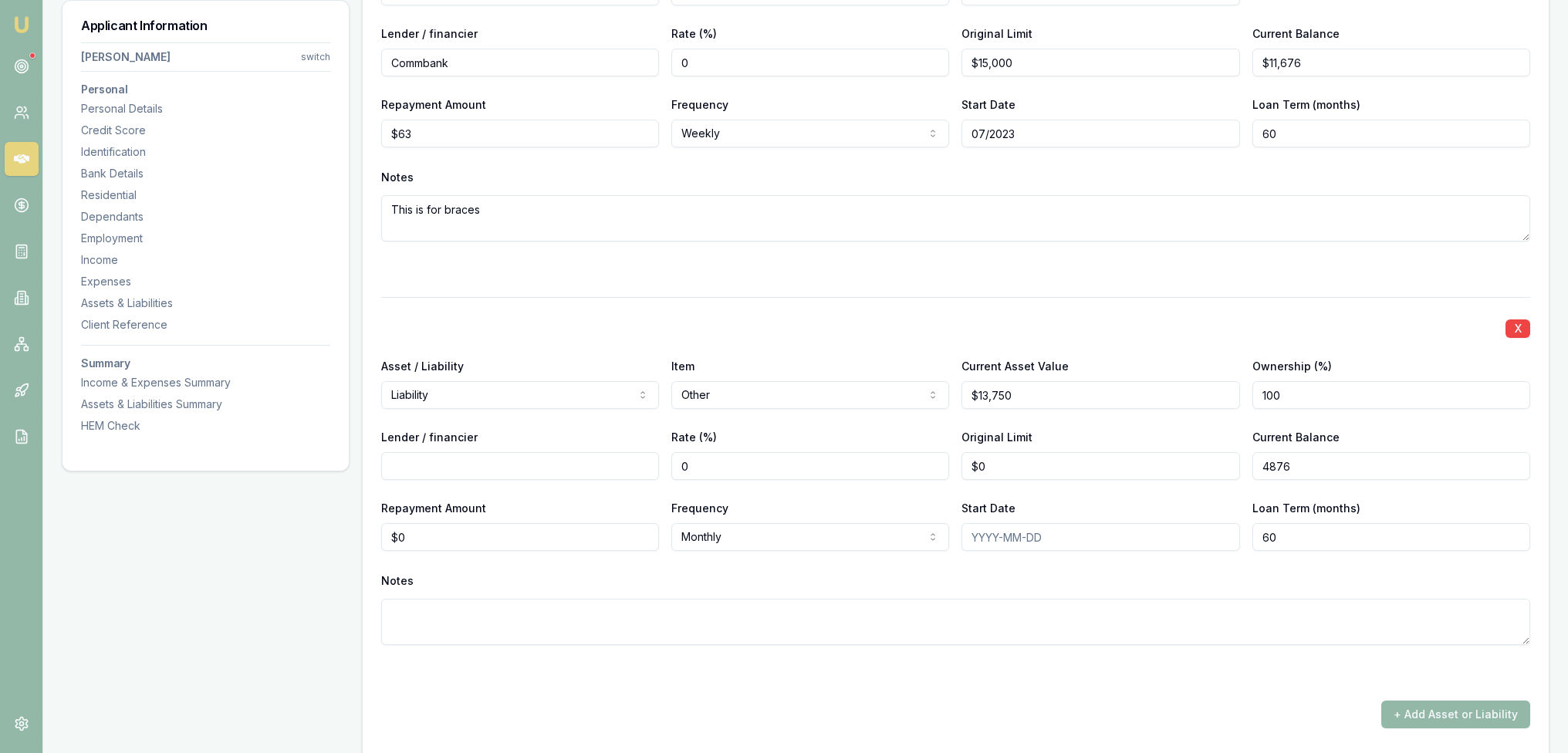
type input "0"
type input "$4,876"
drag, startPoint x: 1009, startPoint y: 460, endPoint x: 919, endPoint y: 468, distance: 90.4
click at [919, 468] on div "Lender / financier Rate (%) 0 Original Limit 0 Current Balance $4,876" at bounding box center [955, 453] width 1149 height 52
type input "$15,000"
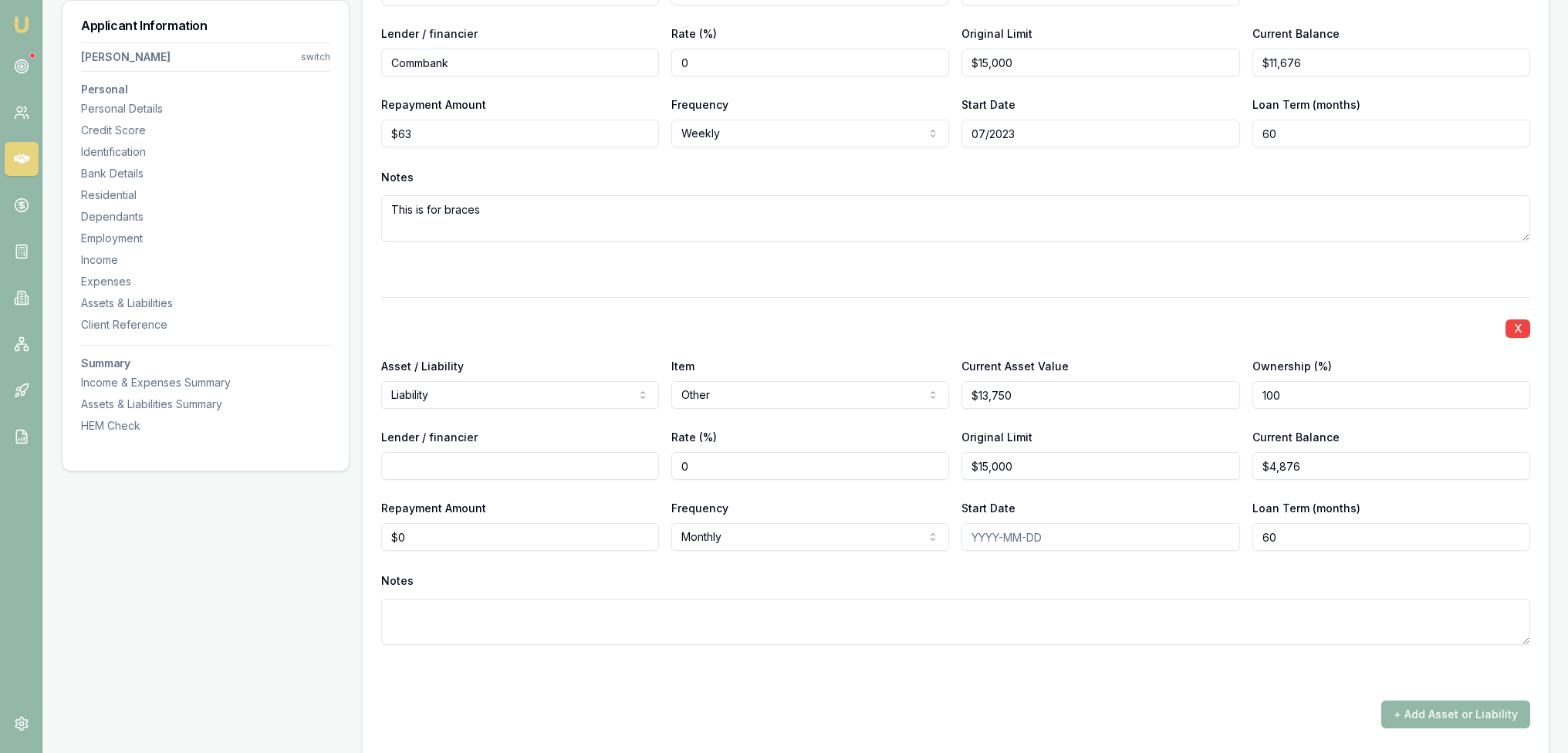
click at [509, 464] on input "Lender / financier" at bounding box center [519, 466] width 278 height 28
type input "Pepper"
click at [1023, 459] on input "15000" at bounding box center [1100, 466] width 278 height 28
type input "$15,197"
type input "0"
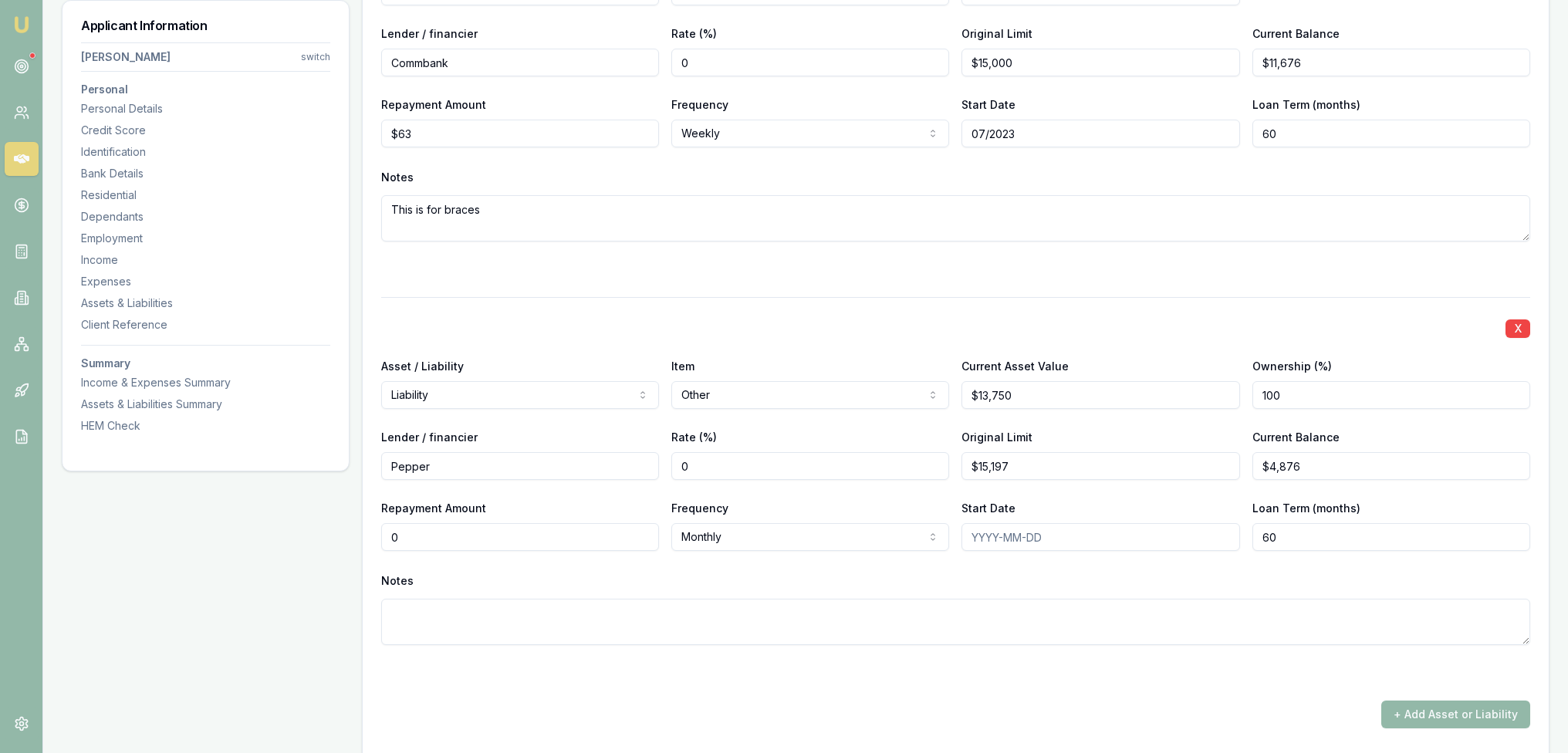
click at [434, 544] on input "0" at bounding box center [519, 536] width 278 height 28
click at [527, 618] on textarea at bounding box center [955, 621] width 1149 height 46
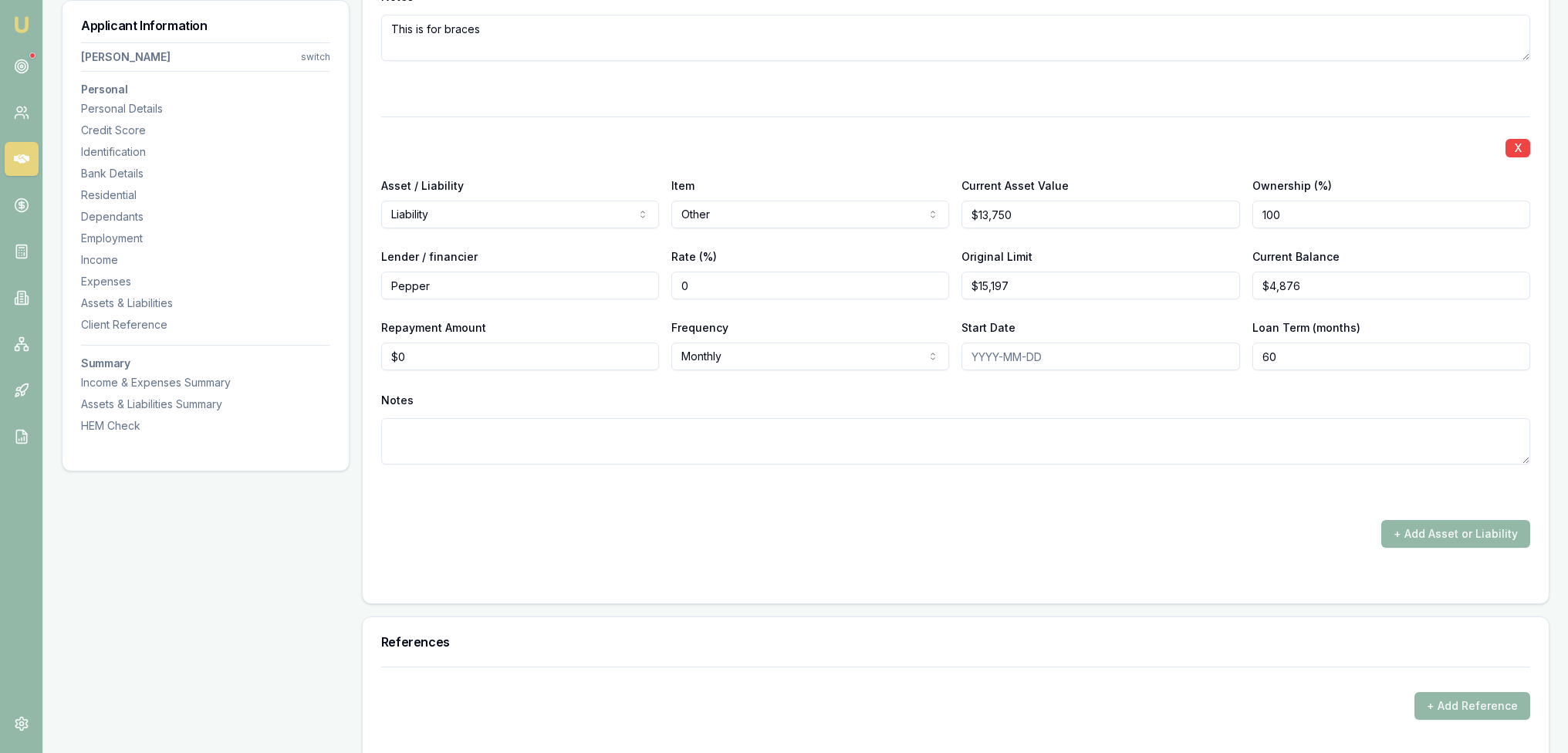
scroll to position [5235, 0]
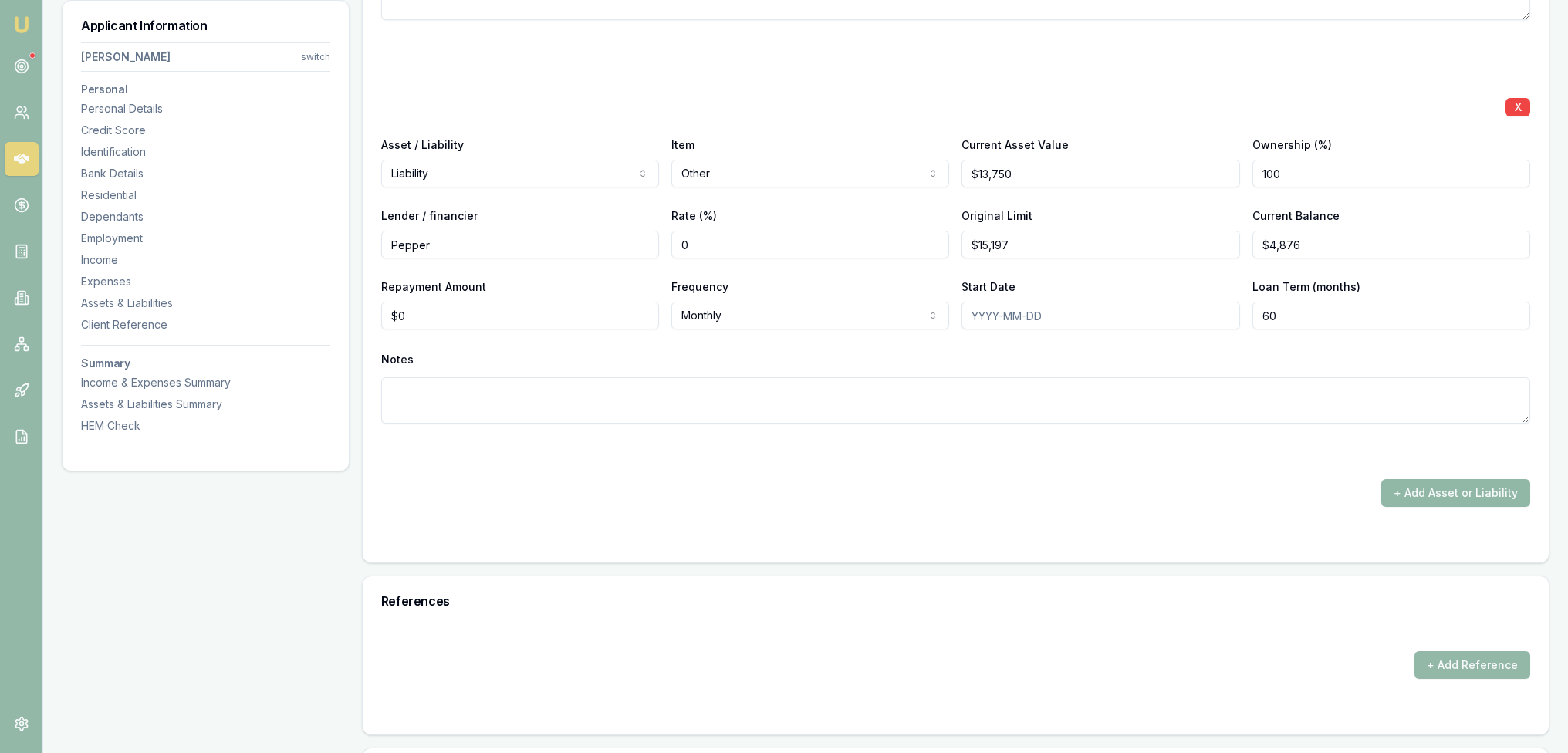
click at [1463, 491] on button "+ Add Asset or Liability" at bounding box center [1455, 492] width 149 height 28
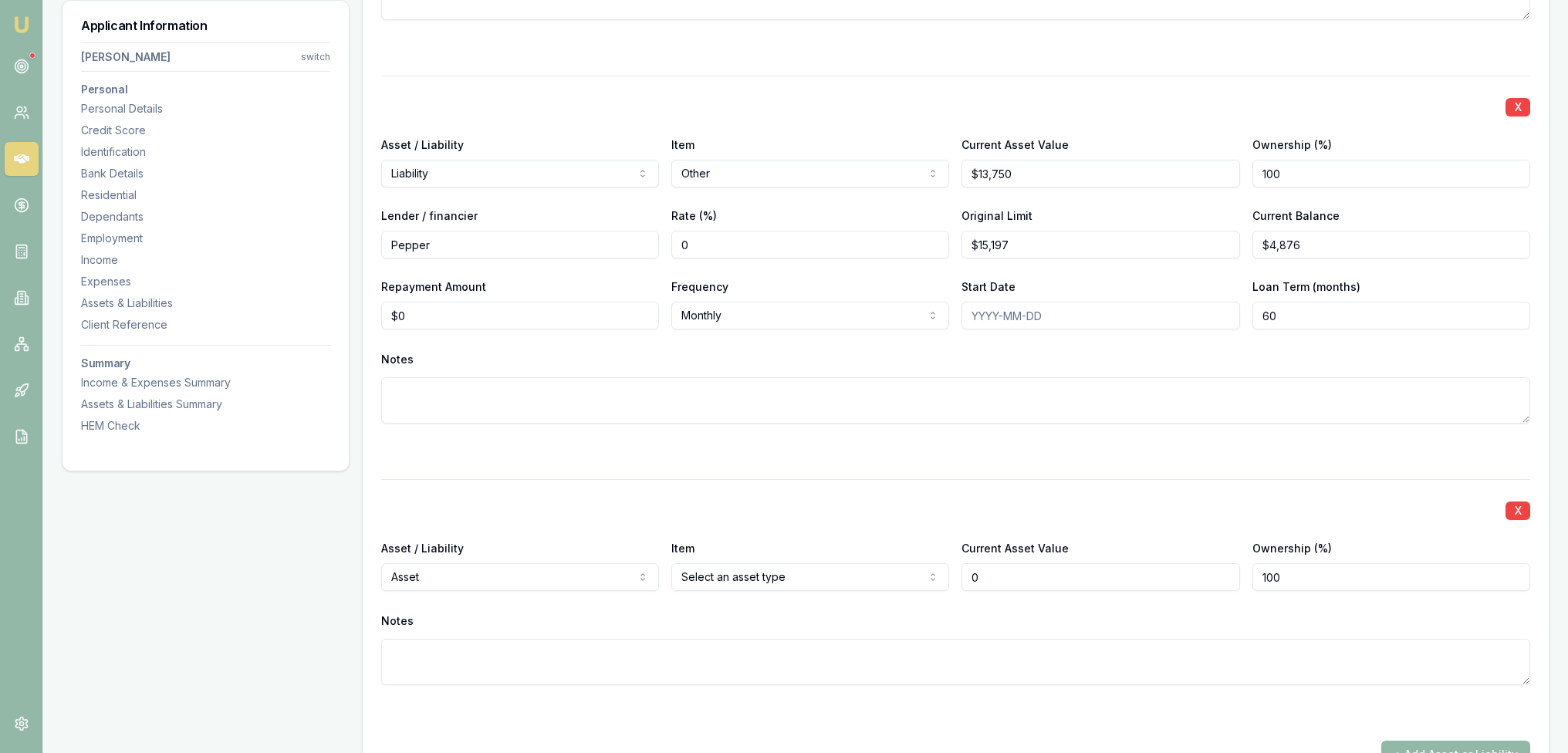
type input "$0"
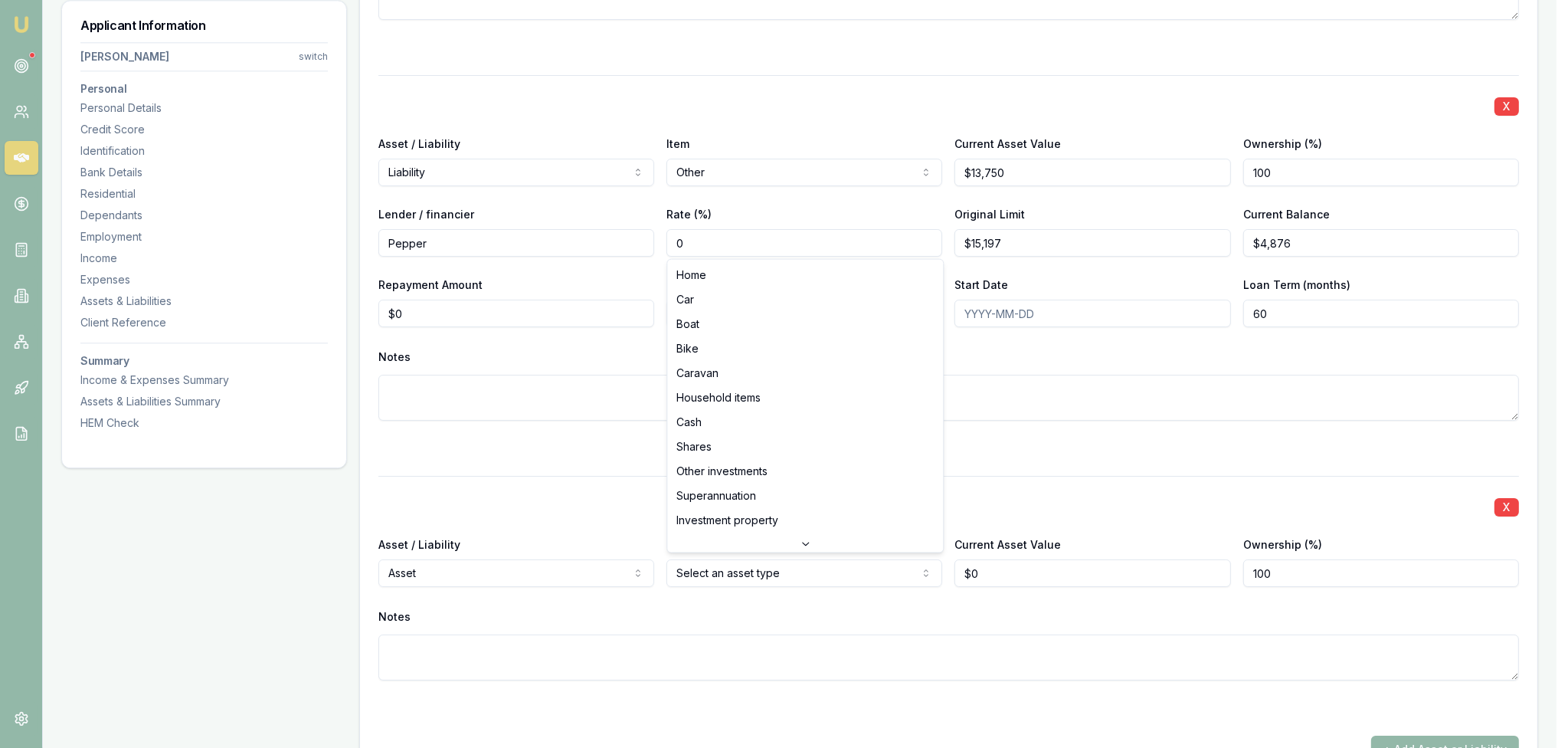
select select "CAR"
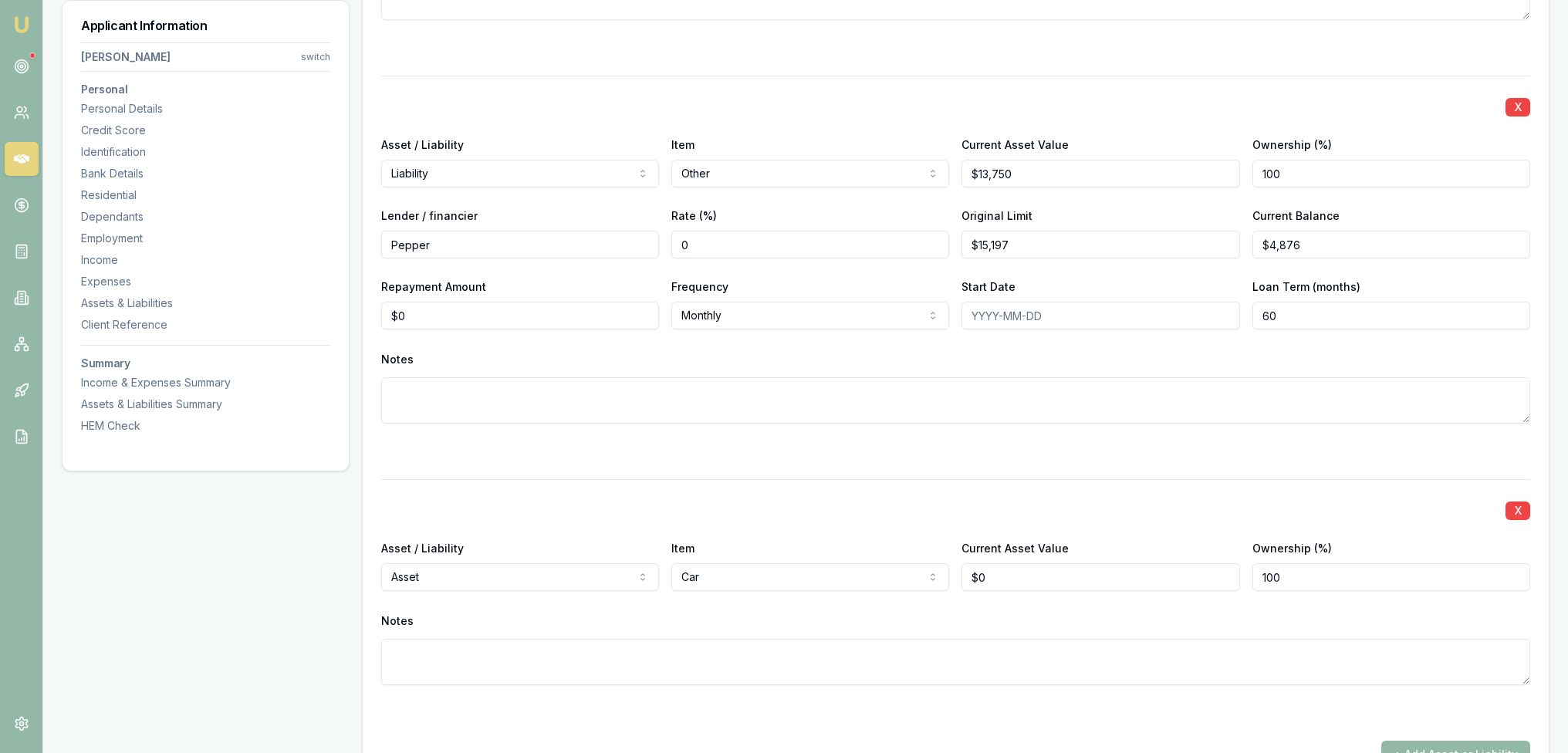
type input "0"
click at [1015, 567] on input "0" at bounding box center [1100, 576] width 278 height 28
type input "$9,000"
click at [887, 649] on textarea at bounding box center [955, 661] width 1149 height 46
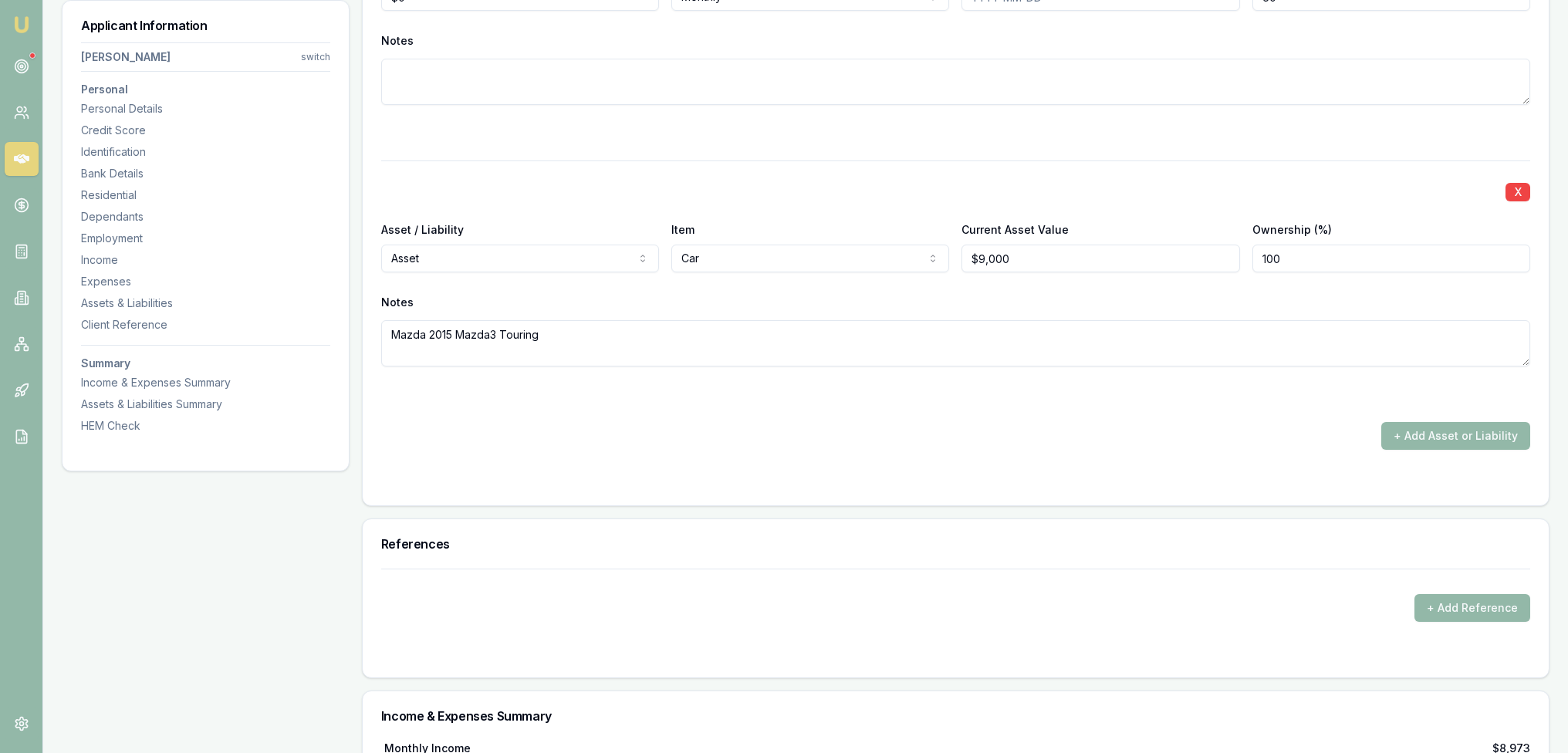
scroll to position [5679, 0]
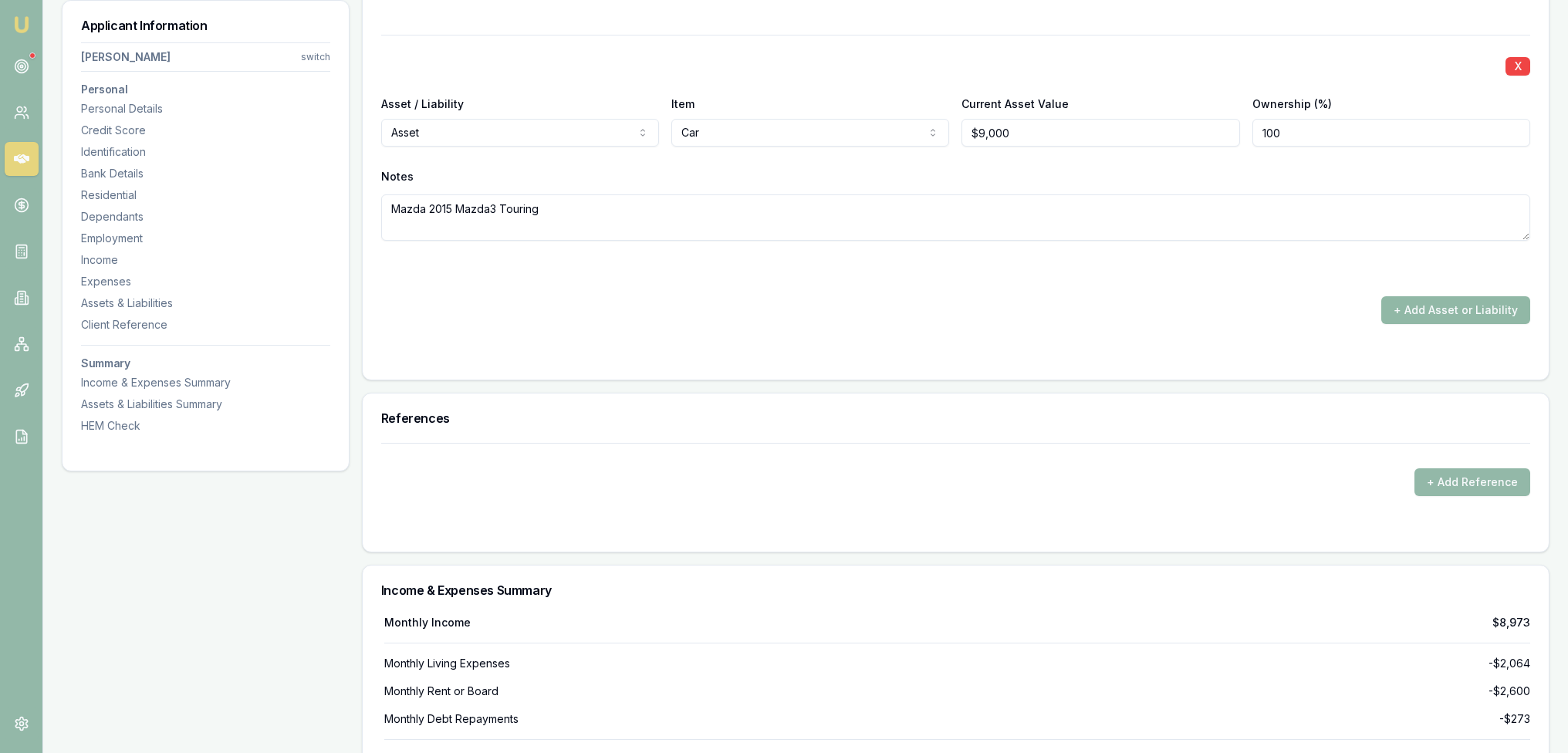
type textarea "Mazda 2015 Mazda3 Touring"
click at [1481, 306] on button "+ Add Asset or Liability" at bounding box center [1455, 309] width 149 height 28
click at [1425, 302] on button "+ Add Asset or Liability" at bounding box center [1455, 309] width 149 height 28
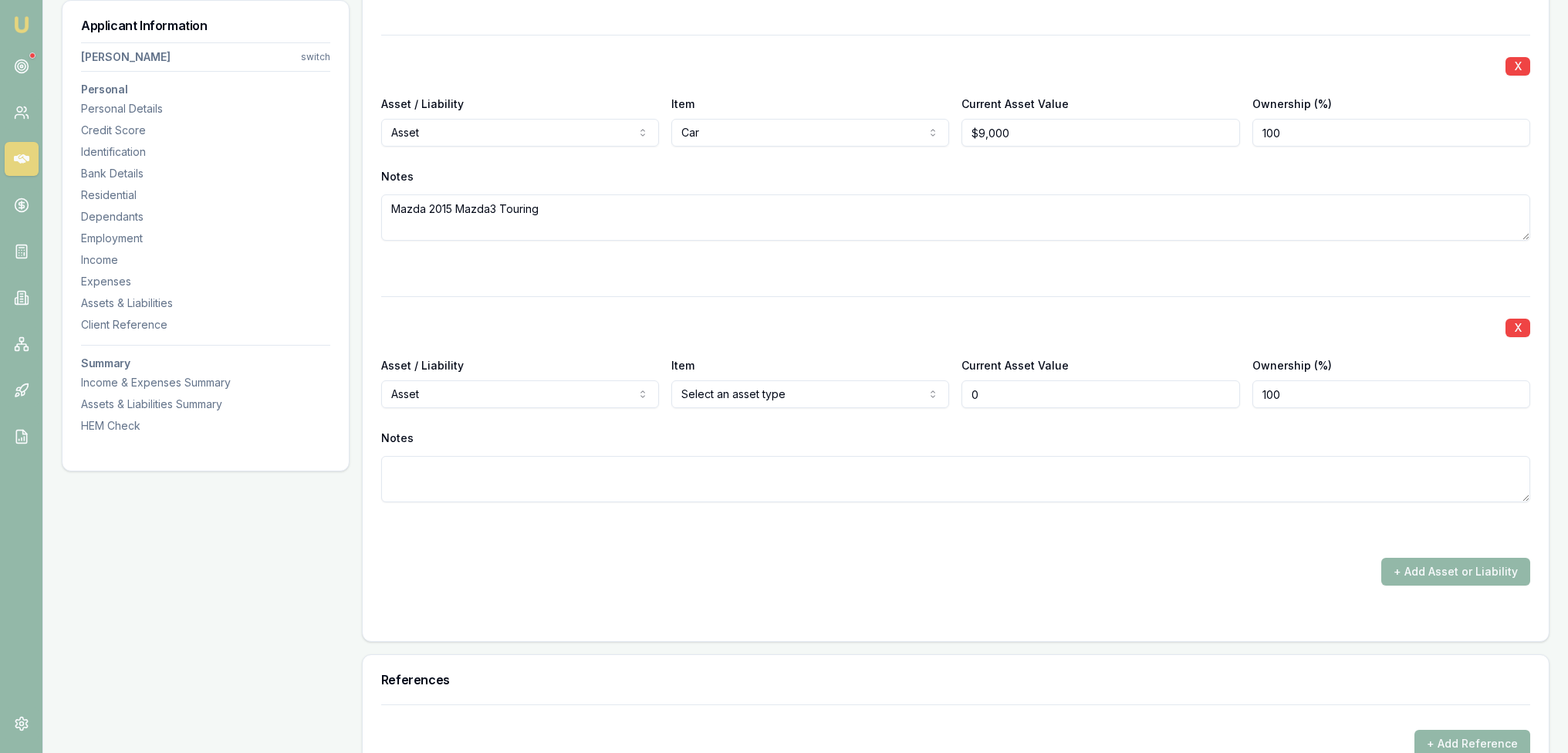
type input "$0"
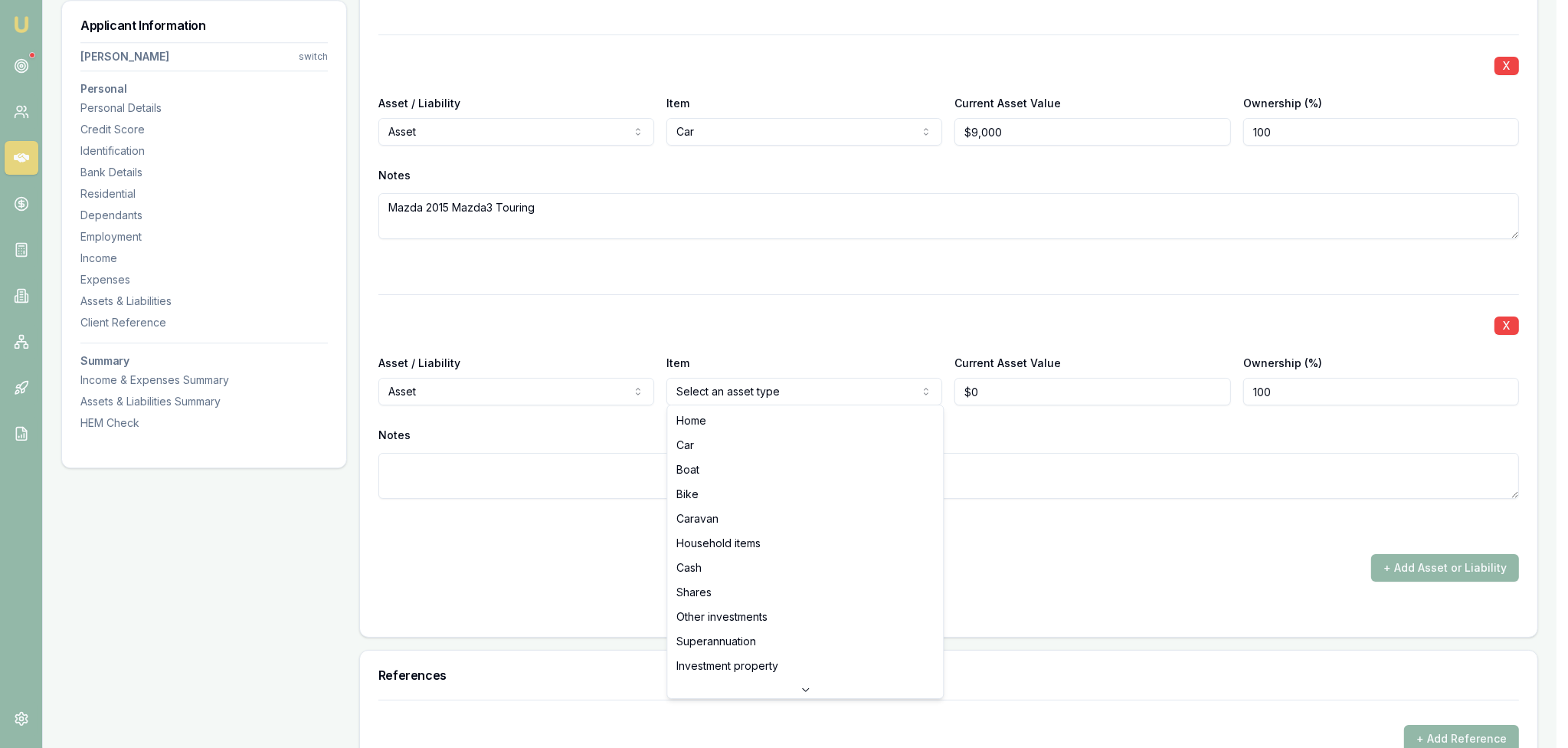
select select "CAR"
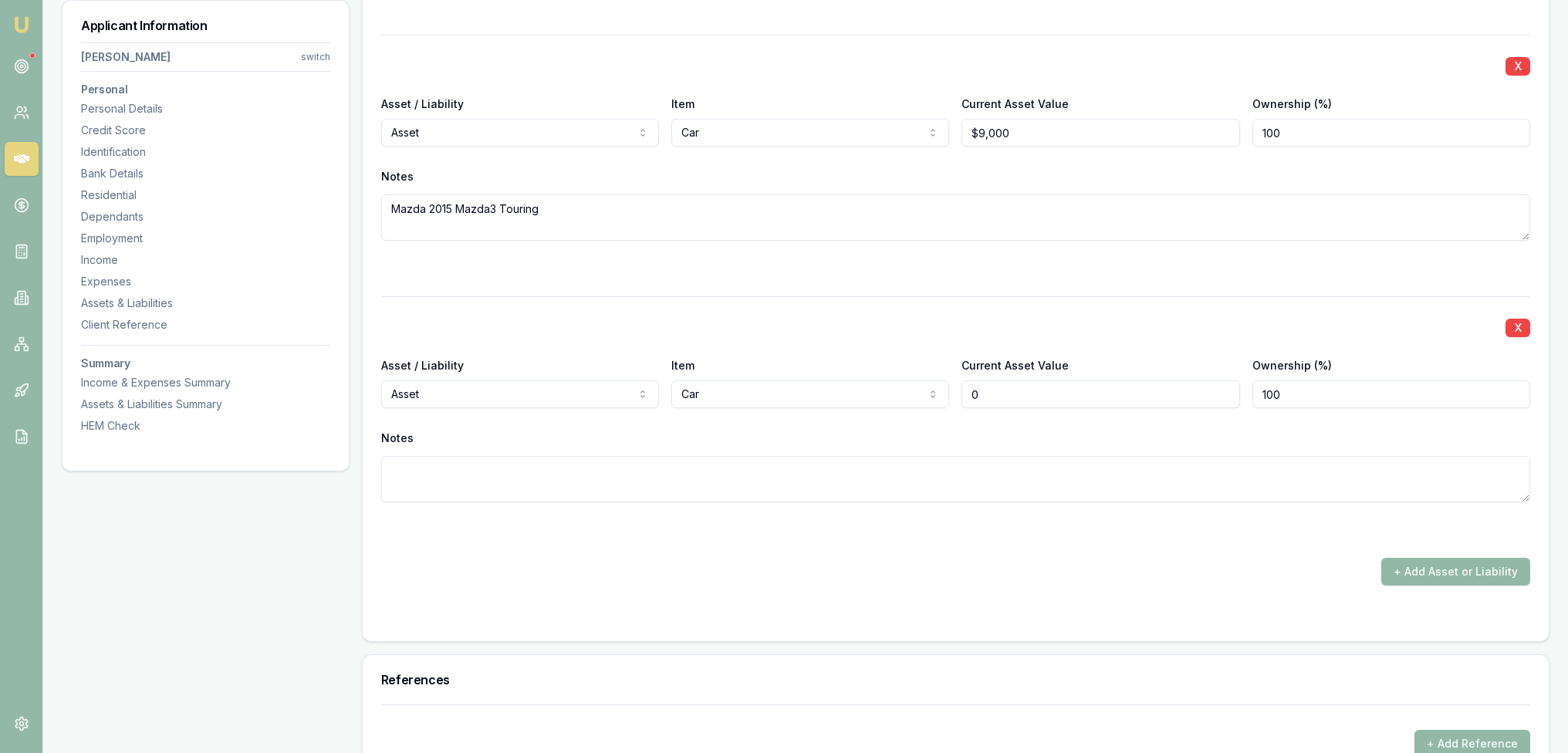
type input "$0"
click at [870, 474] on textarea at bounding box center [955, 479] width 1149 height 46
type textarea "20"
drag, startPoint x: 991, startPoint y: 388, endPoint x: 943, endPoint y: 388, distance: 48.0
click at [943, 388] on div "Asset / Liability Asset Asset Liability Item Car Home Car Boat Bike Caravan Hou…" at bounding box center [955, 382] width 1149 height 52
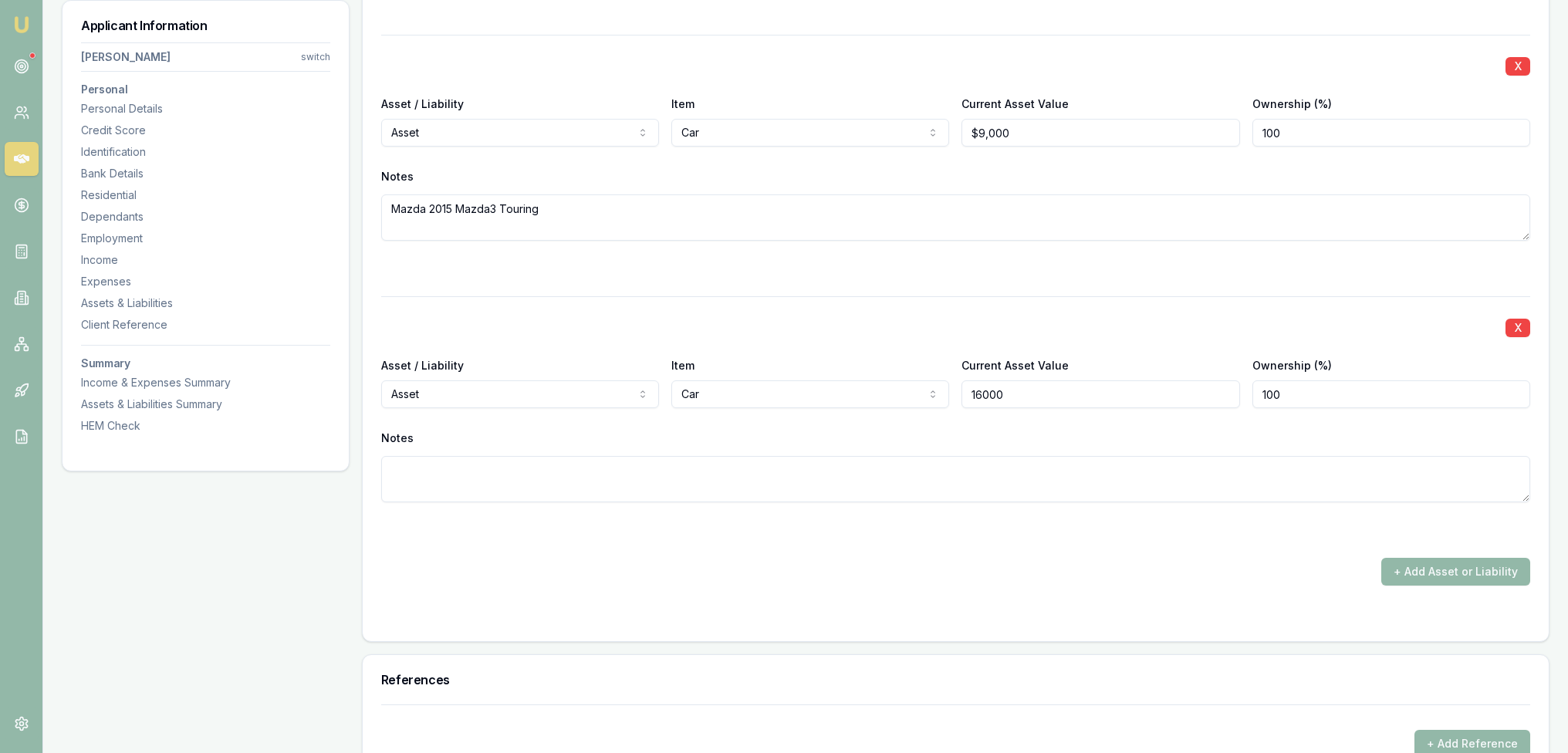
type input "$16,000"
click at [758, 476] on textarea at bounding box center [955, 479] width 1149 height 46
type textarea "Mitsubishi Triton"
drag, startPoint x: 985, startPoint y: 384, endPoint x: 1005, endPoint y: 409, distance: 32.0
click at [985, 385] on input "16000" at bounding box center [1100, 393] width 278 height 28
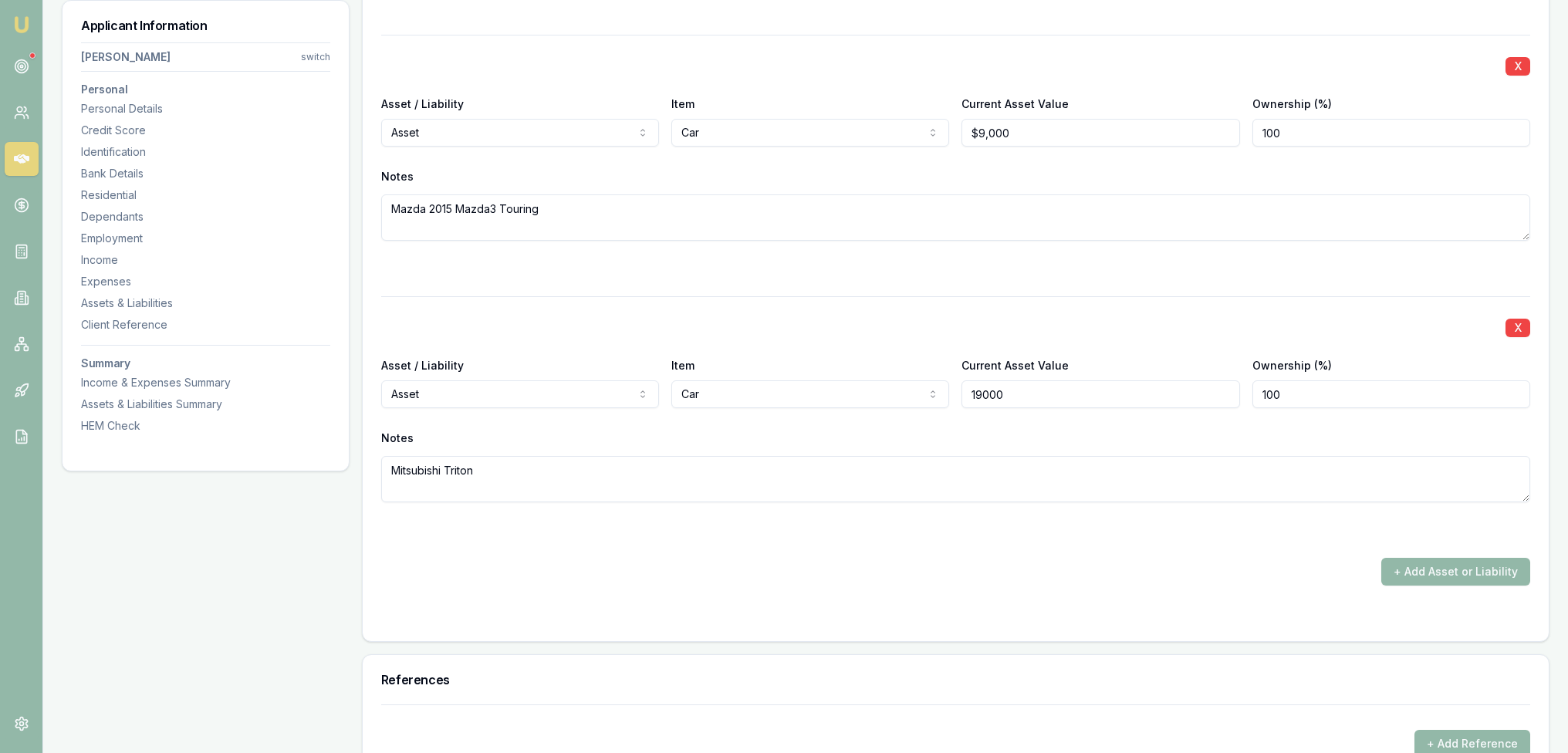
type input "$19,000"
click at [684, 473] on textarea "Mitsubishi Triton" at bounding box center [955, 479] width 1149 height 46
type textarea "Mitsubishi Triton 2014"
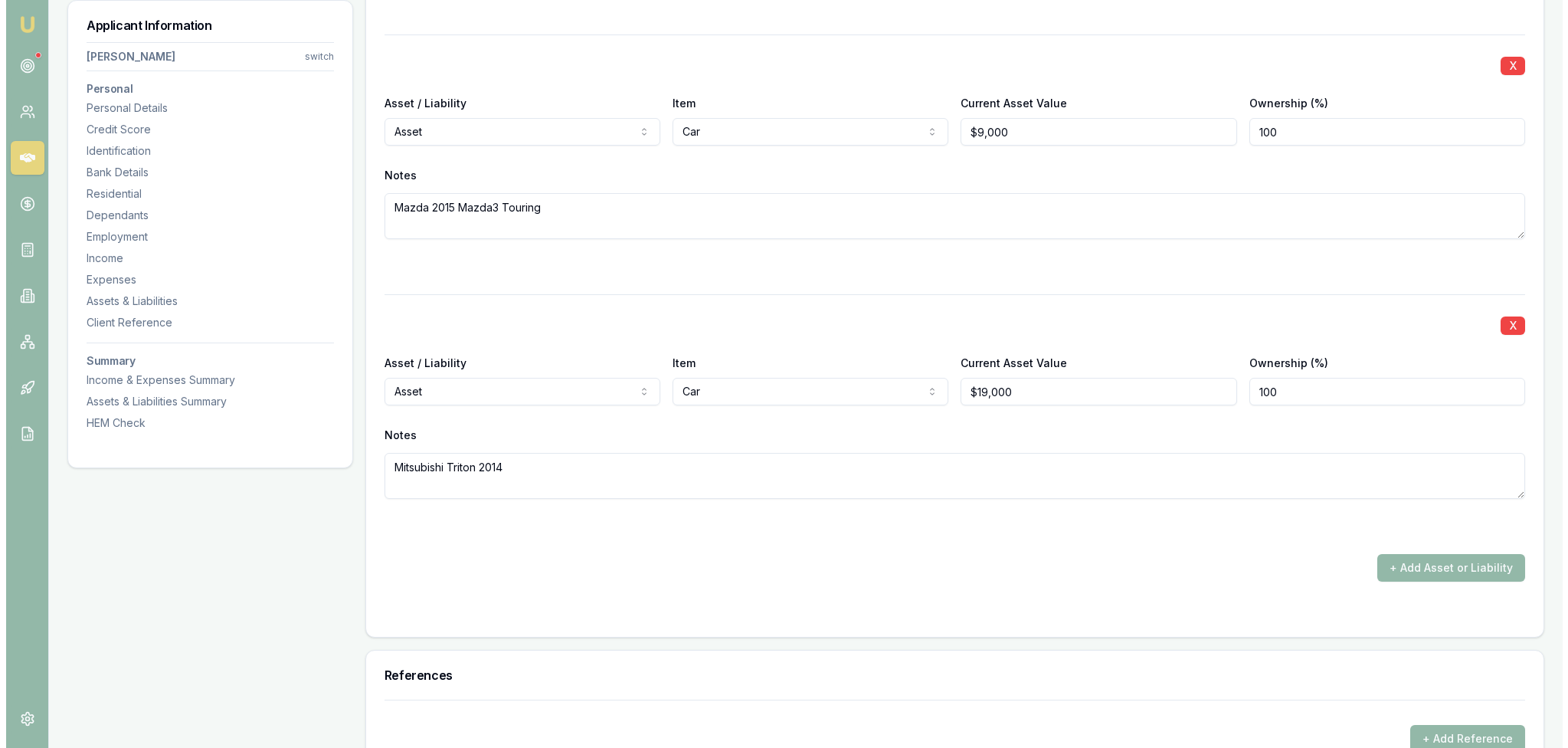
scroll to position [5754, 0]
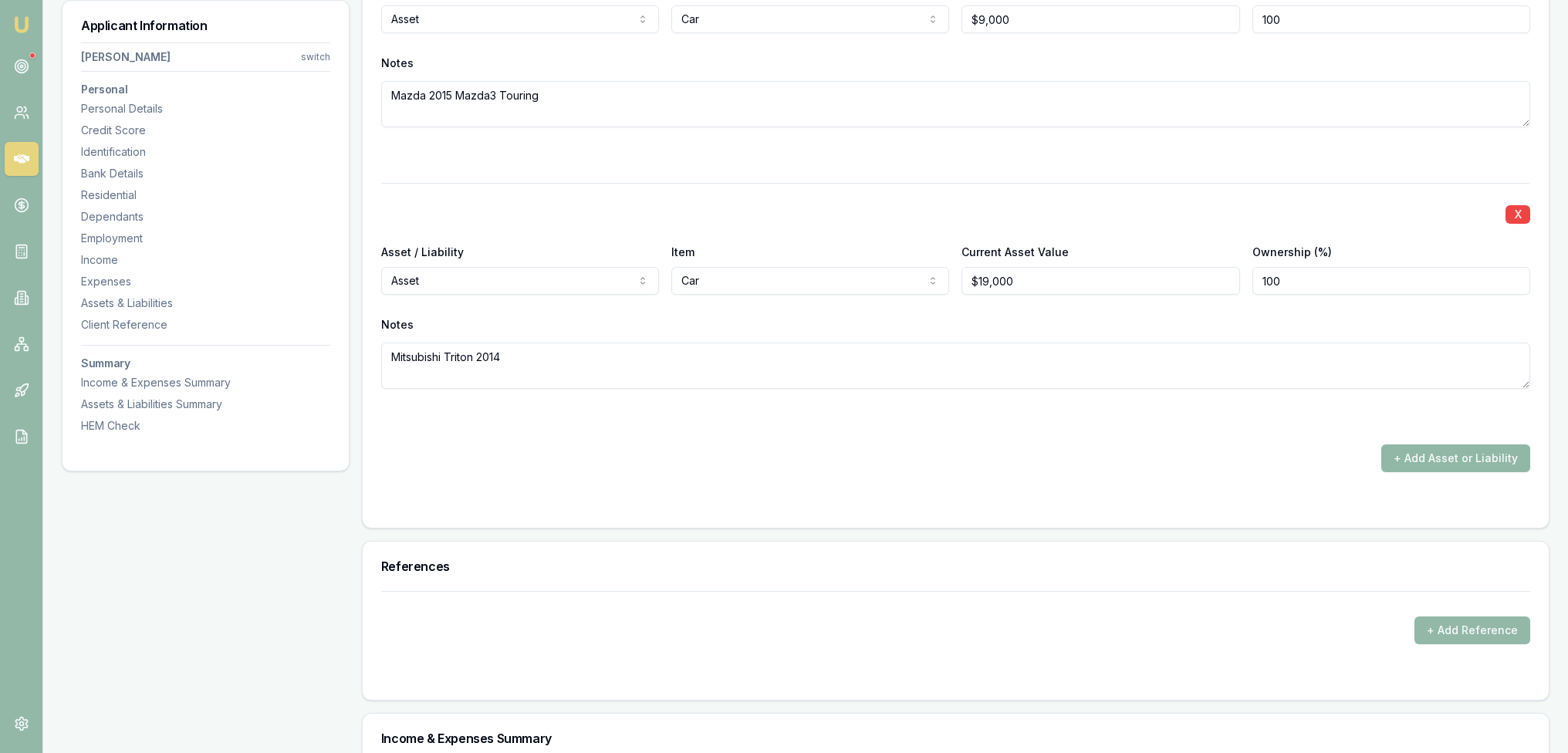
click at [1471, 447] on button "+ Add Asset or Liability" at bounding box center [1455, 457] width 149 height 28
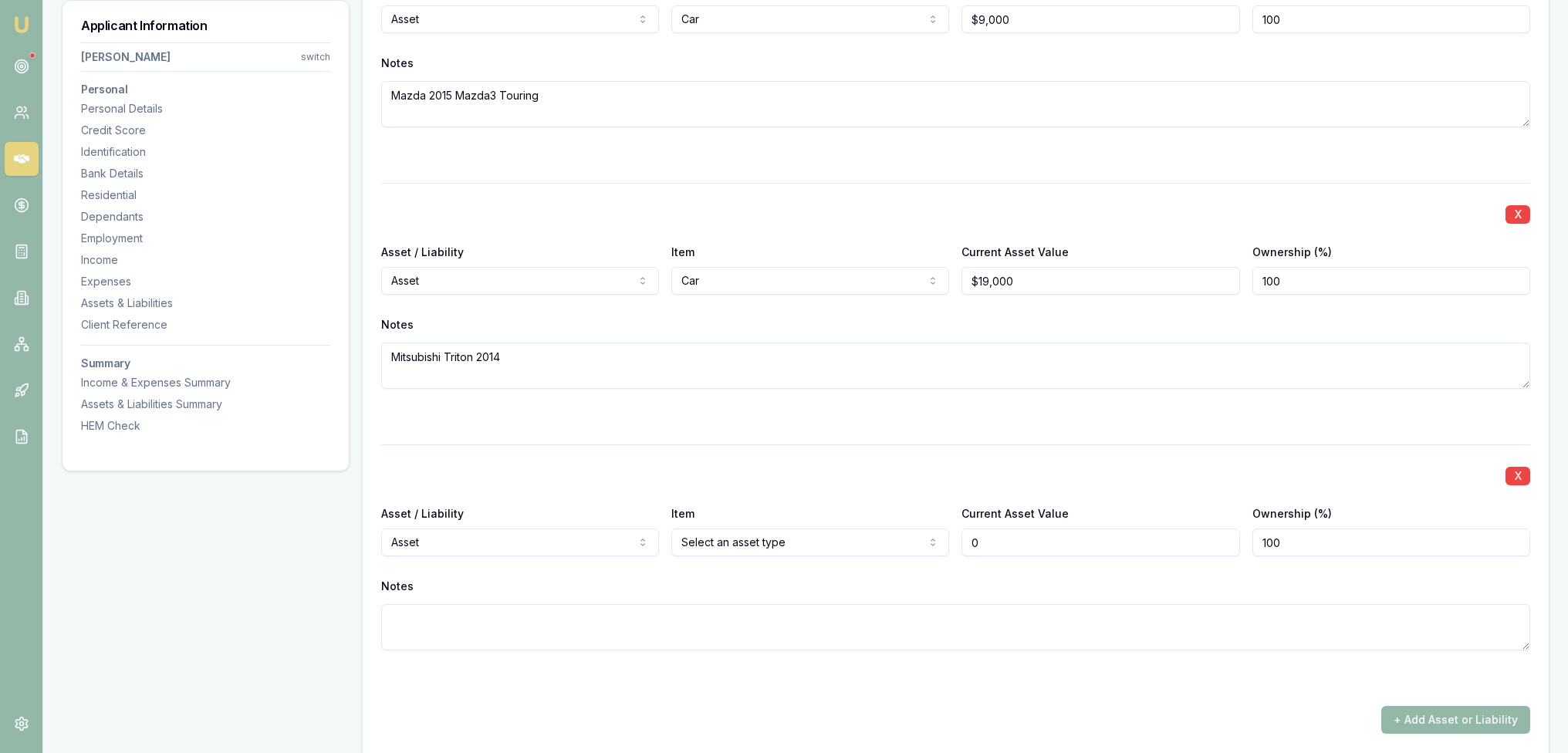
type input "$0"
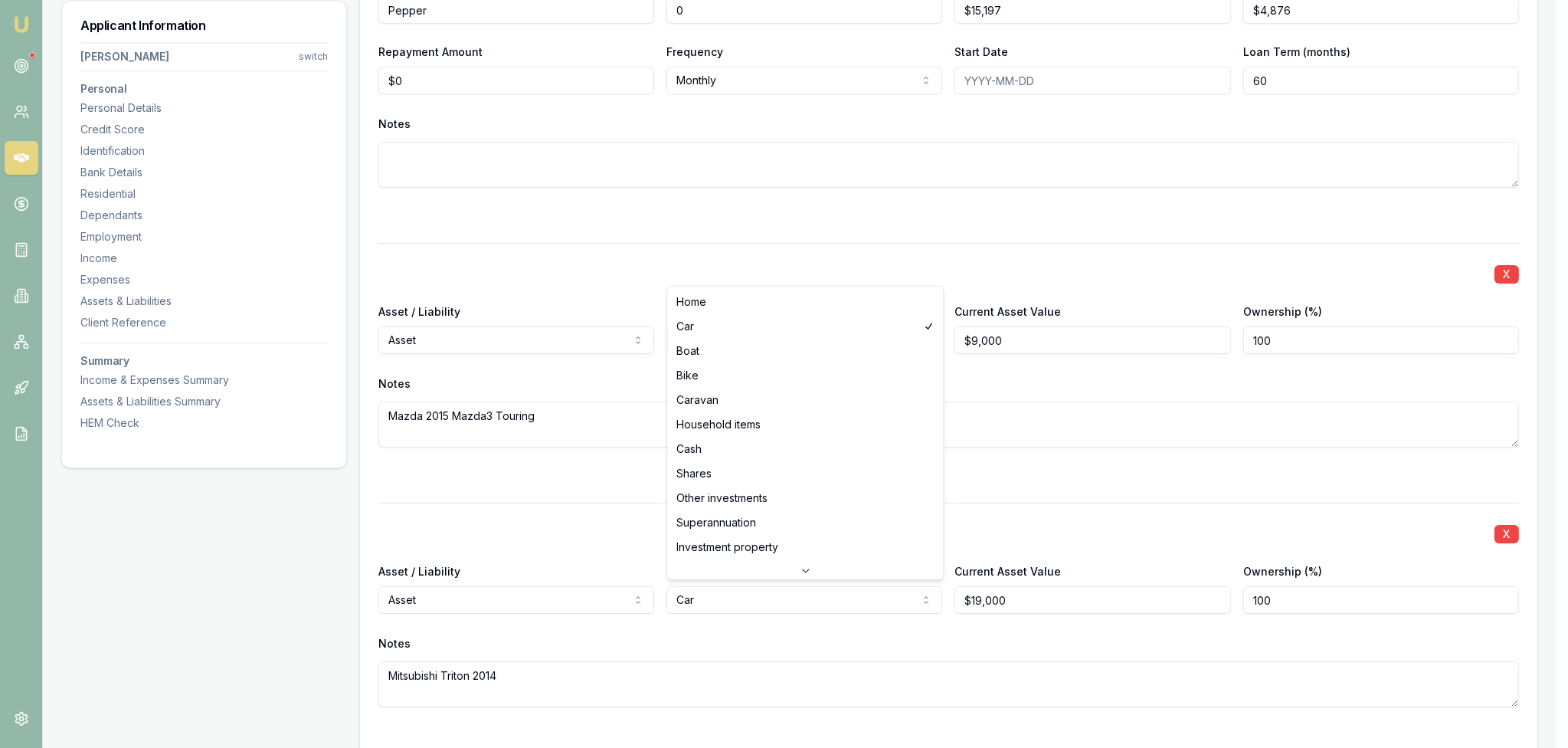
select select "HOUSEHOLD_ITEMS"
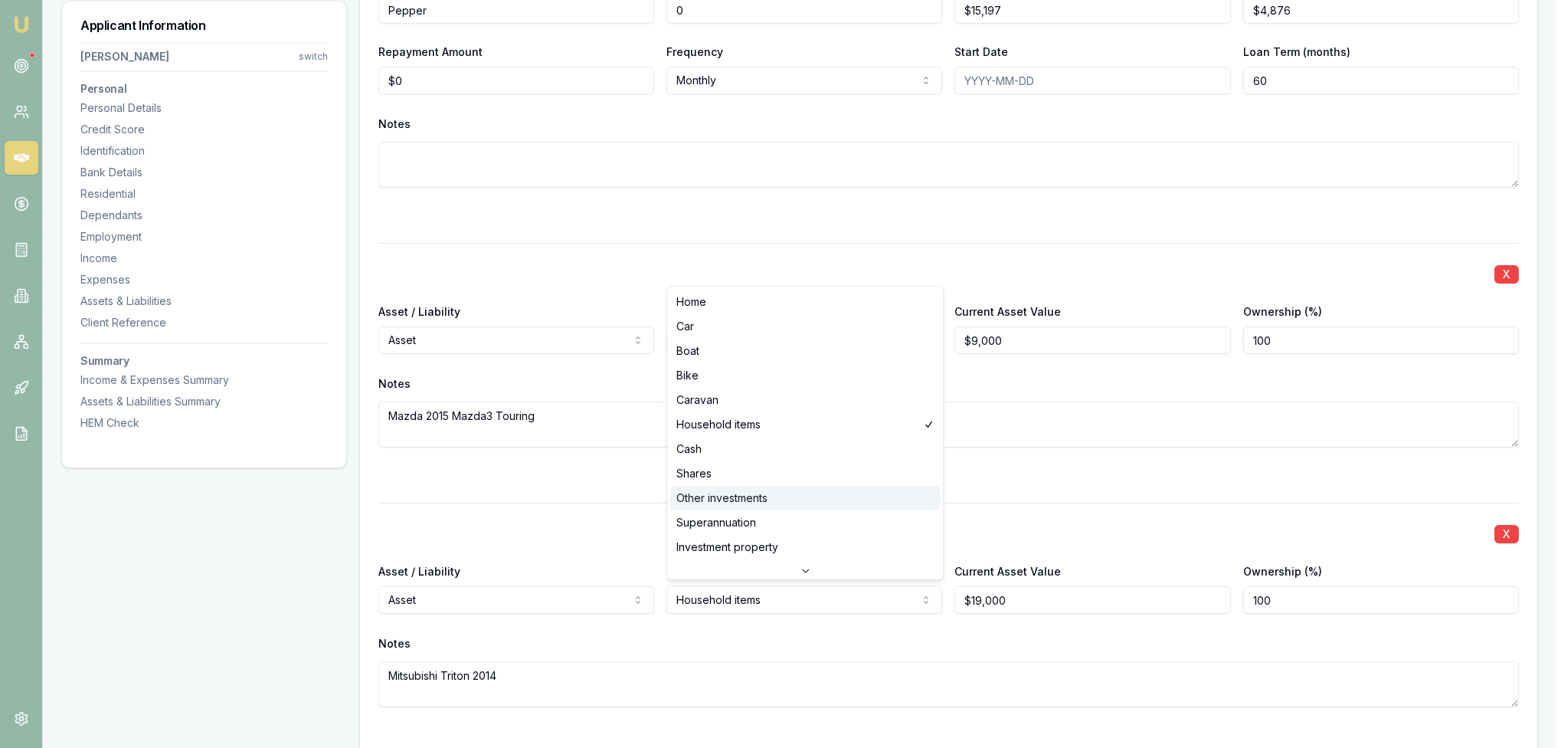
scroll to position [40, 0]
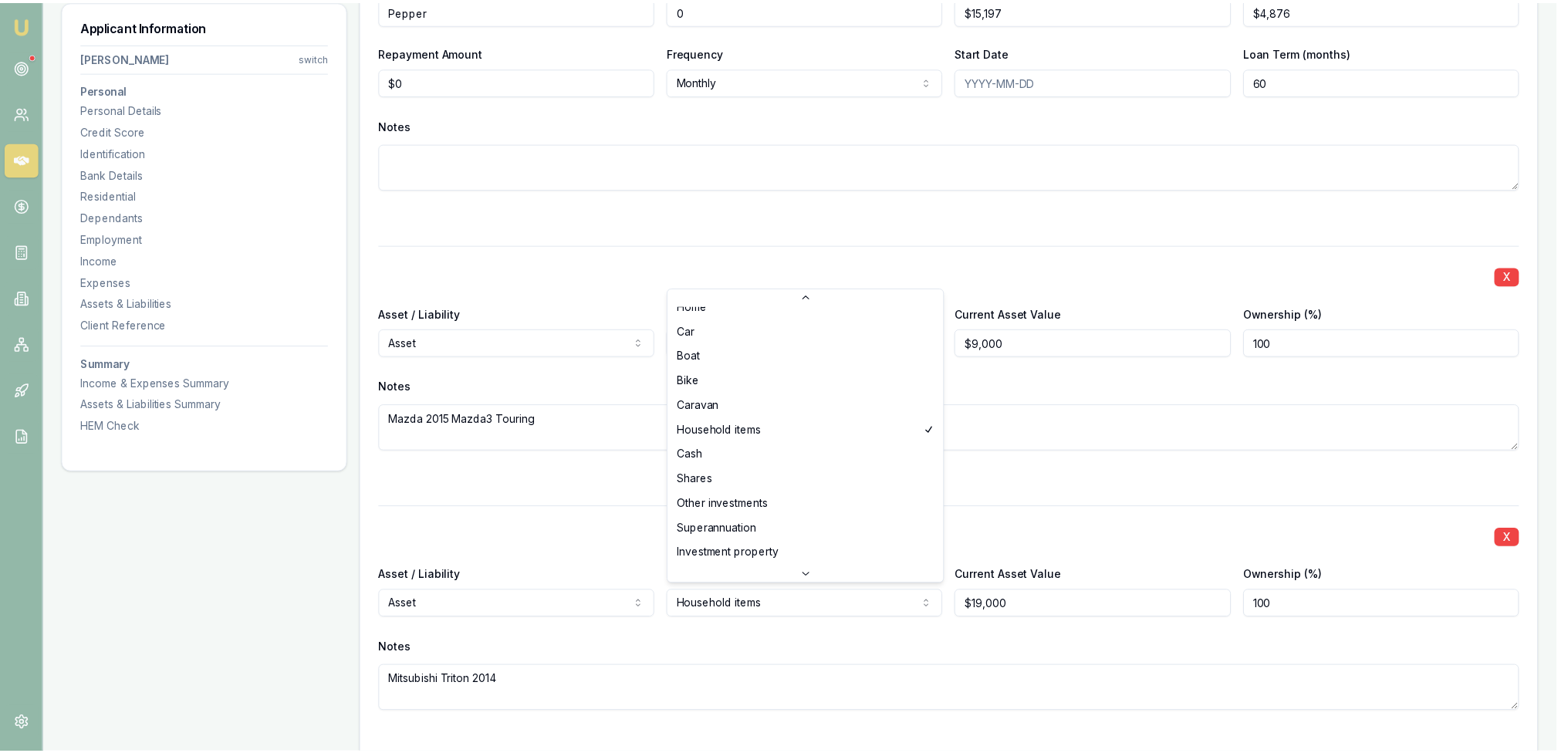
scroll to position [0, 0]
select select "CAR"
drag, startPoint x: 715, startPoint y: 327, endPoint x: 722, endPoint y: 336, distance: 11.4
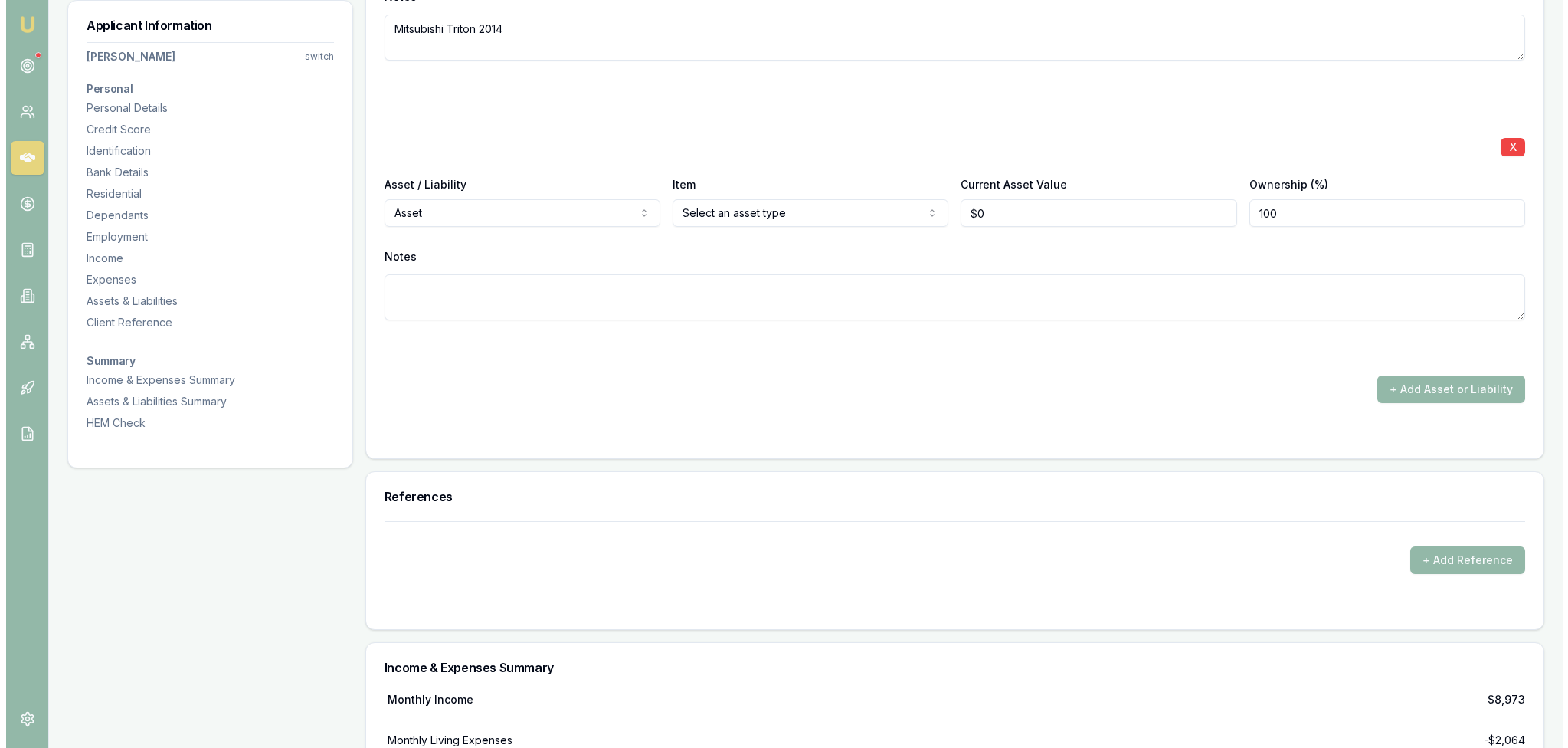
scroll to position [6085, 0]
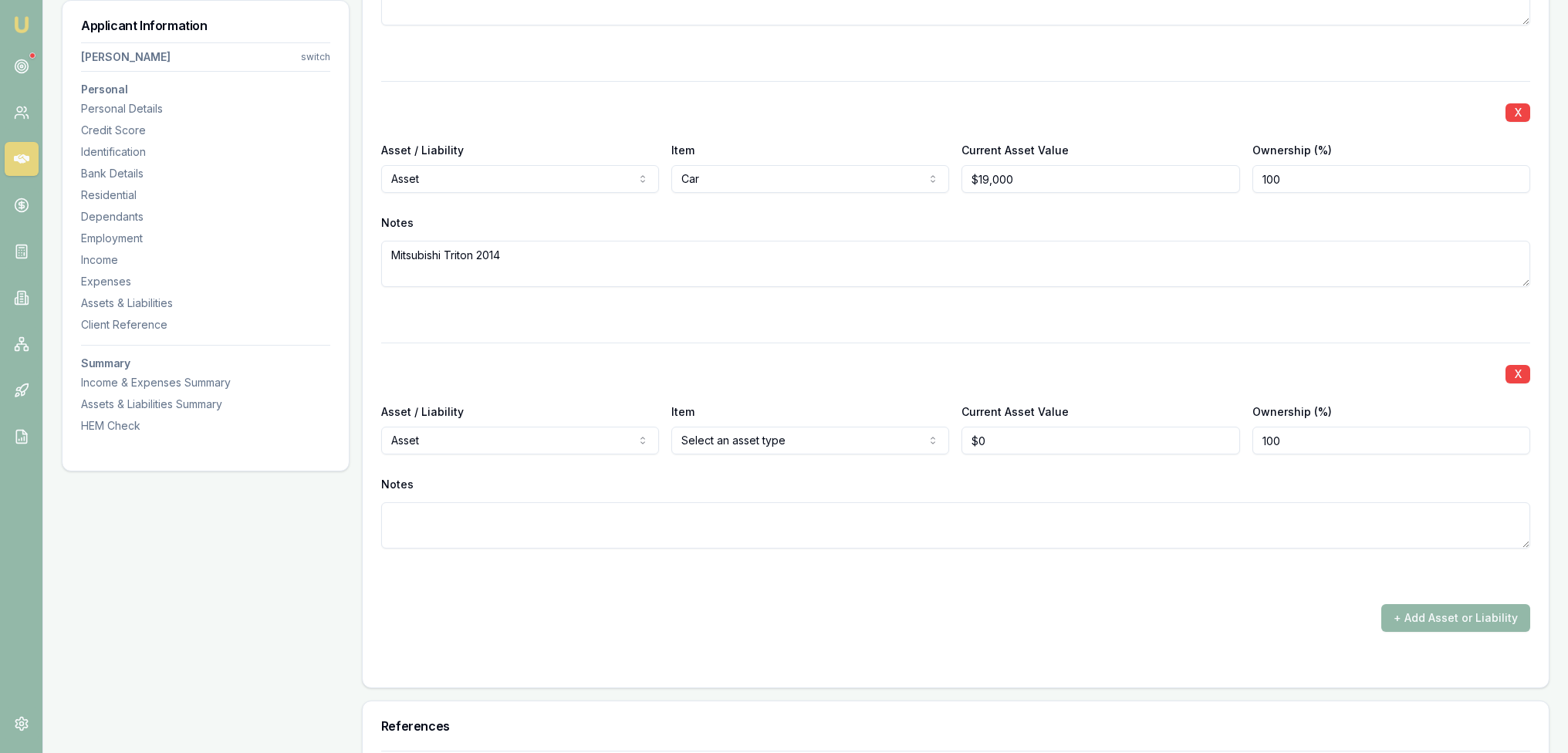
scroll to position [6009, 0]
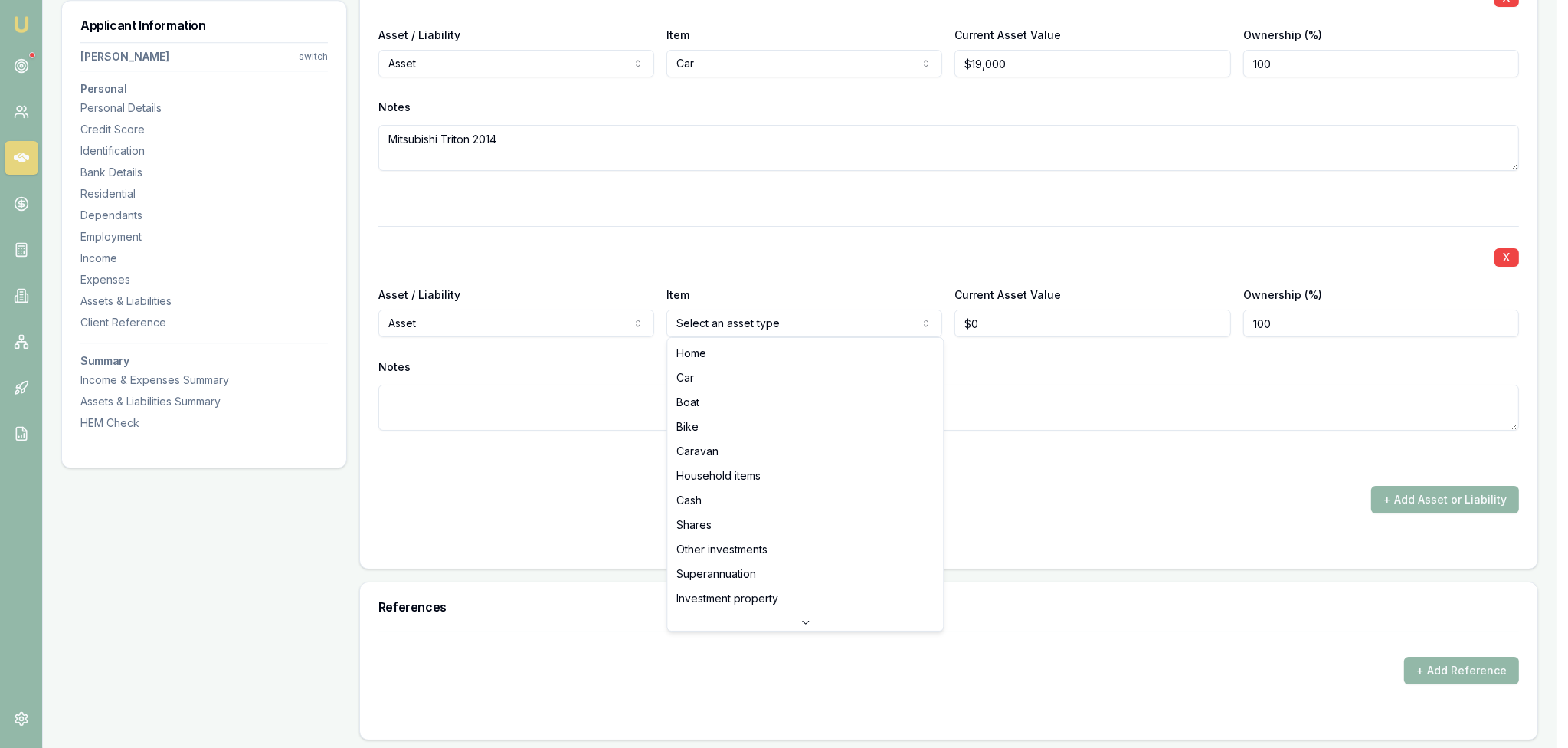
select select "HOUSEHOLD_ITEMS"
drag, startPoint x: 712, startPoint y: 469, endPoint x: 740, endPoint y: 438, distance: 41.8
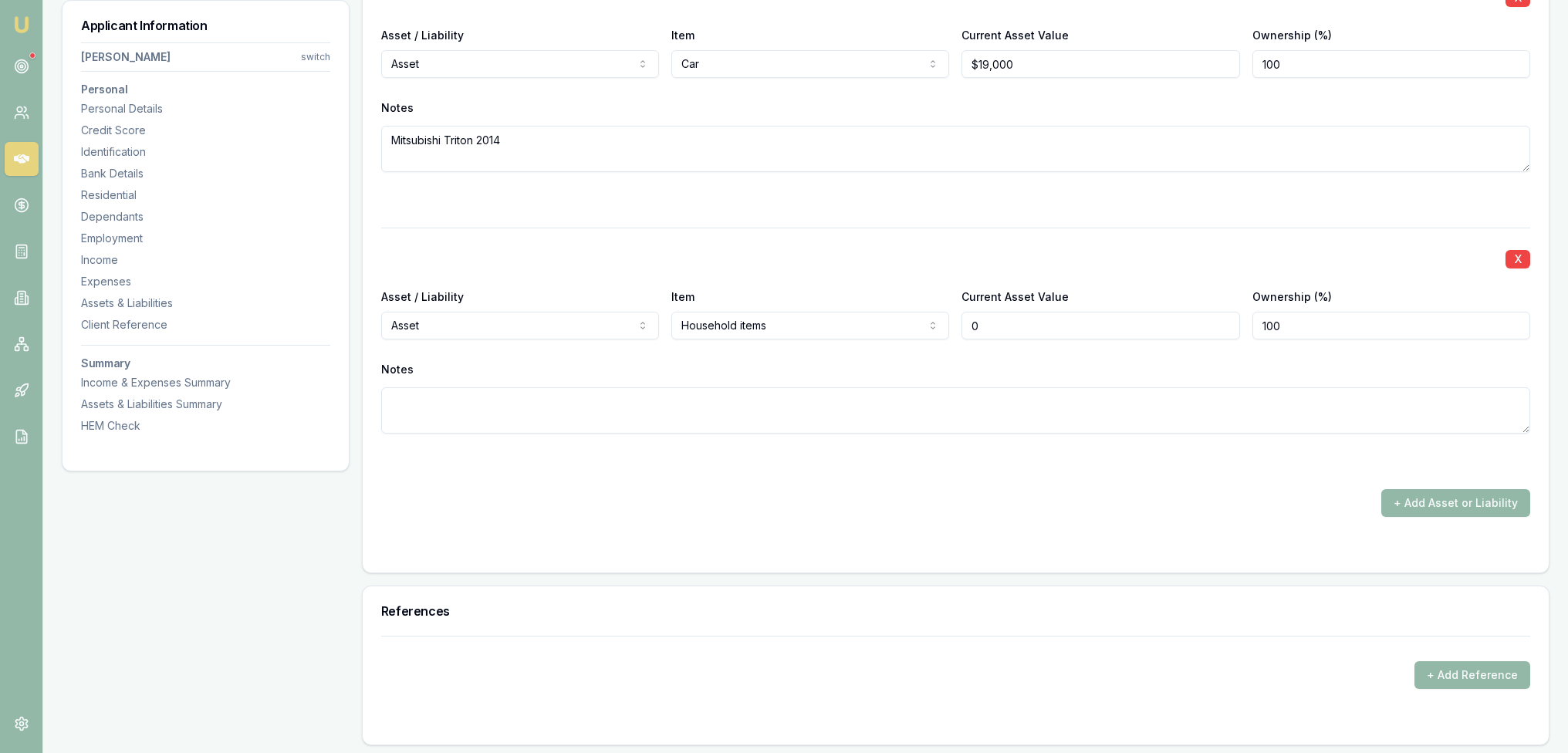
click at [963, 321] on input "0" at bounding box center [1100, 324] width 278 height 28
click at [1049, 327] on input "8000" at bounding box center [1100, 324] width 278 height 28
type input "$80,000"
click at [1437, 501] on button "+ Add Asset or Liability" at bounding box center [1455, 502] width 149 height 28
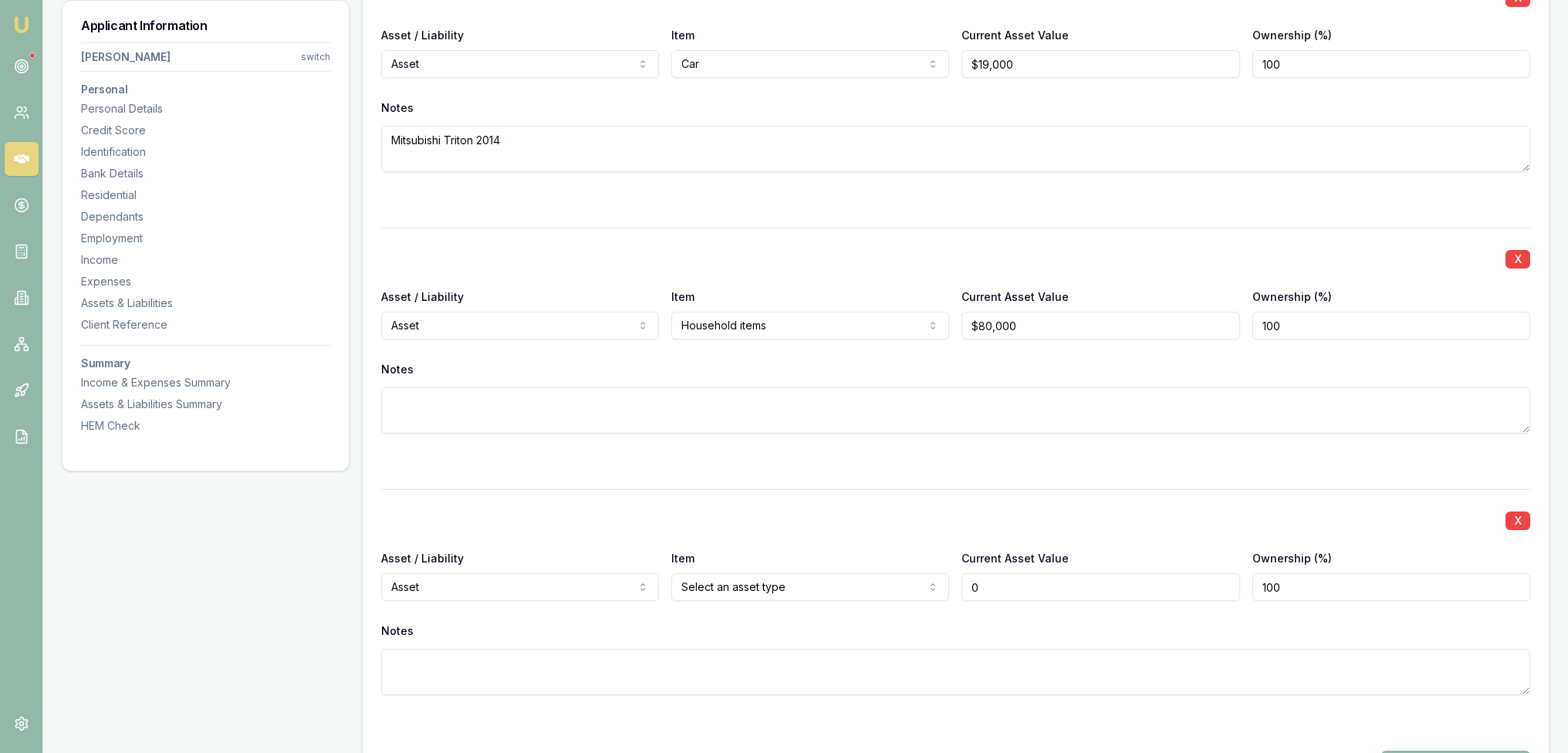
type input "$0"
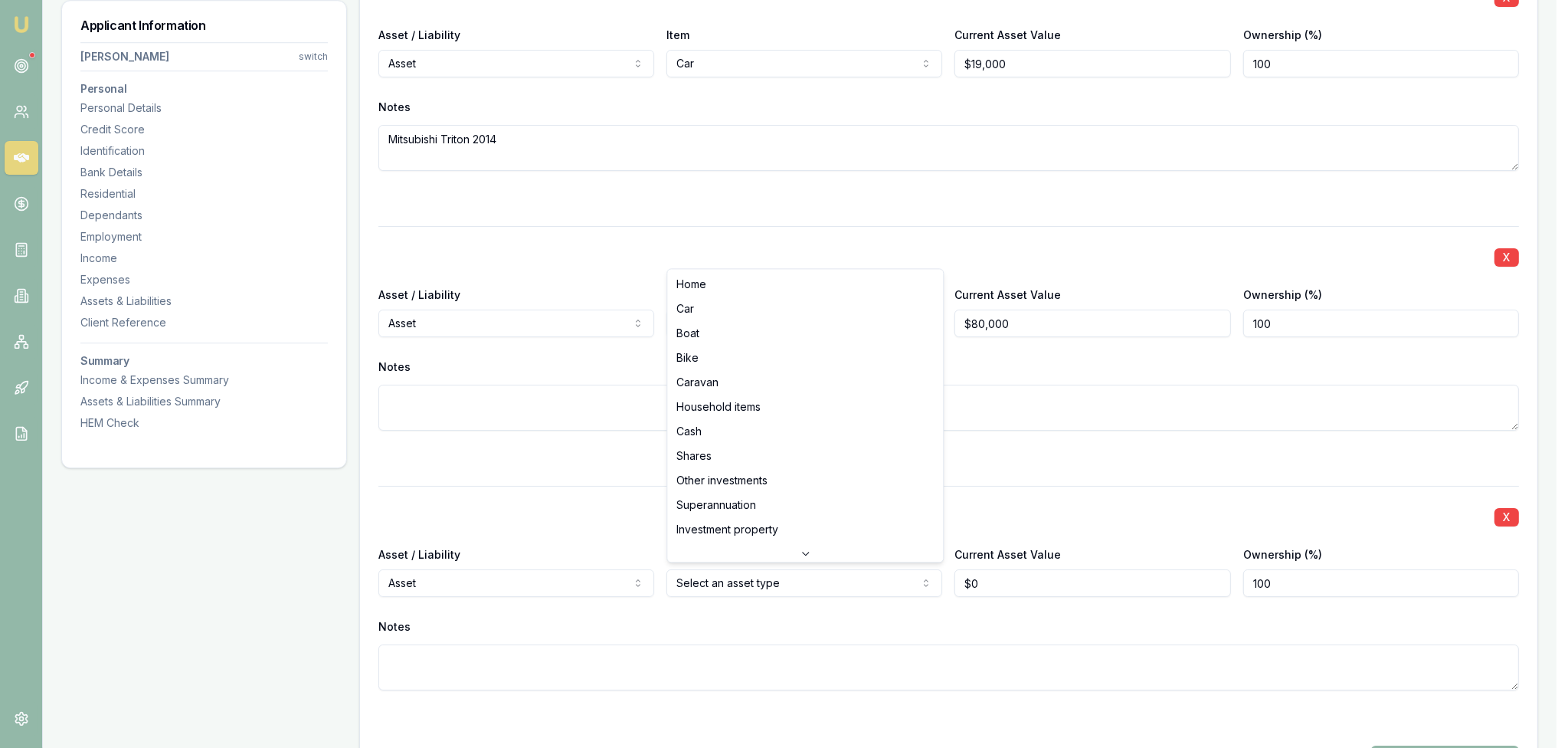
select select "CASH"
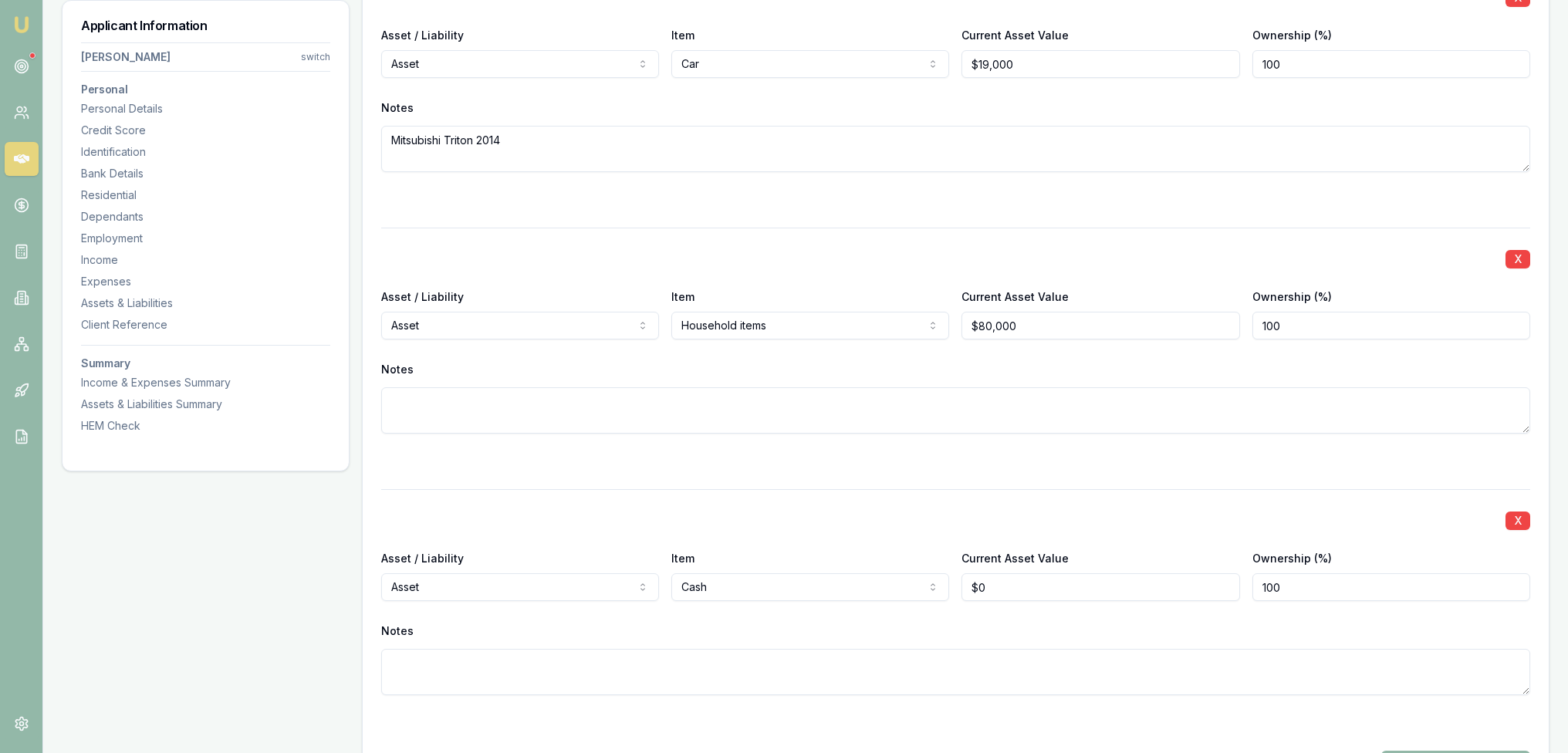
type input "0"
drag, startPoint x: 1039, startPoint y: 585, endPoint x: 962, endPoint y: 577, distance: 77.4
click at [962, 577] on input "0" at bounding box center [1100, 586] width 278 height 28
type input "$7,800"
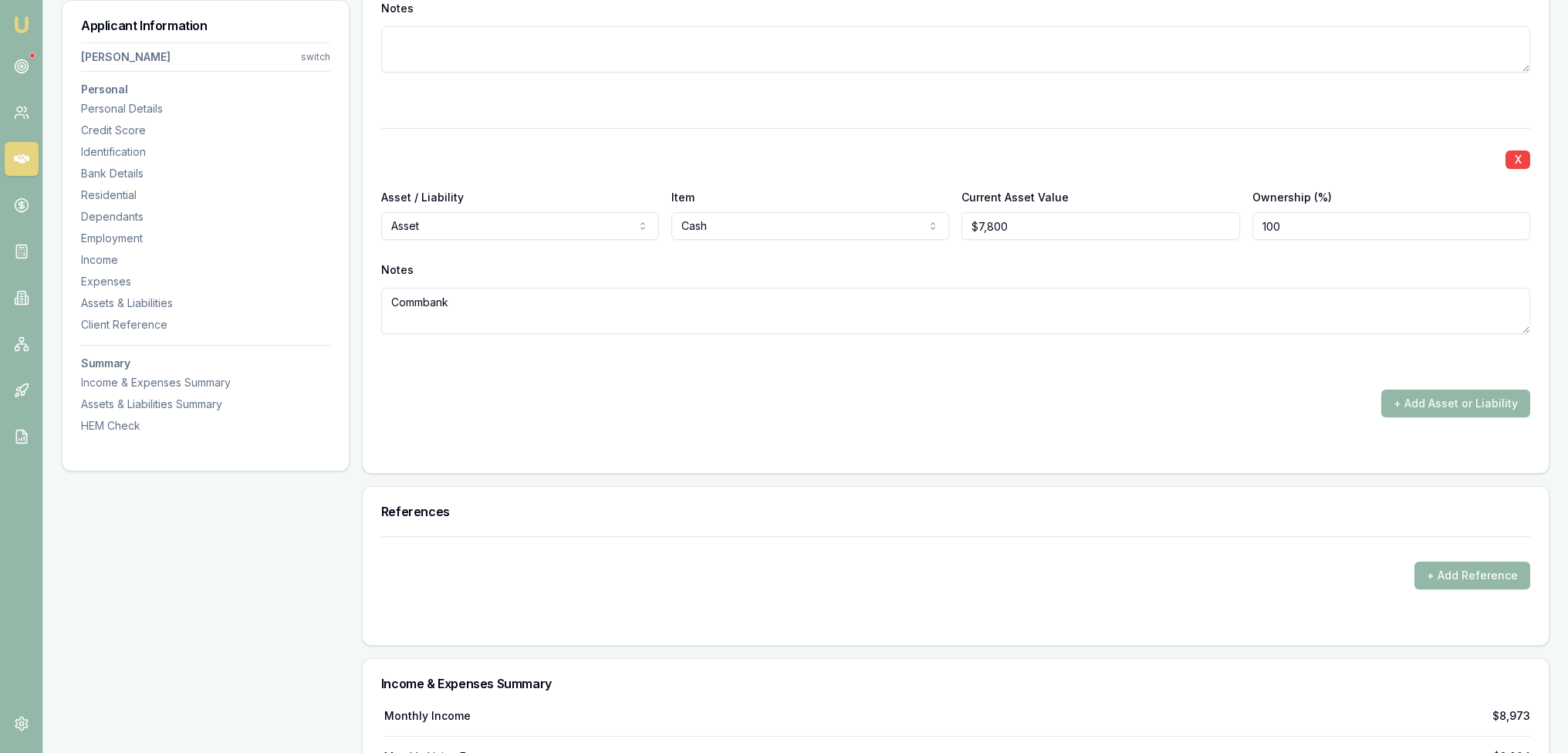
scroll to position [6383, 0]
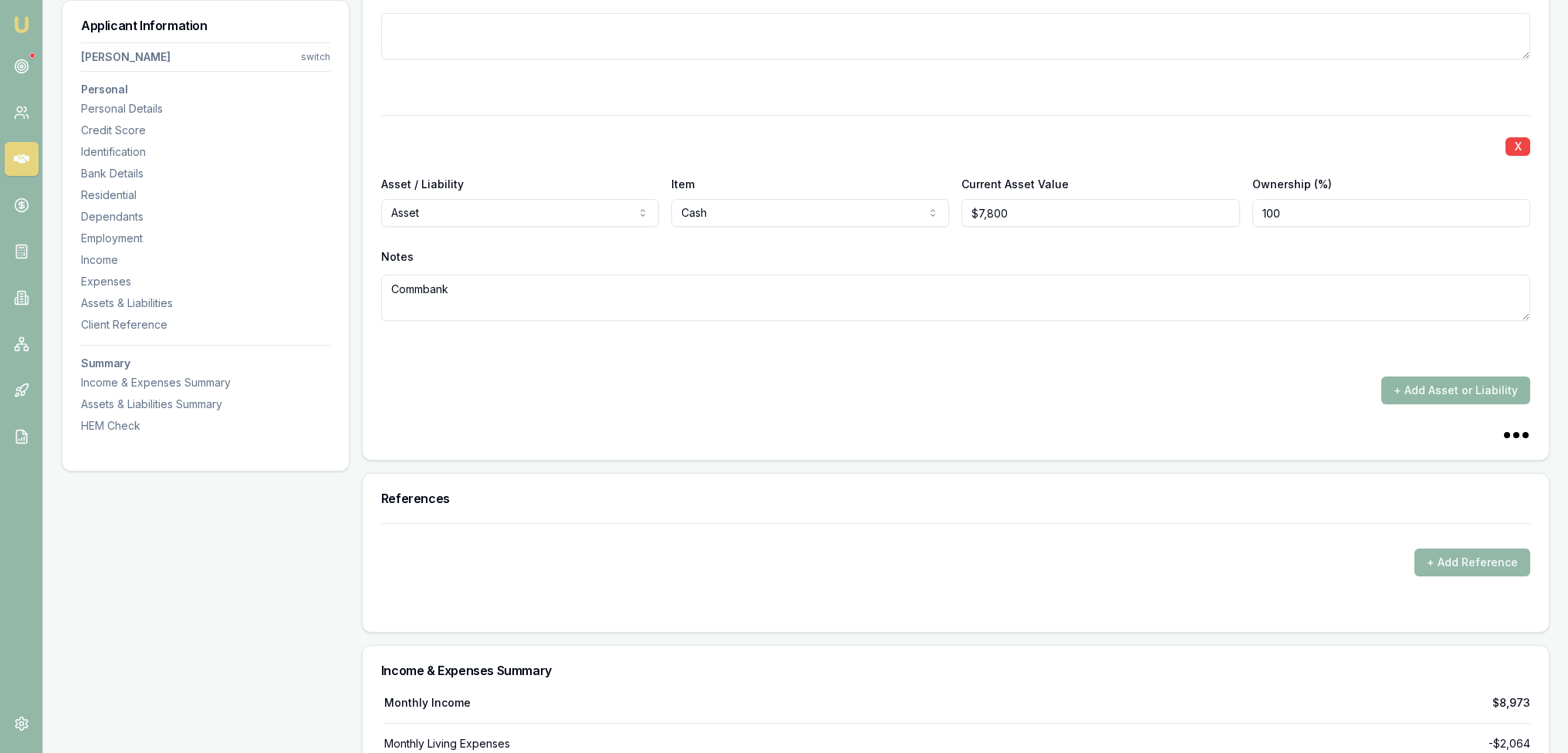
type textarea "Commbank"
click at [1445, 387] on button "+ Add Asset or Liability" at bounding box center [1455, 389] width 149 height 28
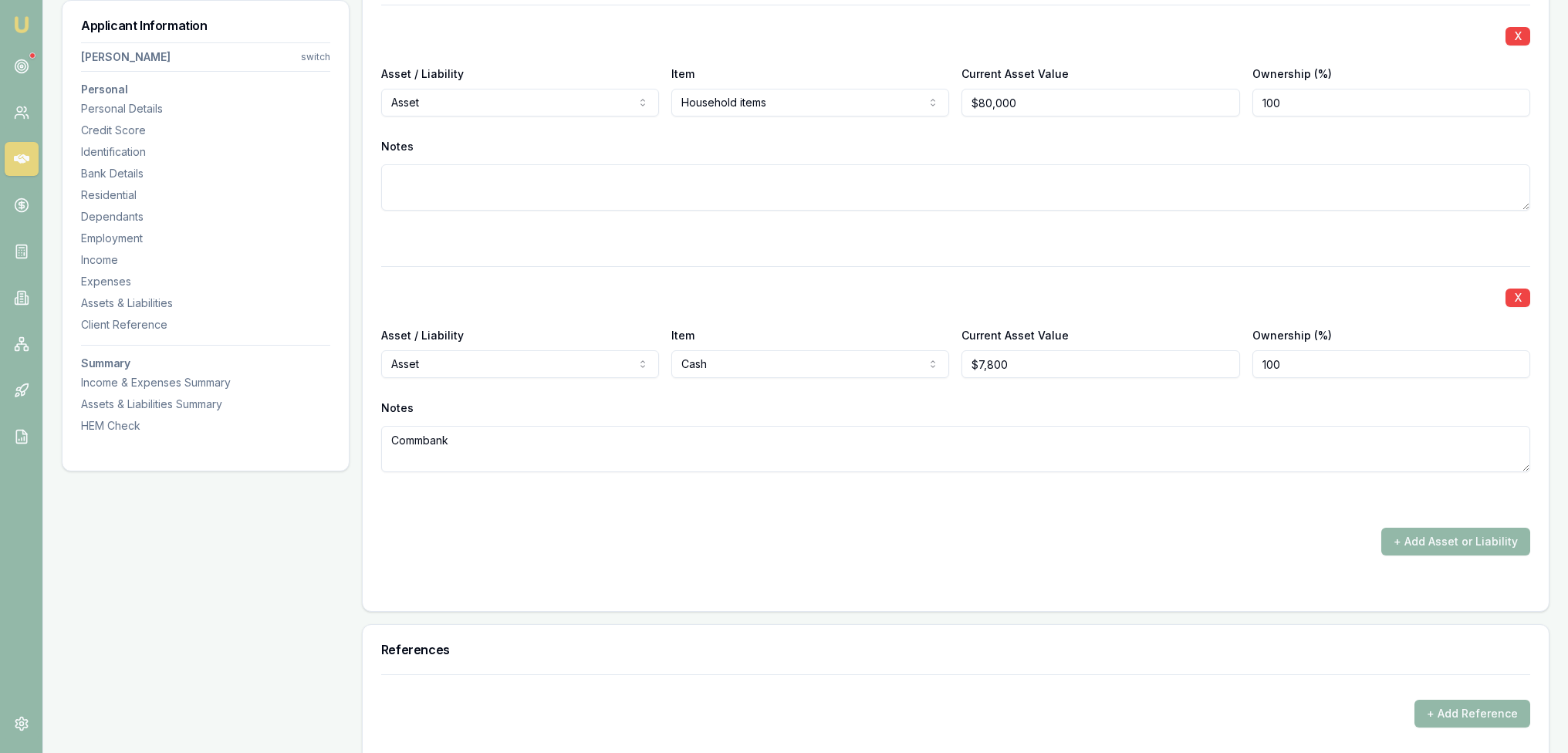
scroll to position [6326, 0]
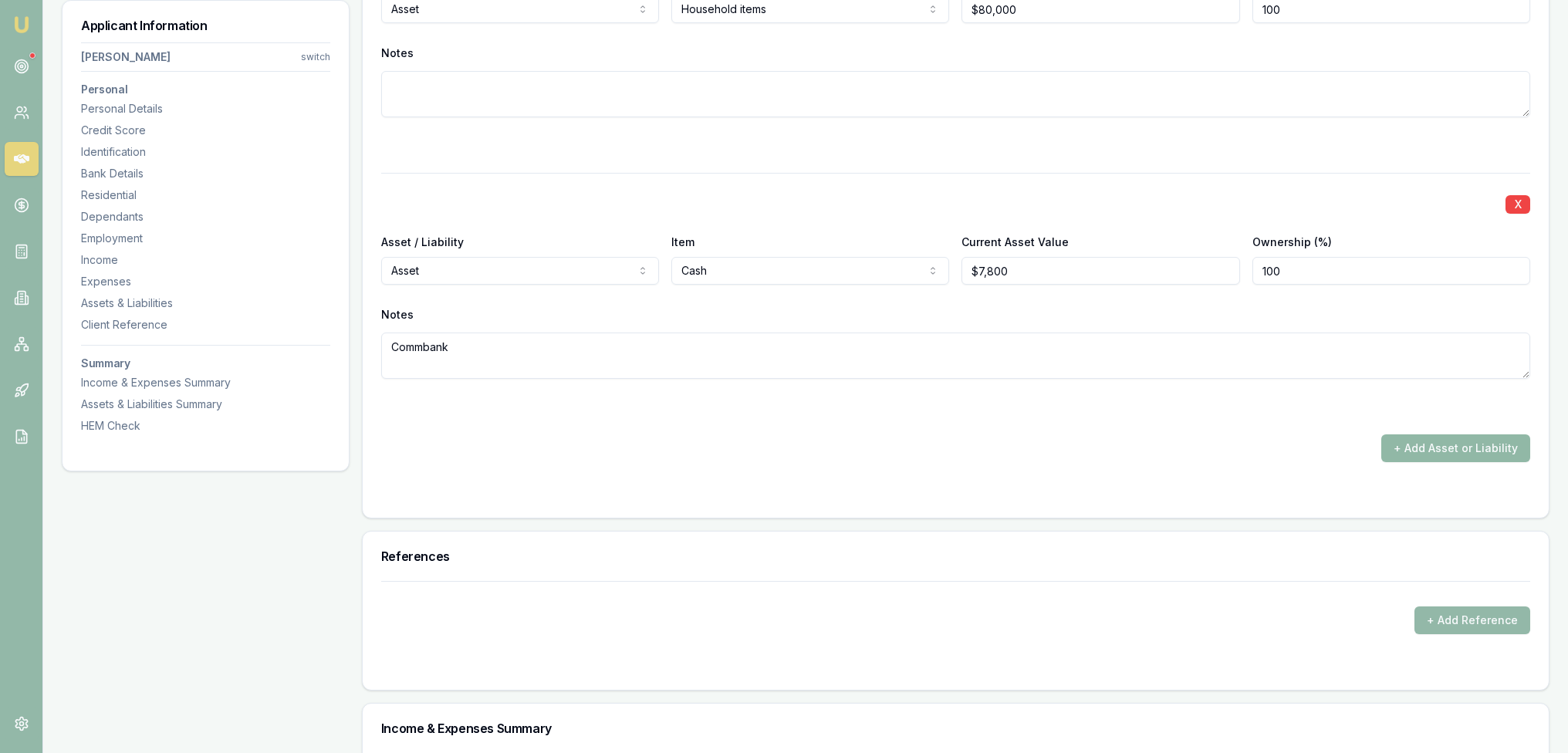
click at [1433, 438] on button "+ Add Asset or Liability" at bounding box center [1455, 448] width 149 height 28
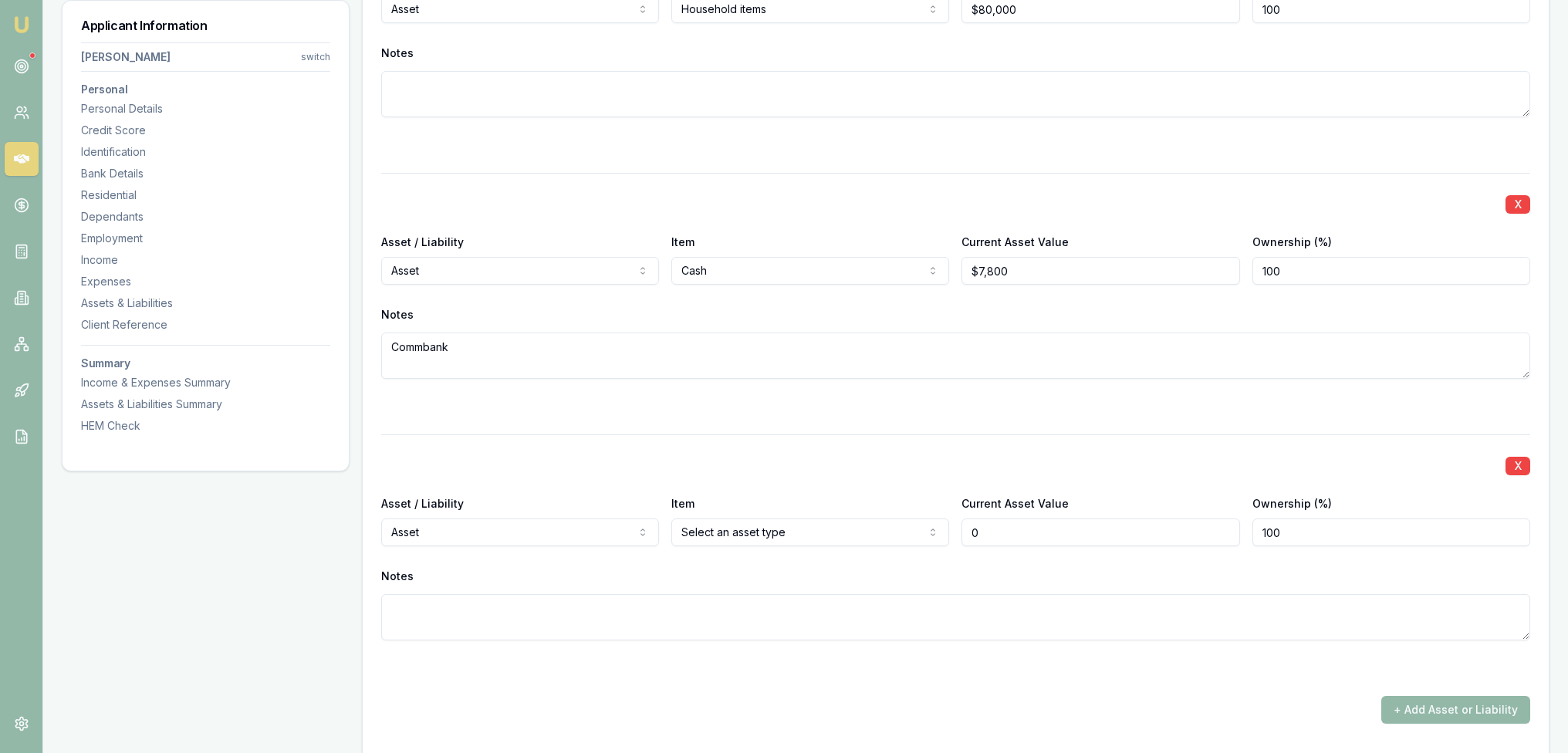
type input "$0"
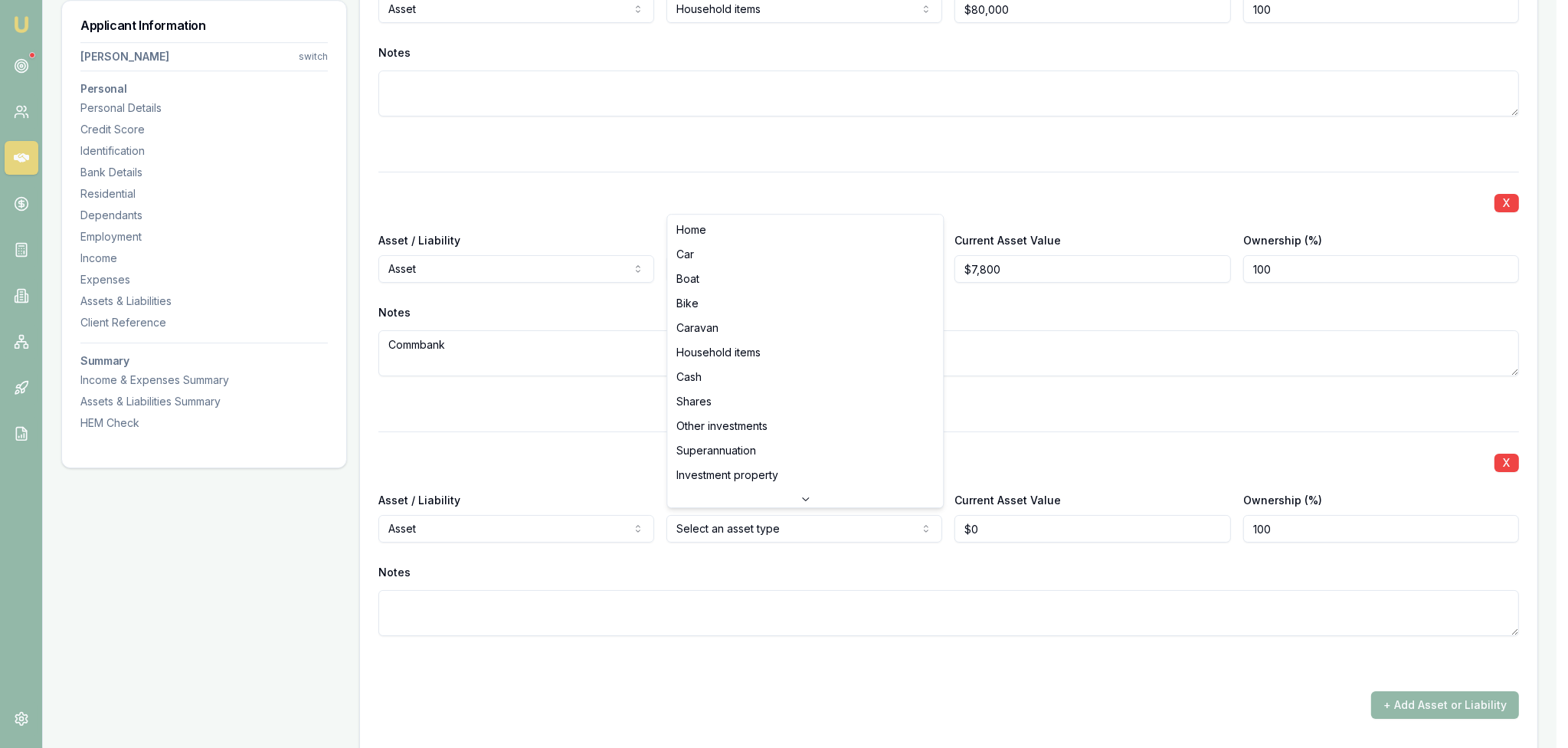
select select "SUPERANNUATION"
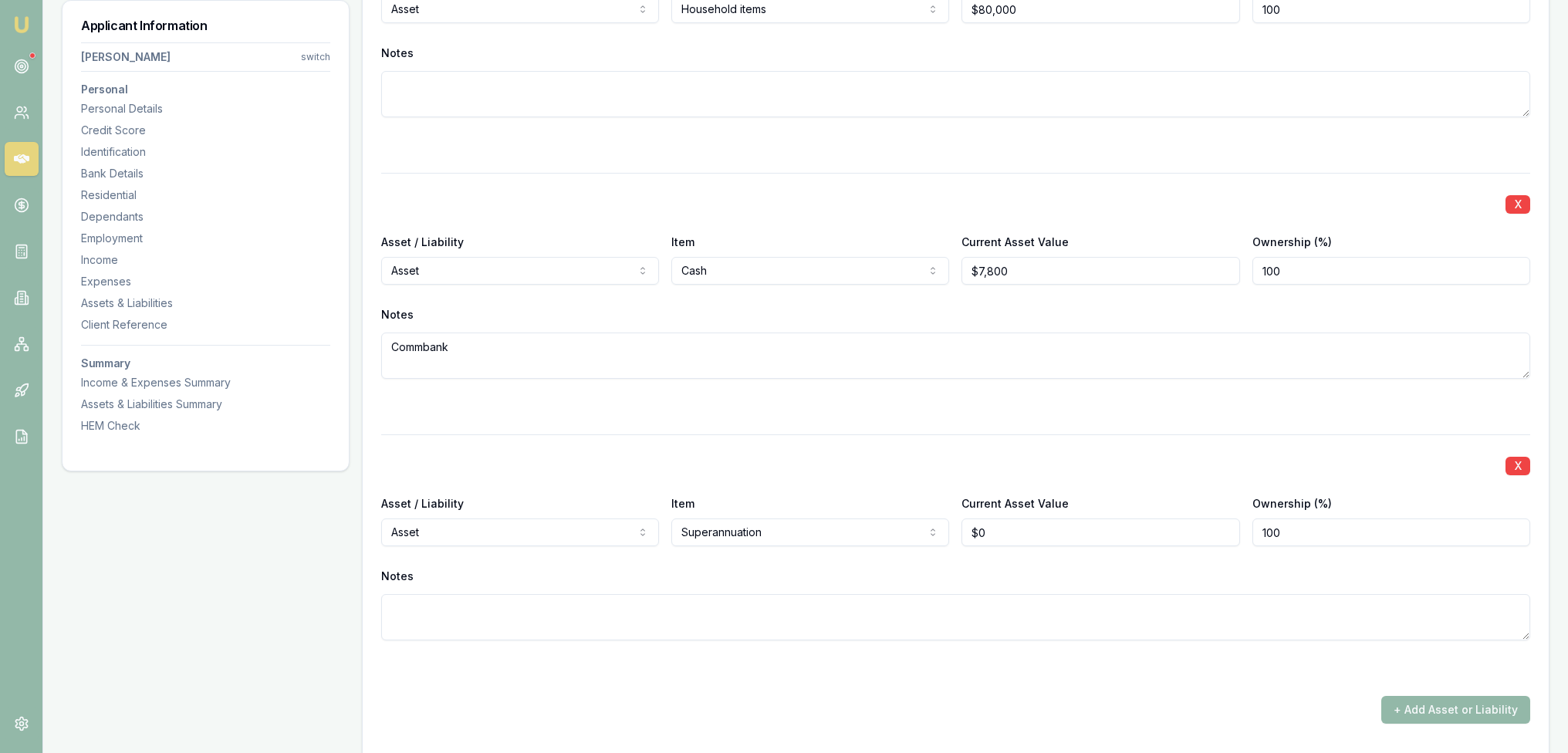
click at [676, 601] on textarea at bounding box center [955, 617] width 1149 height 46
type textarea "Super"
type input "0"
click at [904, 530] on div "Asset / Liability Asset Asset Liability Item Superannuation Home Car Boat Bike …" at bounding box center [955, 519] width 1149 height 52
click at [1016, 520] on input "0" at bounding box center [1100, 532] width 278 height 28
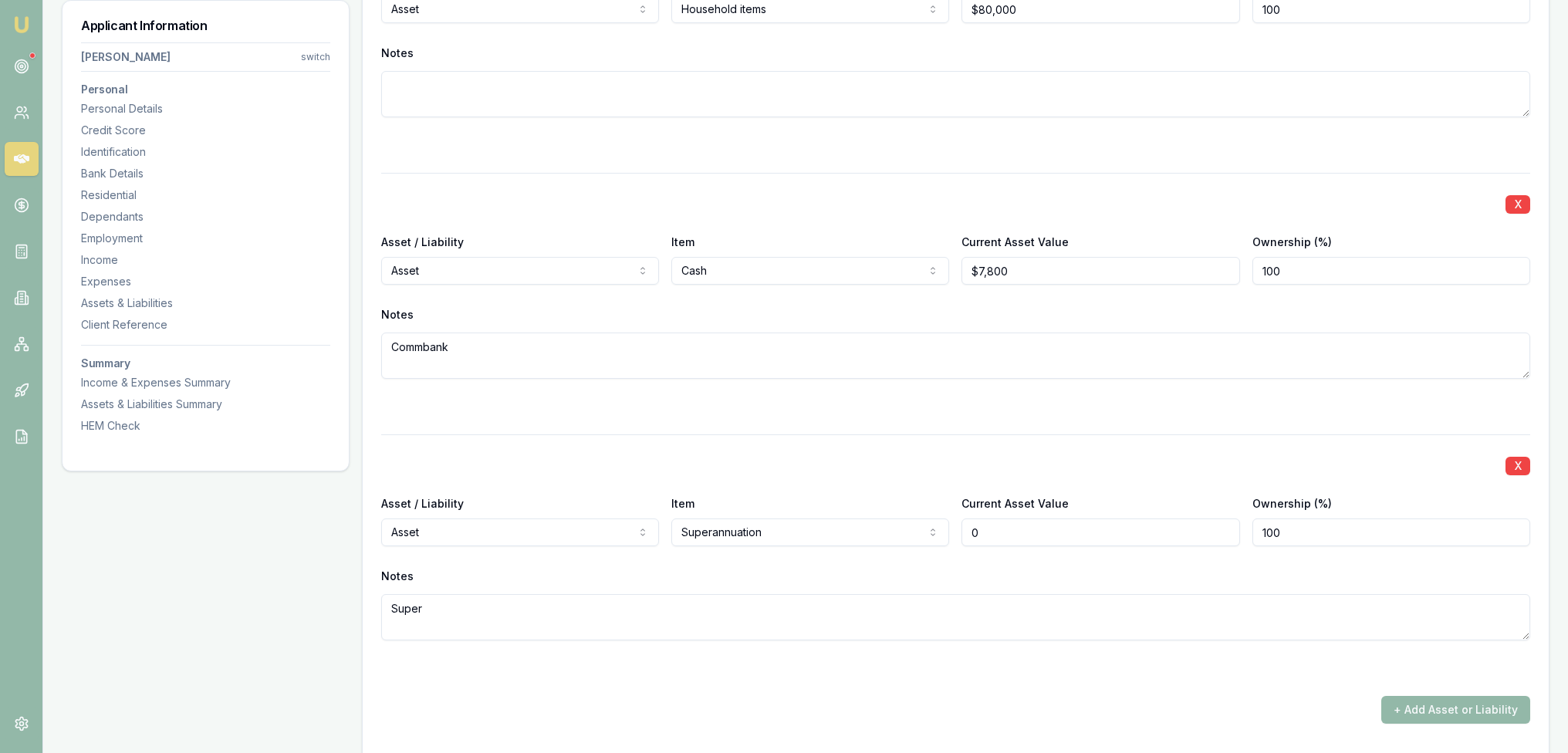
drag, startPoint x: 998, startPoint y: 533, endPoint x: 939, endPoint y: 526, distance: 59.4
click at [939, 526] on div "Asset / Liability Asset Asset Liability Item Superannuation Home Car Boat Bike …" at bounding box center [955, 519] width 1149 height 52
type input "$130,000"
click at [928, 585] on div "Notes Super" at bounding box center [955, 601] width 1149 height 75
click at [925, 600] on textarea "Super" at bounding box center [955, 617] width 1149 height 46
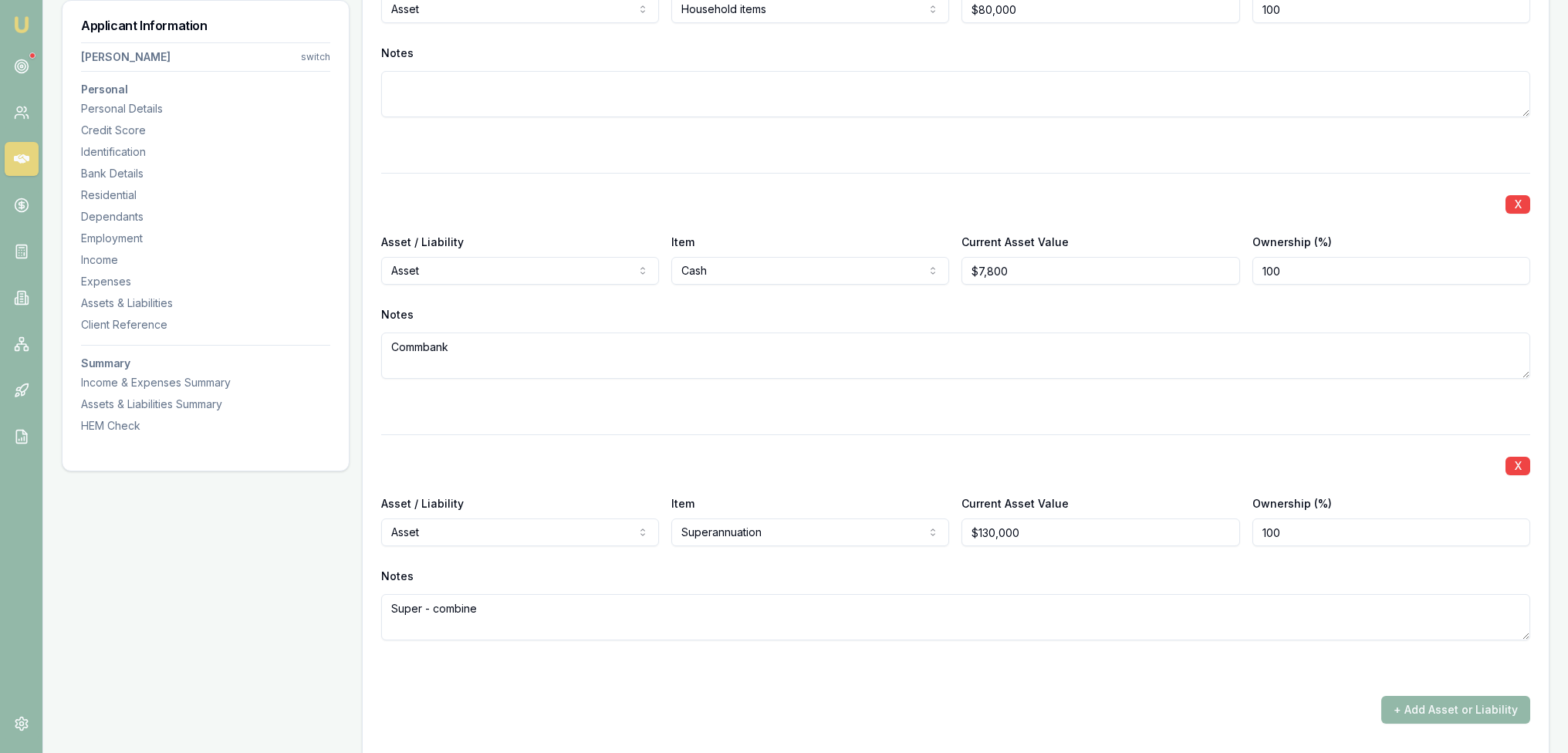
type textarea "Super - combined"
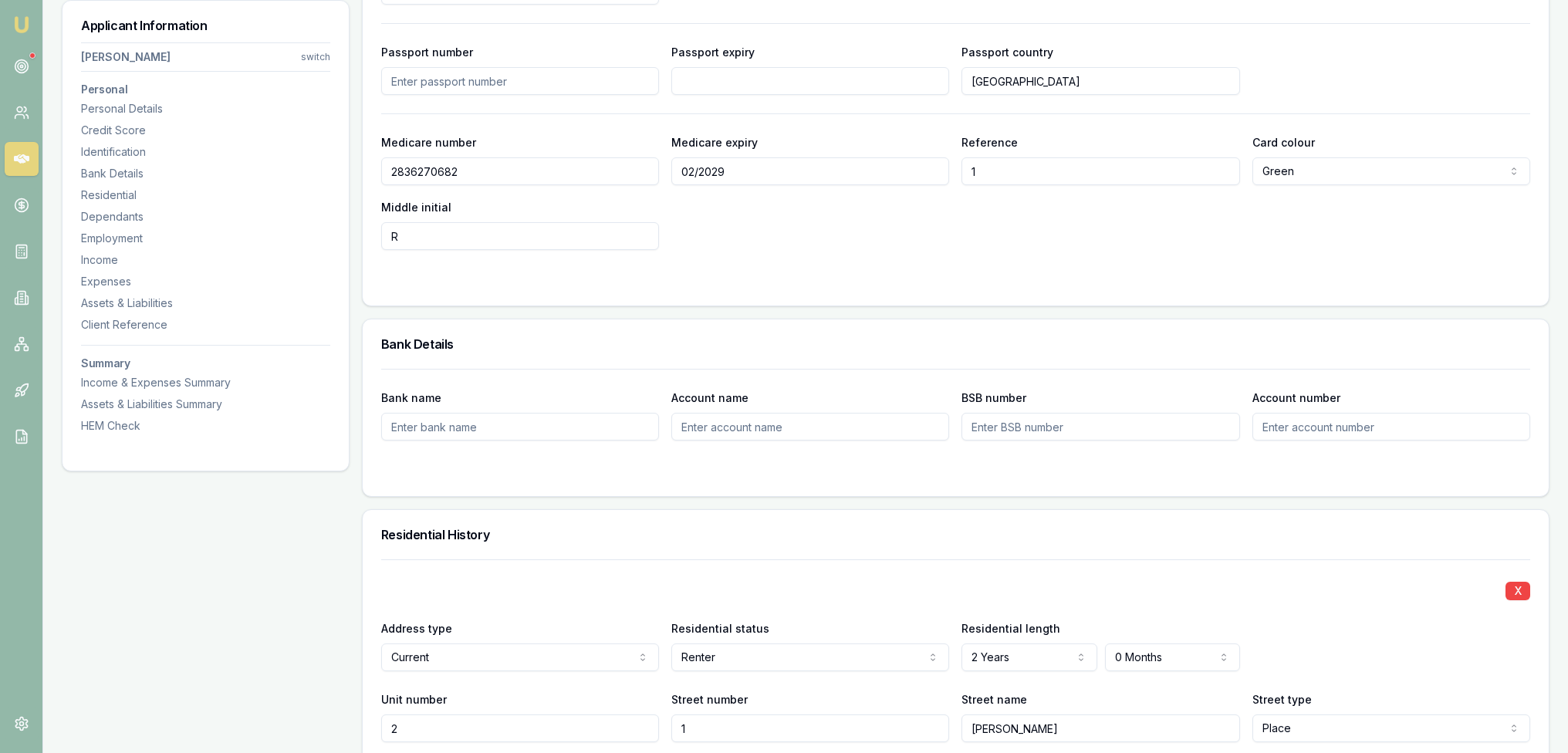
scroll to position [971, 0]
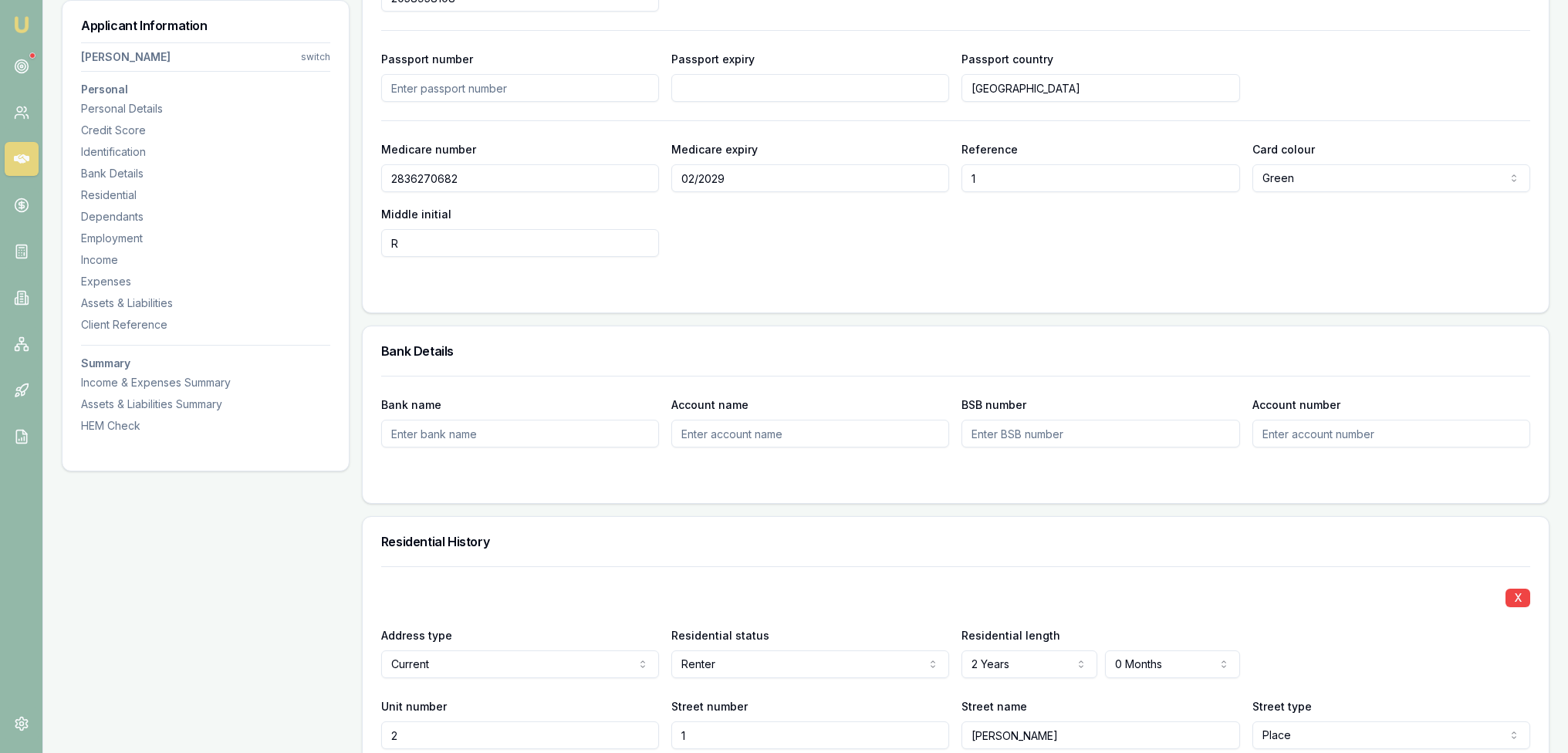
click at [561, 430] on input "Bank name" at bounding box center [519, 433] width 278 height 28
type input "ING"
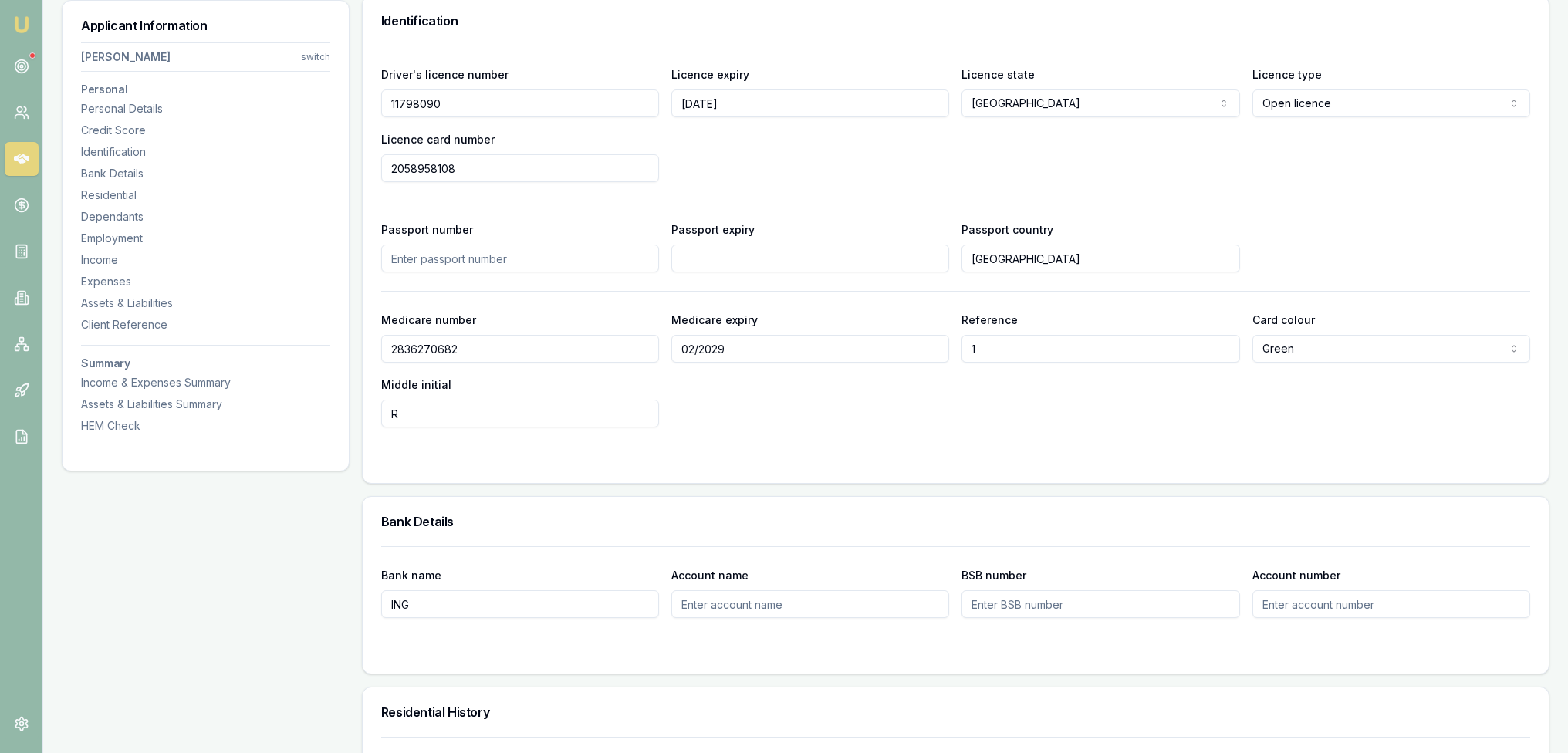
scroll to position [0, 0]
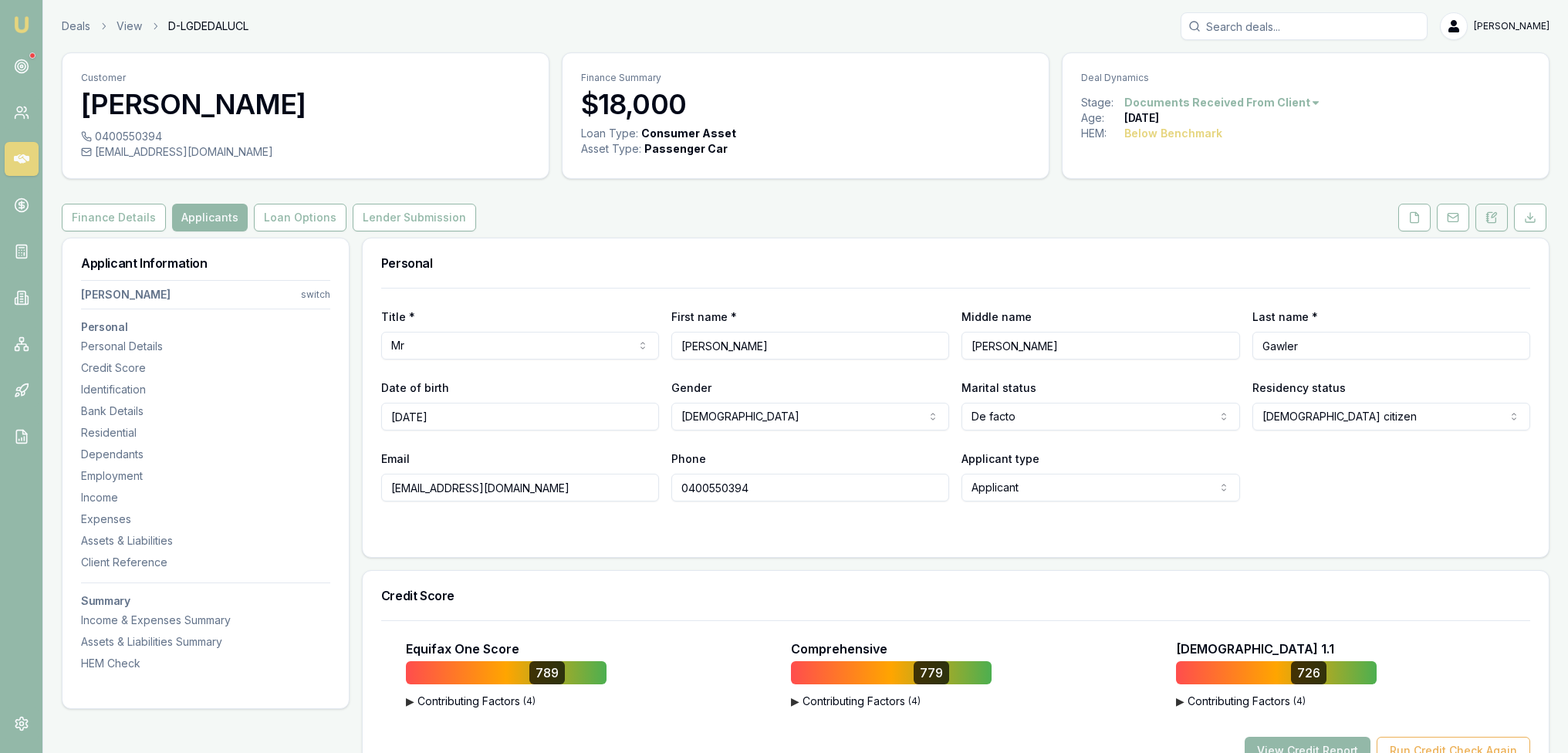
click at [1485, 217] on button at bounding box center [1492, 217] width 32 height 28
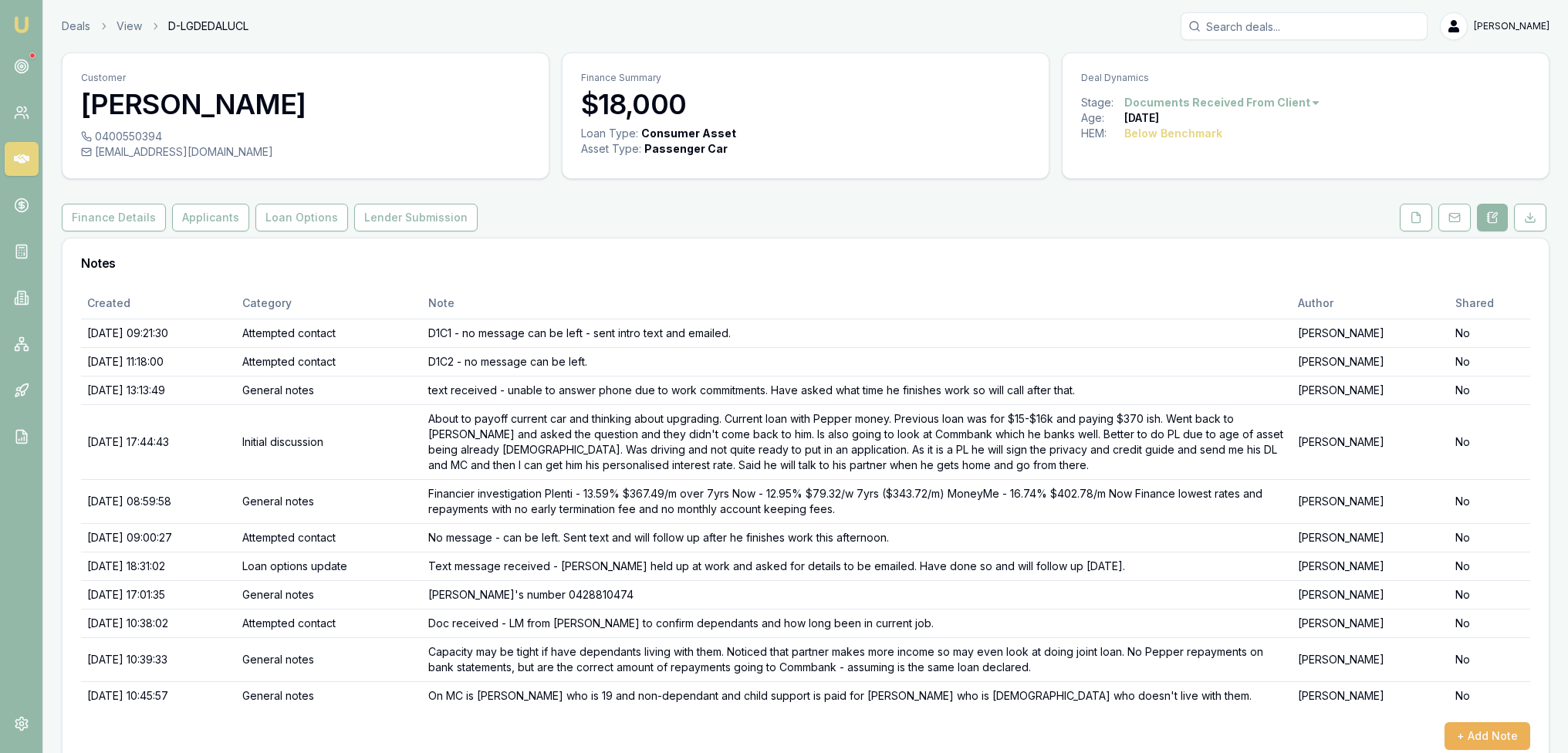
scroll to position [26, 0]
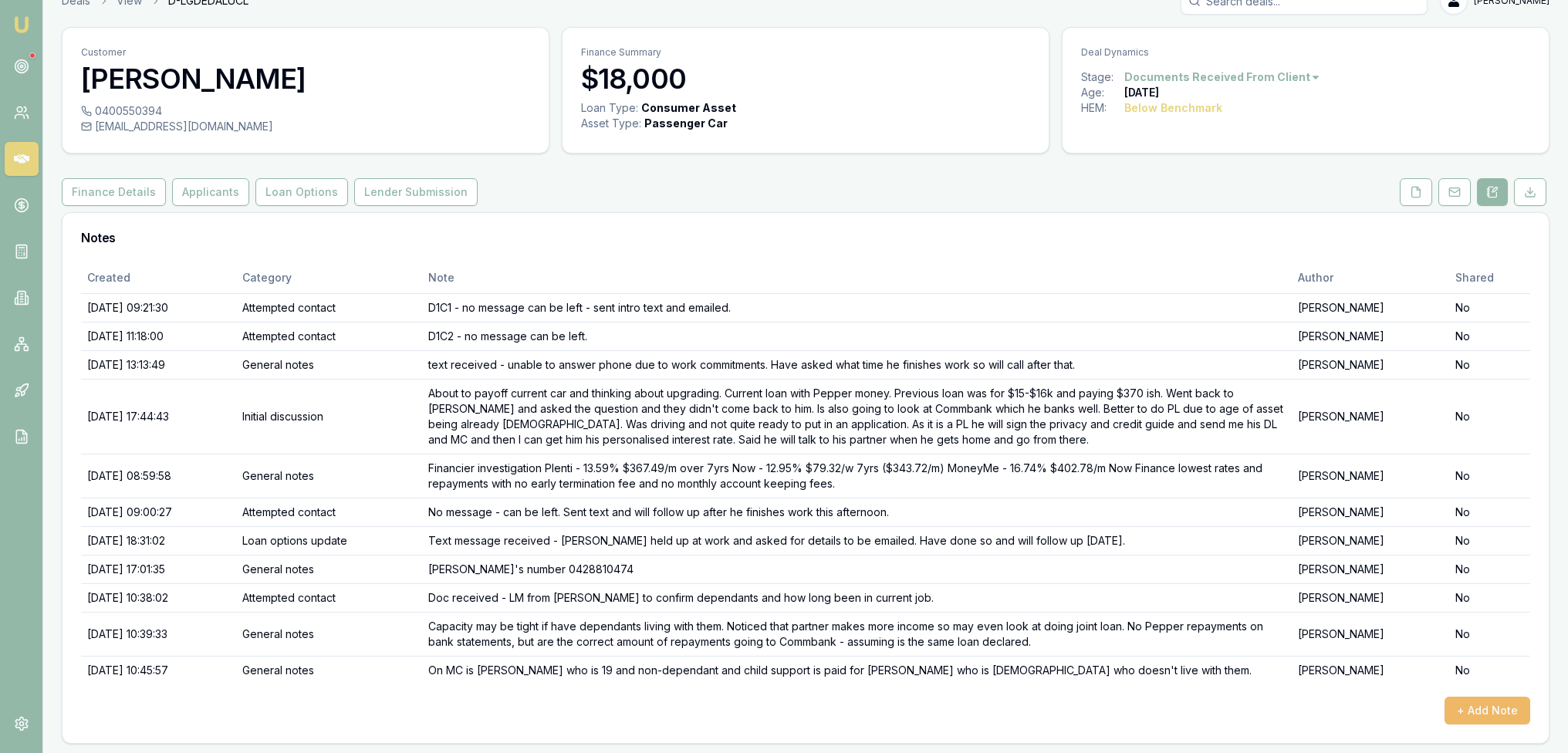
click at [1464, 708] on button "+ Add Note" at bounding box center [1488, 710] width 86 height 28
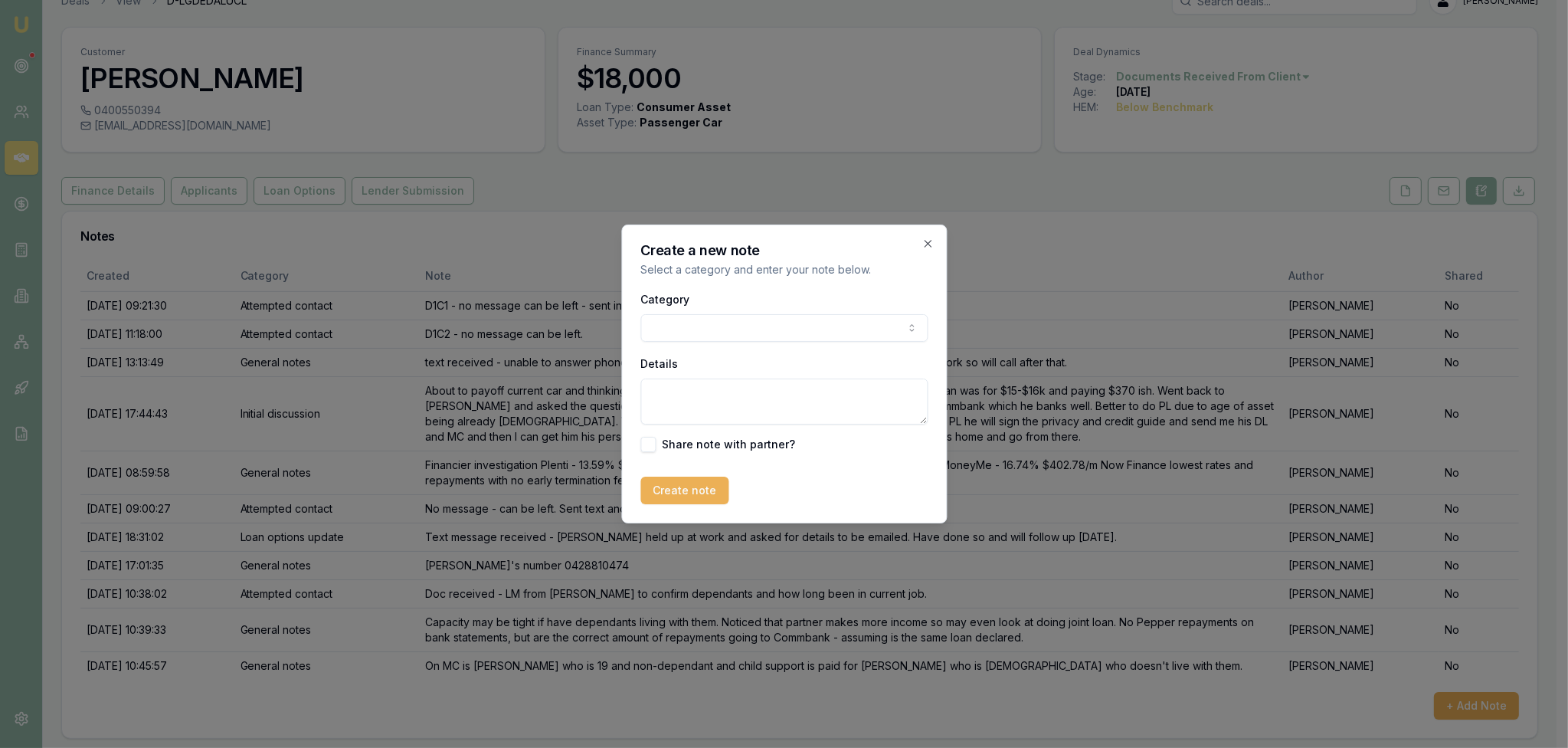
click at [692, 327] on body "Emu Broker Deals View D-LGDEDALUCL [PERSON_NAME] Toggle Menu Customer [PERSON_N…" at bounding box center [778, 348] width 1557 height 748
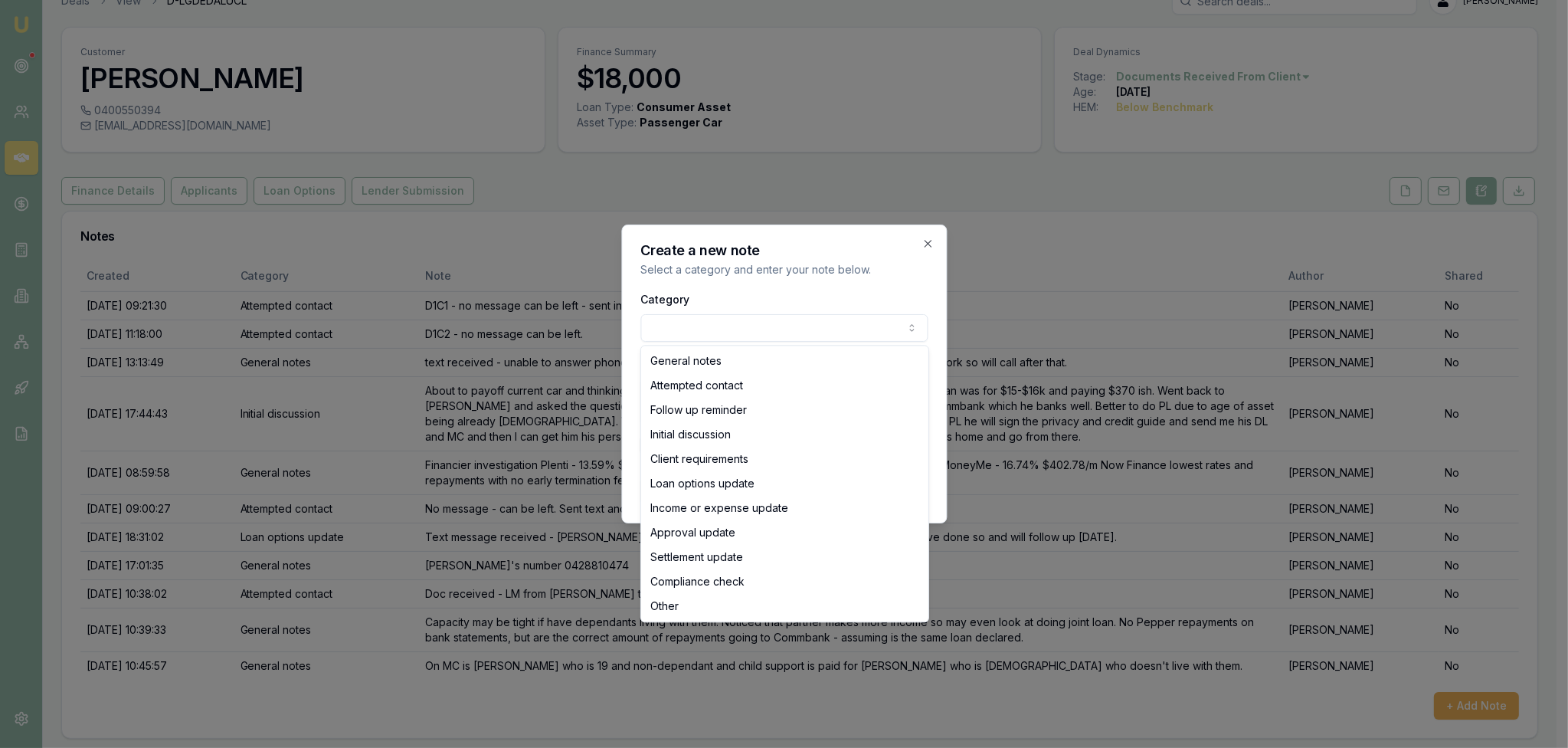
select select "INCOME_OR_EXPENSE_UPDATE"
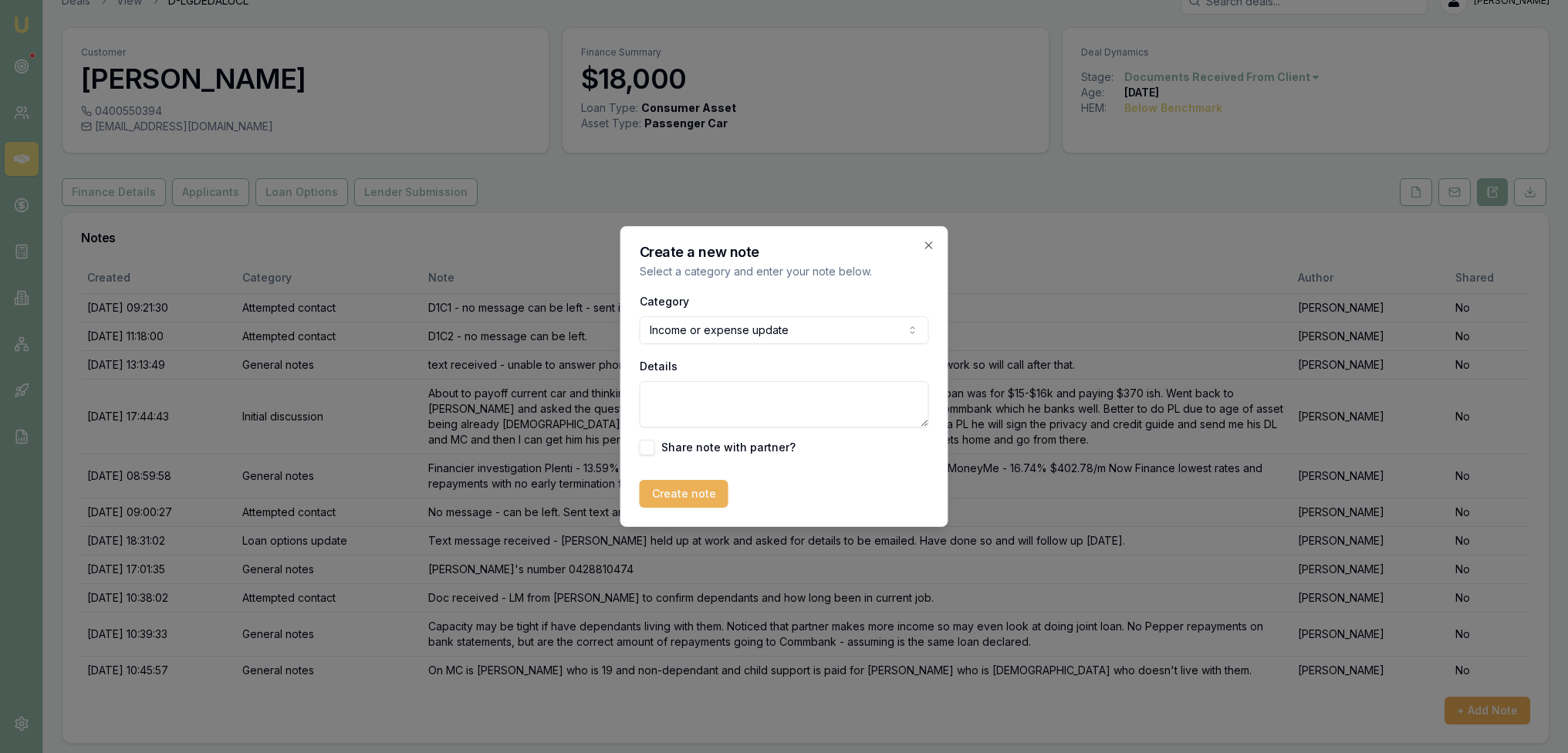
click at [714, 411] on textarea "Details" at bounding box center [784, 404] width 289 height 46
type textarea "u"
type textarea "Updated expenses etc with [PERSON_NAME]. Happy for me to submit the application…"
click at [672, 488] on button "Create note" at bounding box center [684, 493] width 89 height 28
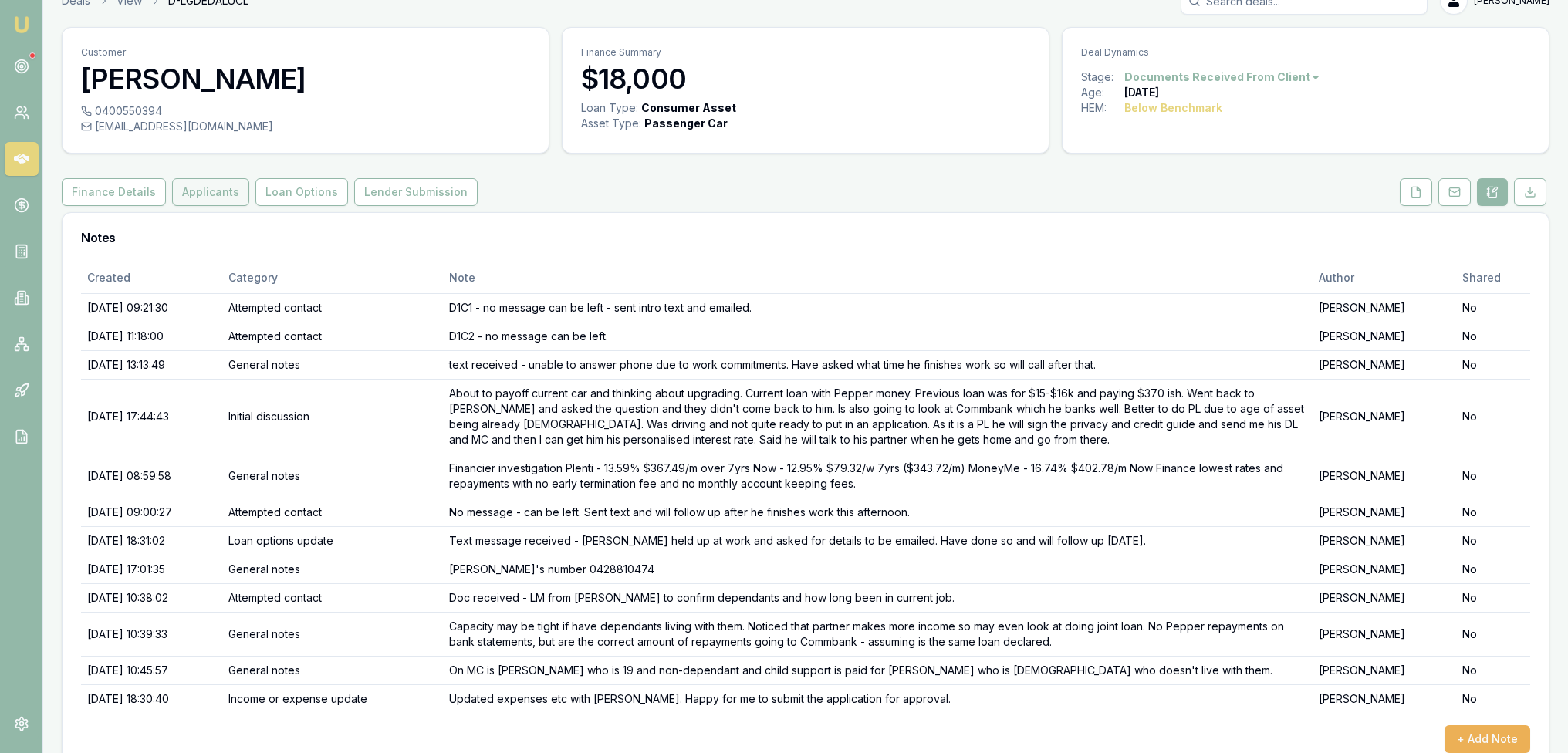
click at [222, 191] on button "Applicants" at bounding box center [210, 192] width 77 height 28
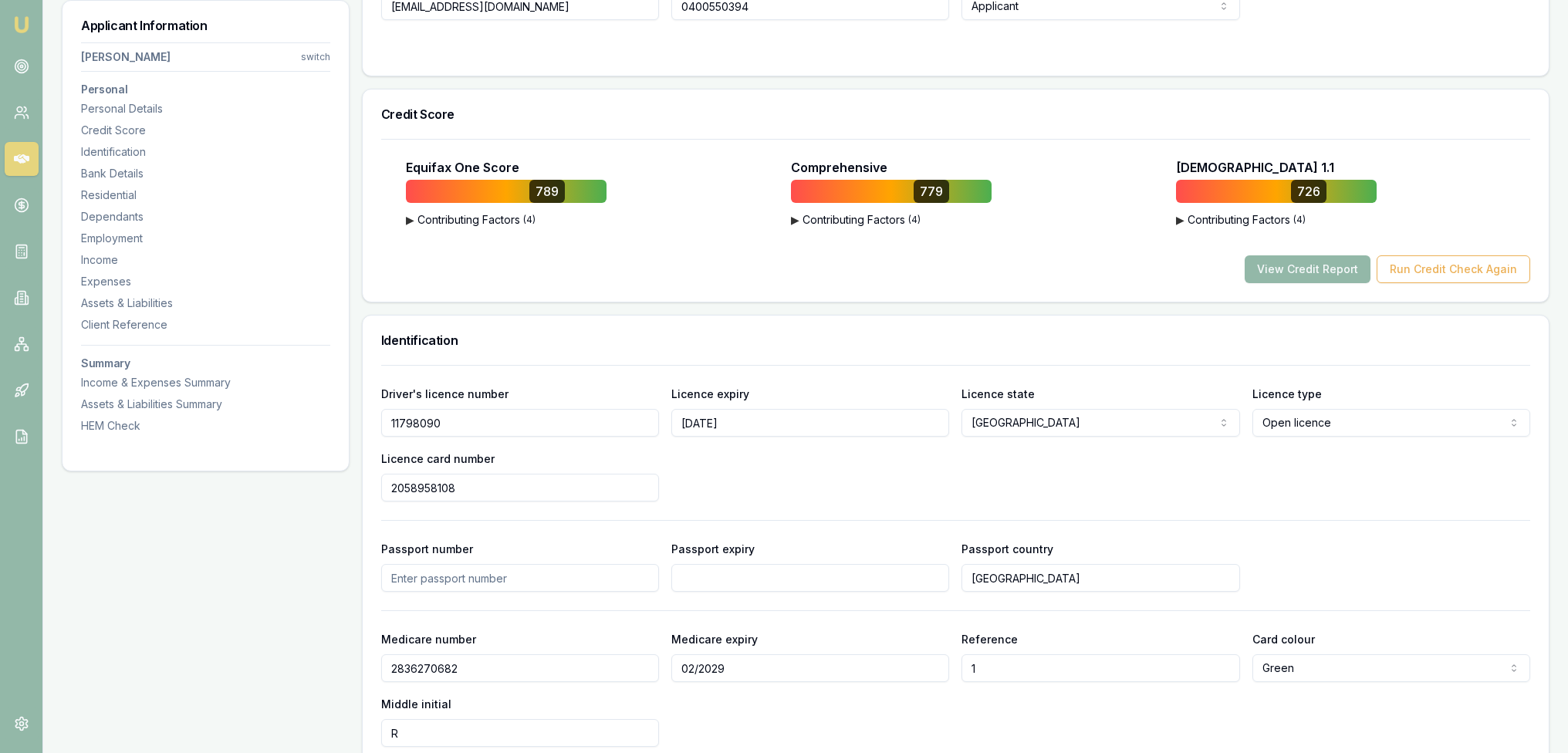
scroll to position [495, 0]
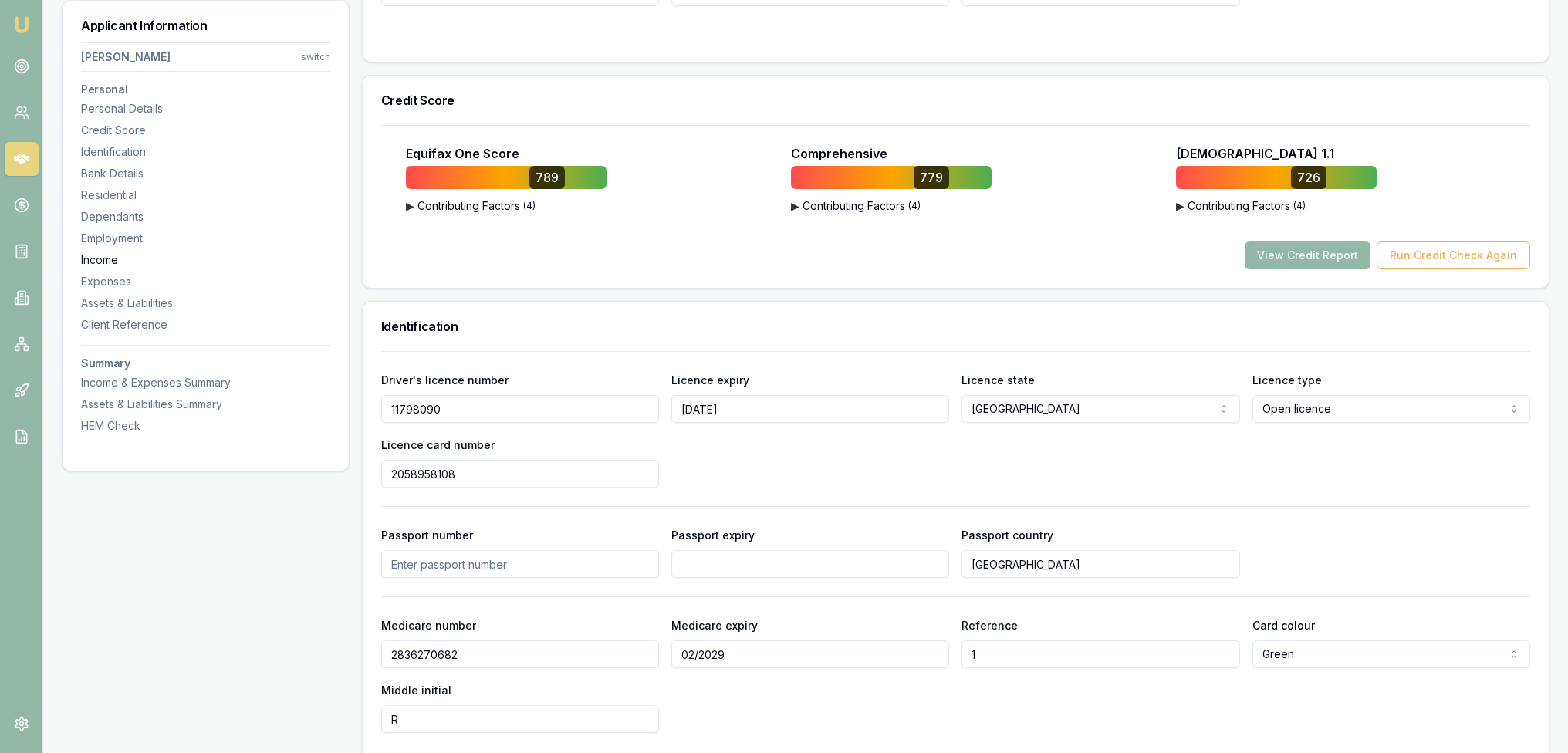
click at [124, 255] on div "Income" at bounding box center [205, 260] width 249 height 15
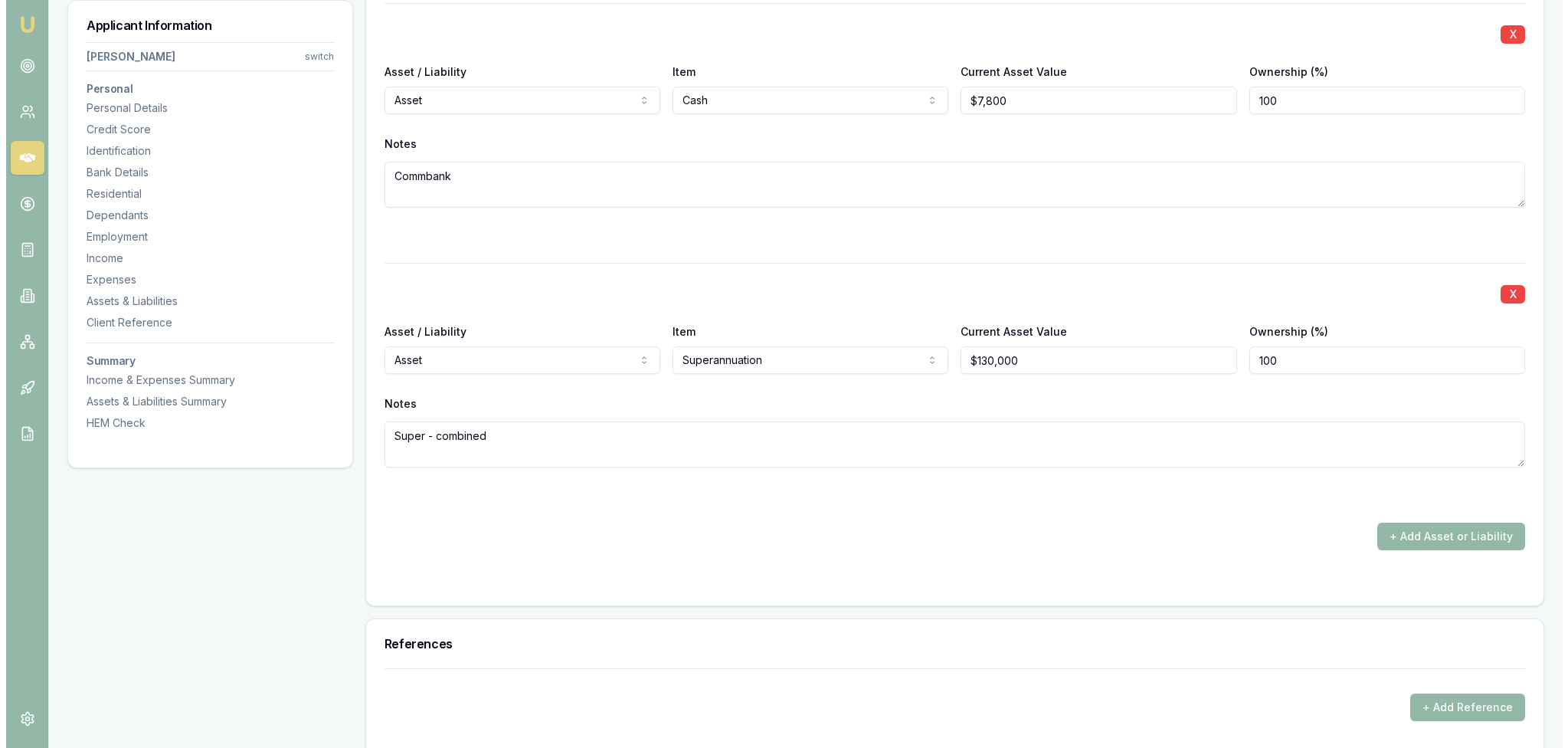
scroll to position [6540, 0]
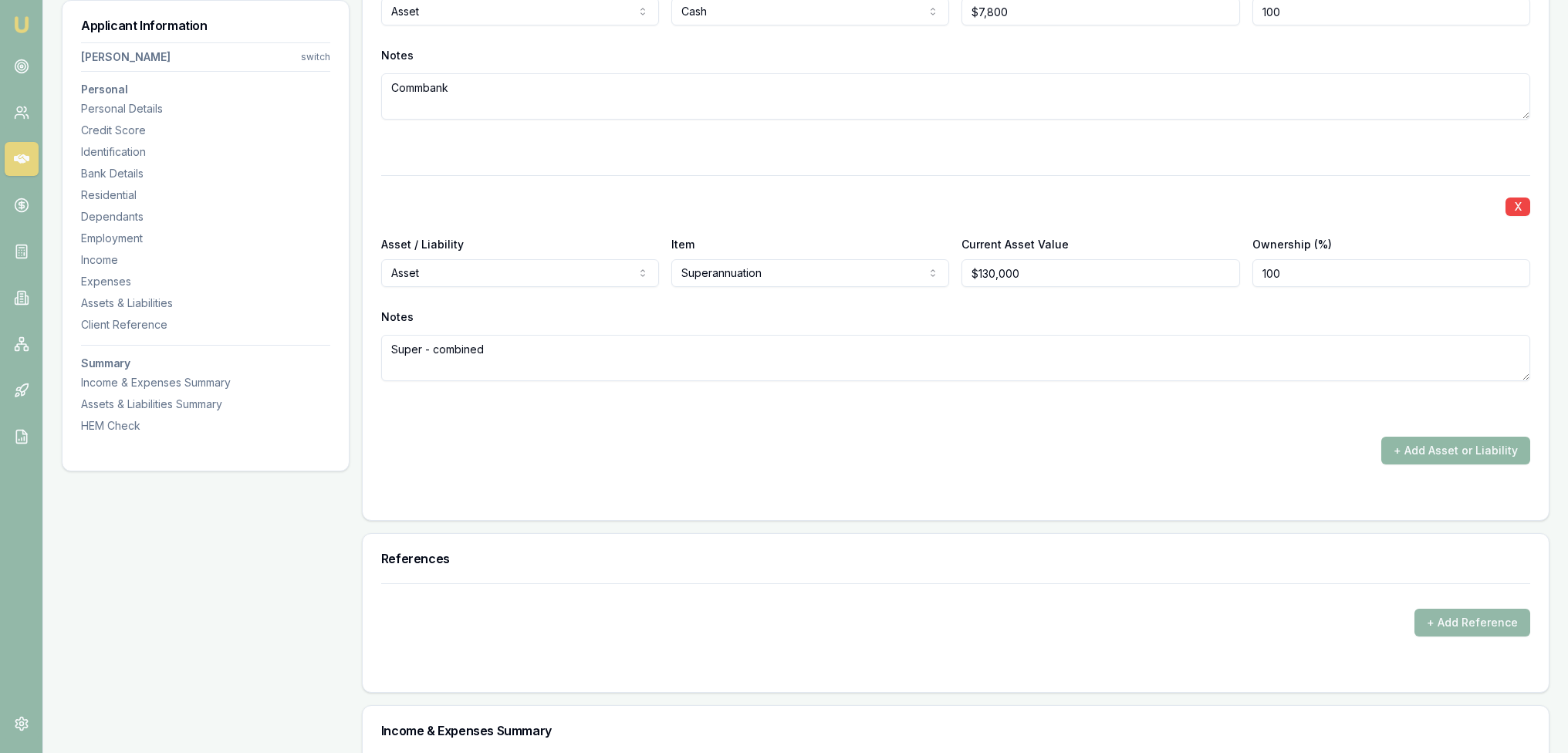
click at [1417, 446] on button "+ Add Asset or Liability" at bounding box center [1455, 450] width 149 height 28
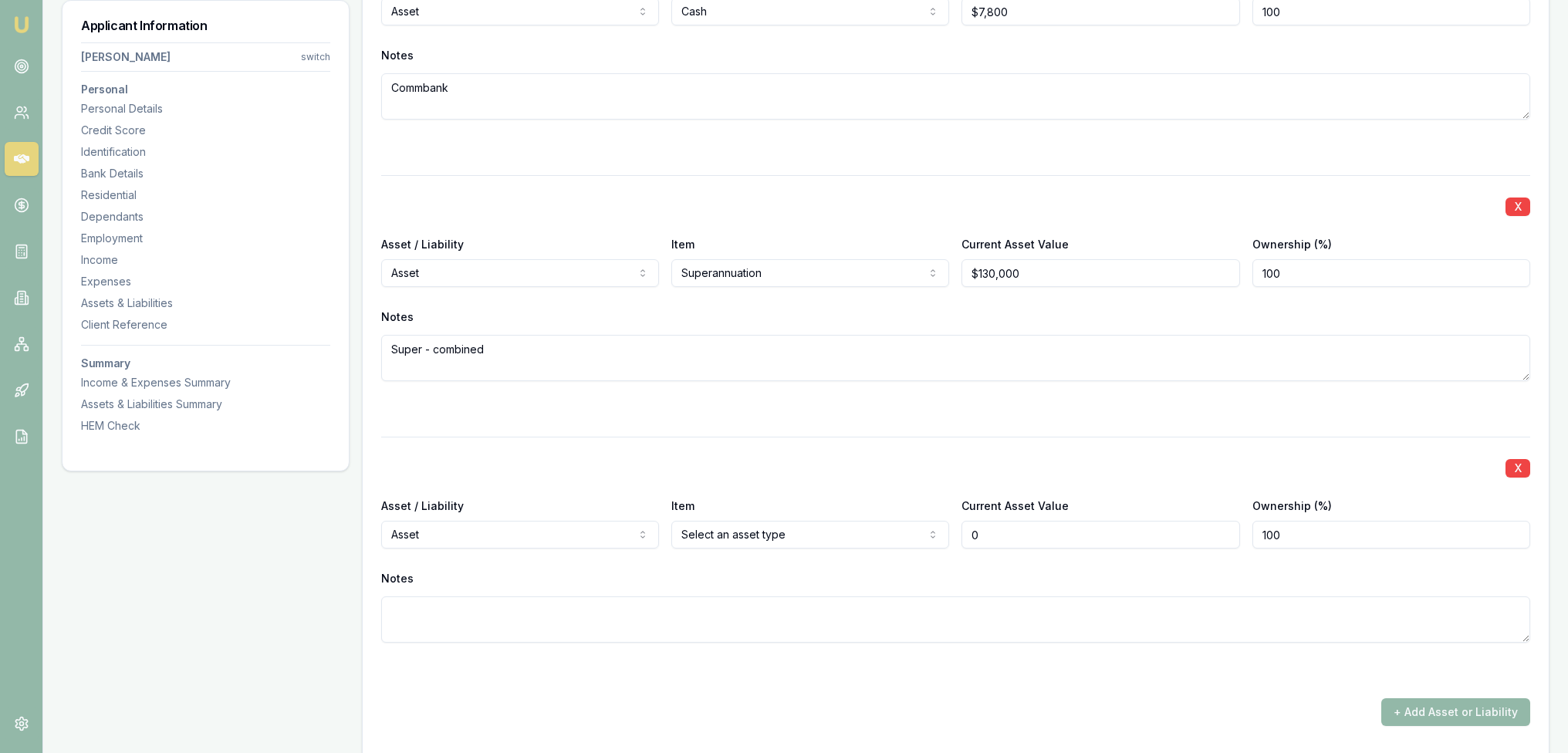
type input "$0"
select select "LIABILITY"
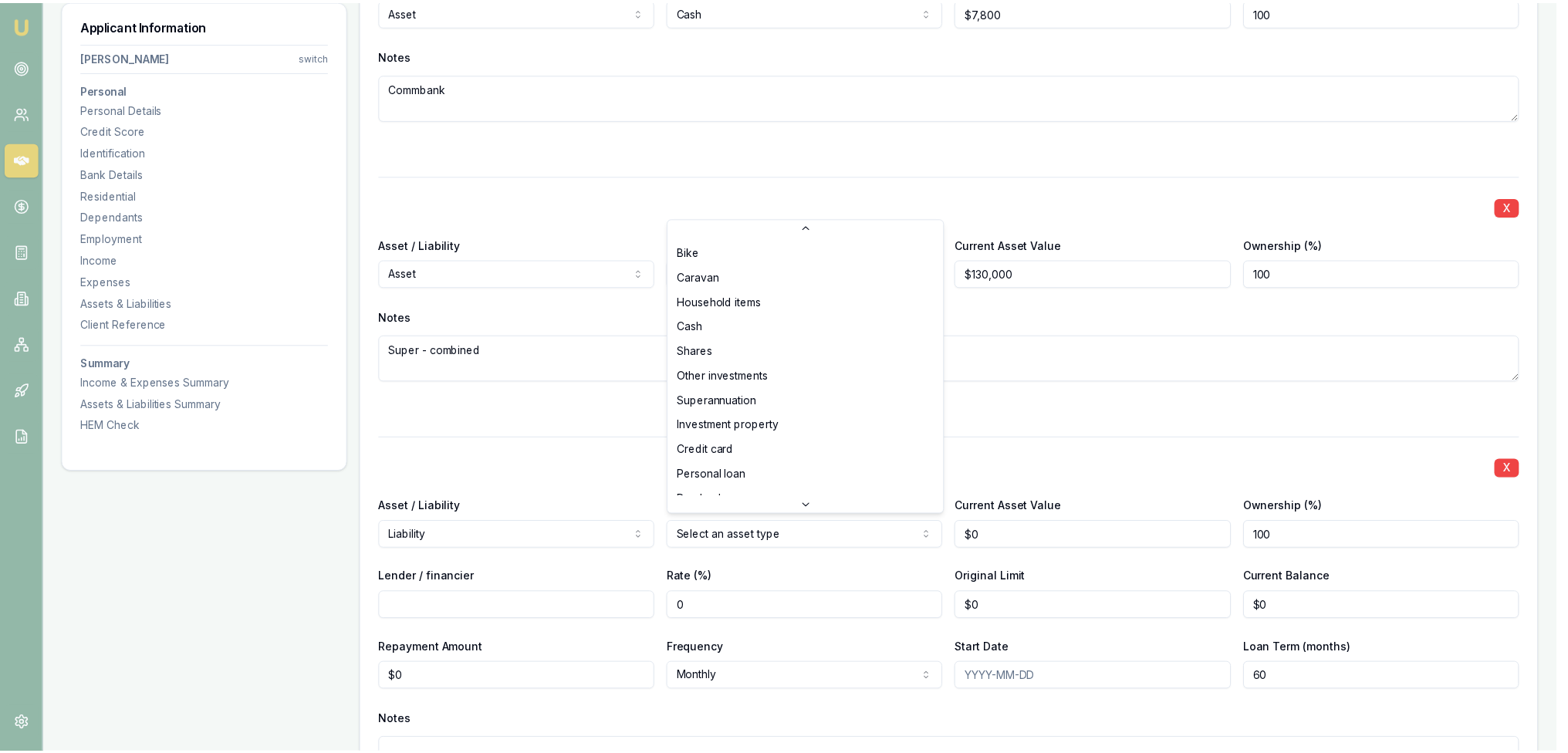
scroll to position [98, 0]
select select "OTHER"
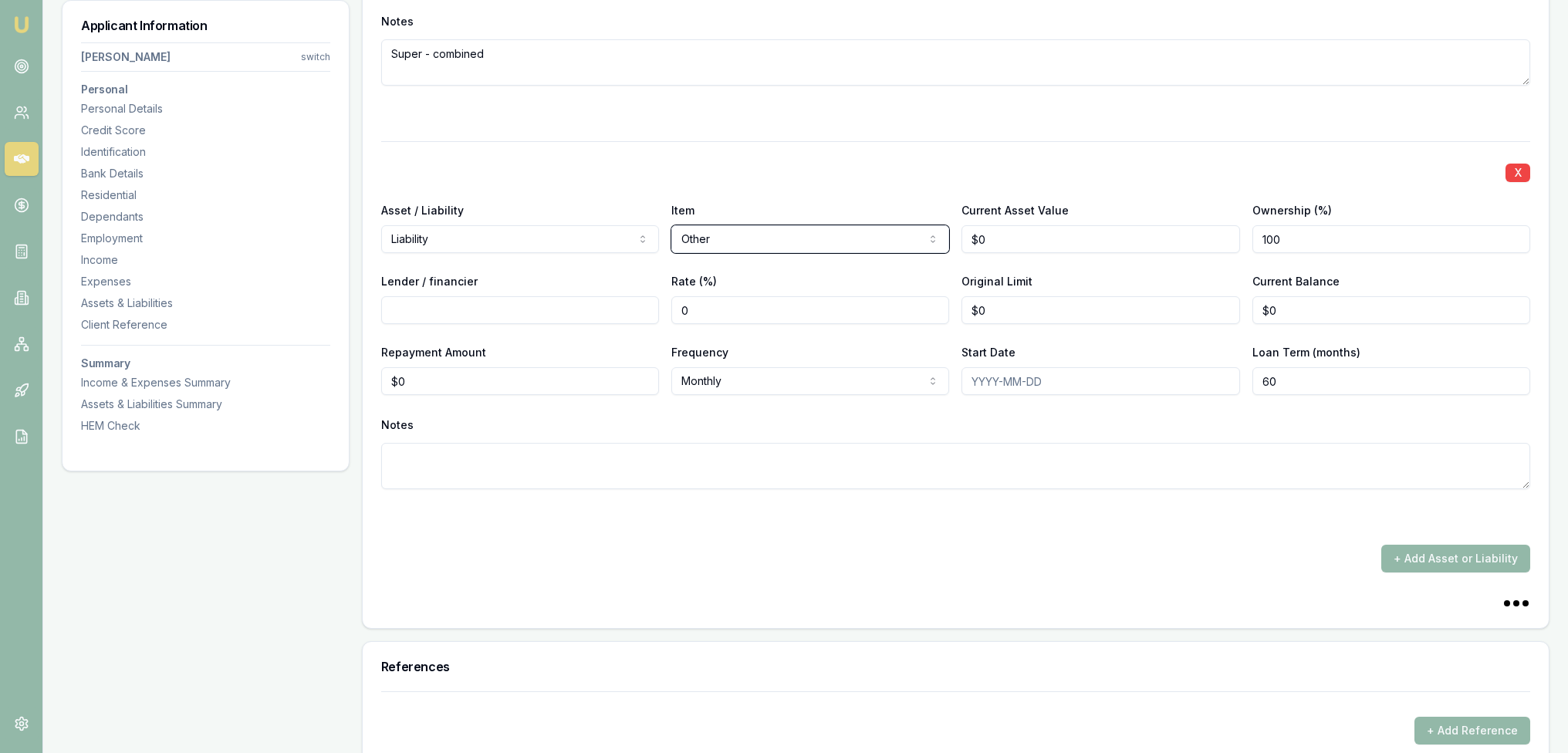
scroll to position [6892, 0]
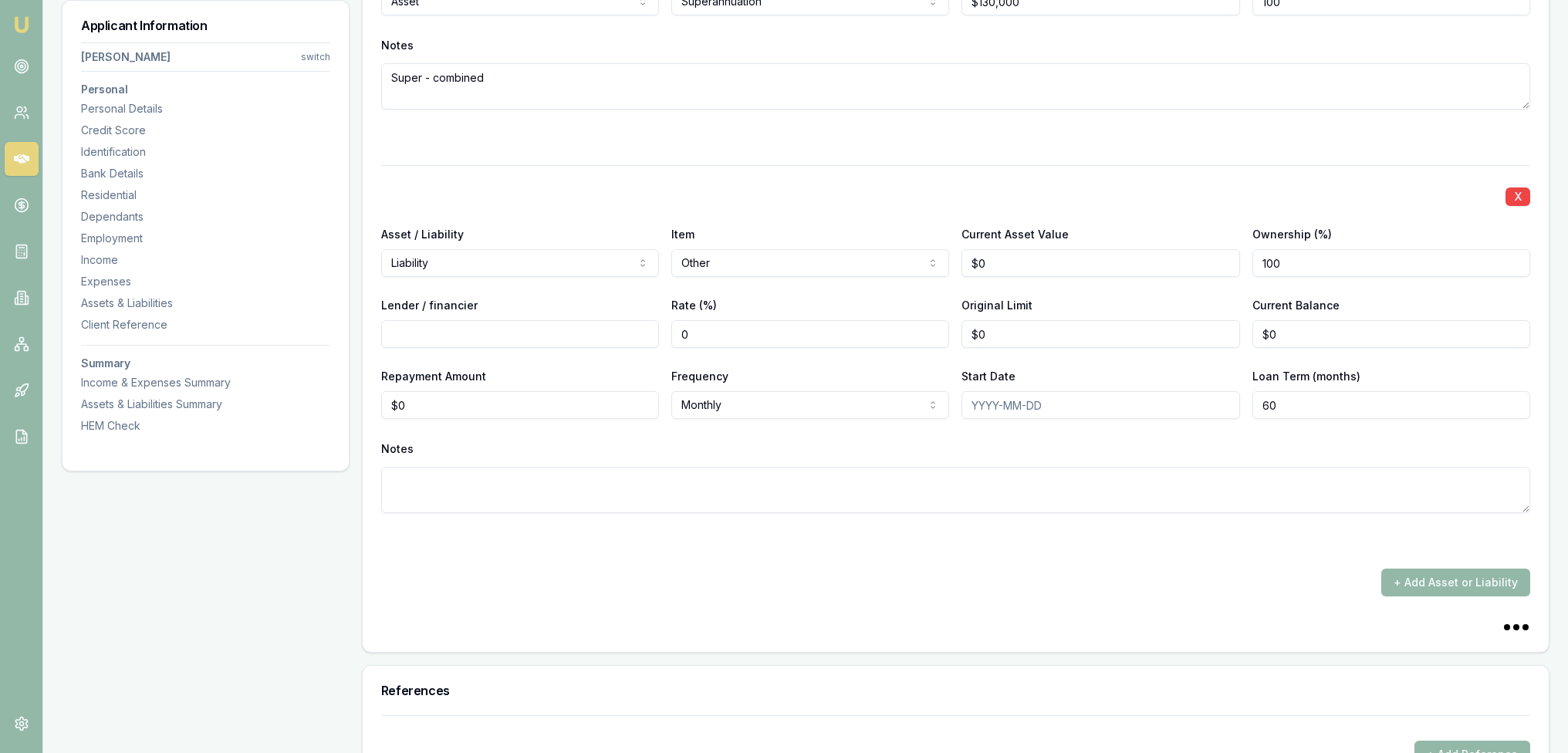
click at [634, 437] on div "Notes" at bounding box center [955, 449] width 1149 height 23
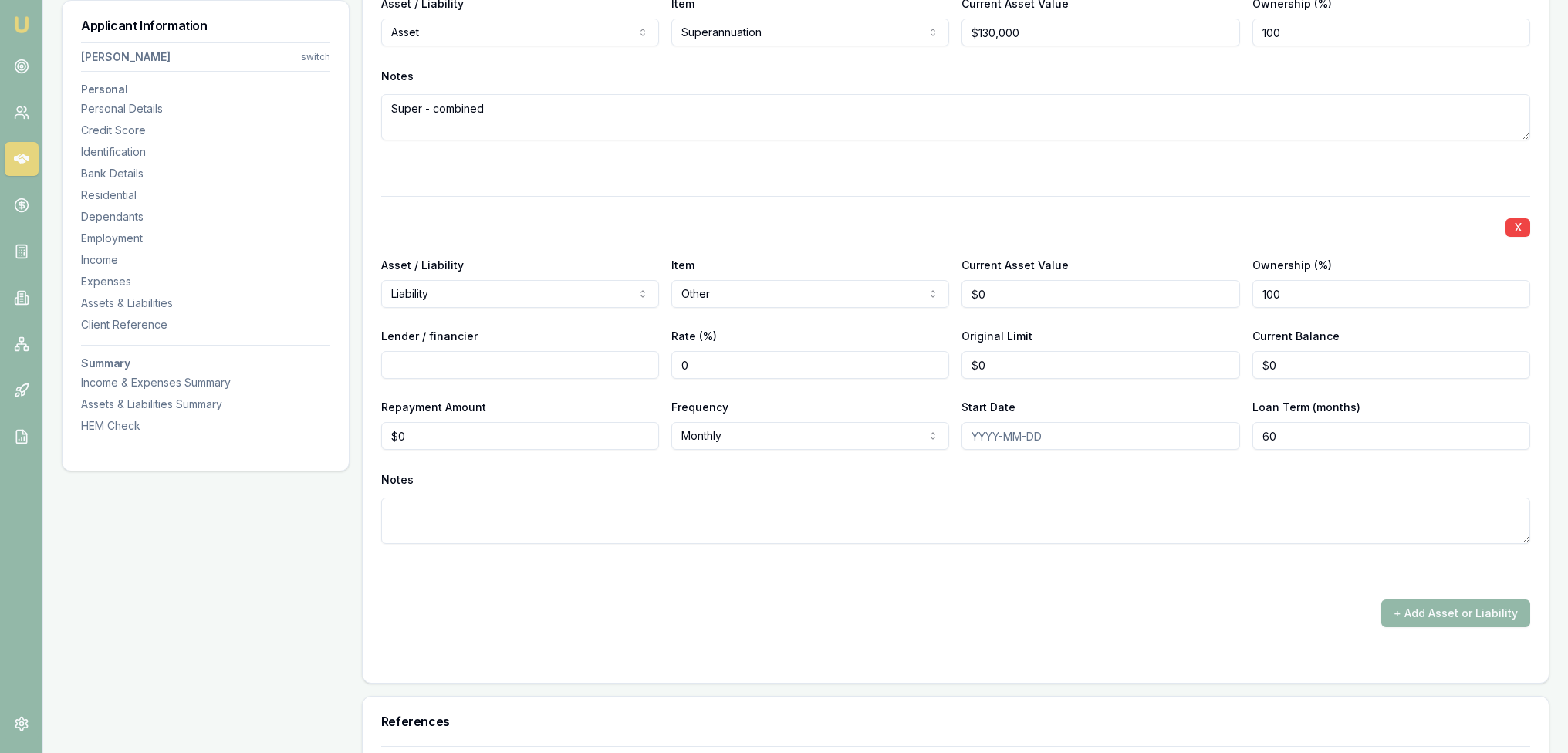
scroll to position [6816, 0]
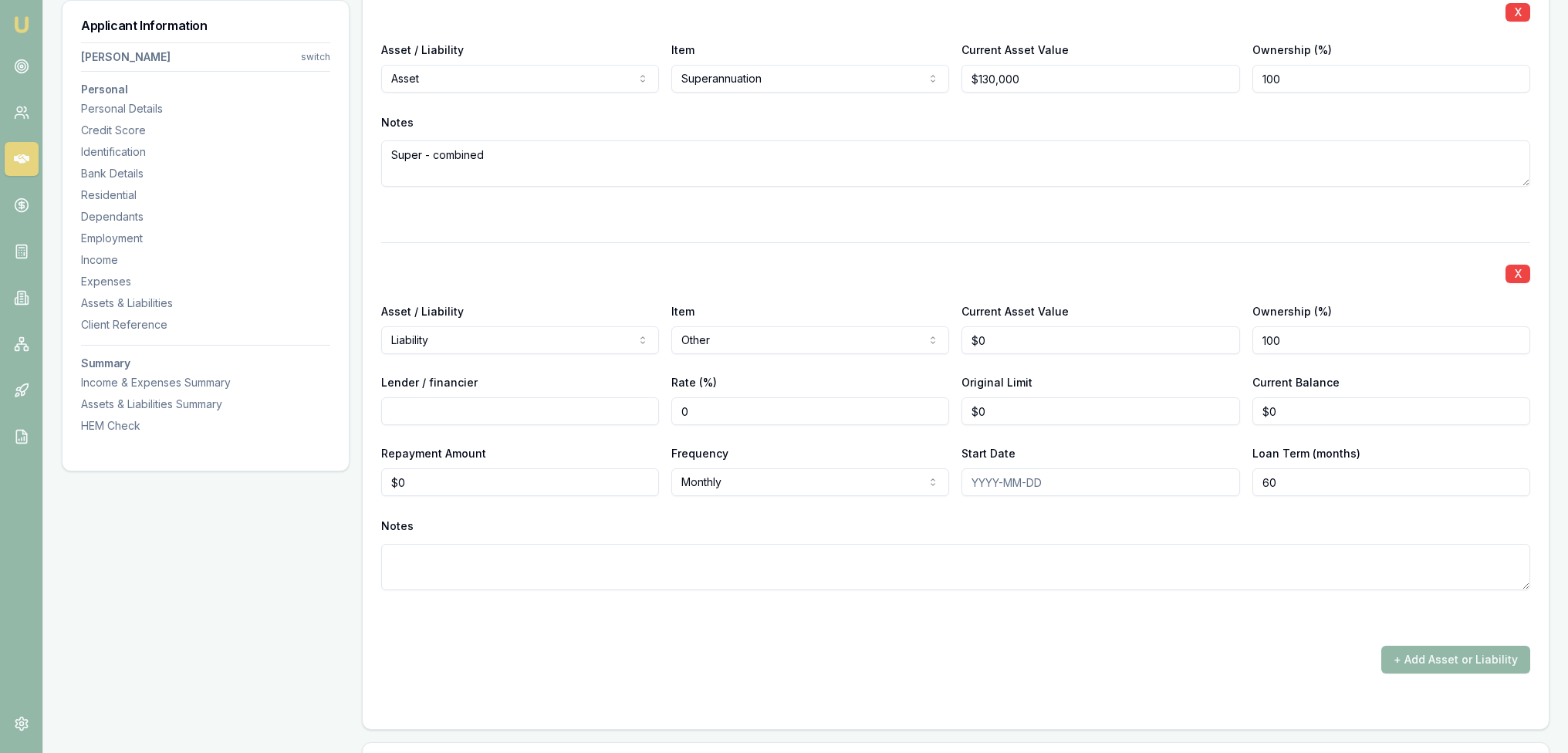
drag, startPoint x: 636, startPoint y: 568, endPoint x: 642, endPoint y: 560, distance: 10.0
click at [639, 564] on textarea at bounding box center [955, 567] width 1149 height 46
type textarea "Child support"
type input "0"
click at [436, 474] on input "0" at bounding box center [519, 481] width 278 height 28
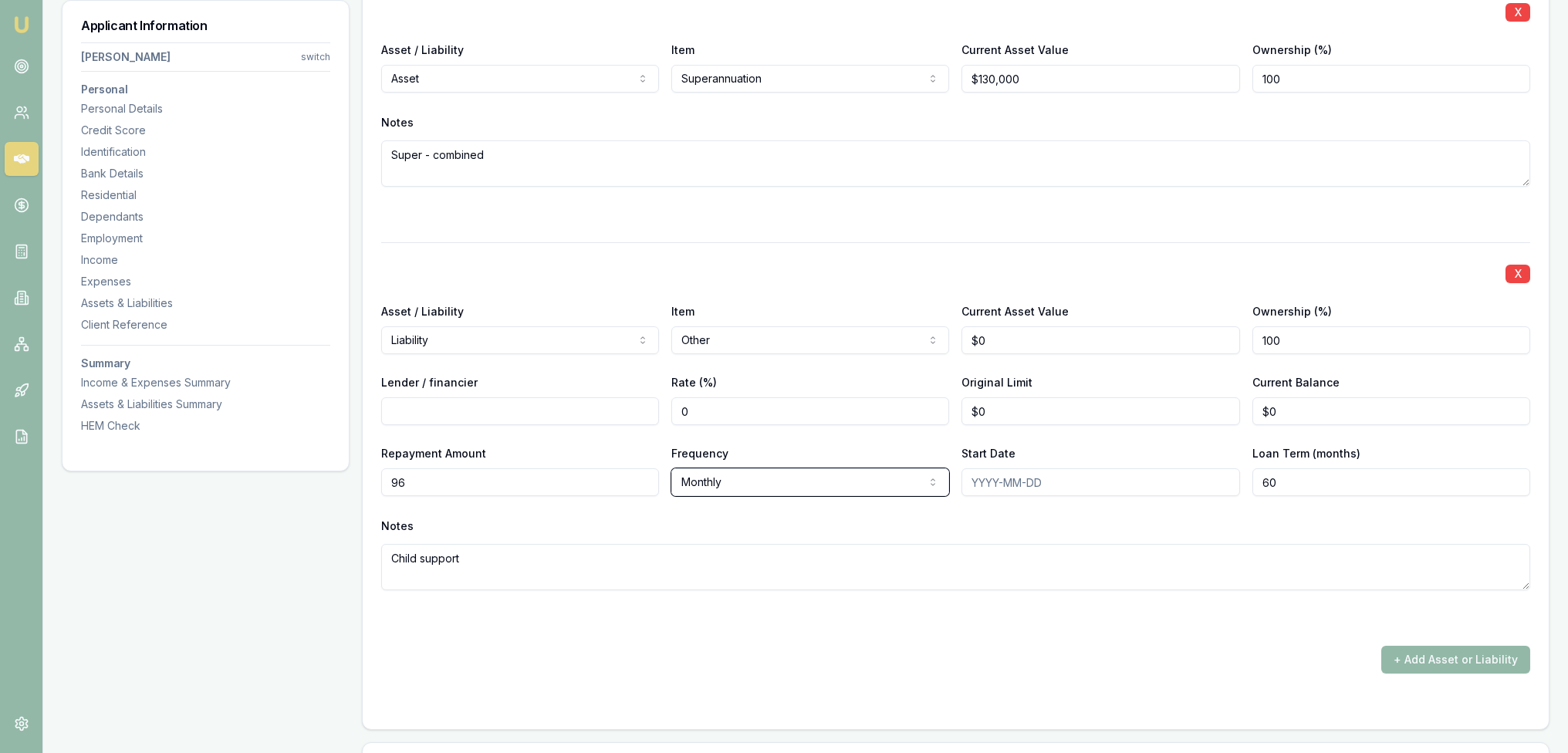
type input "$96"
select select "WEEKLY"
click at [1051, 520] on div "Notes" at bounding box center [955, 526] width 1149 height 23
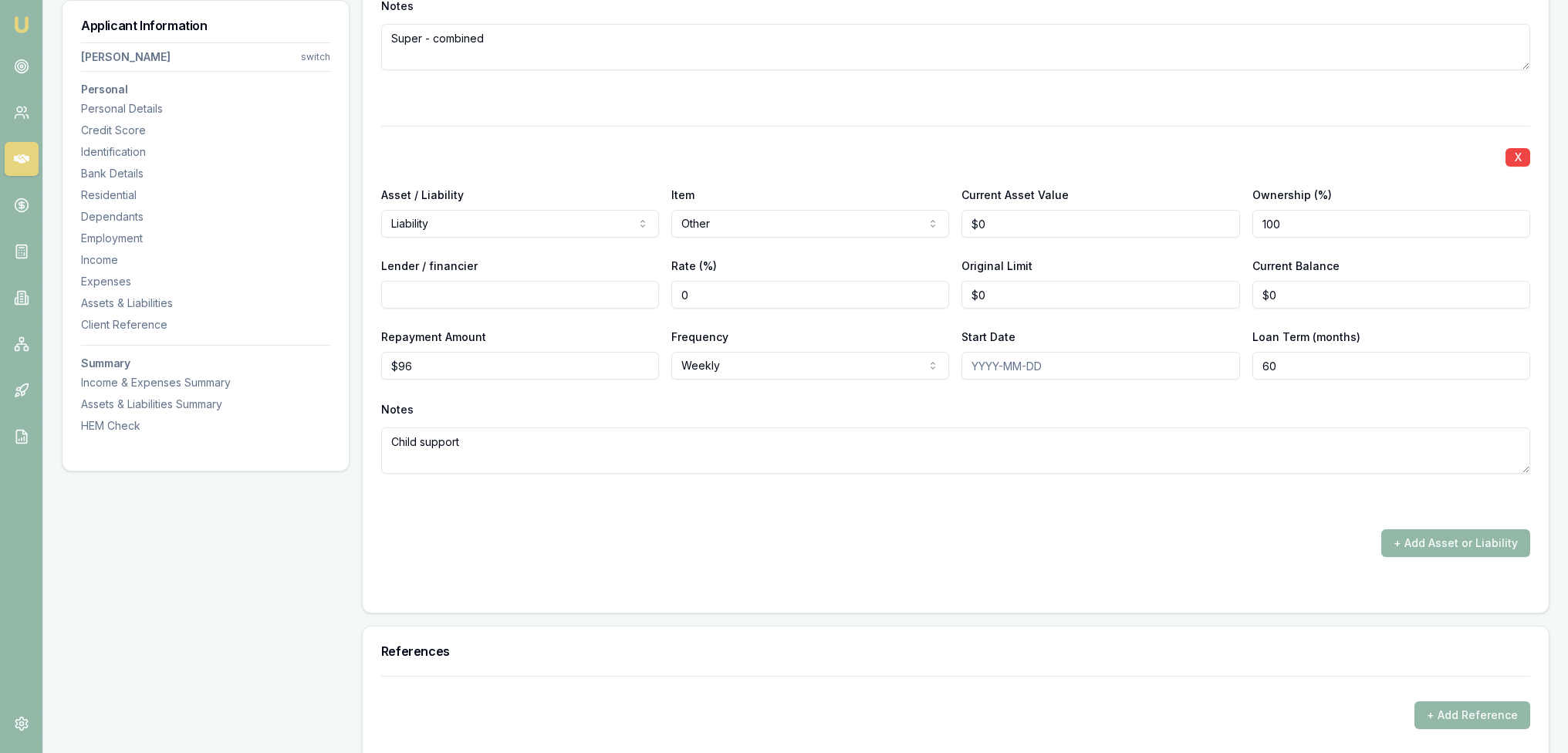
scroll to position [6940, 0]
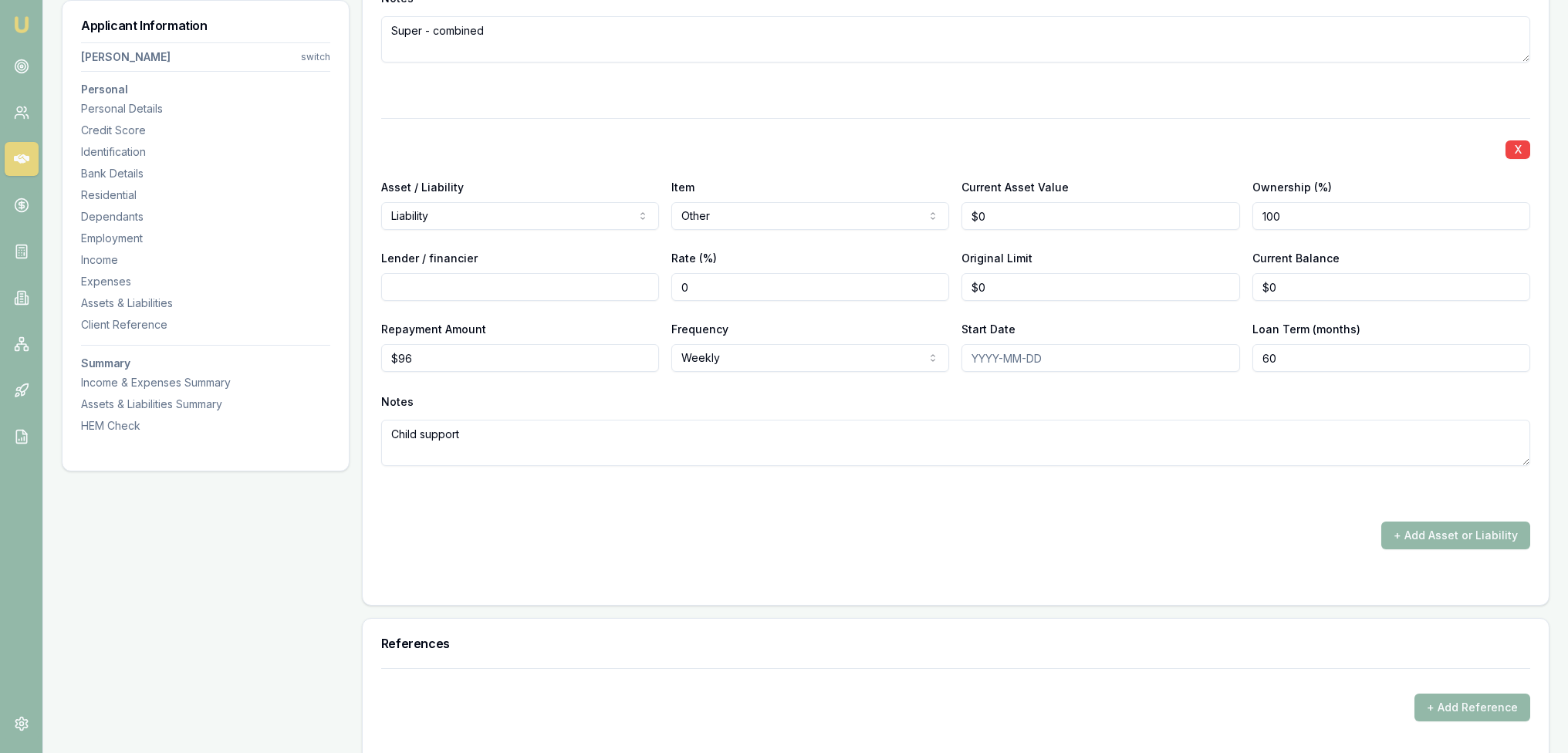
click at [574, 435] on textarea "Child support" at bounding box center [955, 443] width 1149 height 46
type textarea "Child support for [PERSON_NAME]"
click at [556, 537] on div "+ Add Asset or Liability" at bounding box center [955, 534] width 1149 height 28
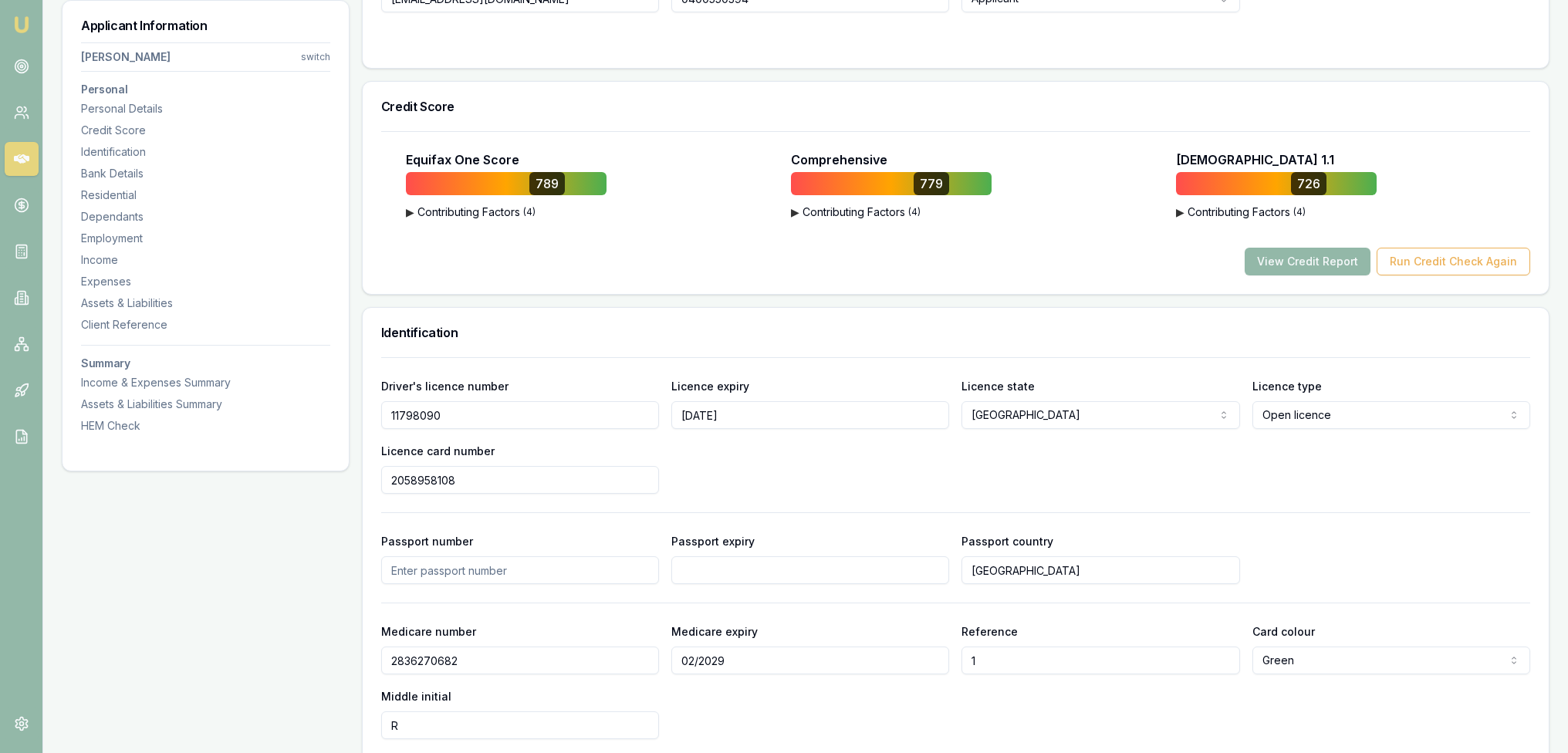
scroll to position [0, 0]
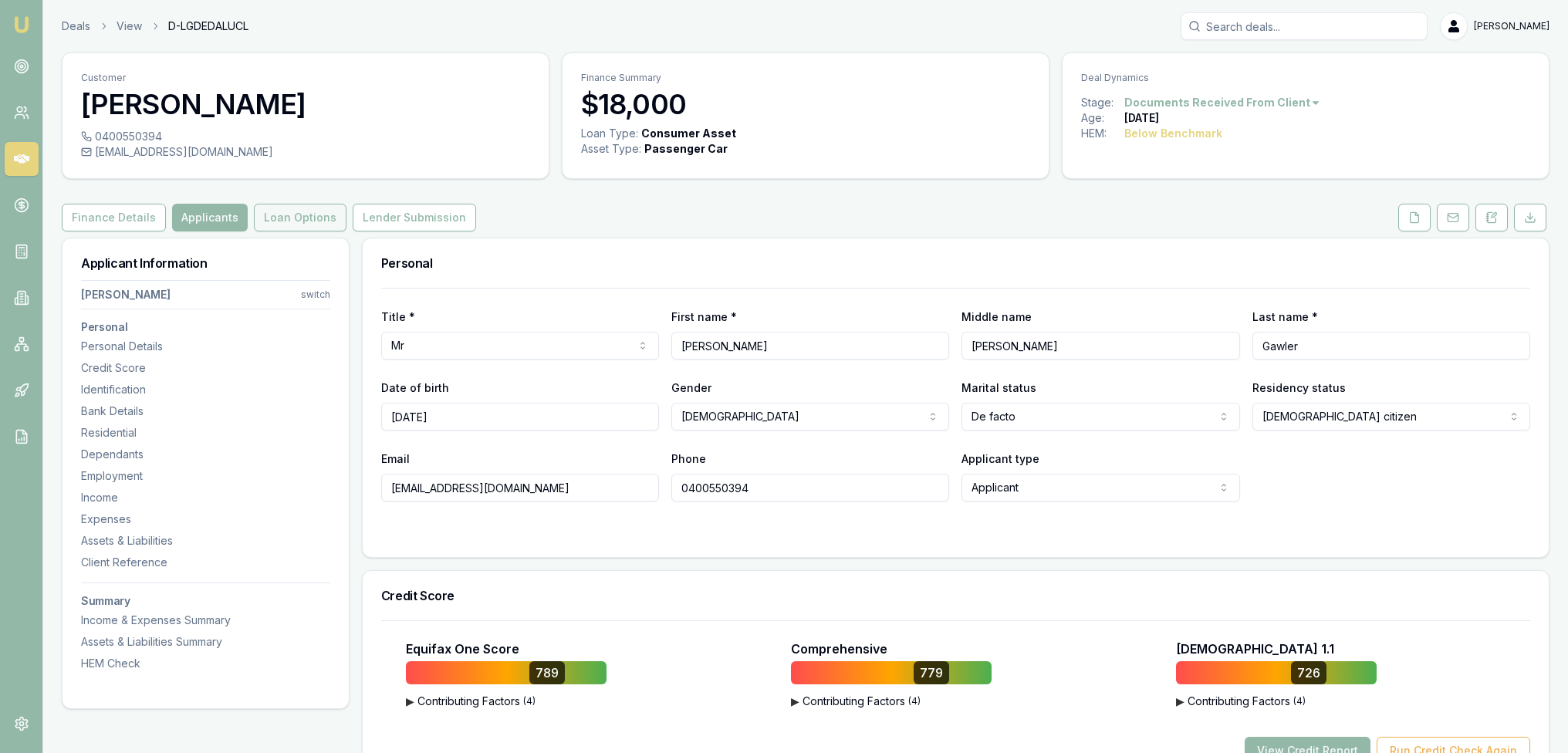
click at [306, 223] on button "Loan Options" at bounding box center [300, 217] width 93 height 28
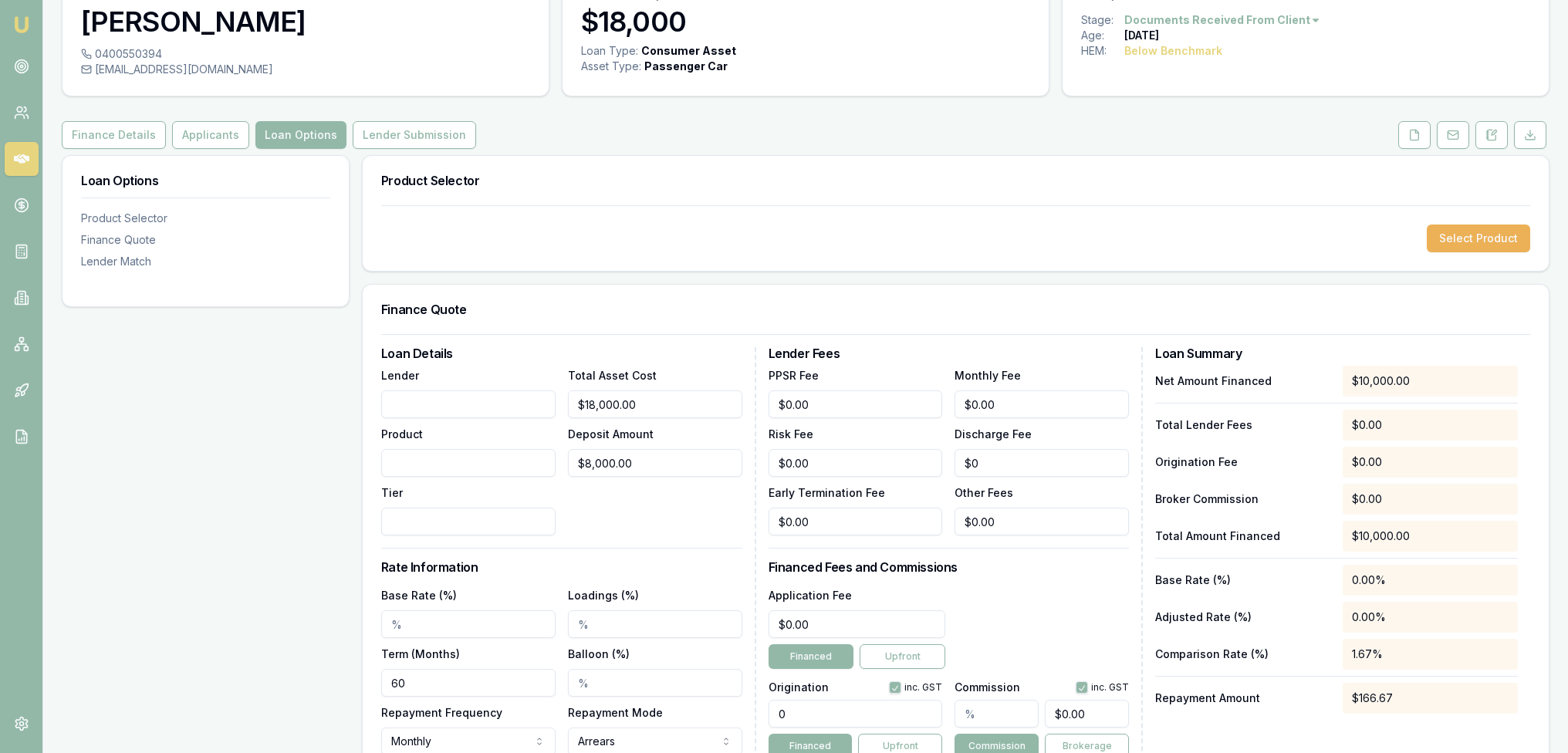
scroll to position [55, 0]
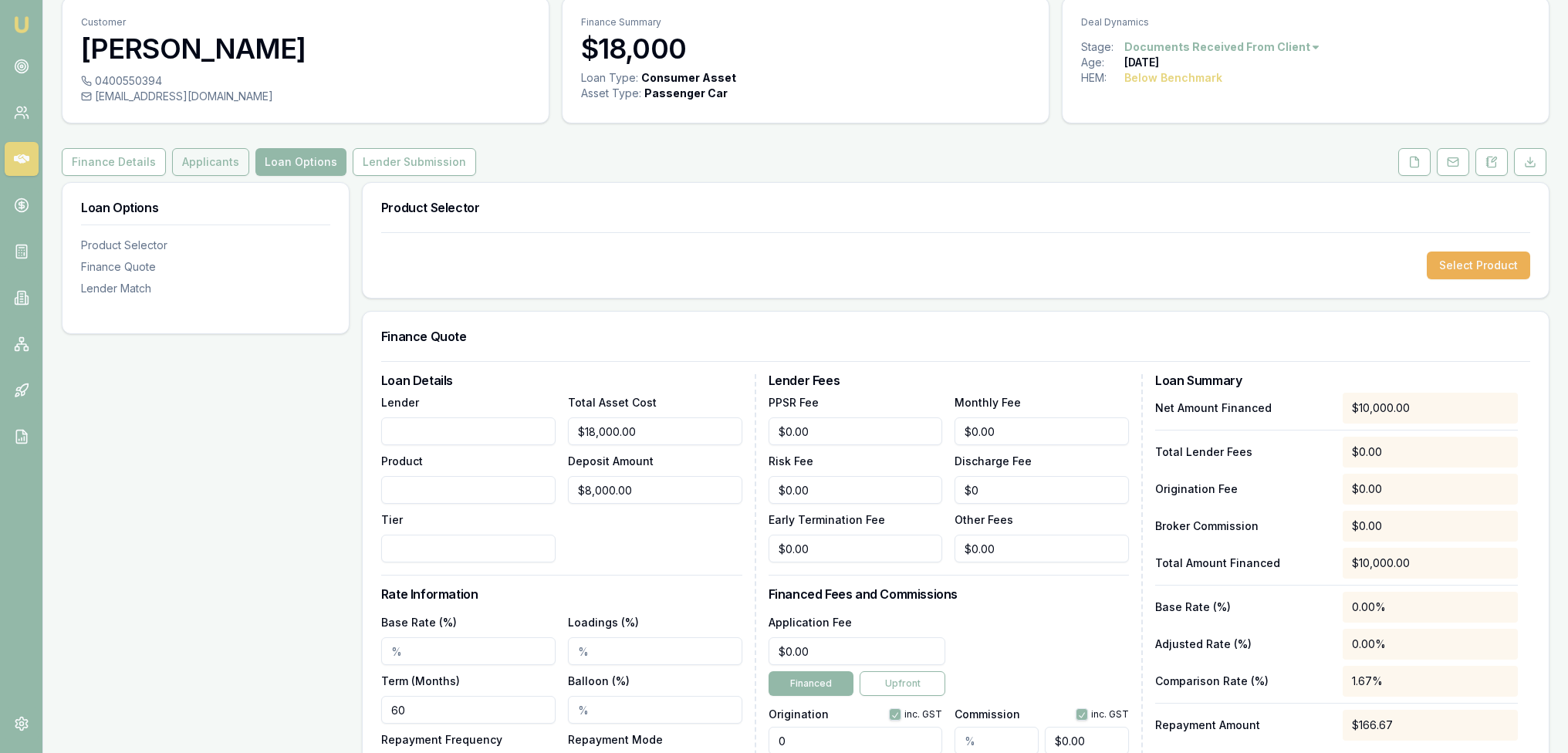
click at [223, 166] on button "Applicants" at bounding box center [210, 161] width 77 height 28
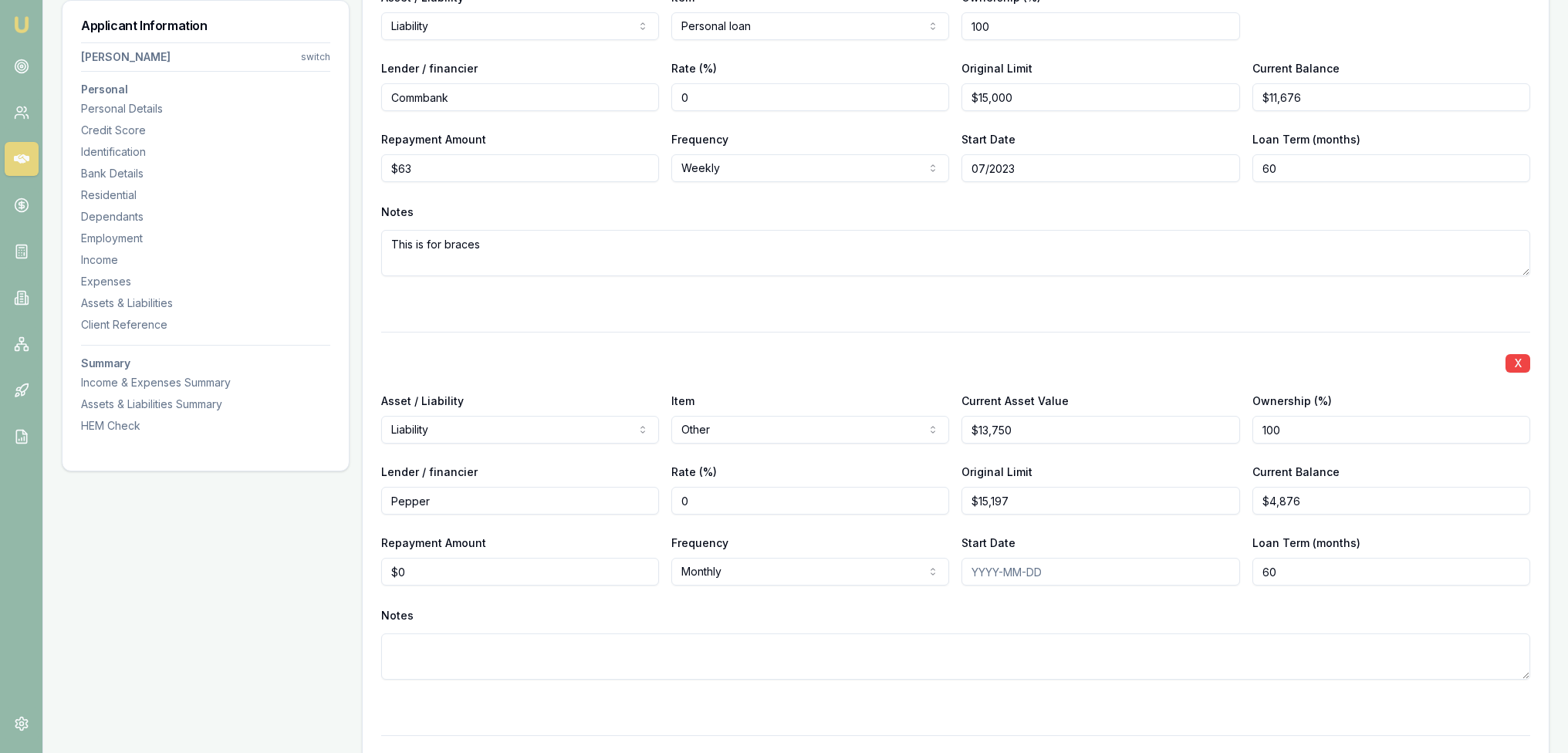
scroll to position [5117, 0]
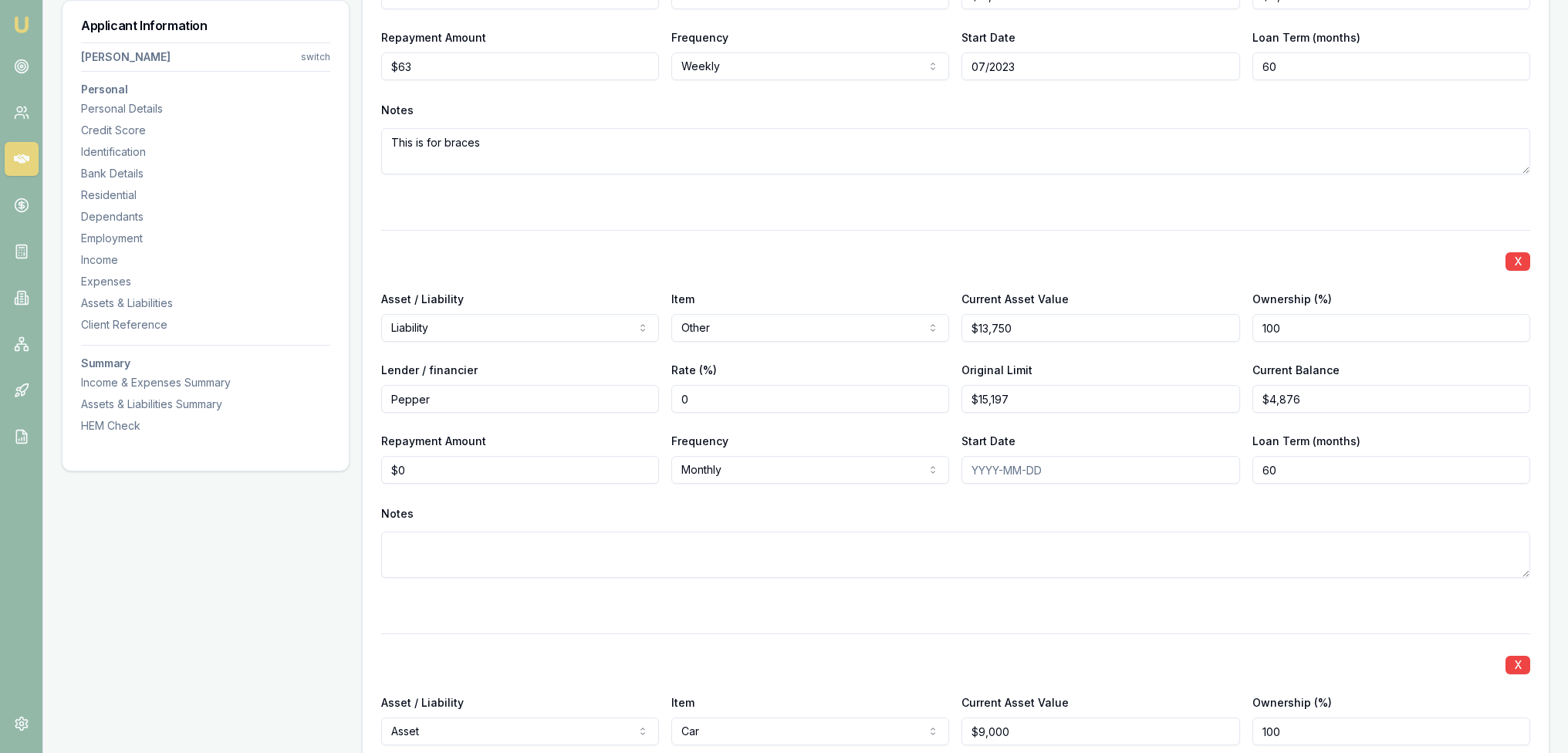
click at [911, 549] on textarea at bounding box center [955, 554] width 1149 height 46
type textarea "For the Mazda"
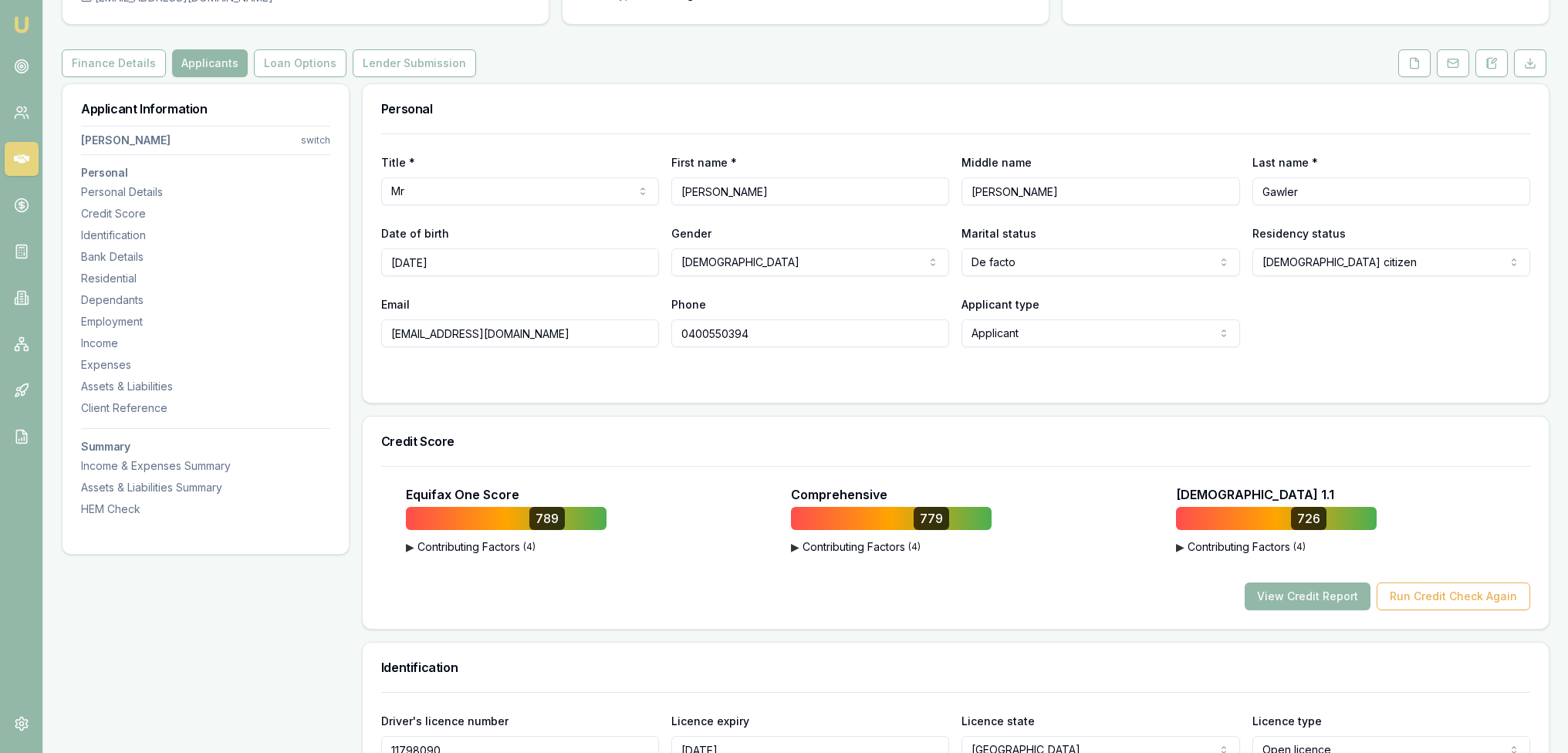
scroll to position [0, 0]
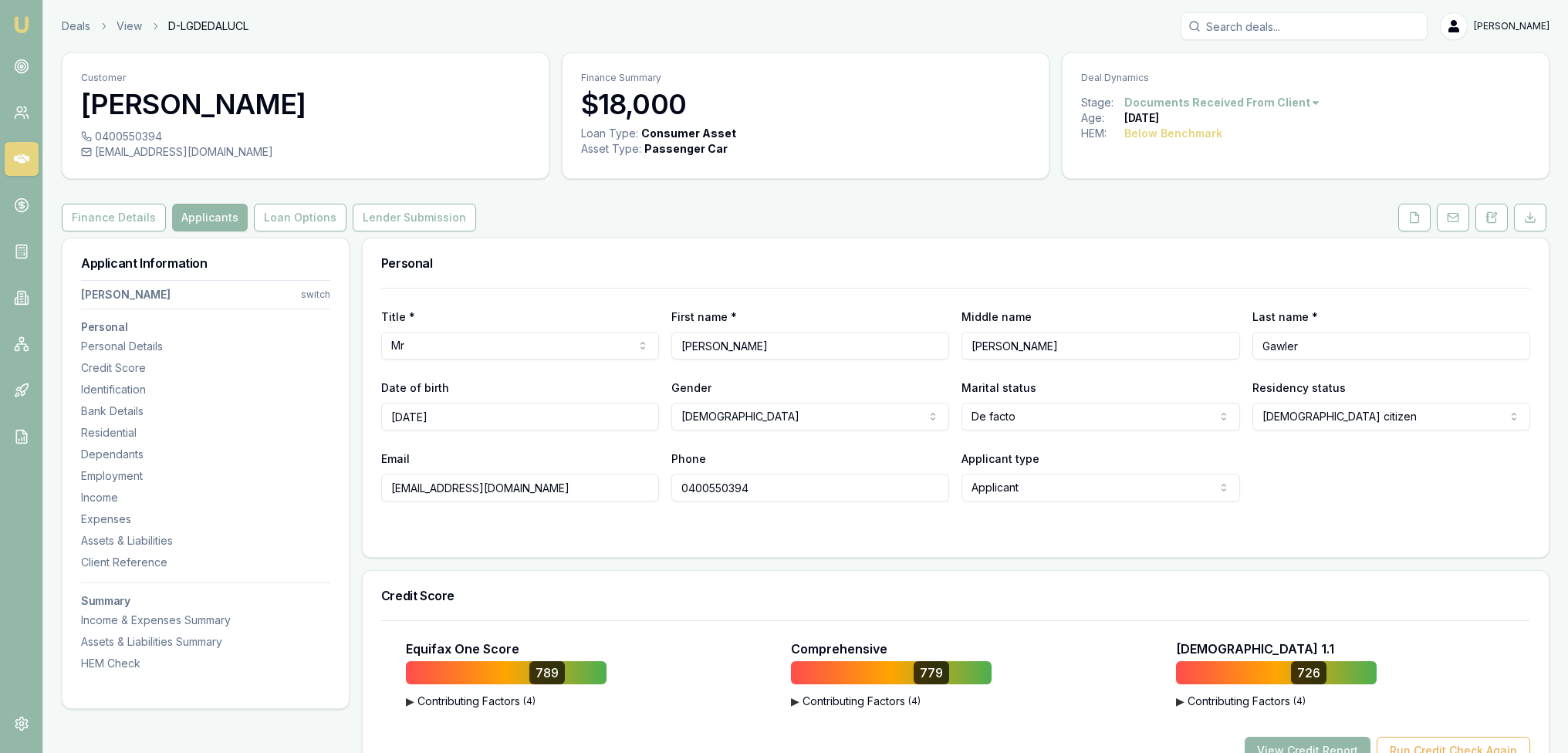
click at [139, 289] on html "Emu Broker Deals View D-LGDEDALUCL [PERSON_NAME] Toggle Menu Customer [PERSON_N…" at bounding box center [784, 376] width 1568 height 753
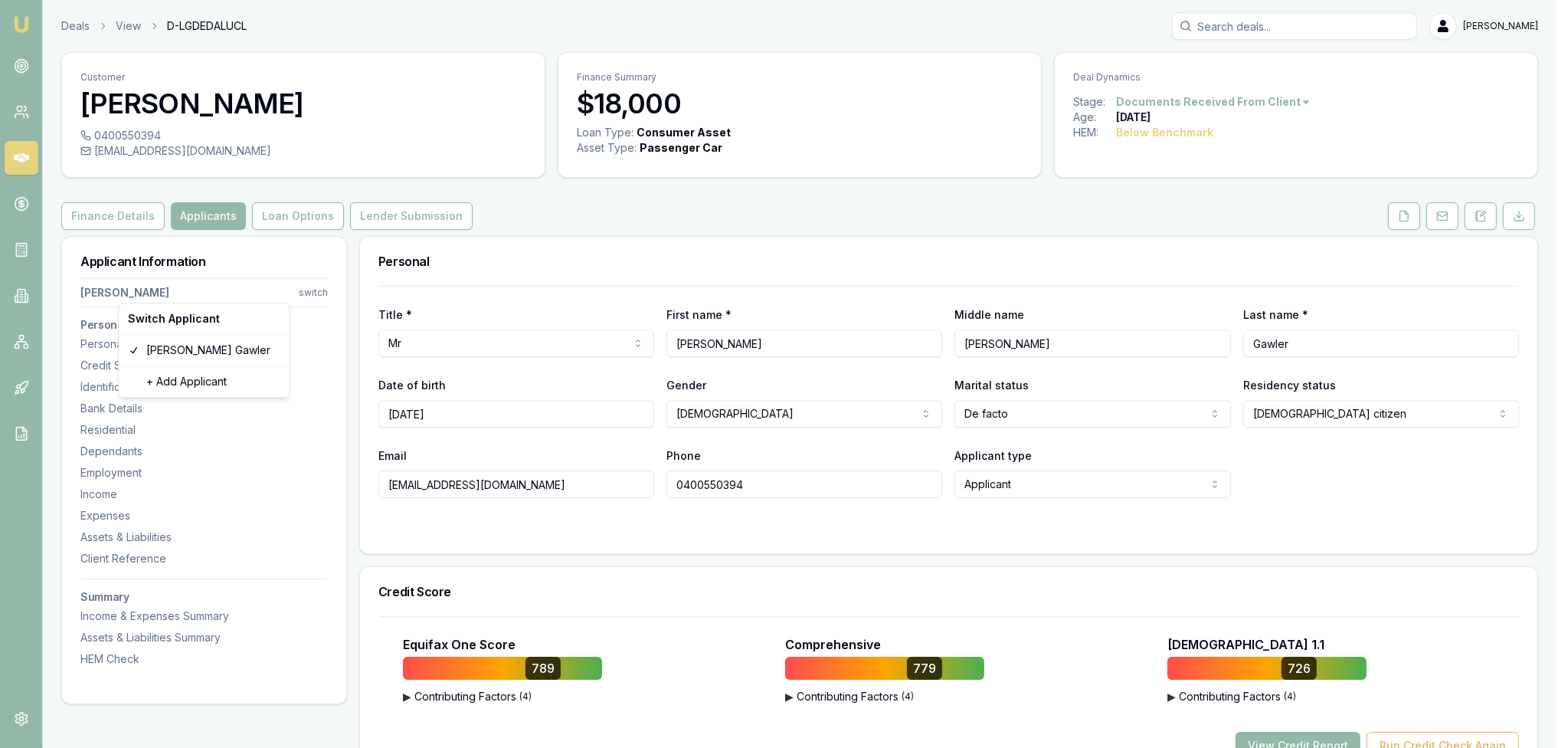
click at [1414, 214] on html "Emu Broker Deals View D-LGDEDALUCL [PERSON_NAME] Toggle Menu Customer [PERSON_N…" at bounding box center [784, 374] width 1568 height 748
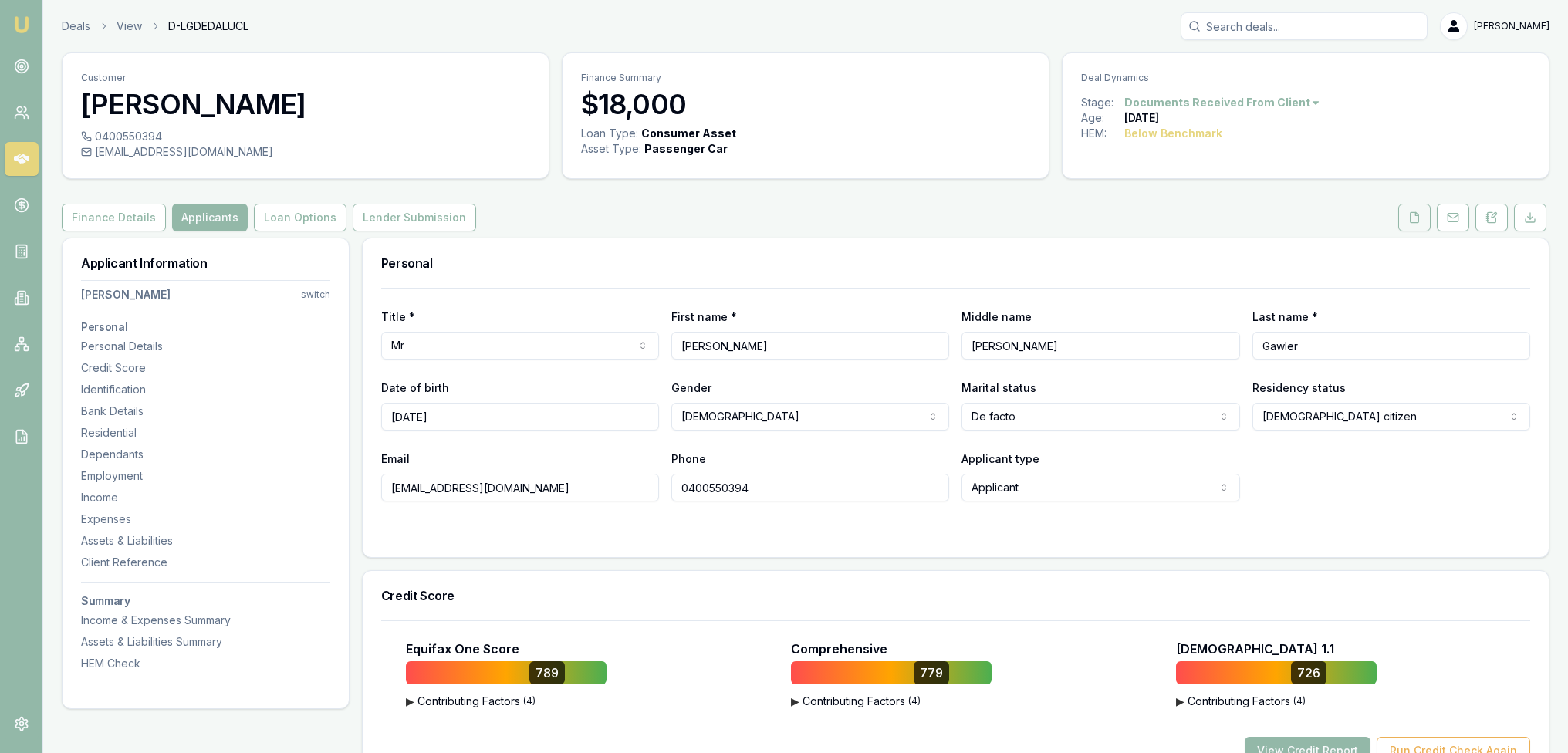
click at [1424, 218] on button at bounding box center [1414, 217] width 32 height 28
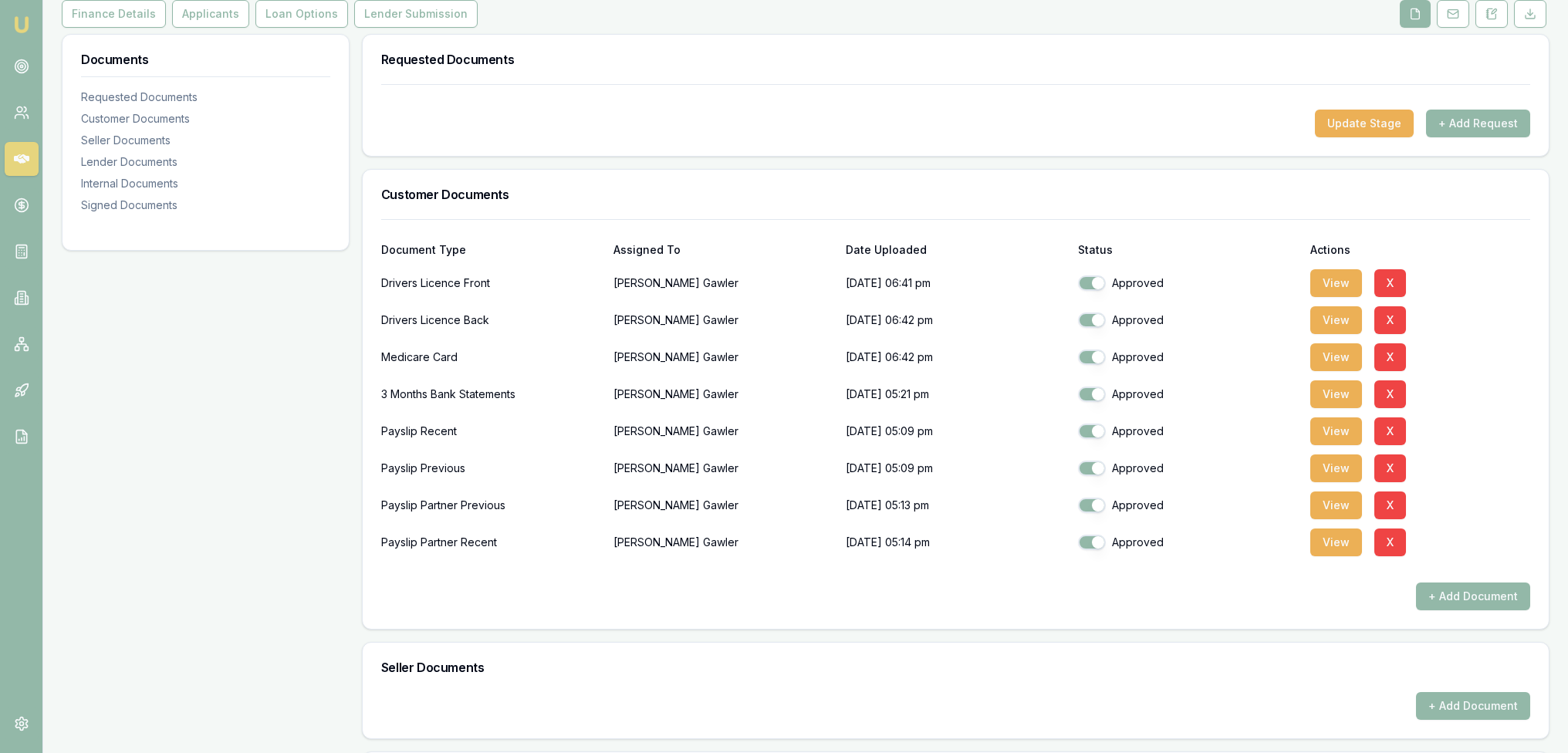
scroll to position [220, 0]
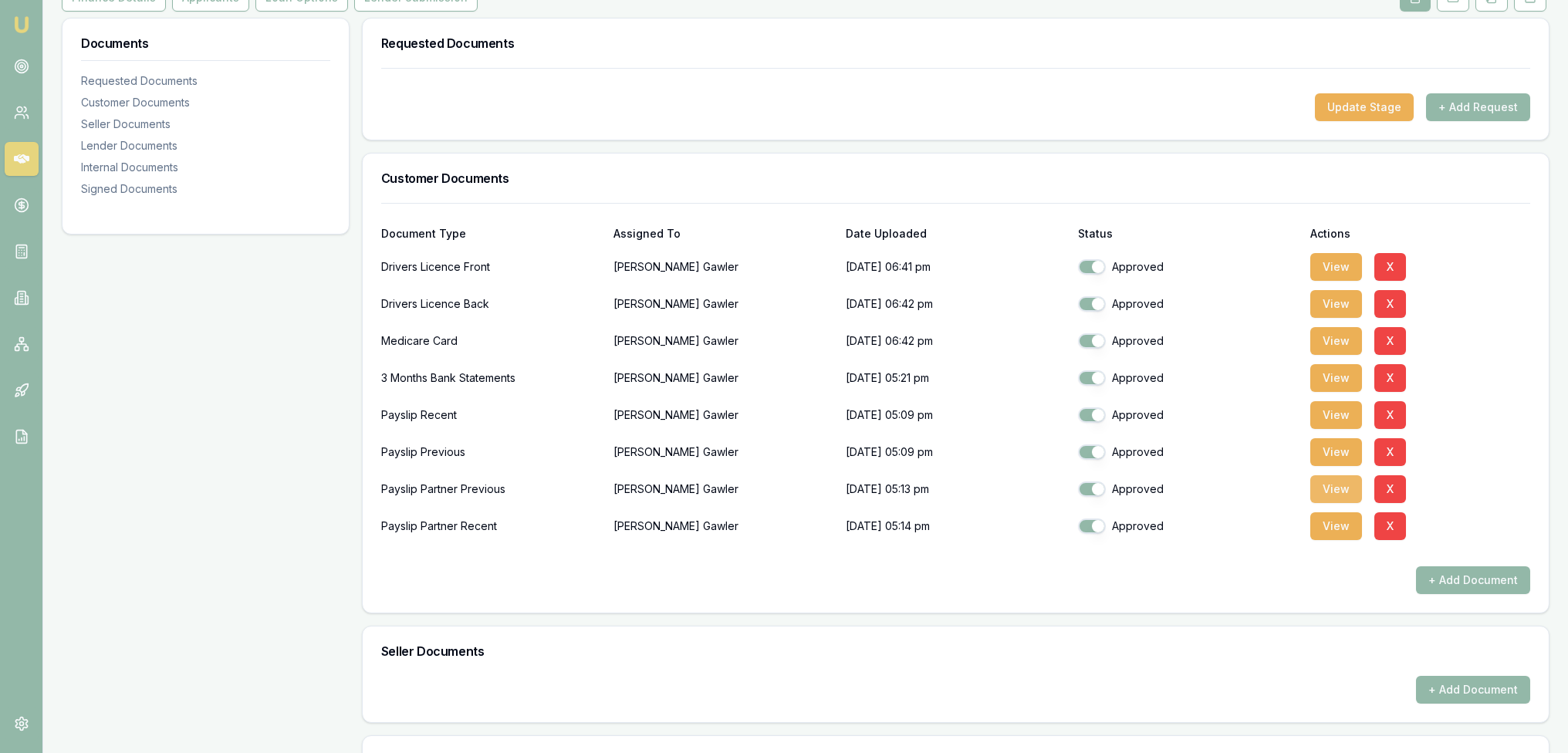
click at [1333, 488] on button "View" at bounding box center [1336, 489] width 52 height 28
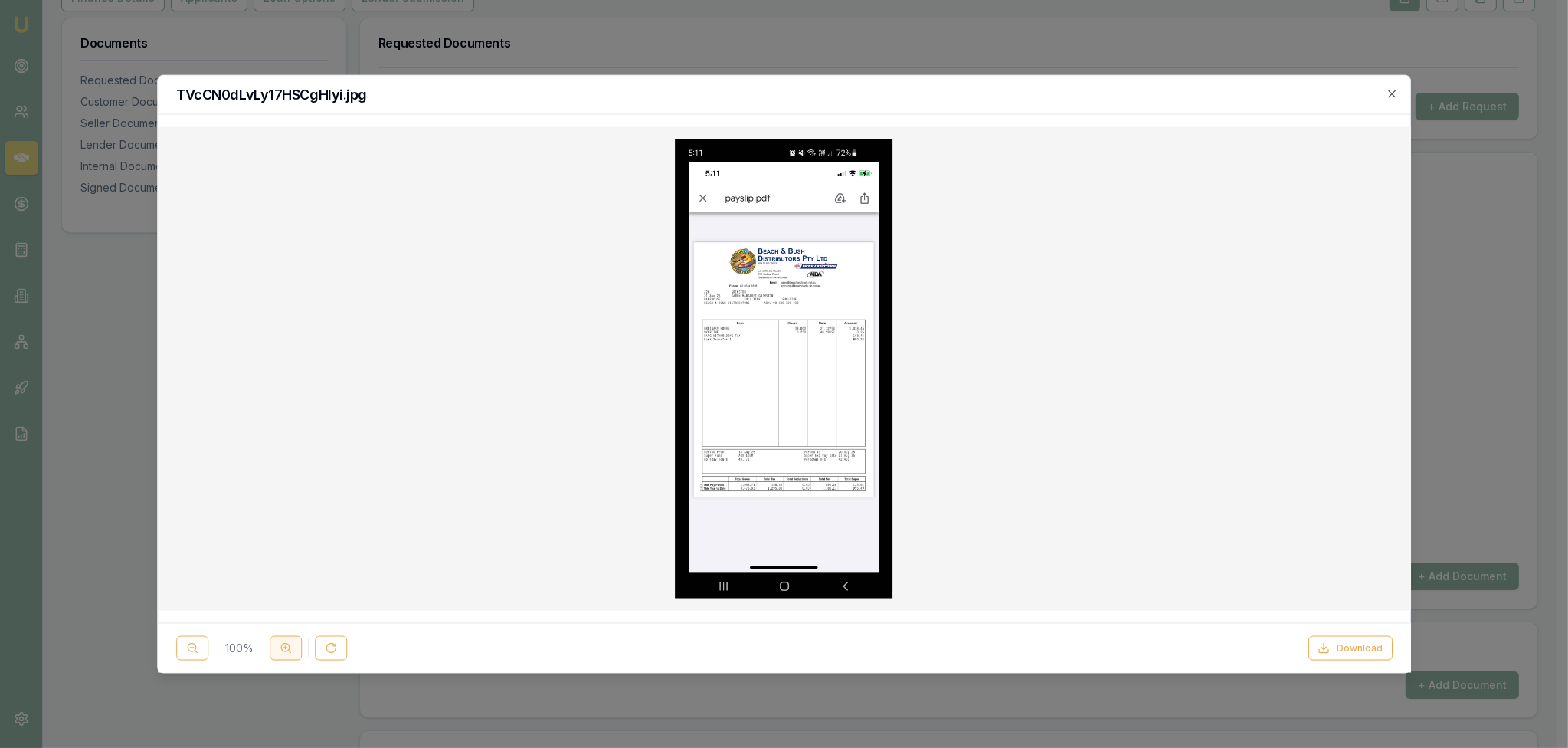
click at [285, 645] on icon at bounding box center [285, 647] width 12 height 12
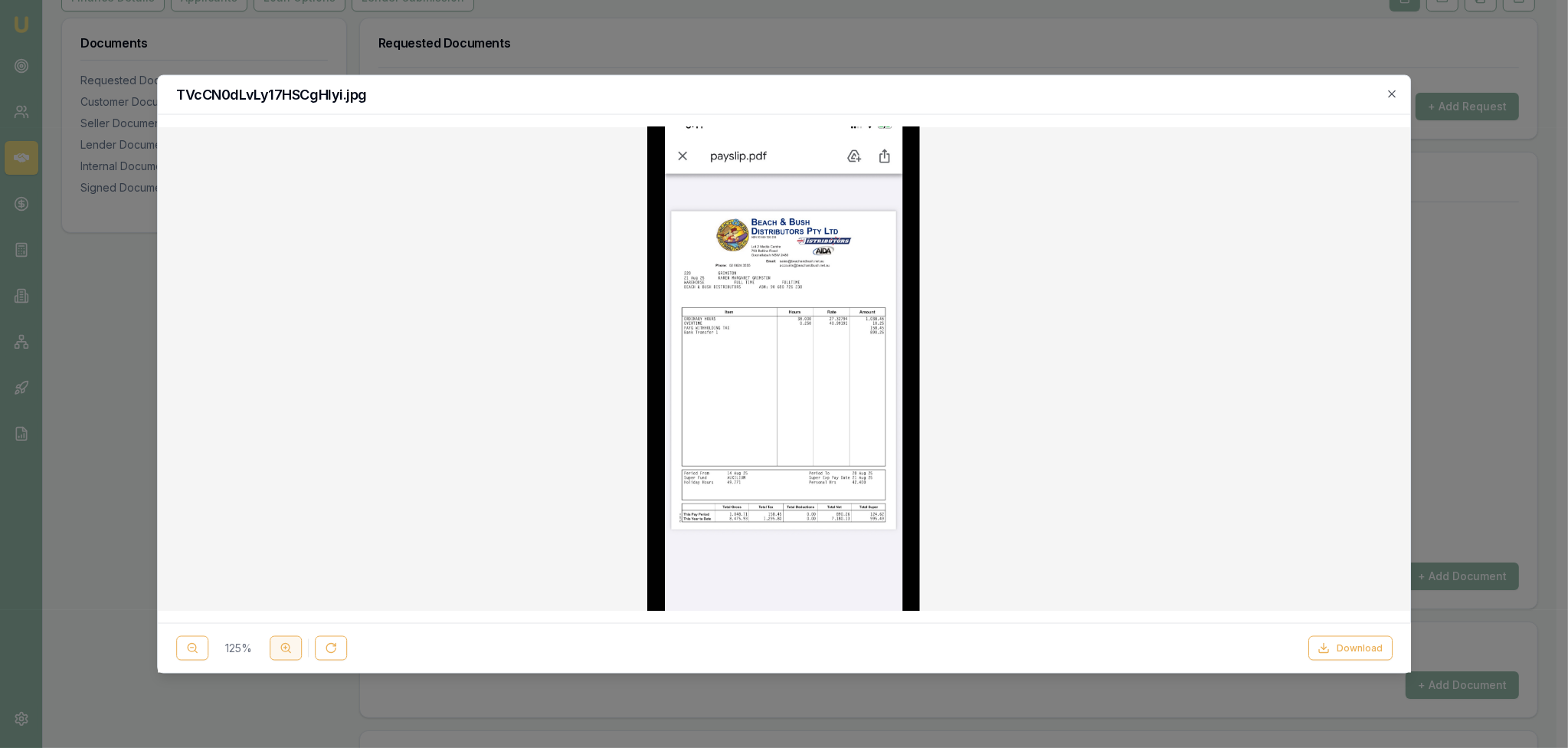
click at [284, 645] on icon at bounding box center [285, 647] width 12 height 12
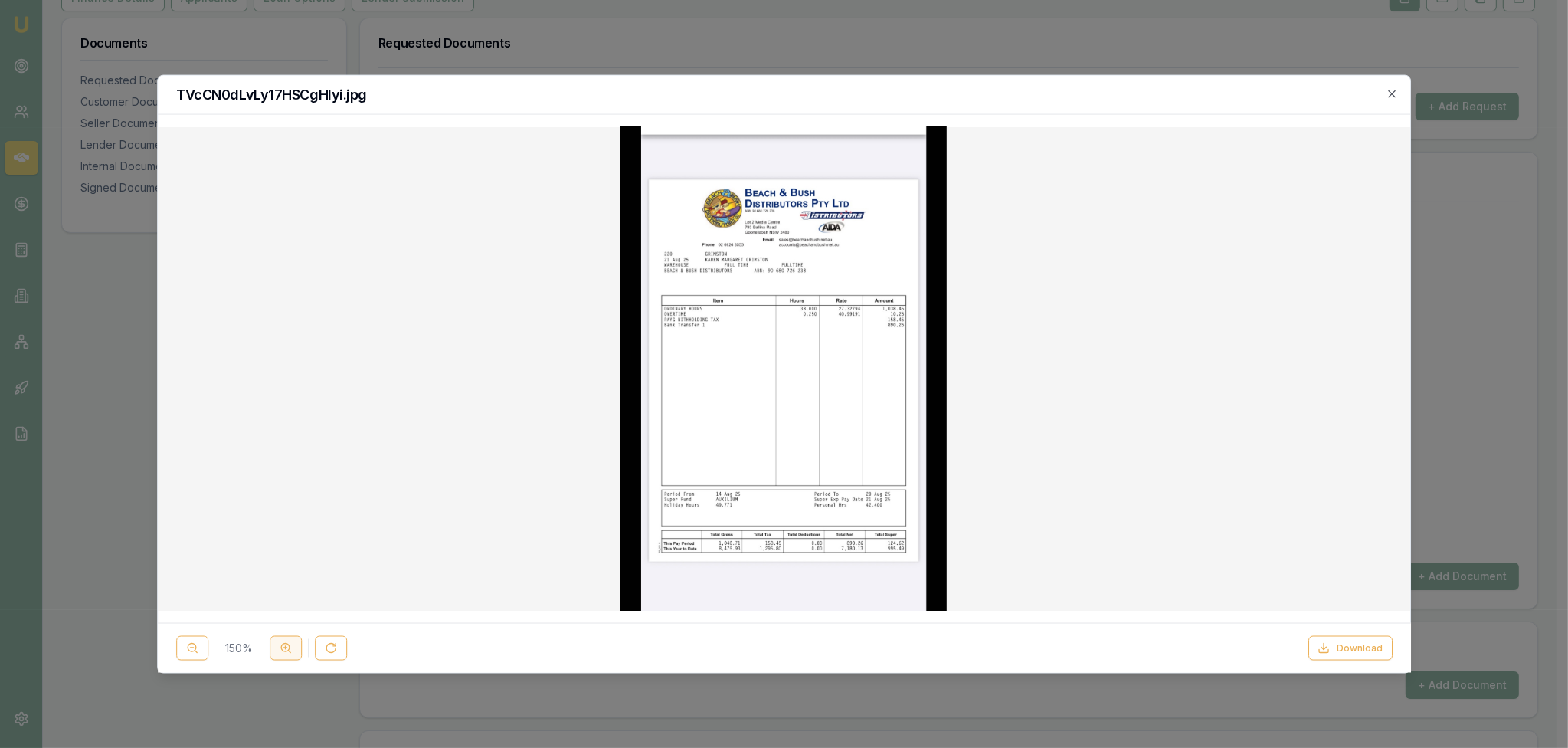
click at [284, 645] on icon at bounding box center [285, 647] width 12 height 12
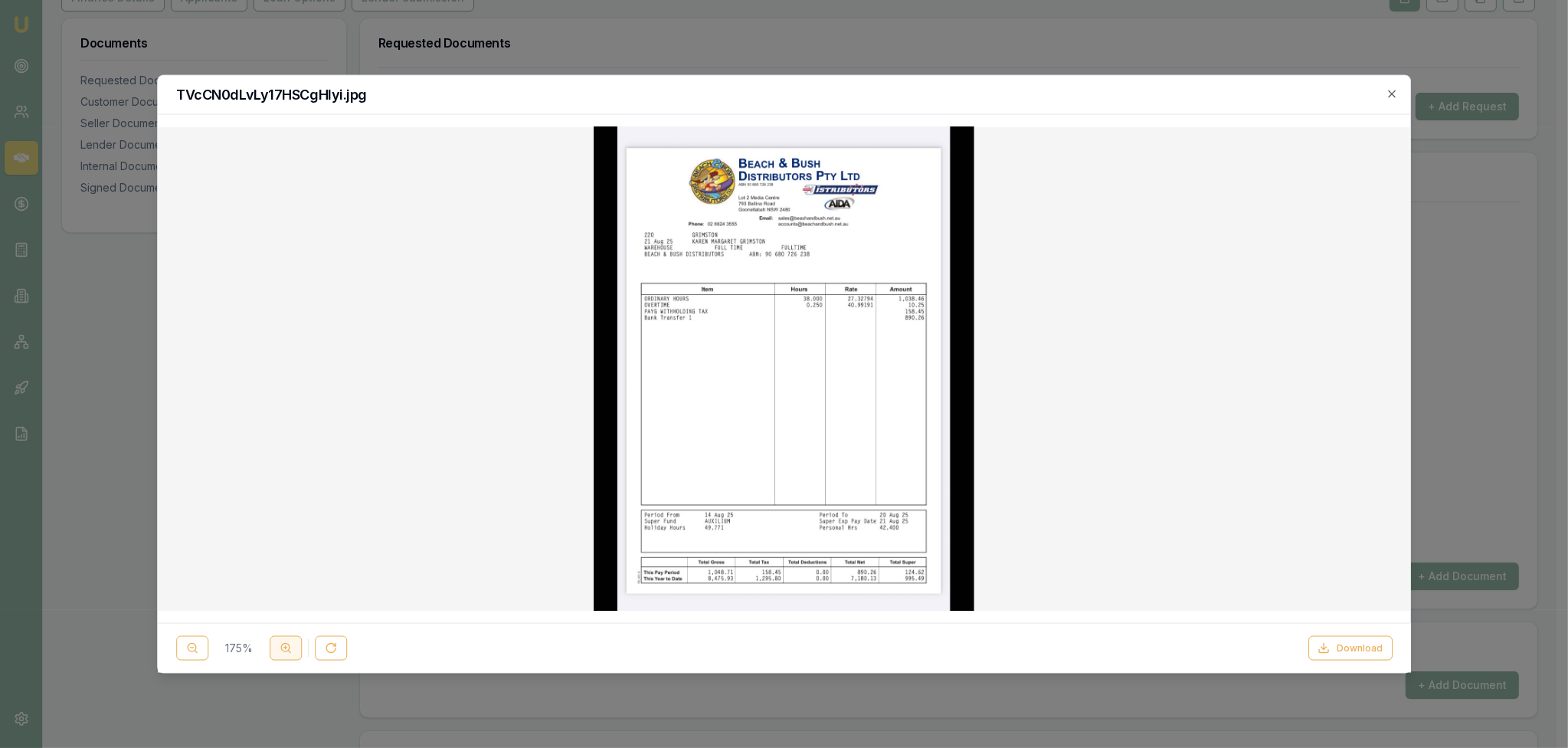
click at [284, 645] on icon at bounding box center [285, 647] width 12 height 12
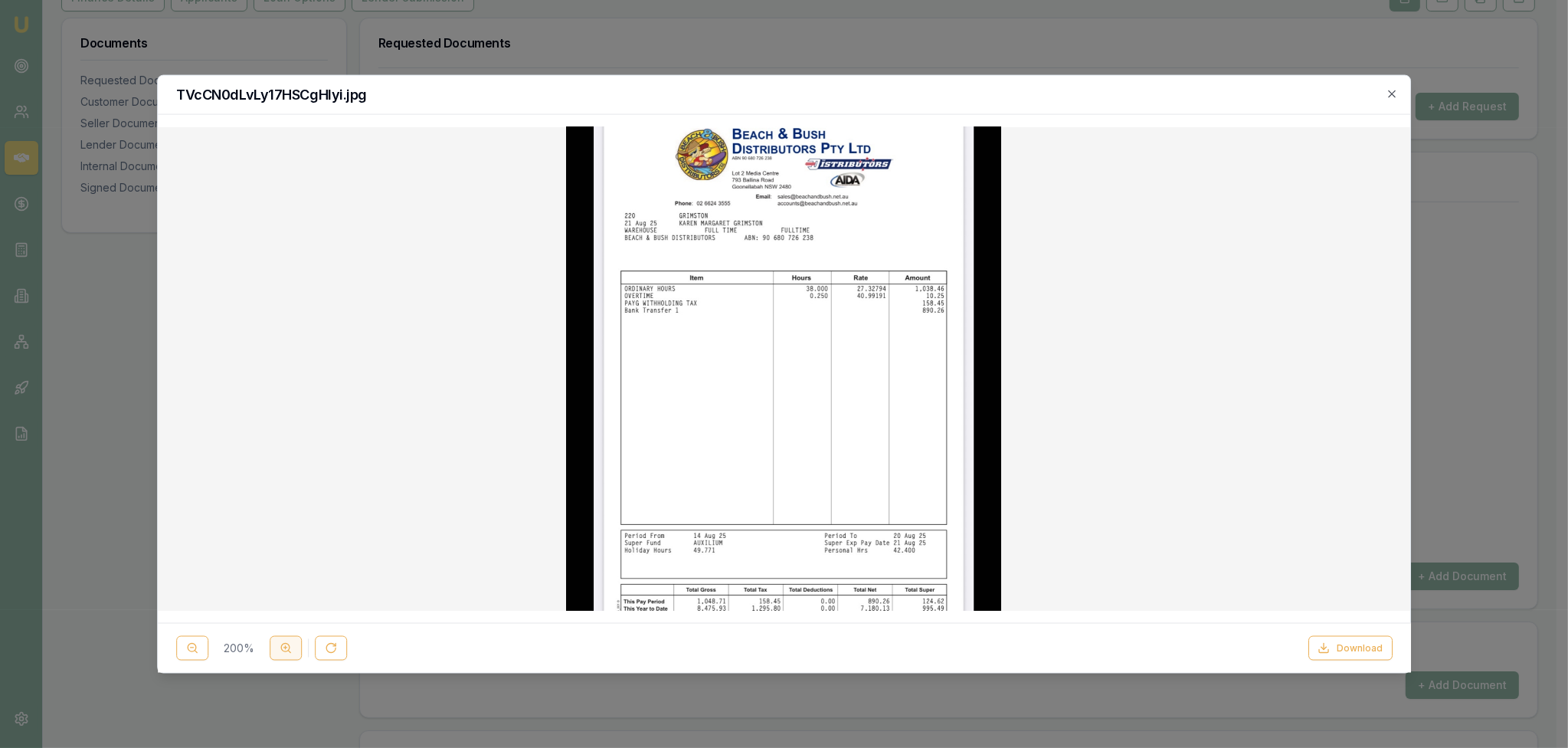
click at [284, 645] on icon at bounding box center [285, 647] width 12 height 12
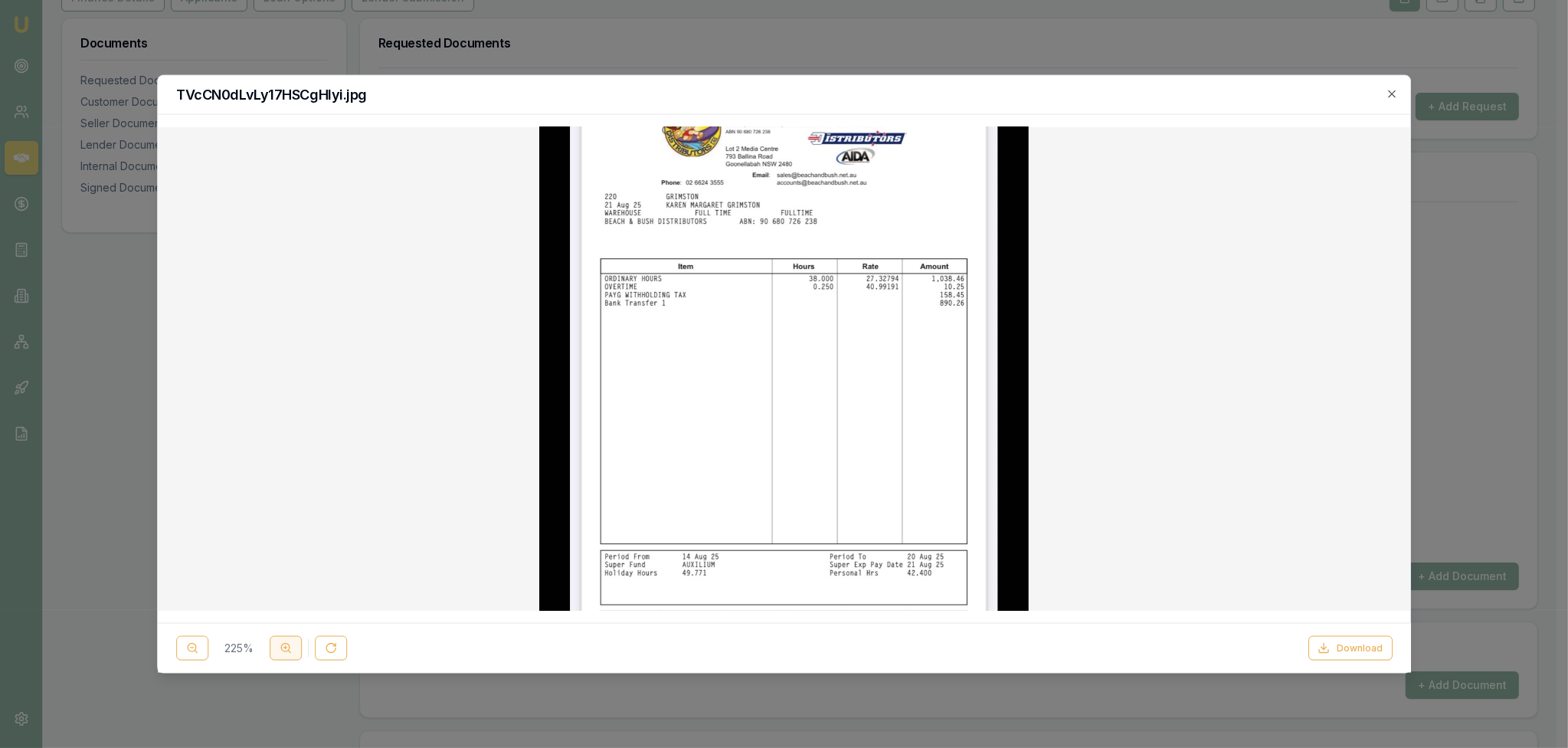
click at [284, 645] on icon at bounding box center [285, 647] width 12 height 12
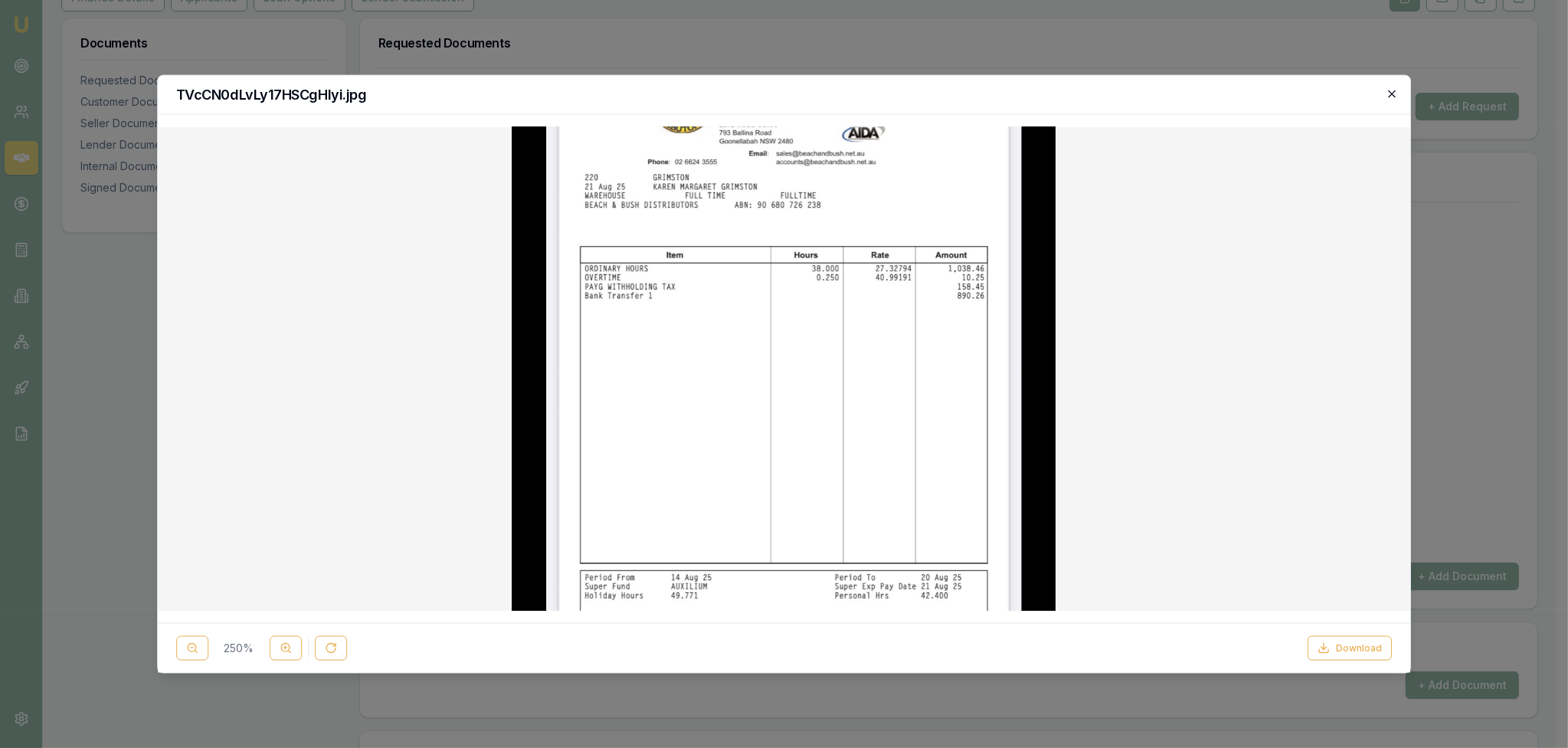
click at [1391, 94] on icon "button" at bounding box center [1392, 93] width 7 height 7
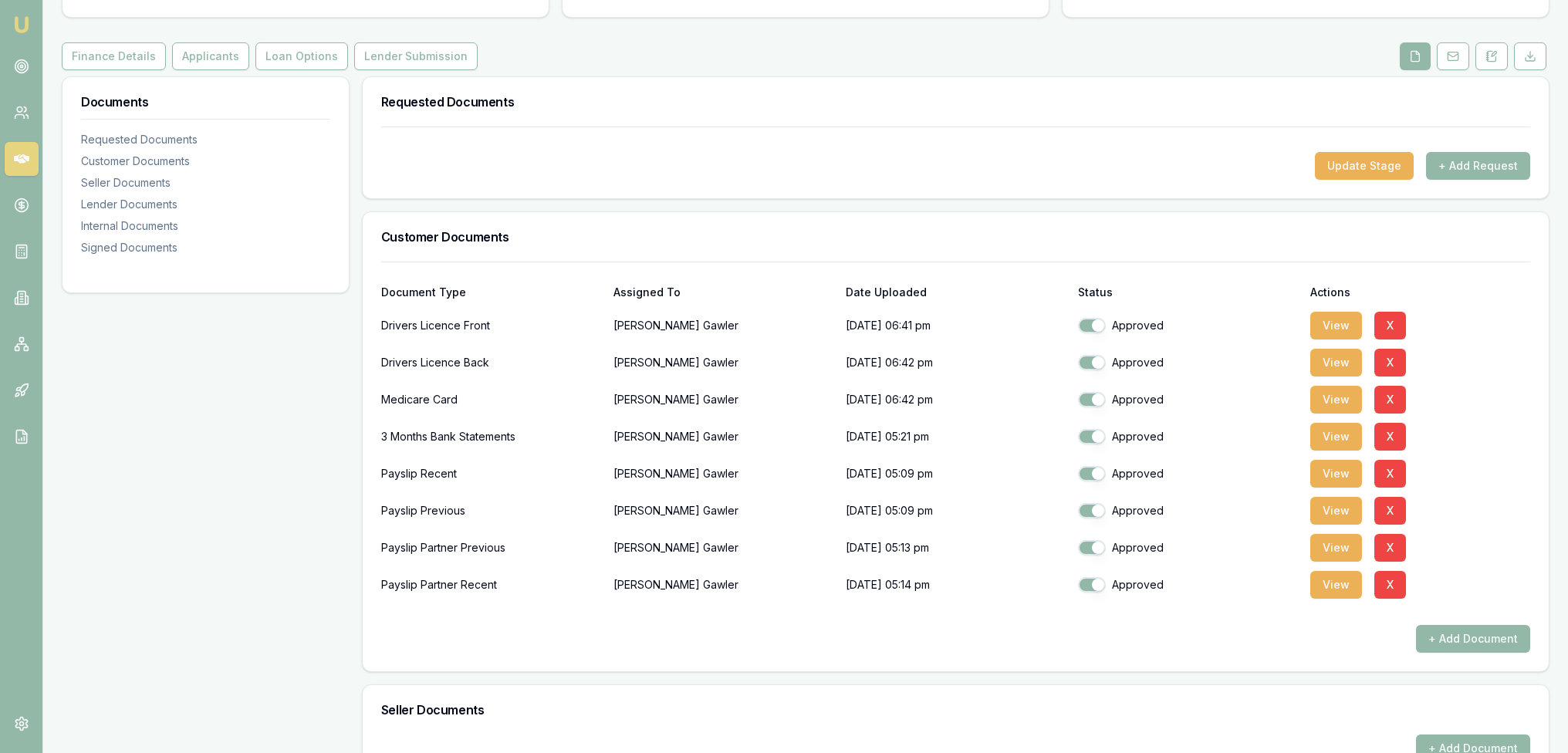
scroll to position [0, 0]
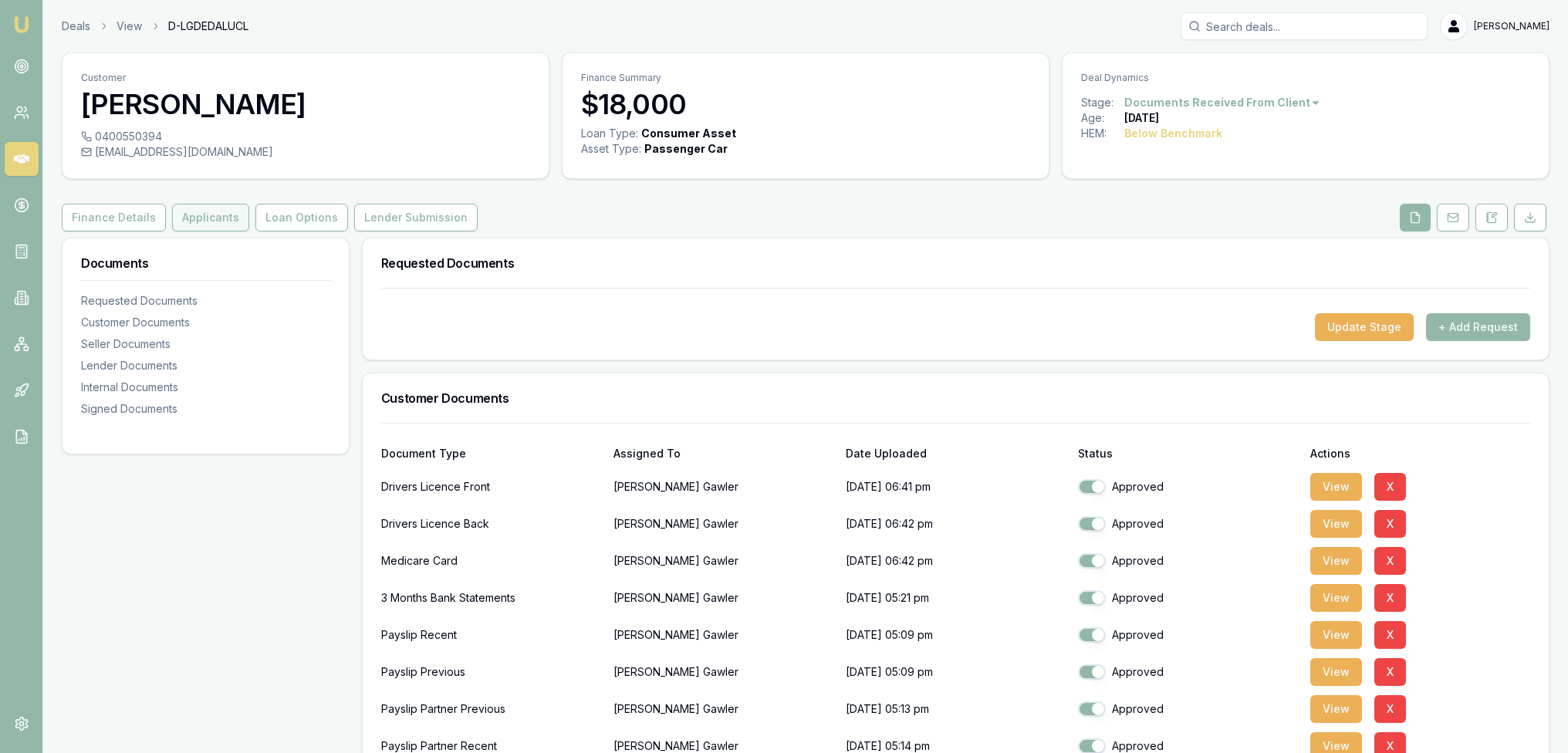
click at [217, 218] on button "Applicants" at bounding box center [210, 217] width 77 height 28
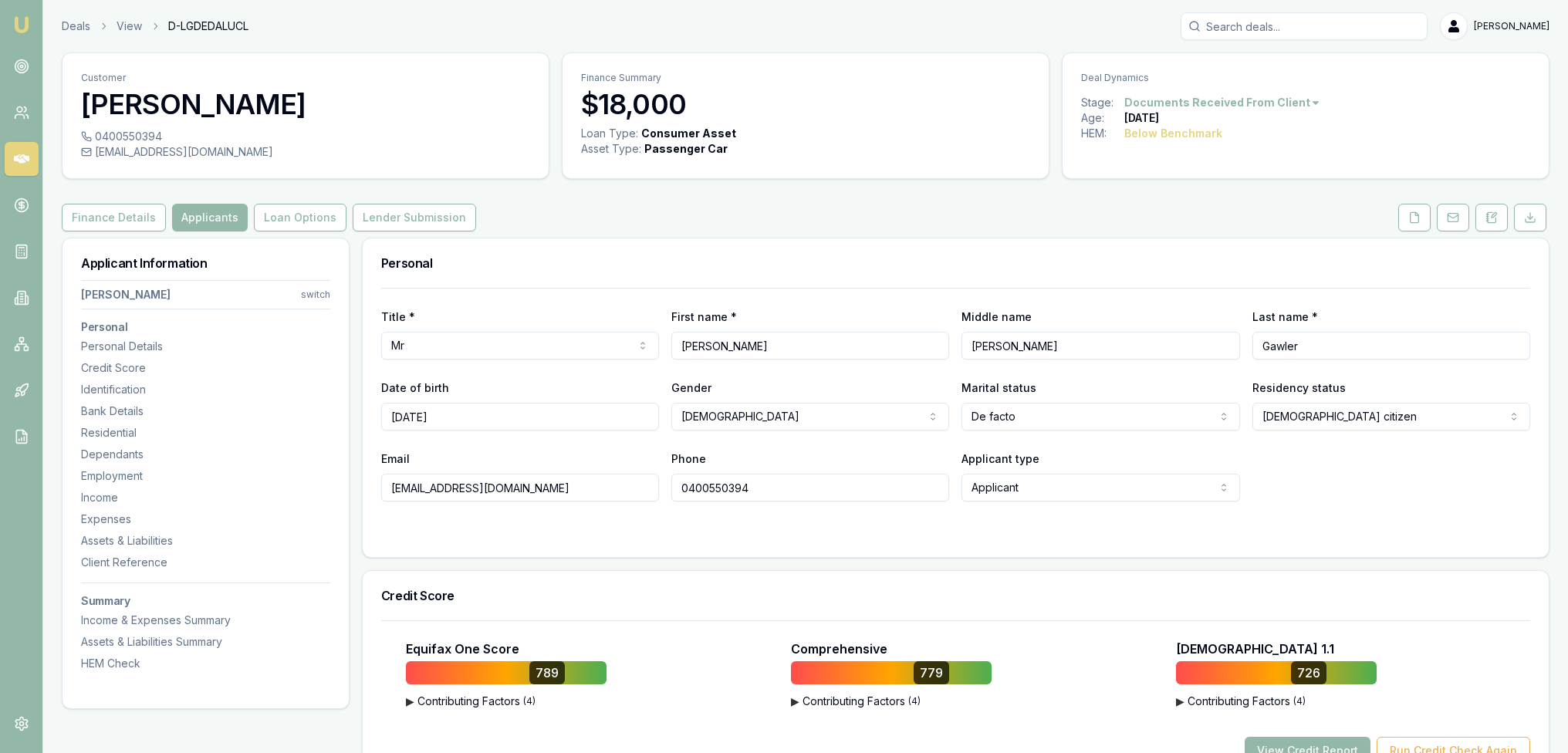
click at [311, 290] on html "Emu Broker Deals View D-LGDEDALUCL [PERSON_NAME] Toggle Menu Customer [PERSON_N…" at bounding box center [784, 376] width 1568 height 753
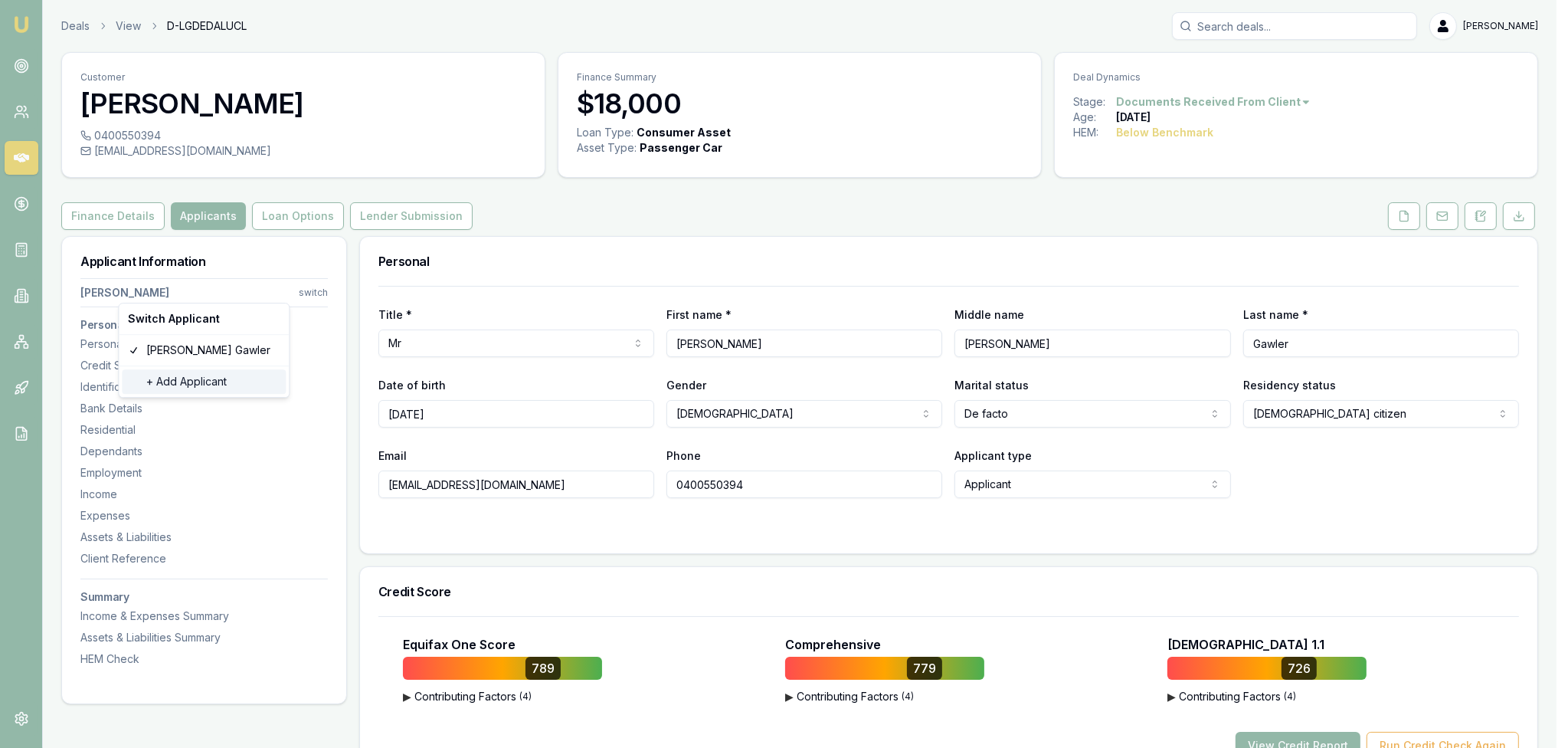
click at [190, 381] on div "+ Add Applicant" at bounding box center [203, 381] width 164 height 25
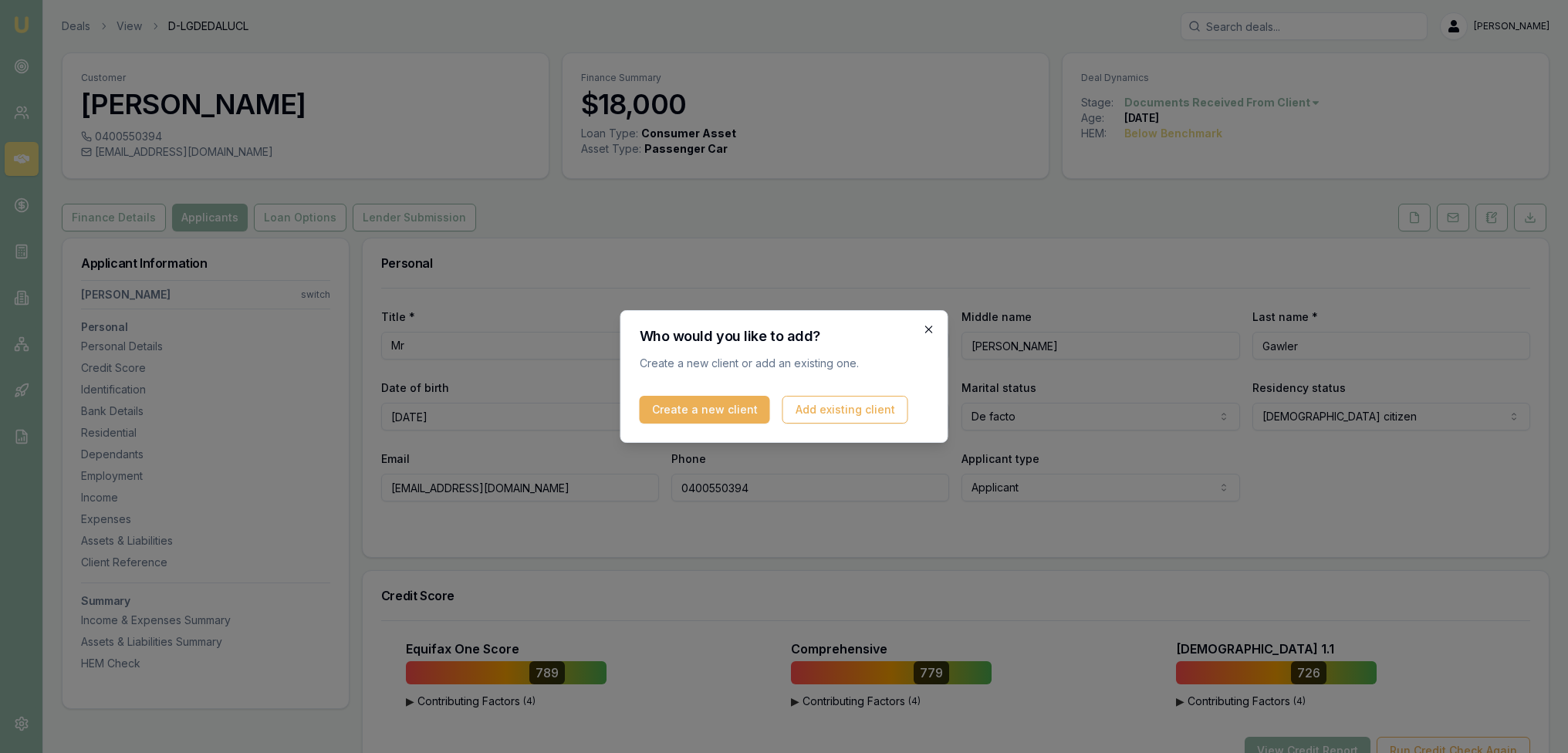
click at [928, 324] on icon "button" at bounding box center [928, 329] width 12 height 12
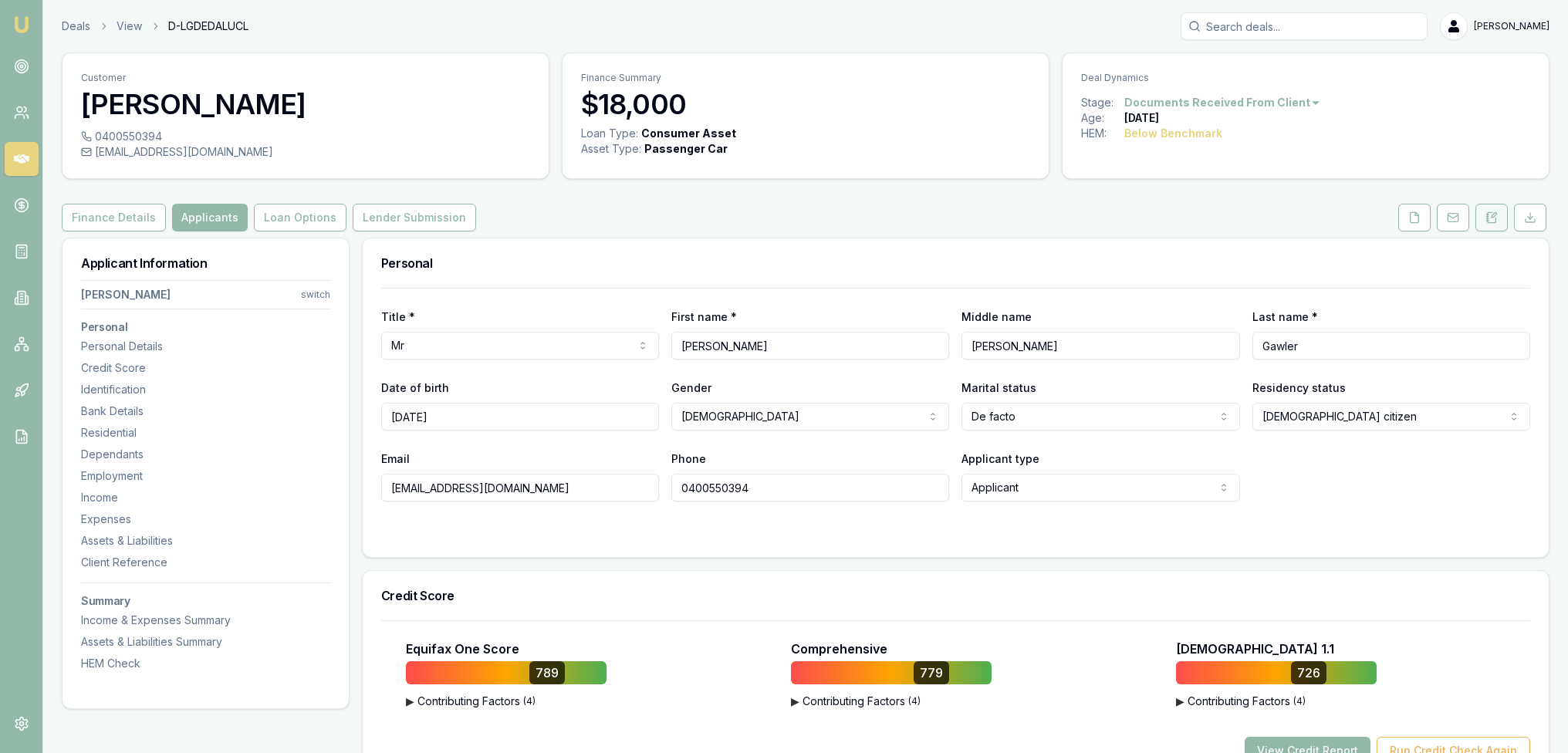
click at [1486, 221] on icon at bounding box center [1491, 217] width 12 height 12
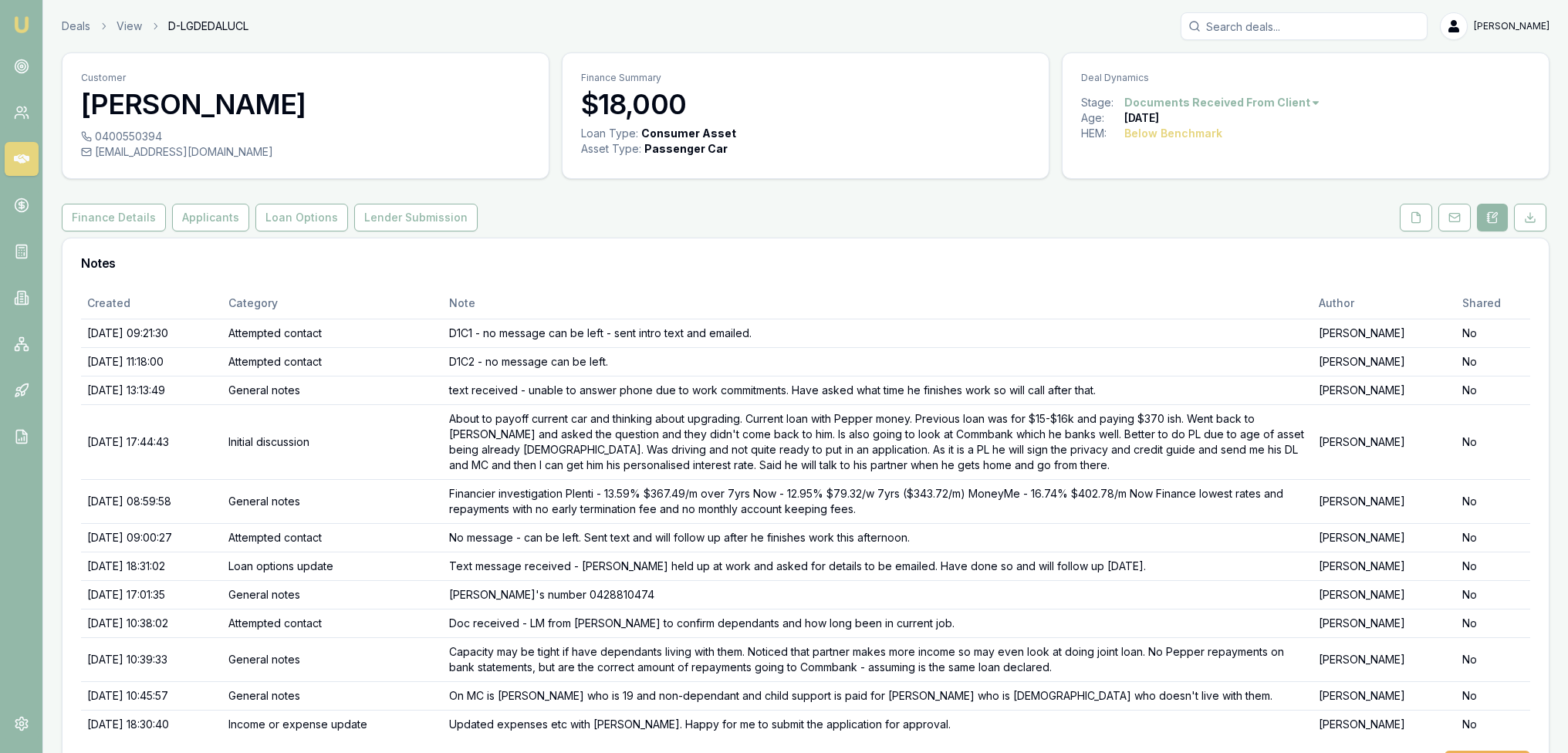
scroll to position [54, 0]
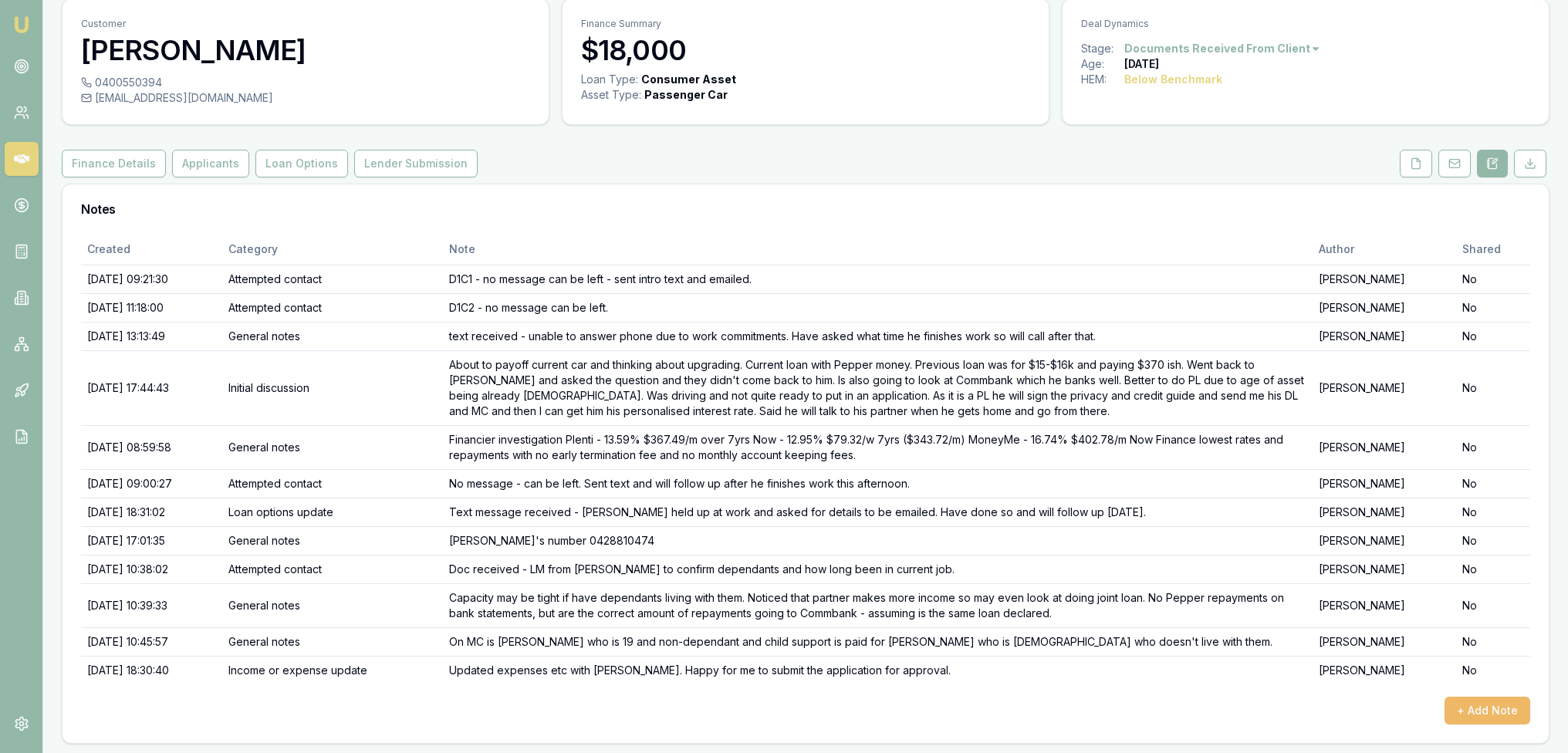
click at [1493, 701] on button "+ Add Note" at bounding box center [1488, 710] width 86 height 28
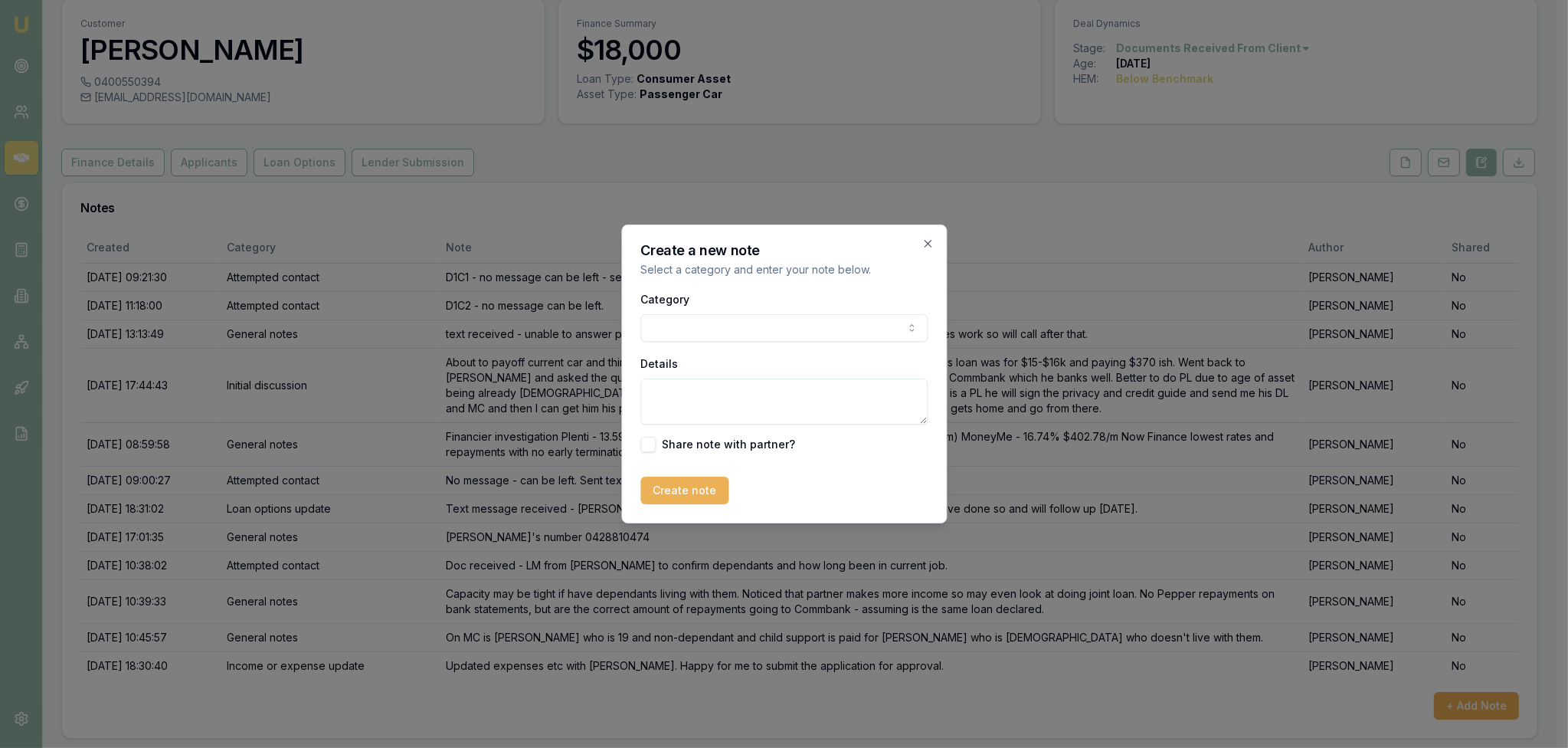
click at [763, 325] on body "Emu Broker Deals View D-LGDEDALUCL [PERSON_NAME] Toggle Menu Customer [PERSON_N…" at bounding box center [778, 319] width 1557 height 748
click at [697, 392] on textarea "Details" at bounding box center [778, 401] width 287 height 46
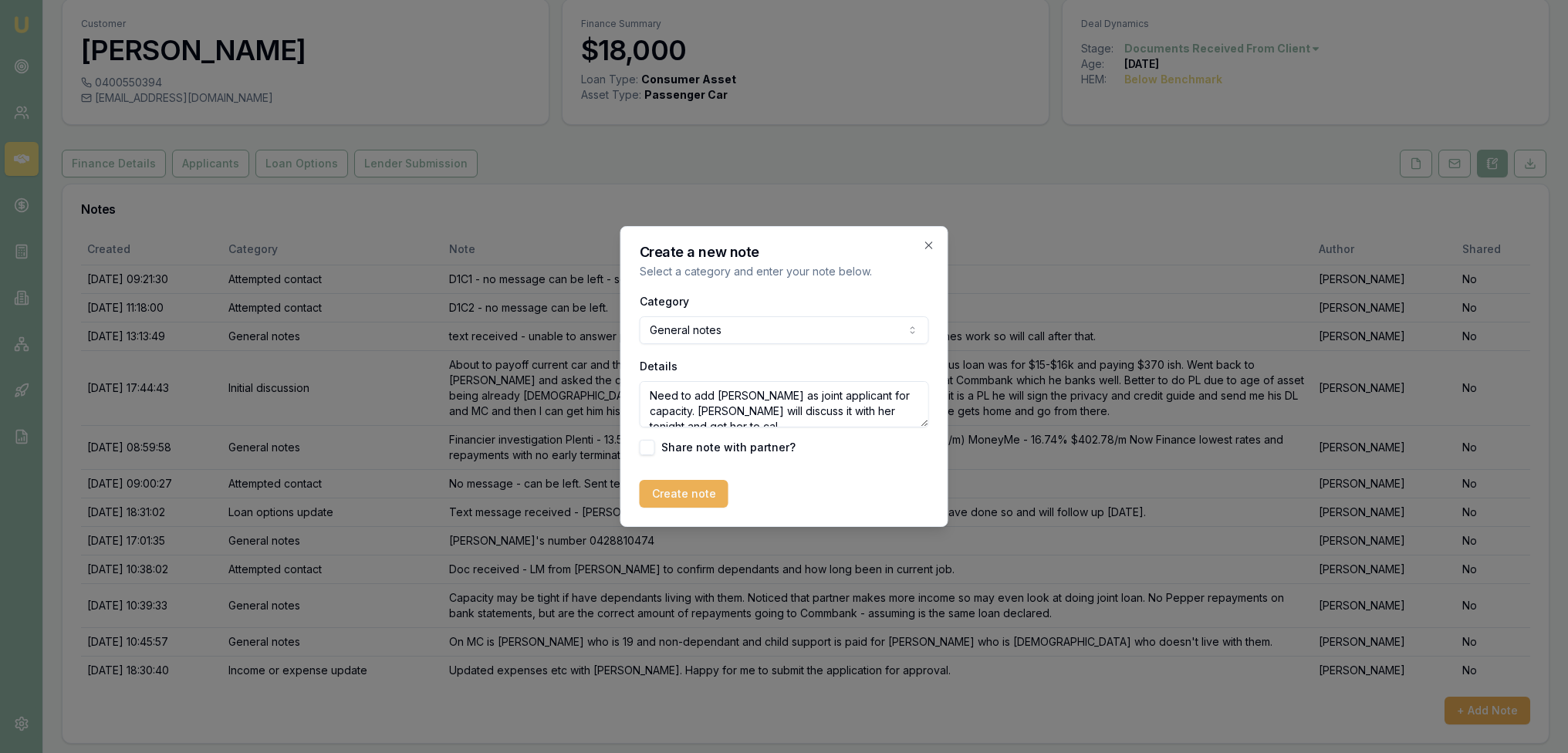
scroll to position [6, 0]
type textarea "Need to add [PERSON_NAME] as joint applicant for capacity. [PERSON_NAME] will d…"
click at [674, 496] on button "Create note" at bounding box center [684, 493] width 89 height 28
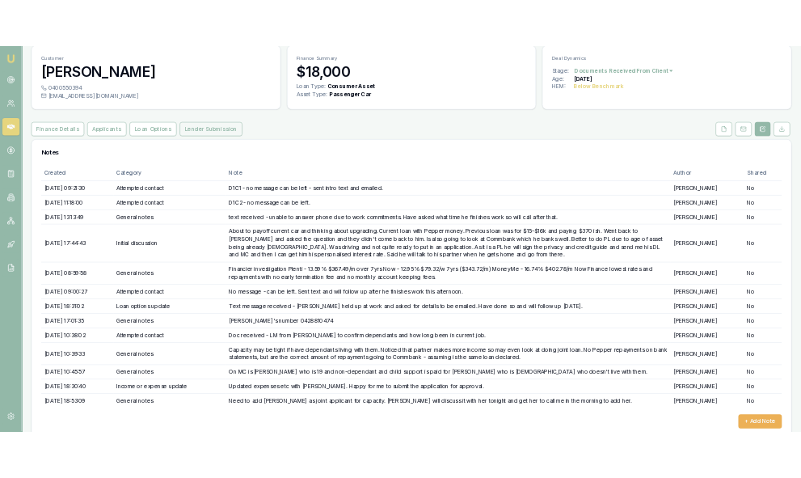
scroll to position [0, 0]
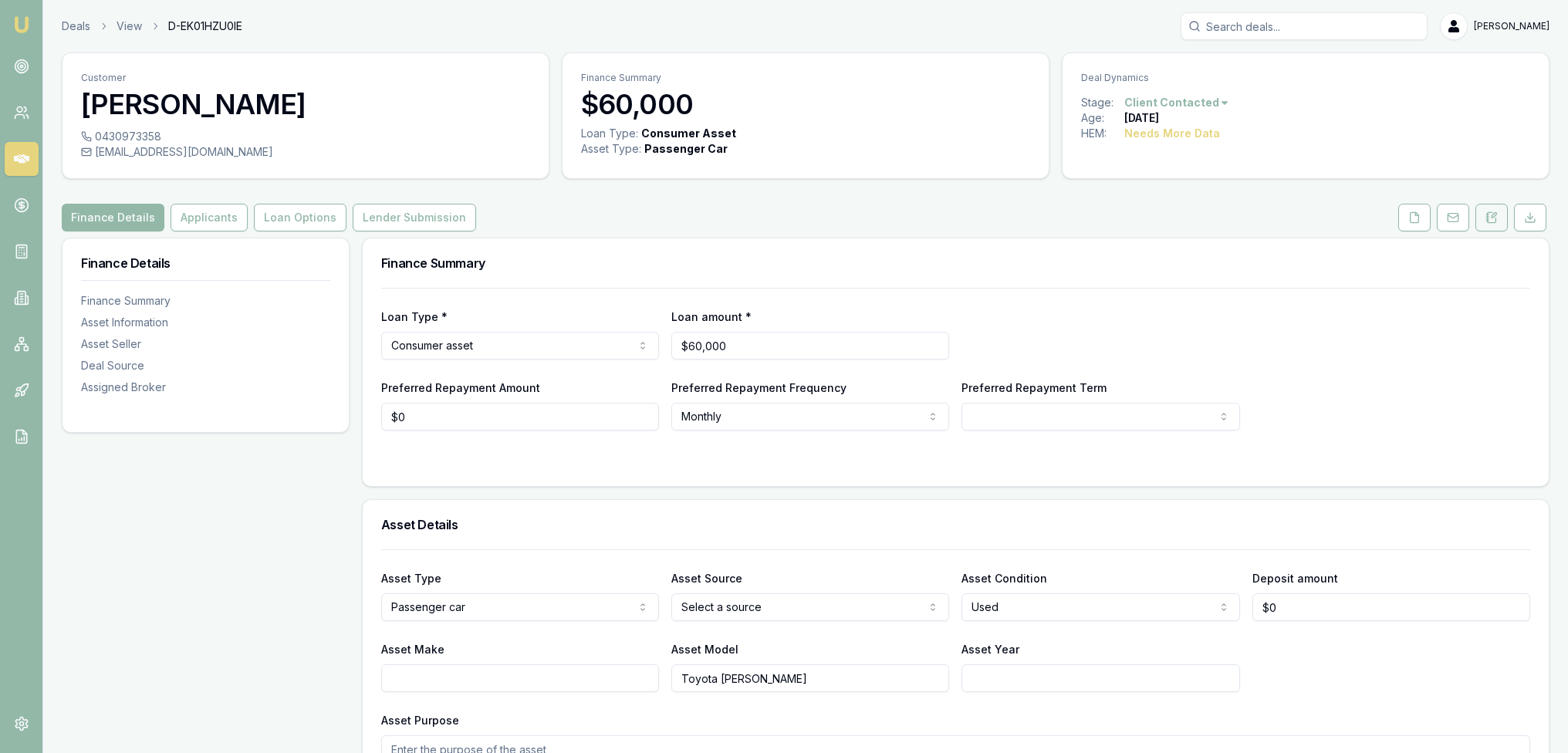
click at [1485, 214] on button at bounding box center [1492, 217] width 32 height 28
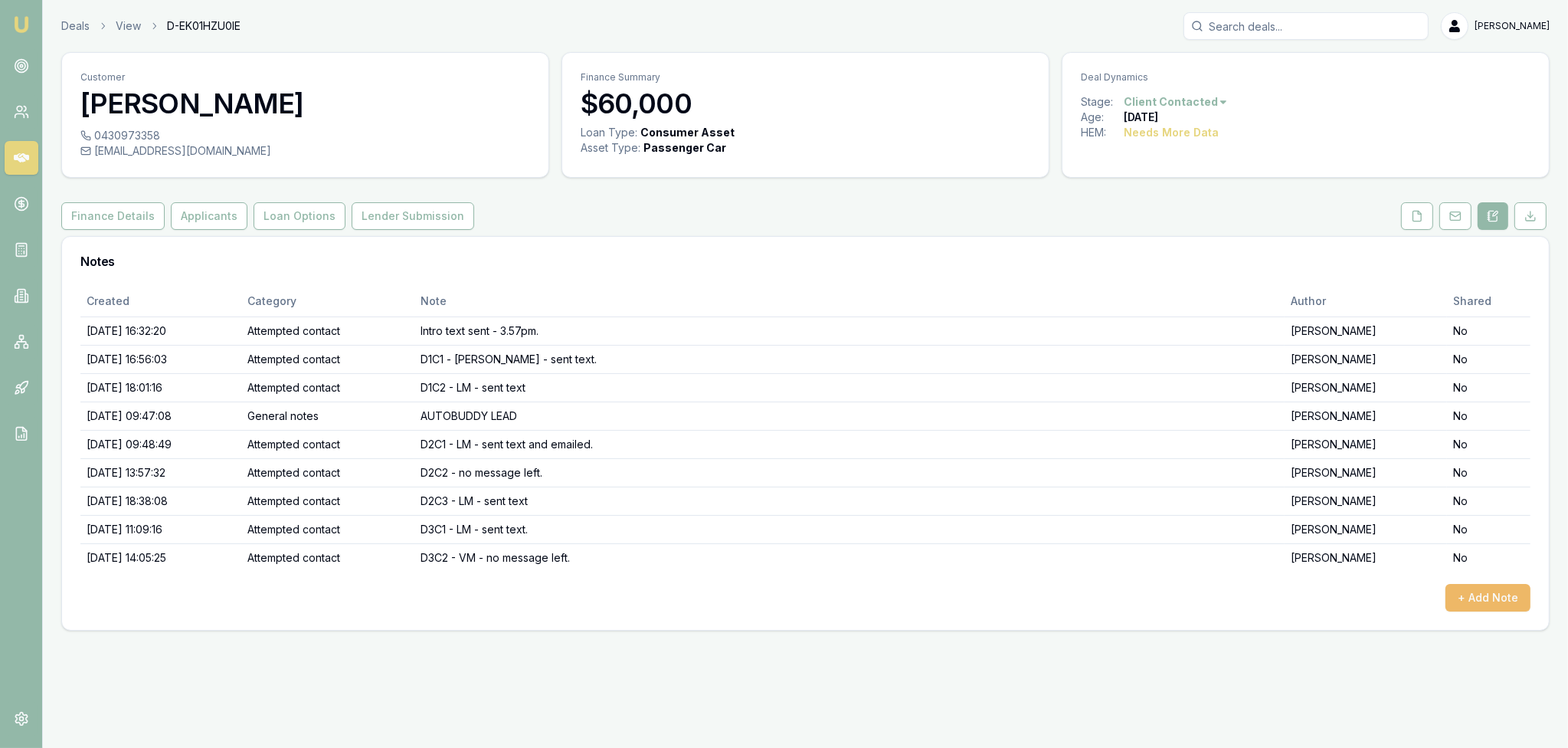
click at [1477, 589] on button "+ Add Note" at bounding box center [1488, 597] width 85 height 27
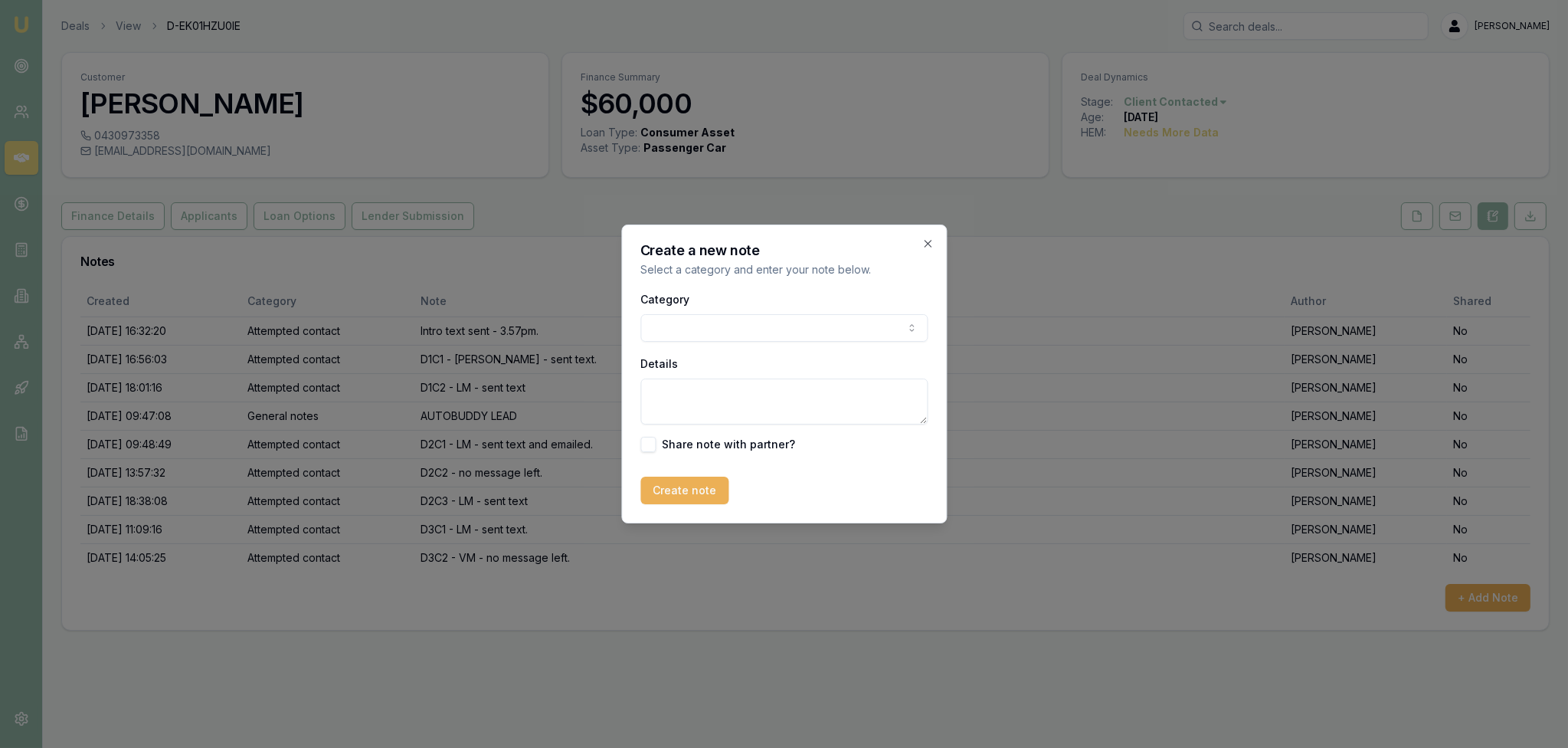
click at [848, 319] on body "Emu Broker Deals View D-EK01HZU0IE Robyn Adams Toggle Menu Customer Corey Newel…" at bounding box center [784, 374] width 1568 height 748
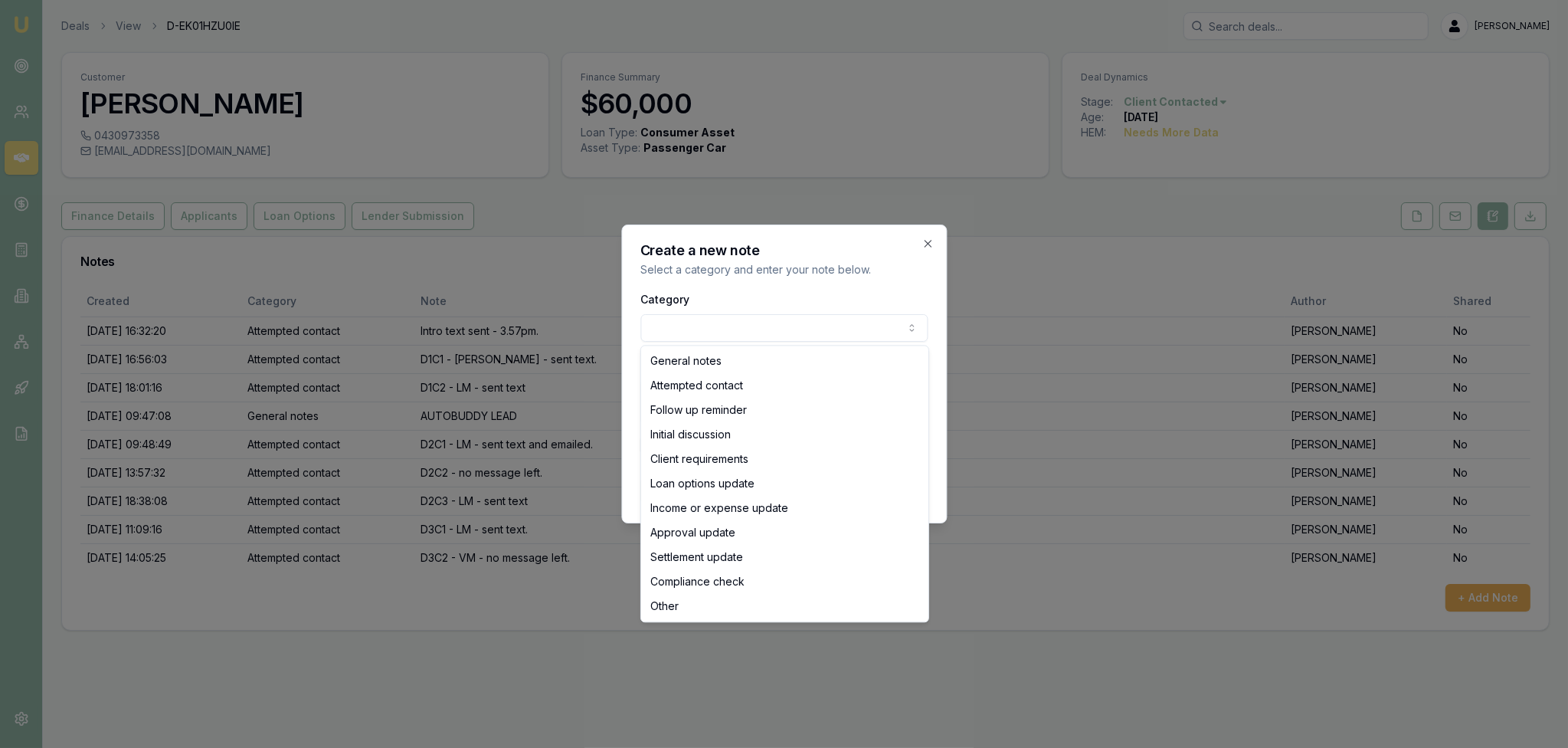
select select "ATTEMPTED_CONTACT"
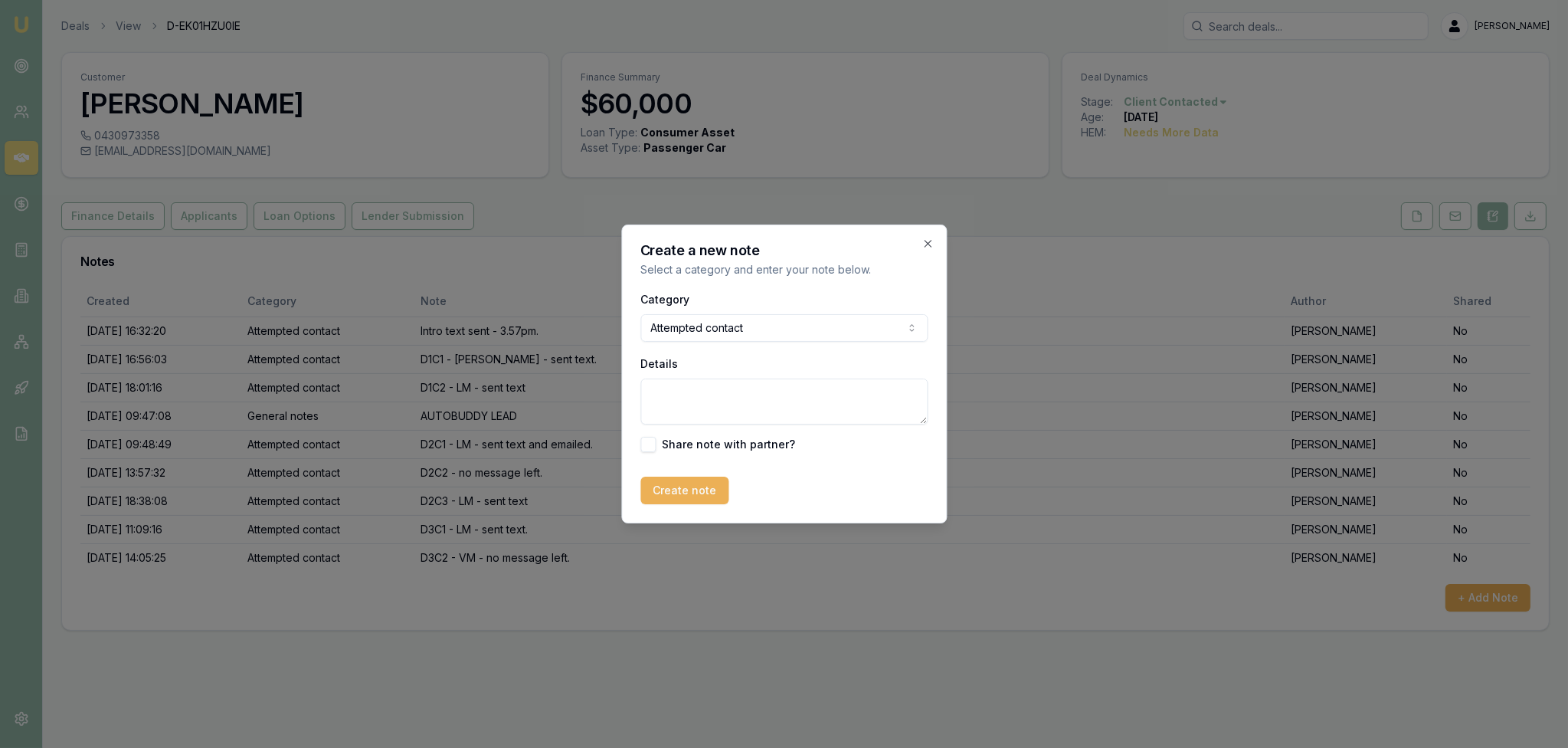
click at [672, 397] on textarea "Details" at bounding box center [784, 401] width 287 height 46
type textarea "D3C3 - straight to VM - LM and sent text."
click at [686, 490] on button "Create note" at bounding box center [684, 490] width 88 height 27
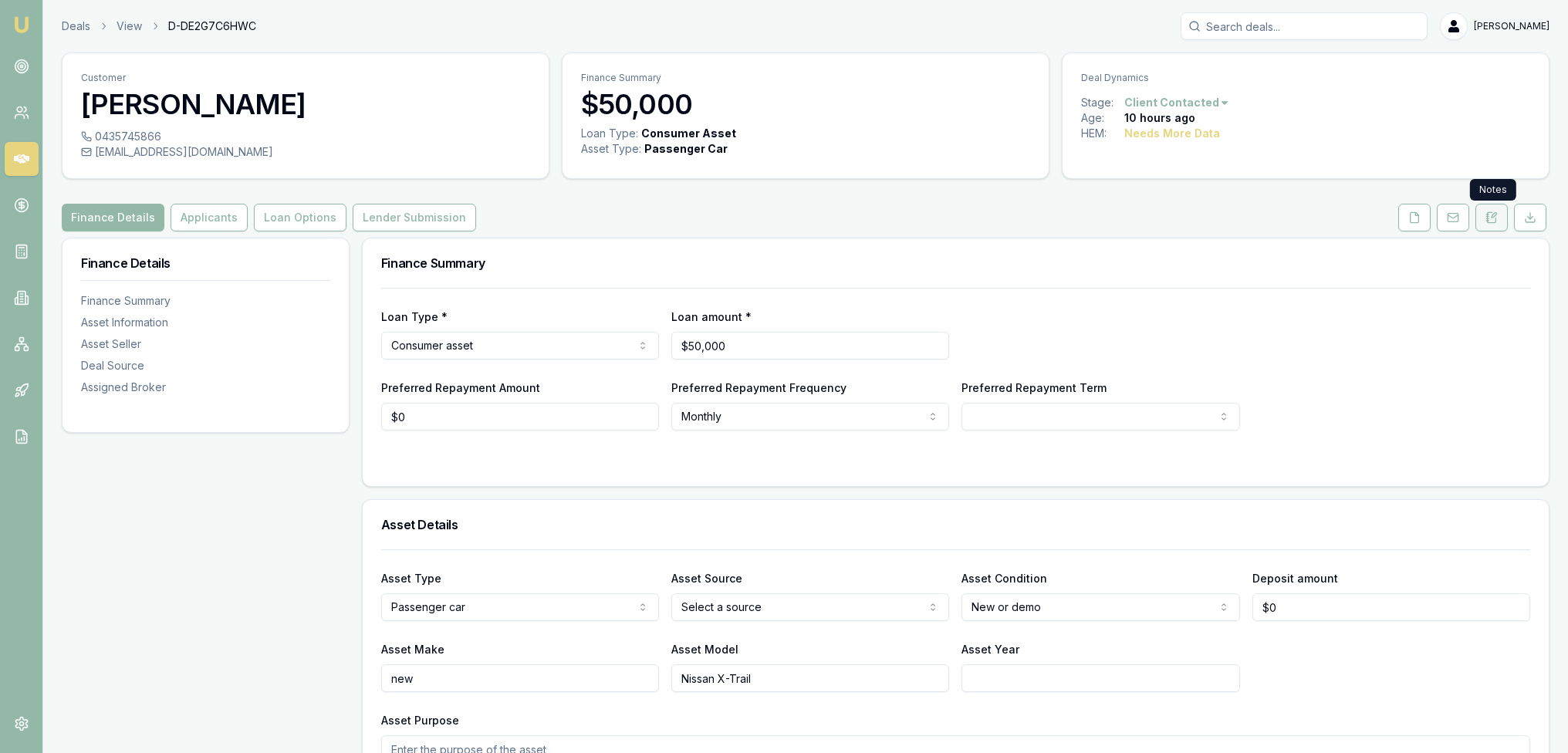
click at [1494, 220] on icon at bounding box center [1491, 217] width 12 height 12
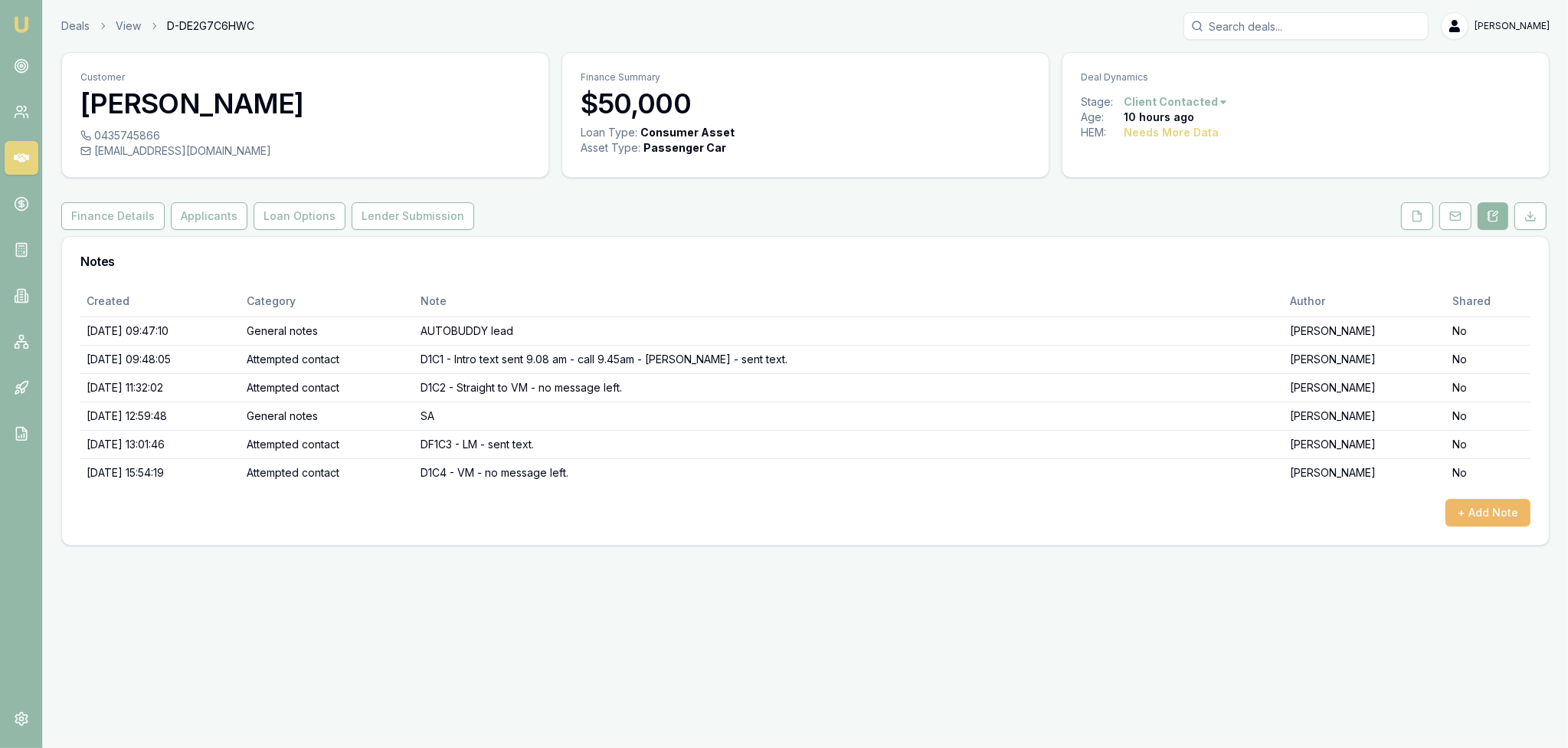
click at [1470, 515] on button "+ Add Note" at bounding box center [1488, 512] width 85 height 27
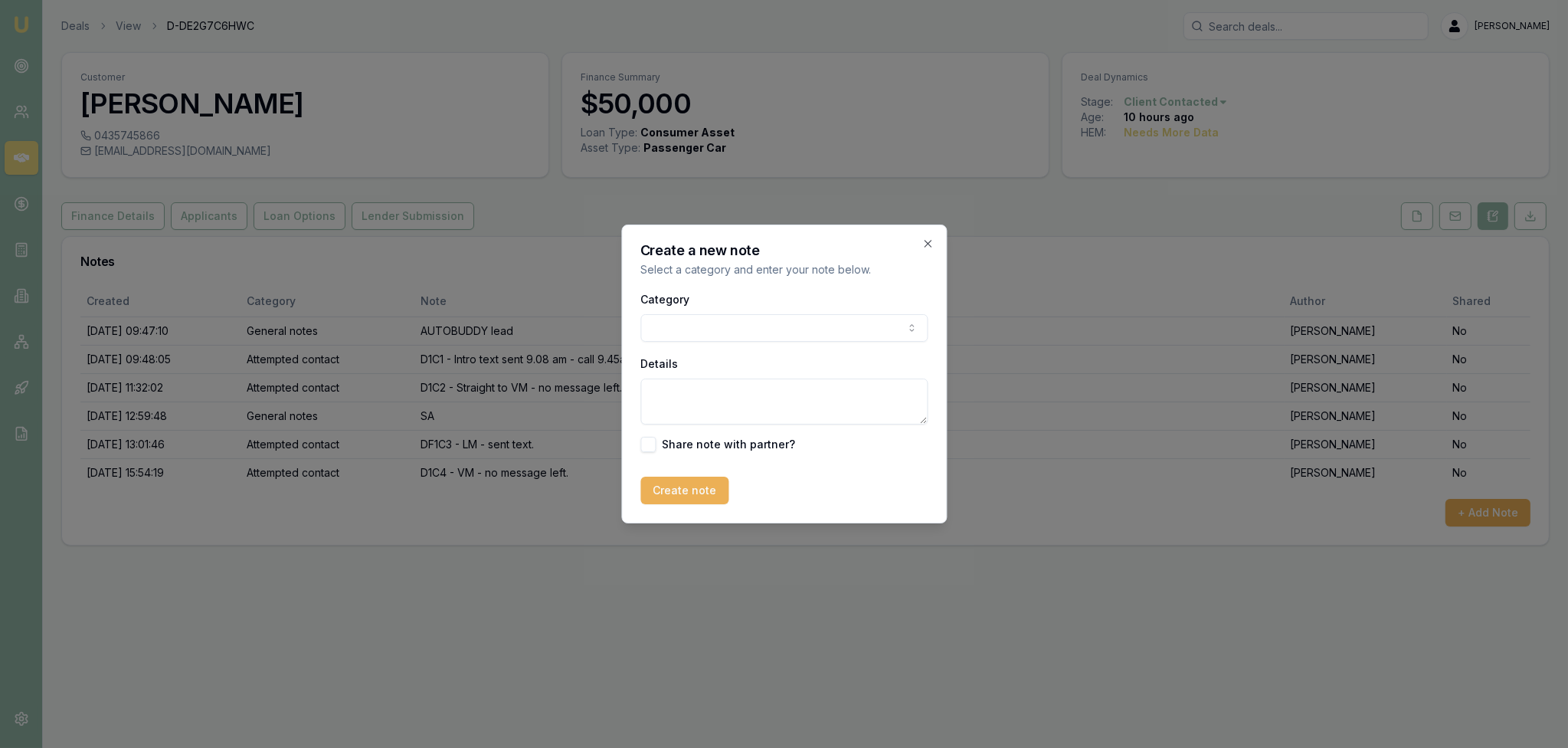
click at [796, 320] on body "Emu Broker Deals View D-DE2G7C6HWC Robyn Adams Toggle Menu Customer Danni Bella…" at bounding box center [784, 374] width 1568 height 748
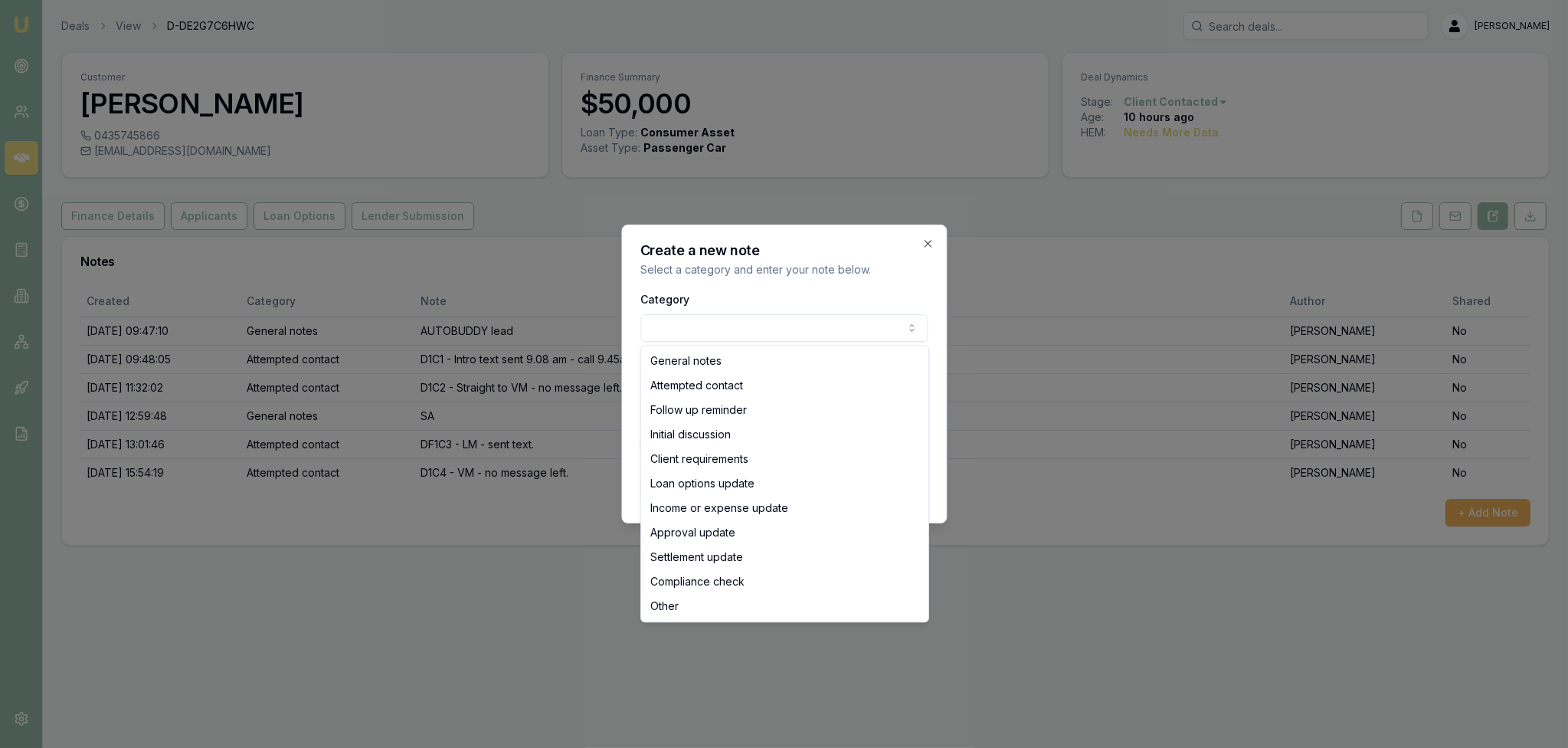
select select "ATTEMPTED_CONTACT"
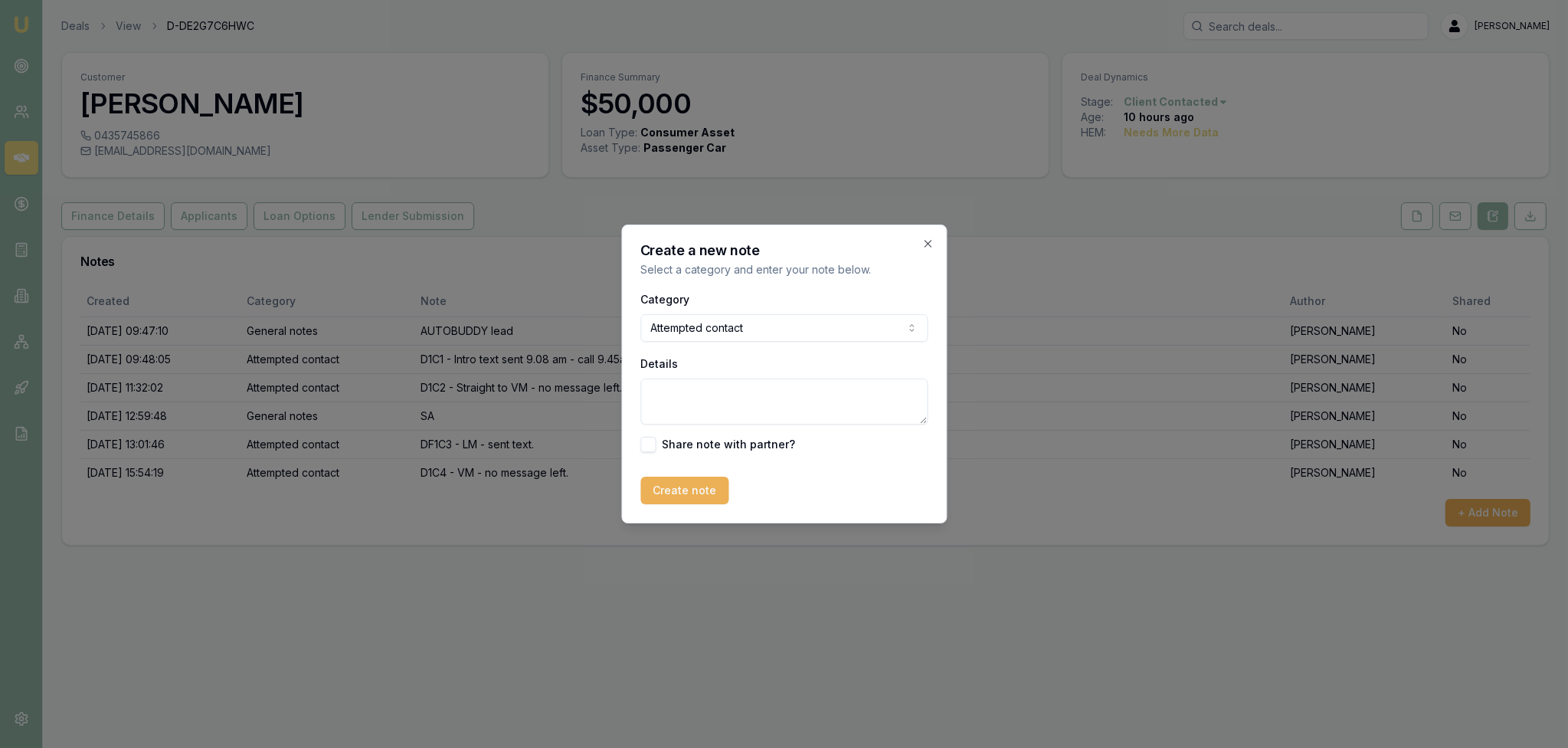
click at [720, 386] on textarea "Details" at bounding box center [784, 401] width 287 height 46
type textarea "D1C5 - straight to VM - LM - sent text."
click at [689, 481] on button "Create note" at bounding box center [684, 490] width 88 height 27
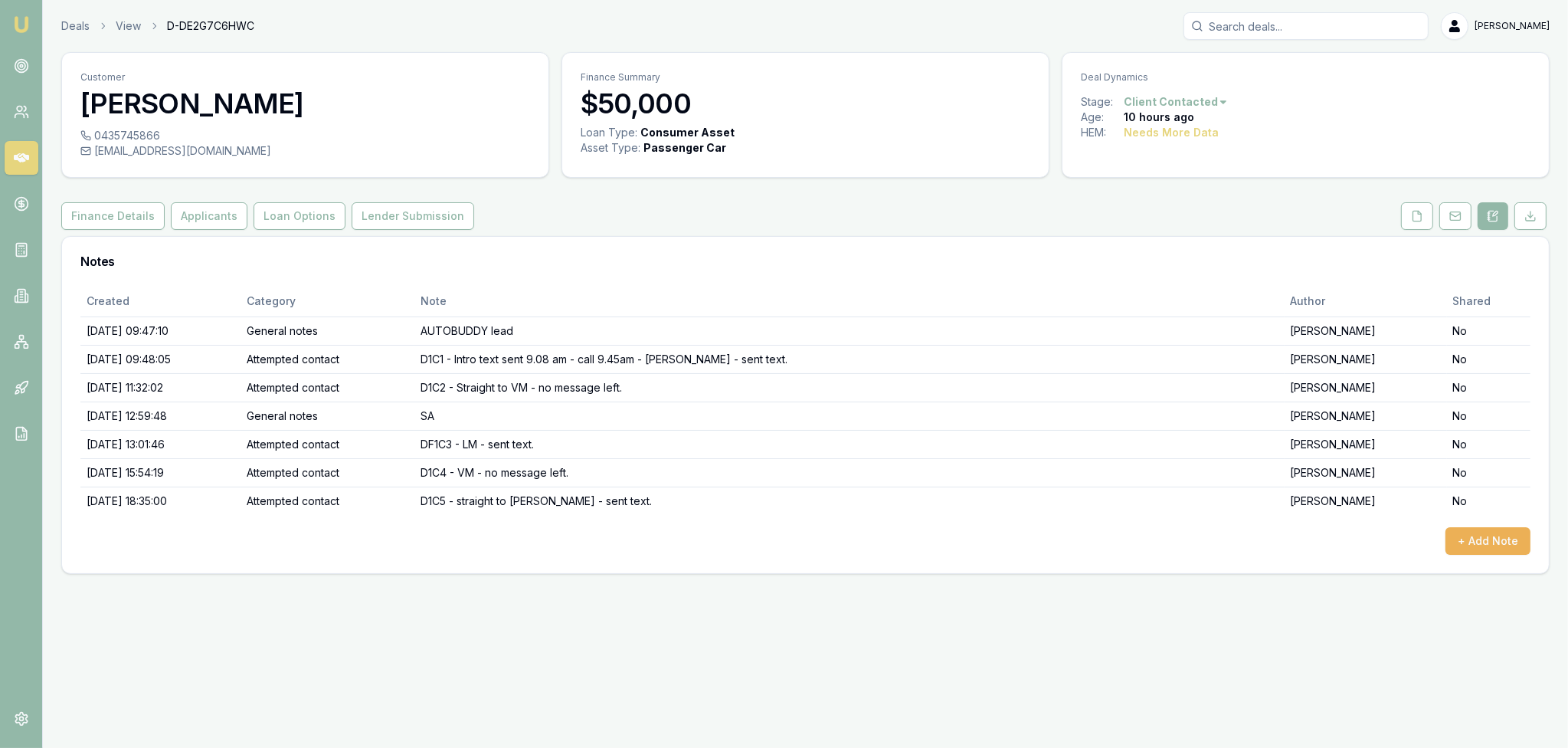
drag, startPoint x: 18, startPoint y: 22, endPoint x: 30, endPoint y: 11, distance: 16.3
click at [18, 22] on img at bounding box center [21, 24] width 18 height 18
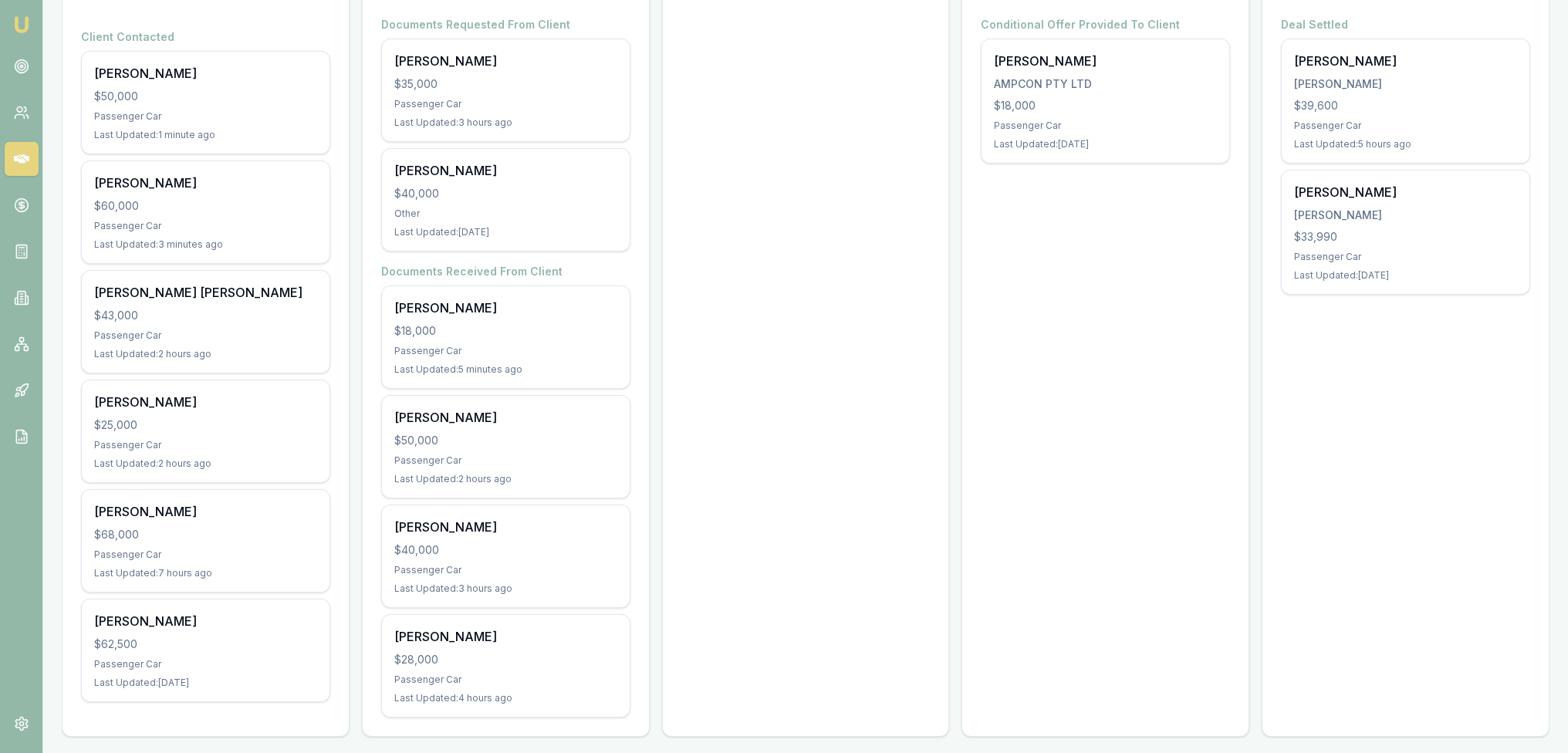
scroll to position [303, 0]
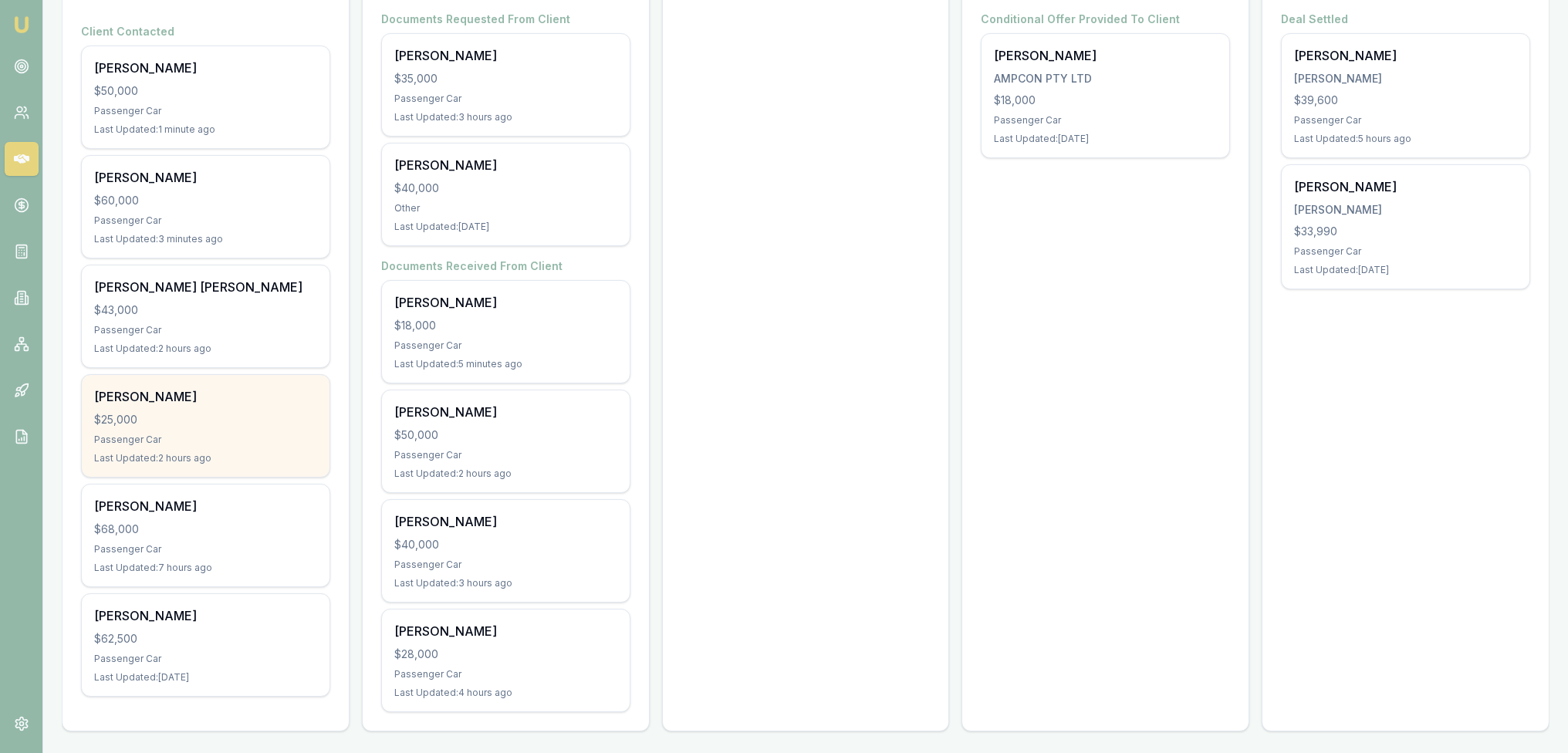
click at [100, 399] on div "[PERSON_NAME]" at bounding box center [206, 396] width 223 height 18
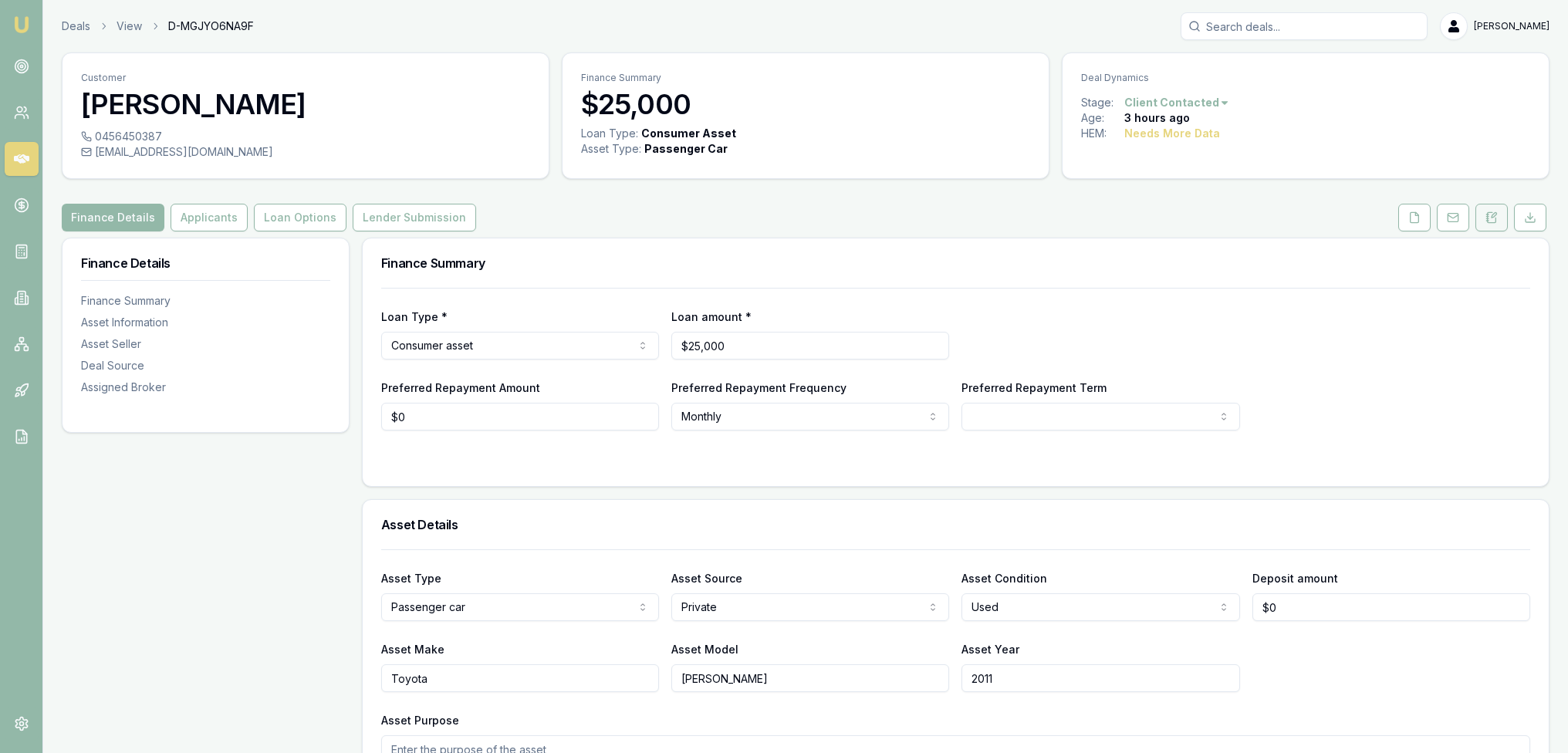
click at [1493, 220] on icon at bounding box center [1491, 217] width 12 height 12
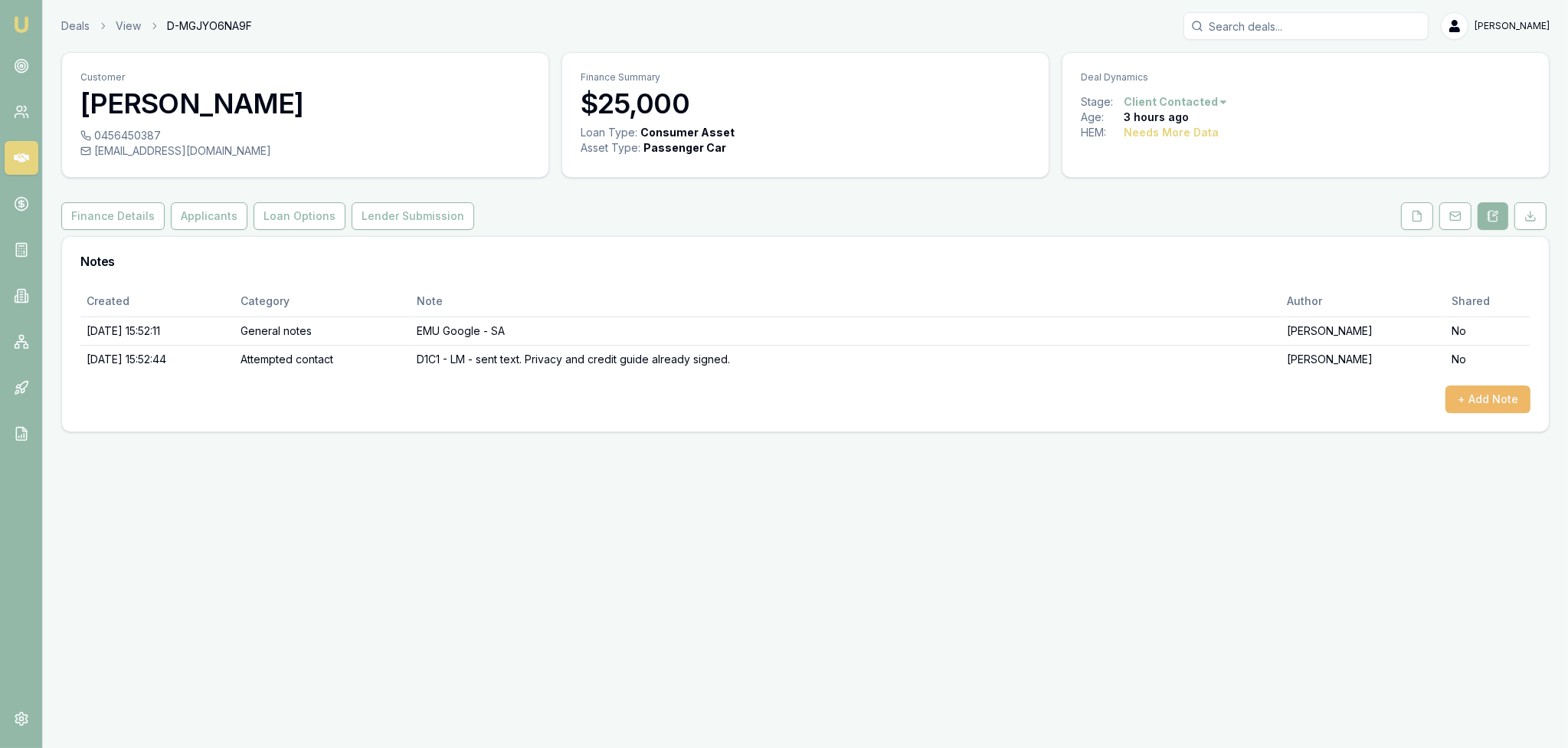
click at [1482, 402] on button "+ Add Note" at bounding box center [1488, 398] width 85 height 27
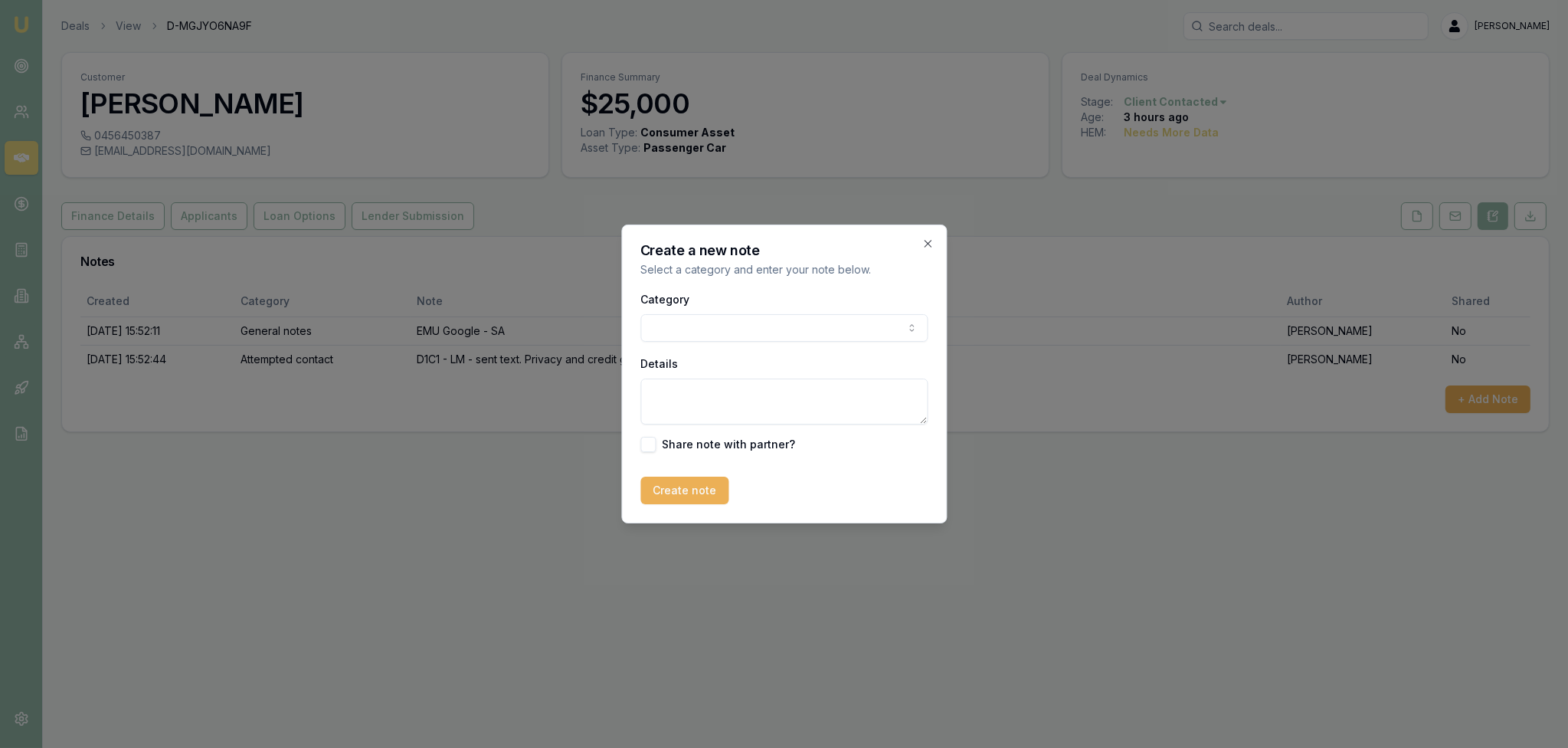
click at [811, 327] on body "Emu Broker Deals View D-MGJYO6NA9F [PERSON_NAME] Toggle Menu Customer [PERSON_N…" at bounding box center [784, 374] width 1568 height 748
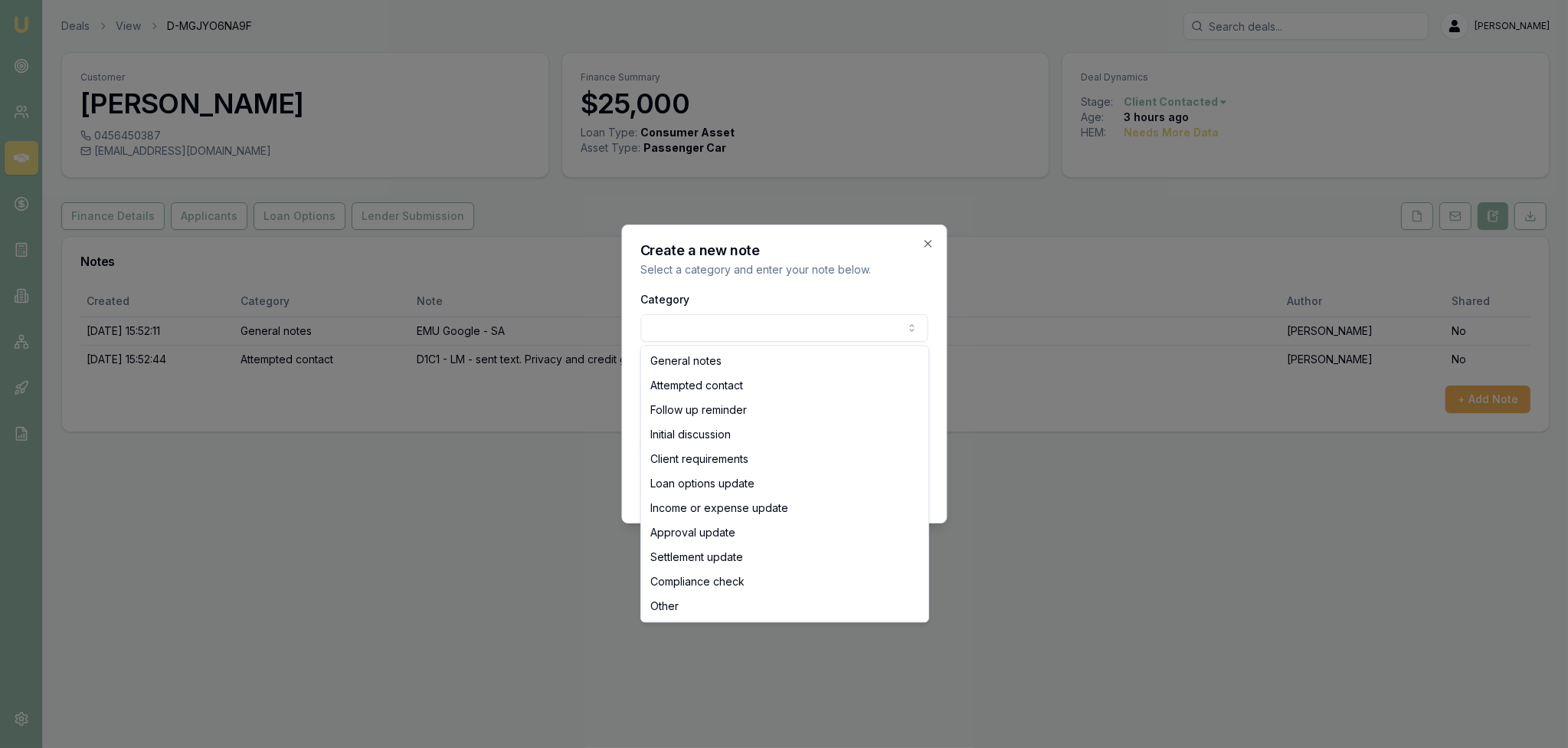
select select "ATTEMPTED_CONTACT"
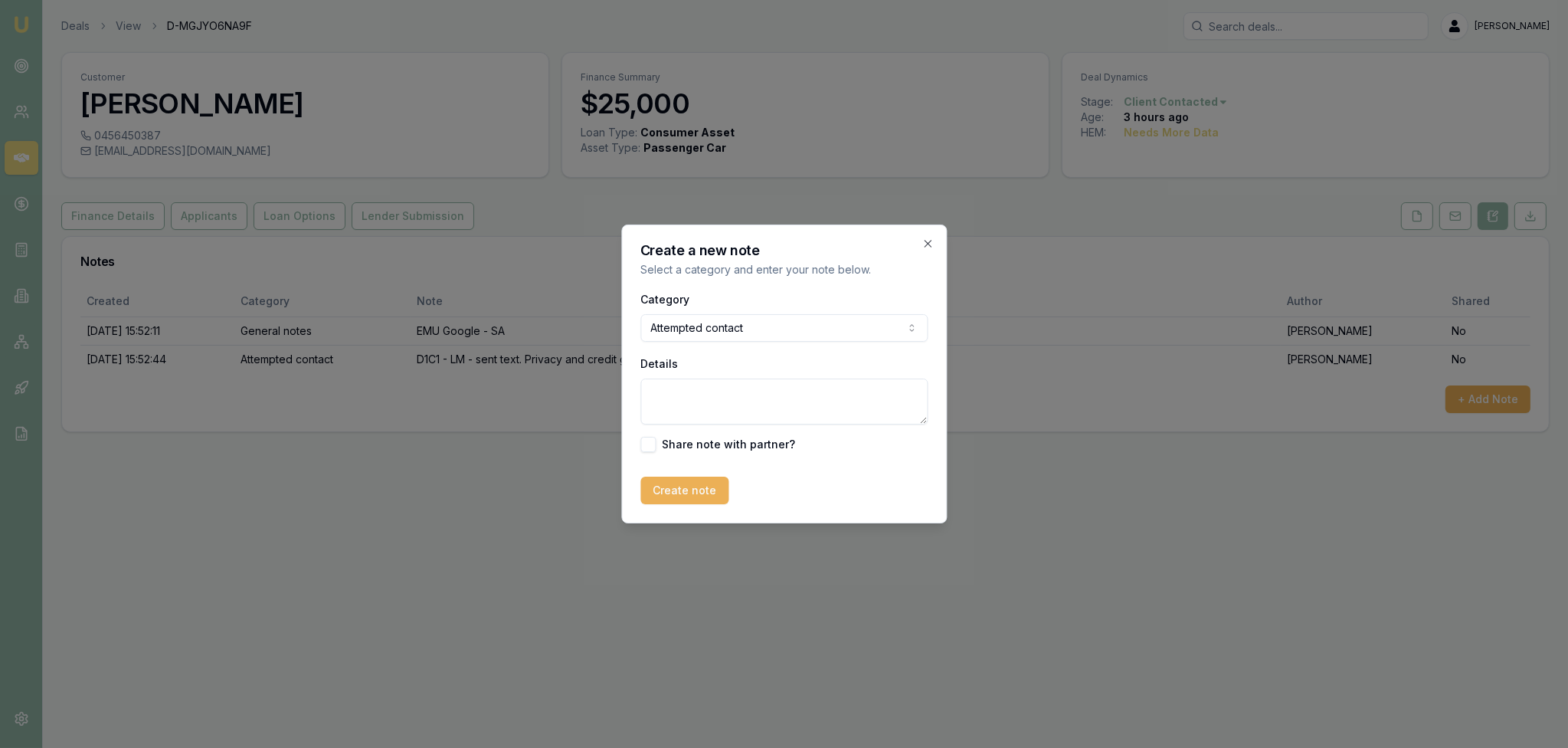
click at [704, 390] on textarea "Details" at bounding box center [784, 401] width 287 height 46
type textarea "D1C2 - LM - sent text"
click at [687, 493] on button "Create note" at bounding box center [684, 490] width 88 height 27
